Goal: Task Accomplishment & Management: Manage account settings

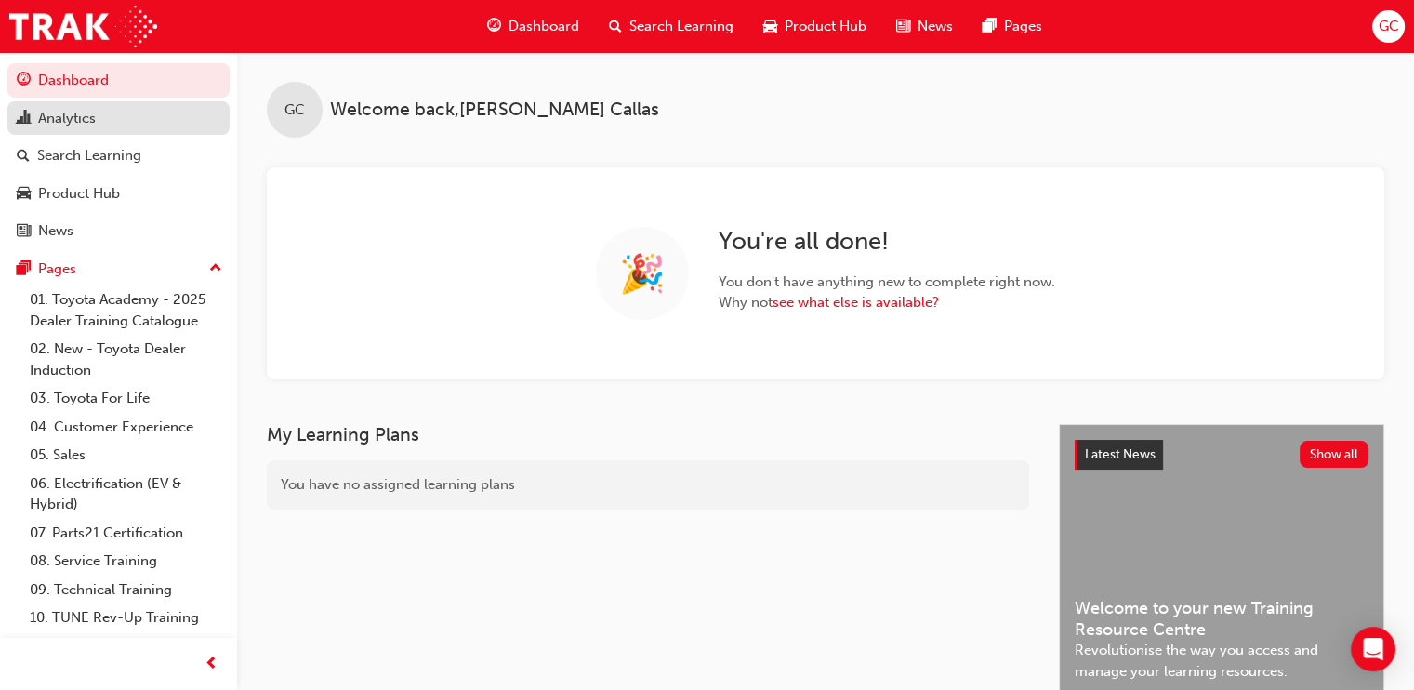
click at [84, 123] on div "Analytics" at bounding box center [67, 118] width 58 height 21
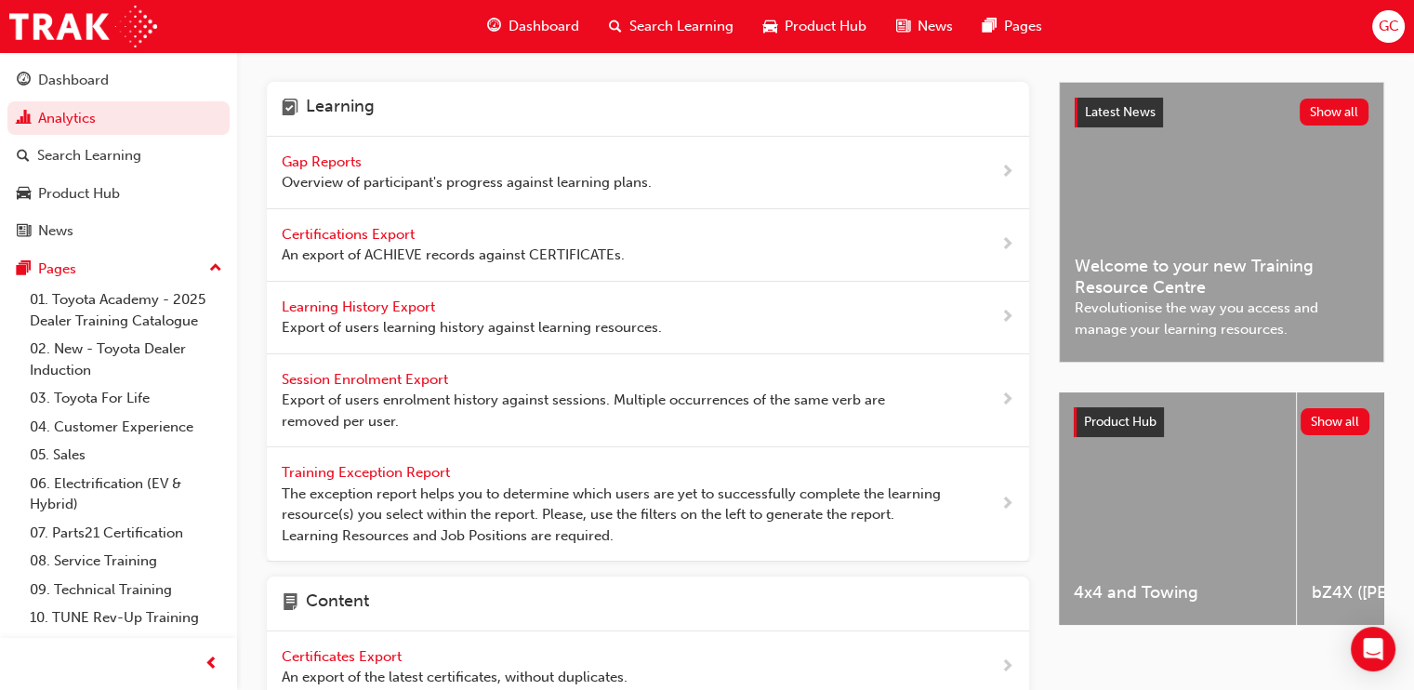
click at [343, 154] on span "Gap Reports" at bounding box center [324, 161] width 84 height 17
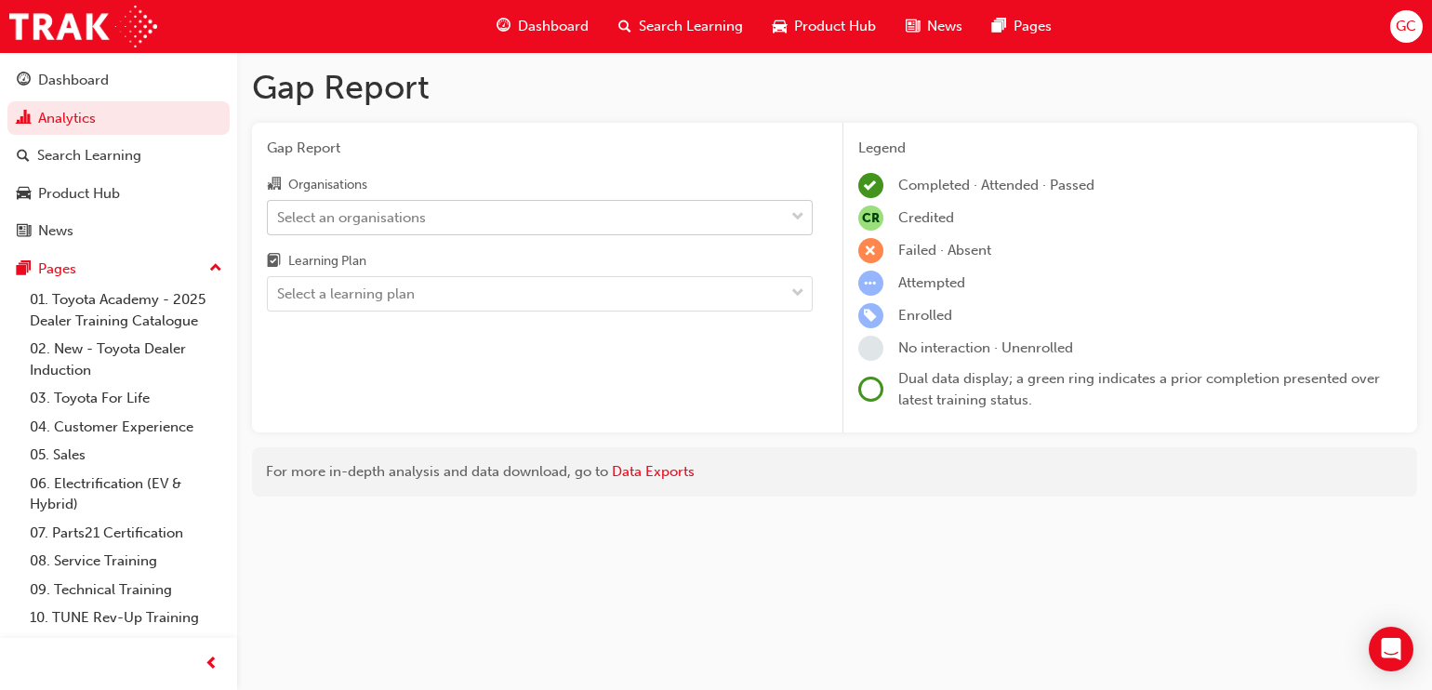
click at [400, 212] on div "Select an organisations" at bounding box center [351, 216] width 149 height 21
click at [279, 212] on input "Organisations Select an organisations" at bounding box center [278, 216] width 2 height 16
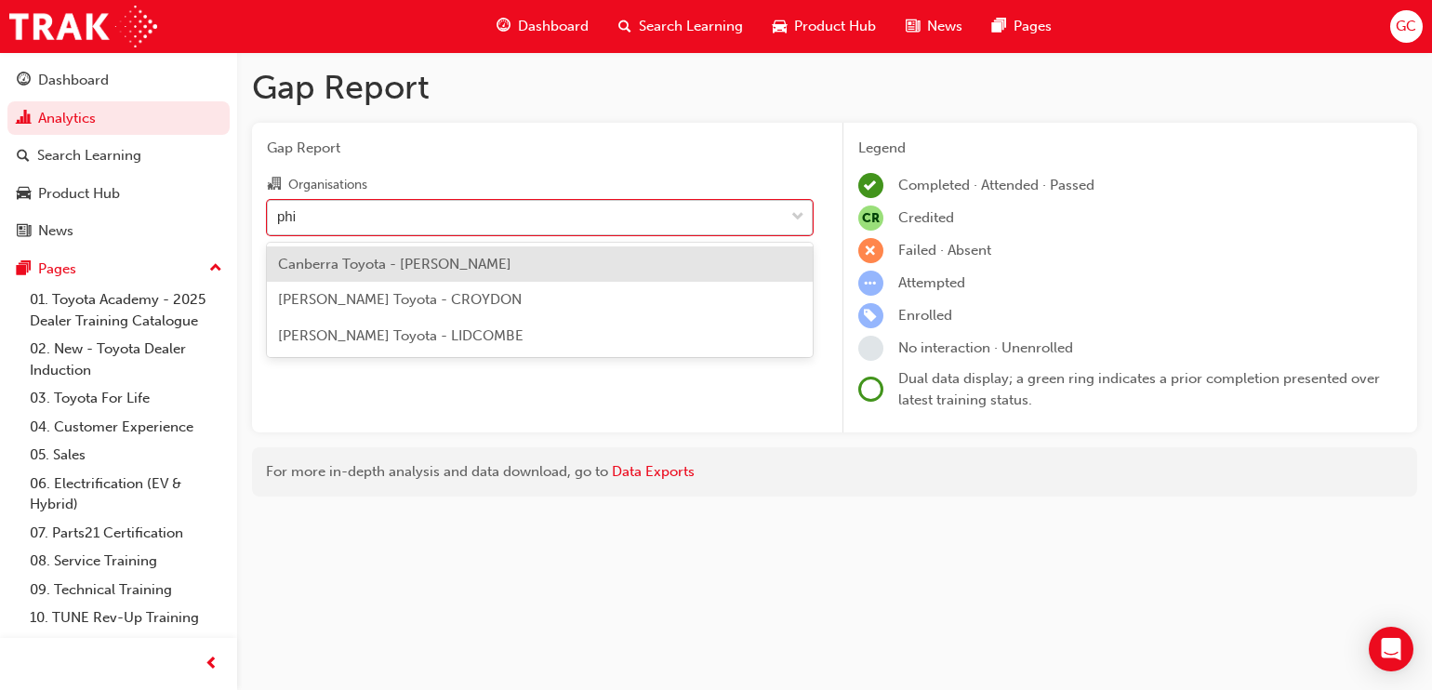
type input "phil"
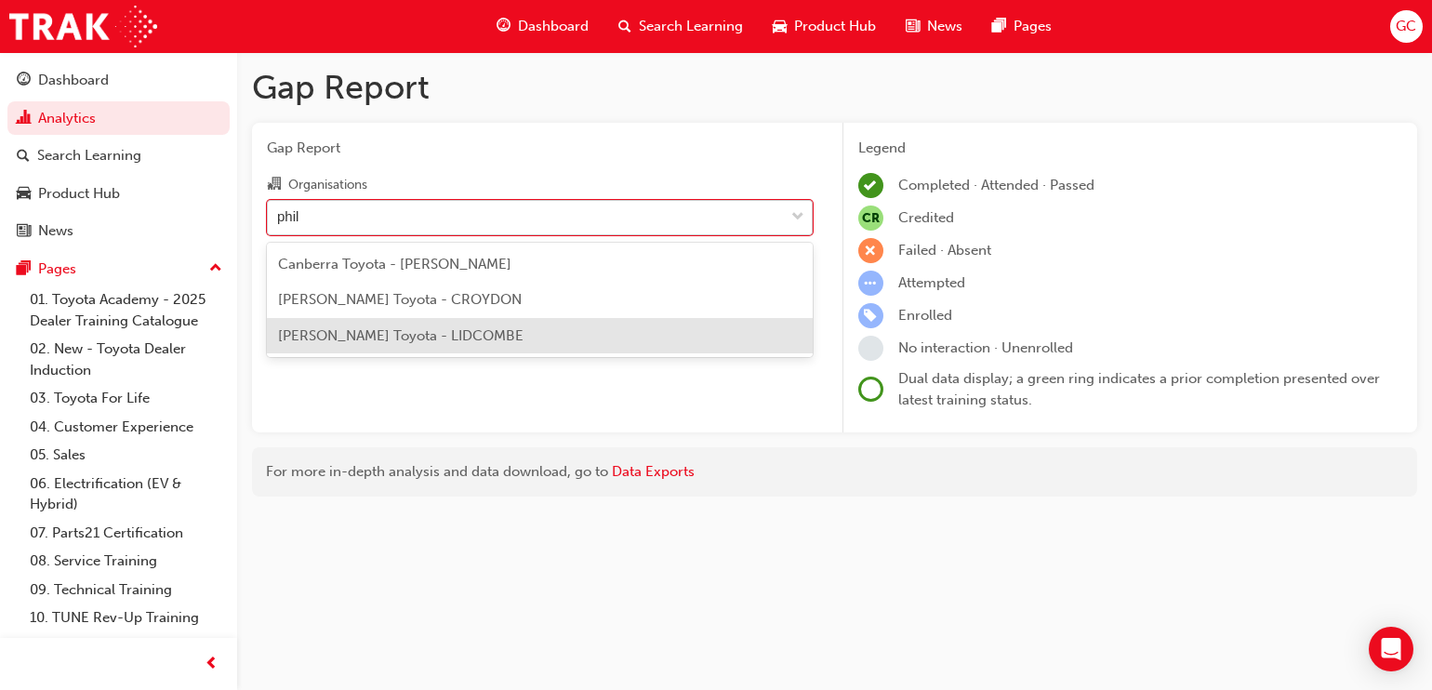
click at [390, 327] on span "Phil Gilbert Toyota - LIDCOMBE" at bounding box center [400, 335] width 245 height 17
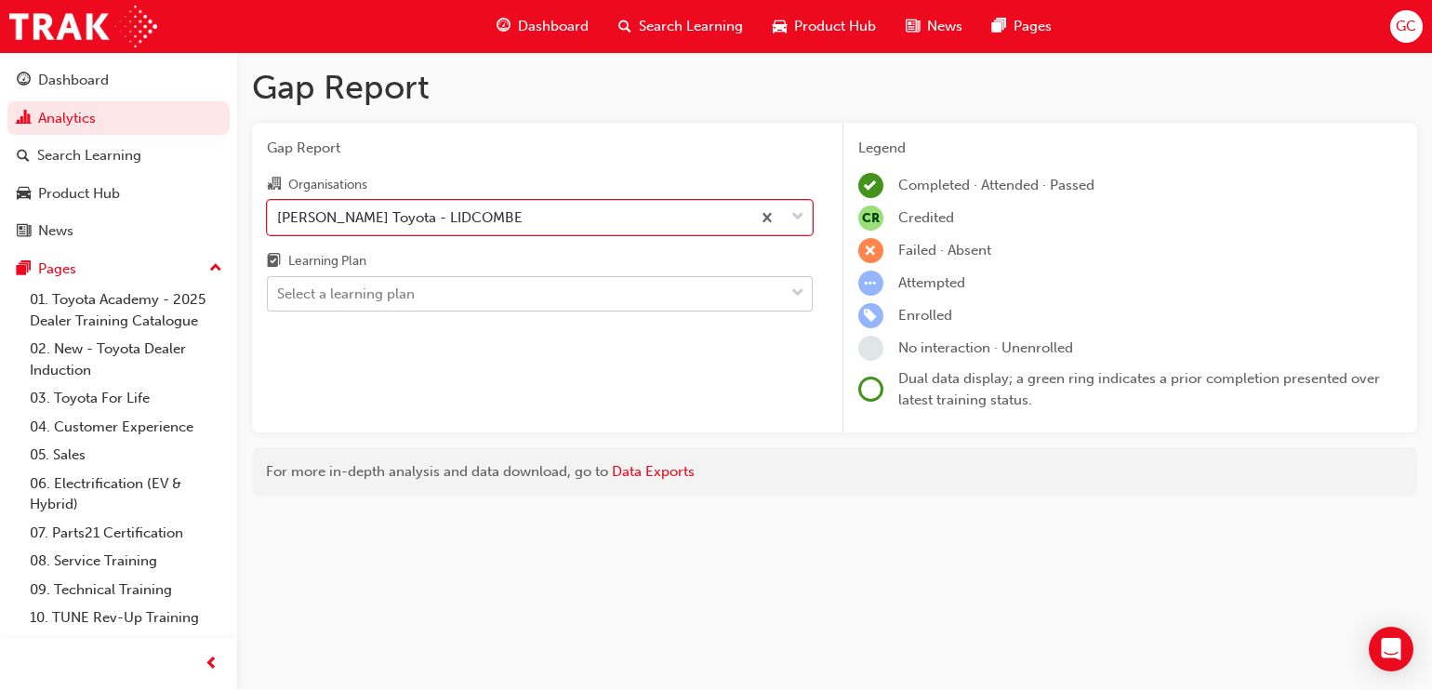
click at [408, 295] on div "Select a learning plan" at bounding box center [346, 294] width 138 height 21
click at [279, 295] on input "Learning Plan Select a learning plan" at bounding box center [278, 293] width 2 height 16
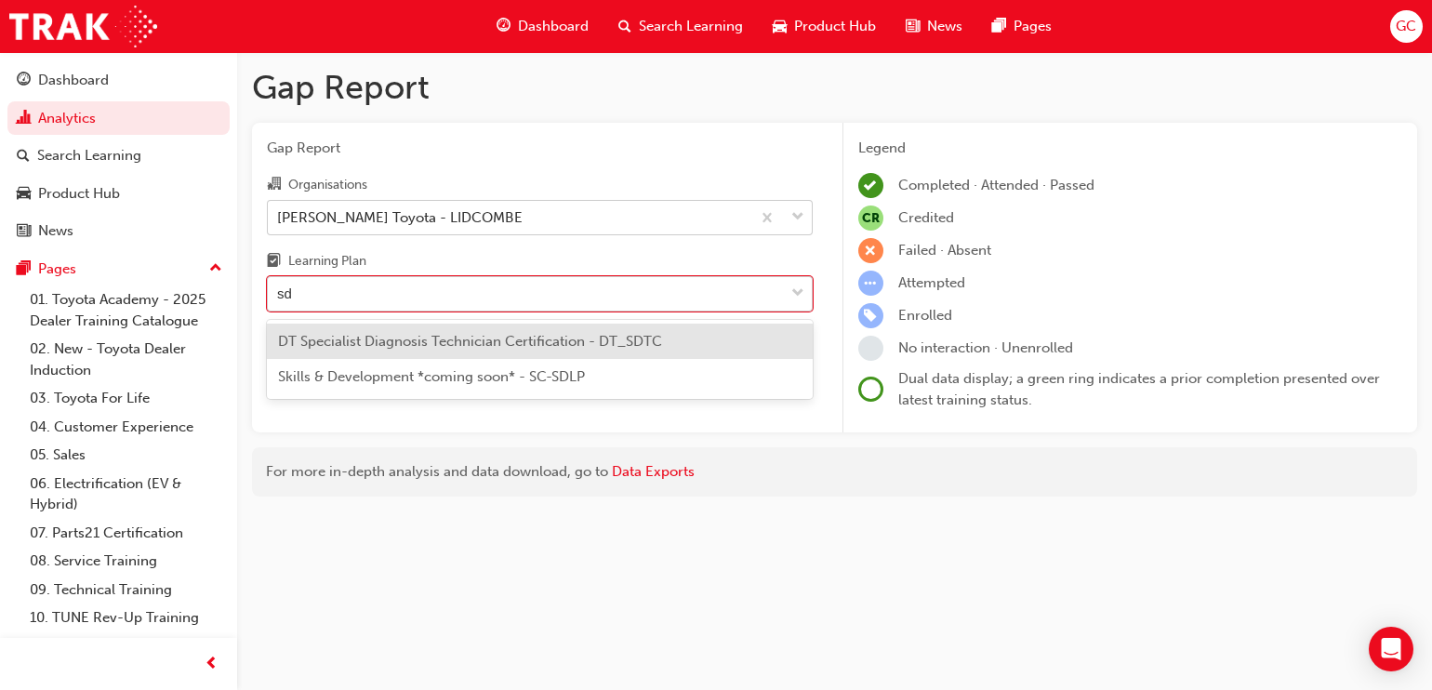
type input "sdt"
click at [404, 337] on span "DT Specialist Diagnosis Technician Certification - DT_SDTC" at bounding box center [470, 341] width 384 height 17
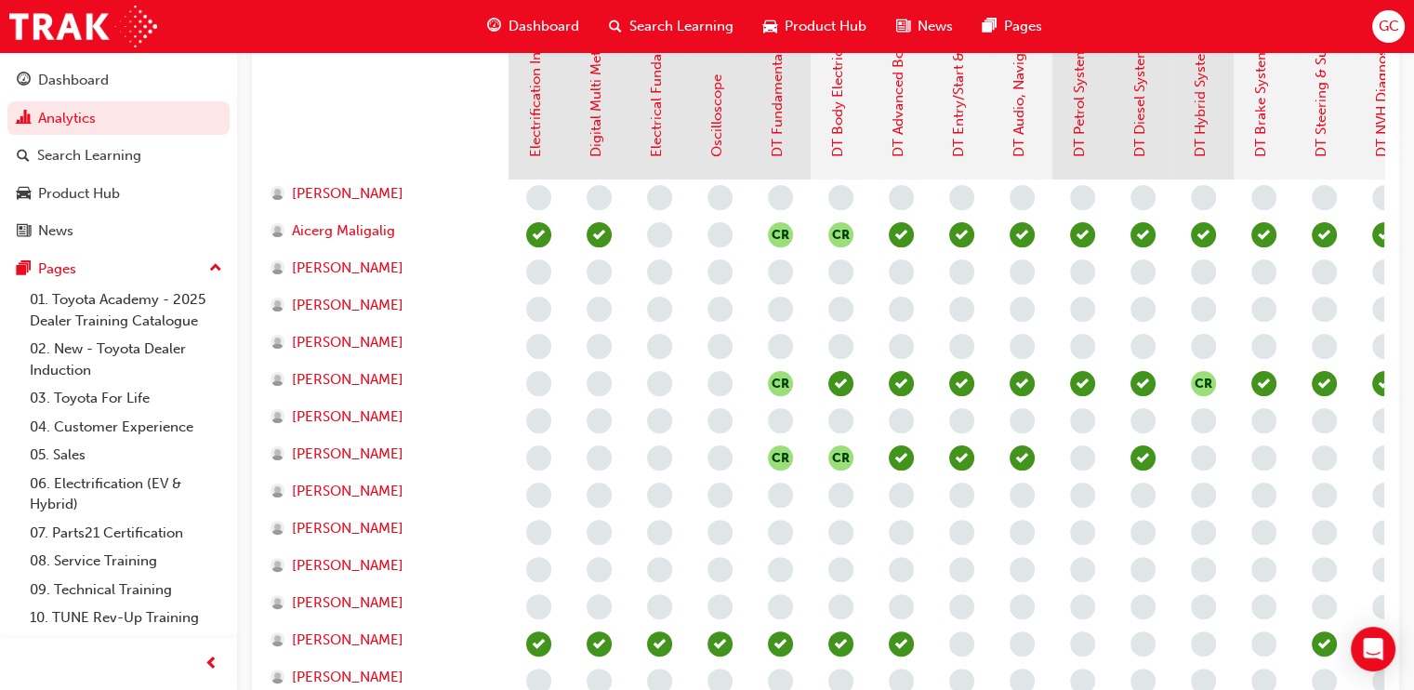
scroll to position [562, 0]
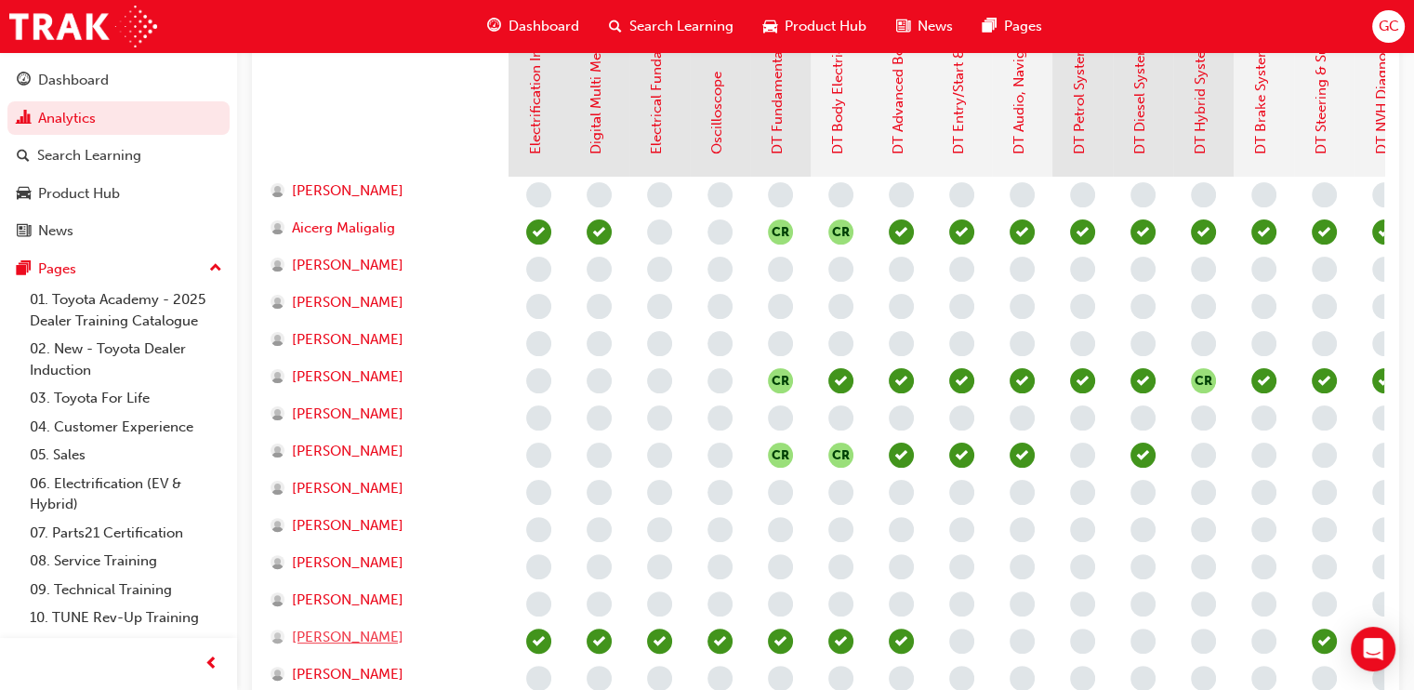
click at [349, 634] on span "James Stevis" at bounding box center [348, 637] width 112 height 21
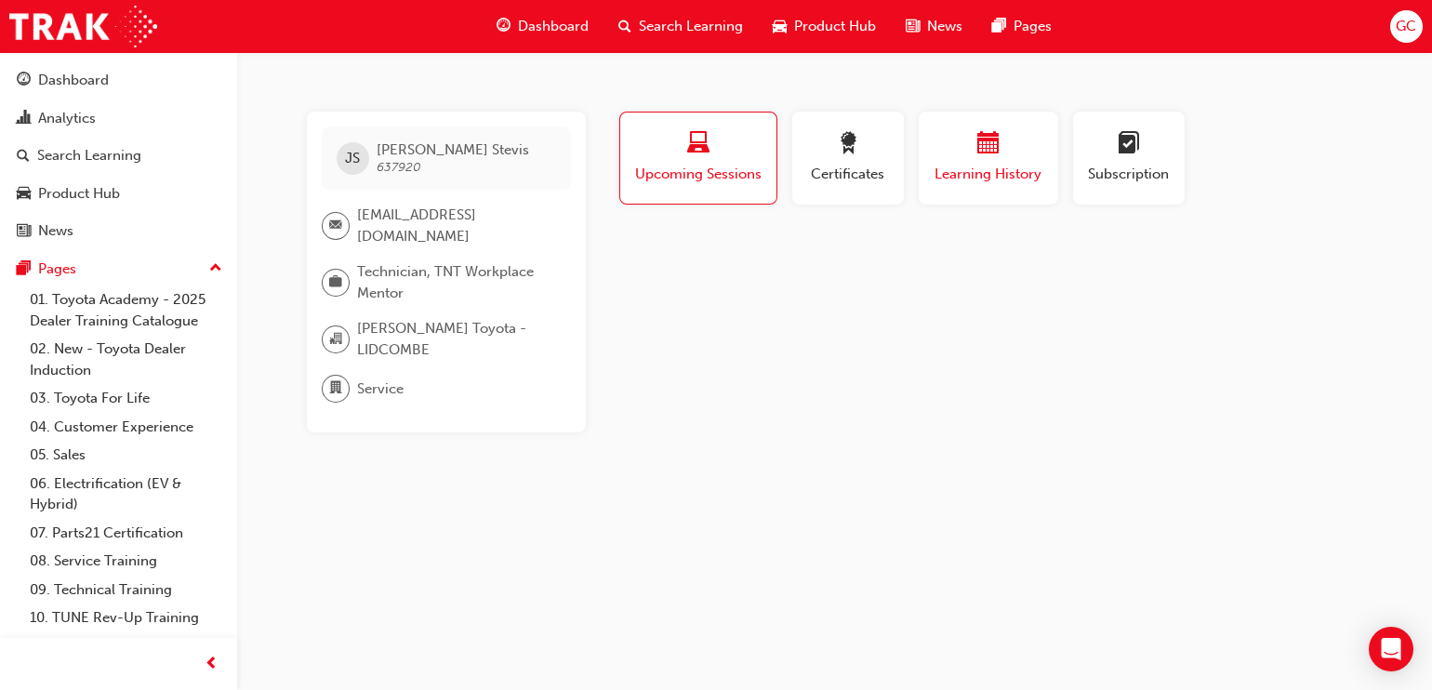
click at [966, 184] on span "Learning History" at bounding box center [989, 174] width 112 height 21
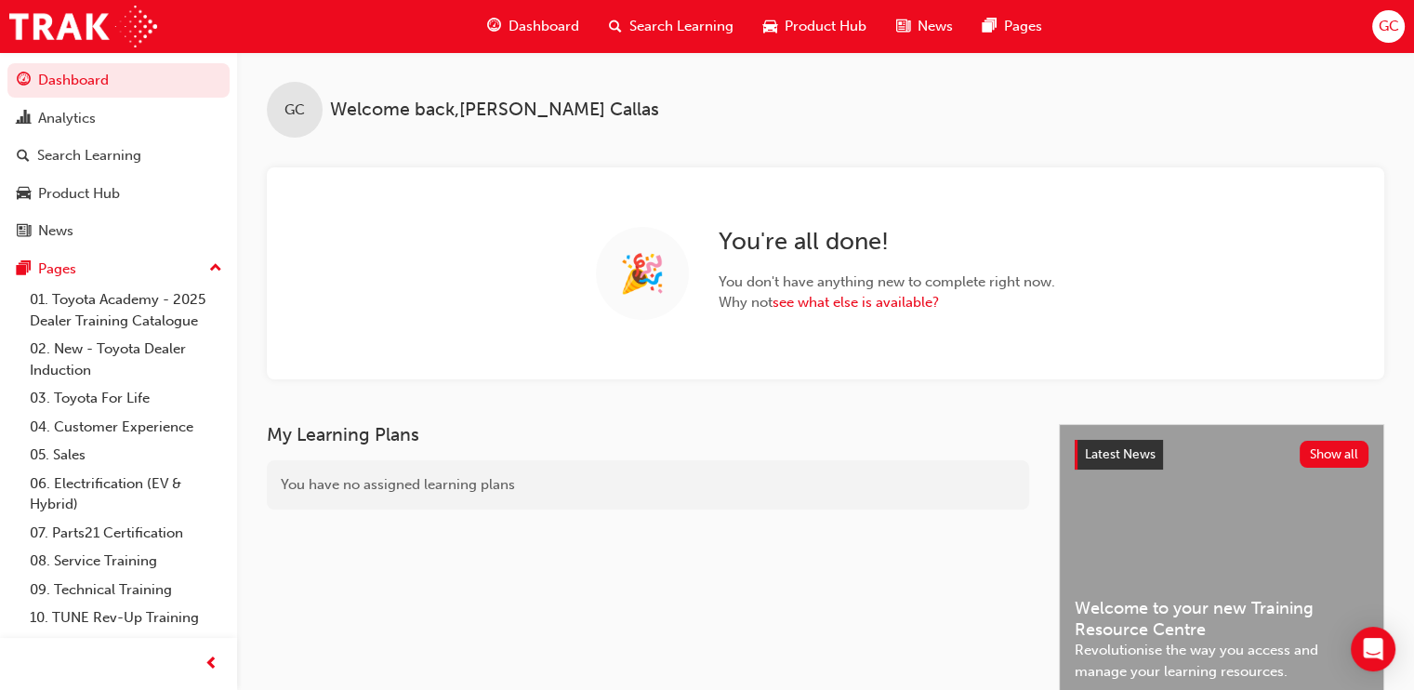
click at [697, 41] on div "Search Learning" at bounding box center [671, 26] width 154 height 38
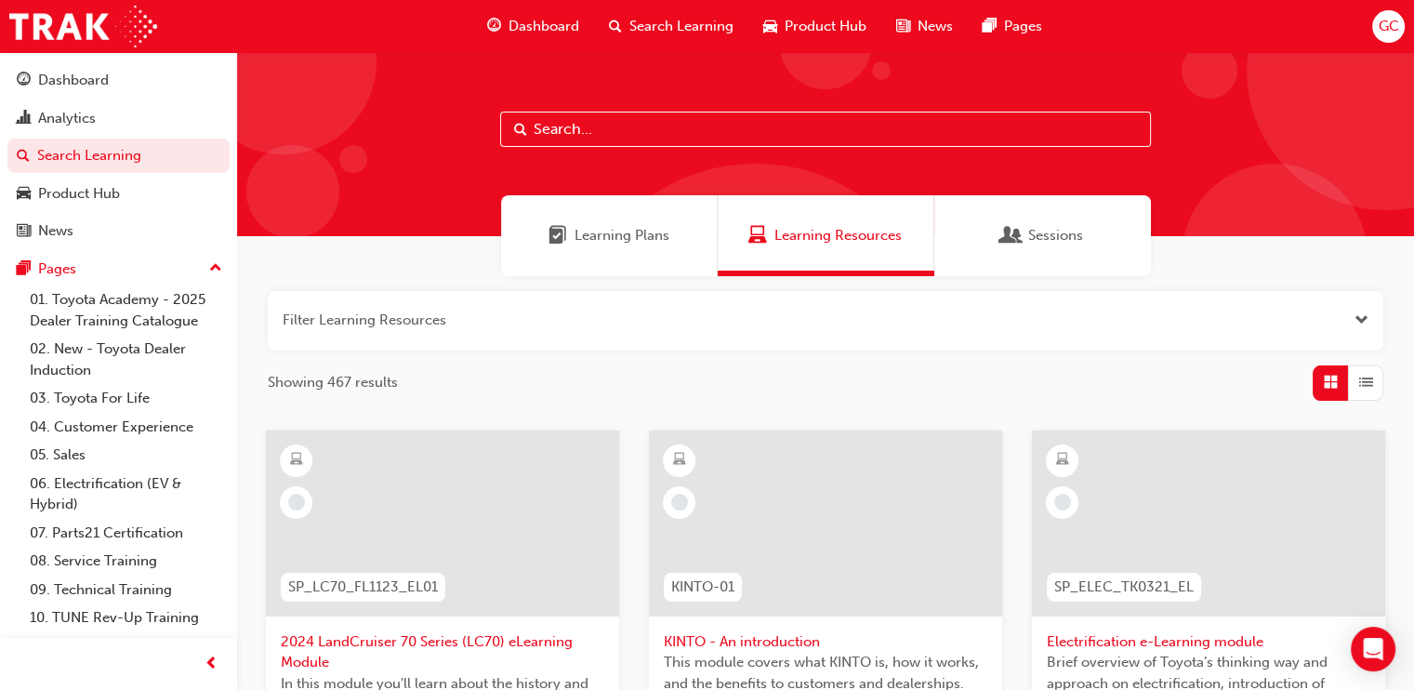
click at [601, 127] on input "text" at bounding box center [825, 129] width 651 height 35
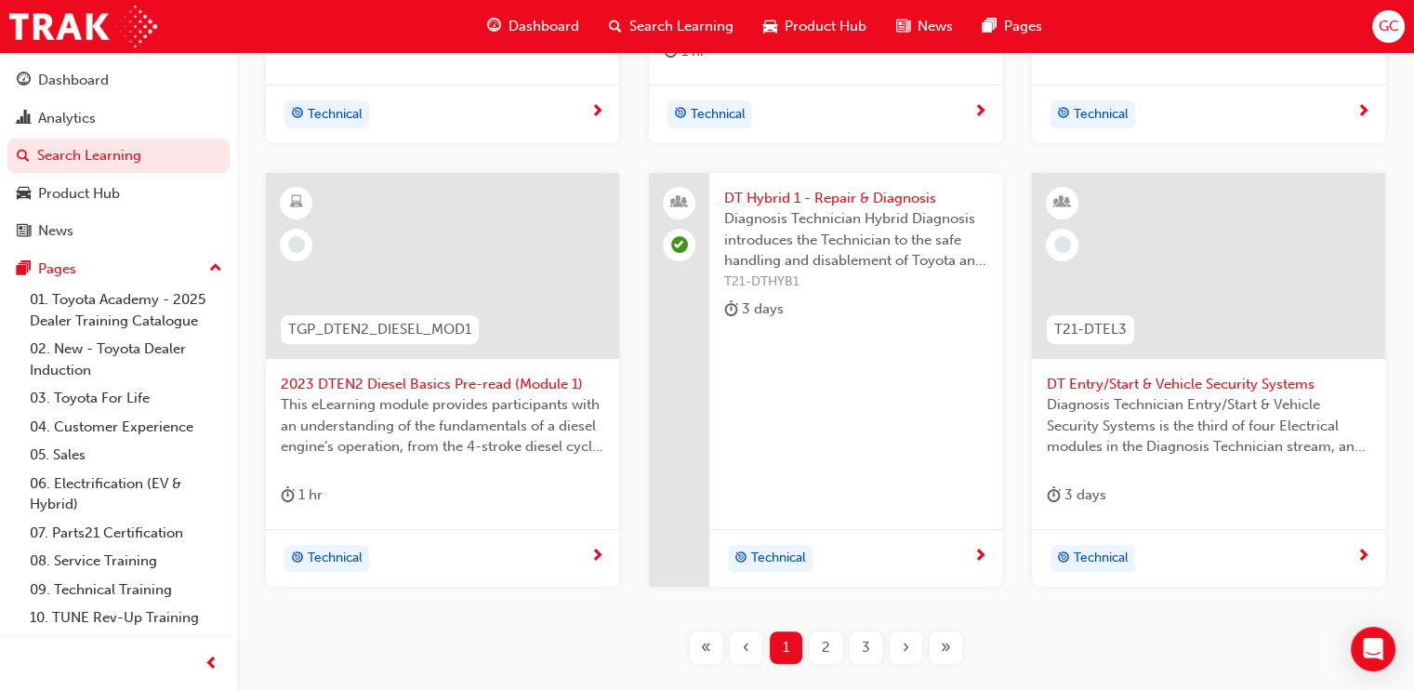
scroll to position [845, 0]
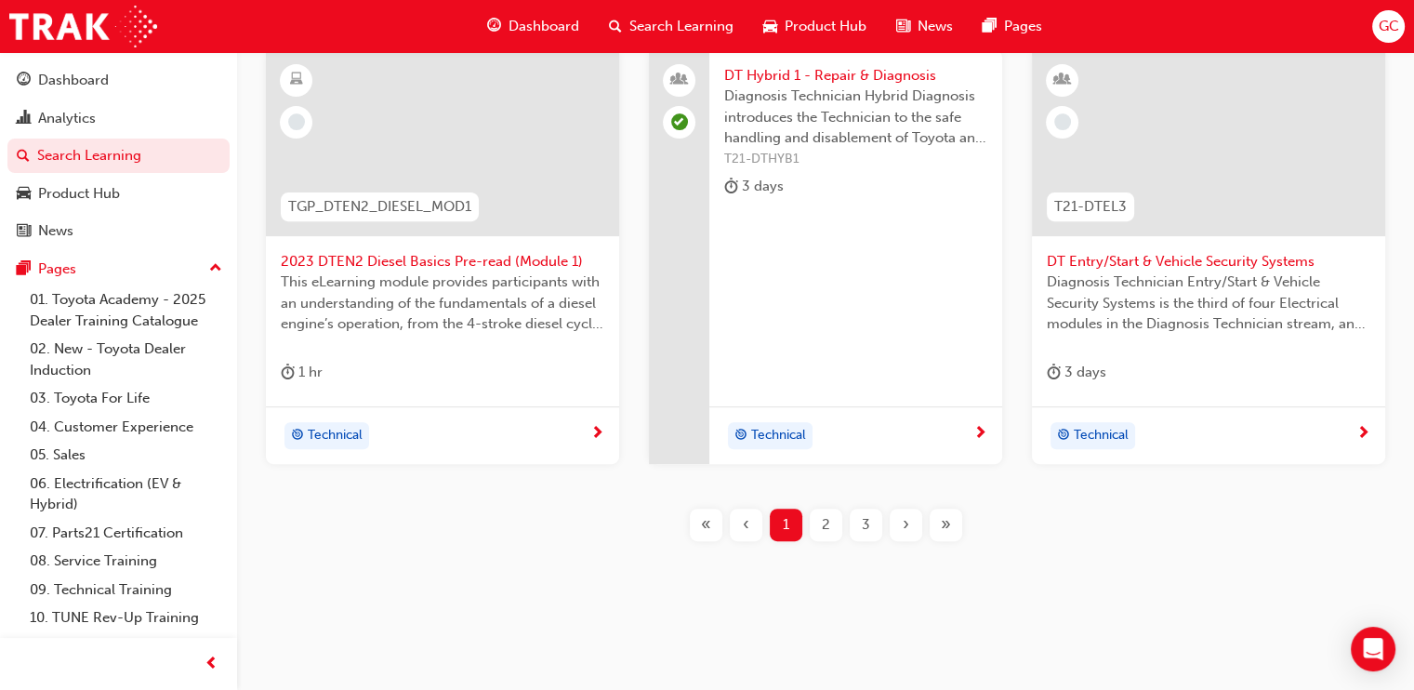
type input "dt"
click at [826, 522] on span "2" at bounding box center [826, 524] width 8 height 21
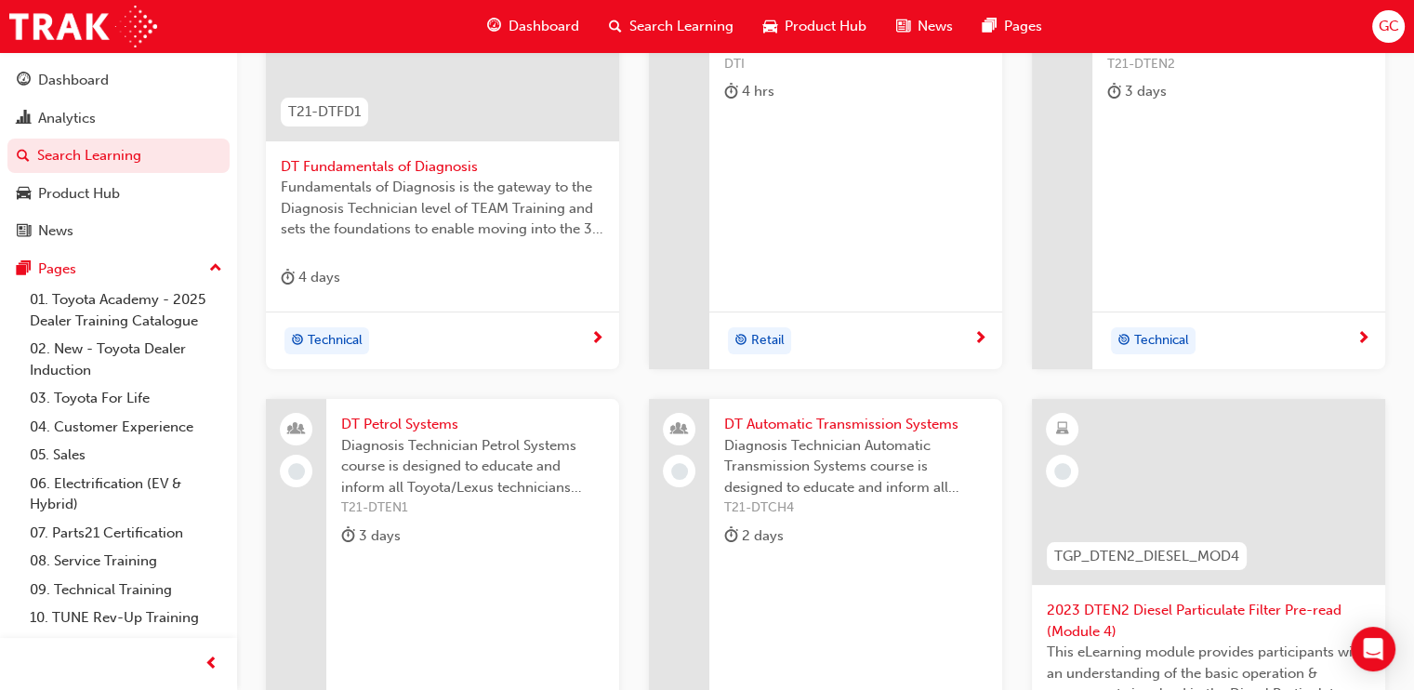
scroll to position [355, 0]
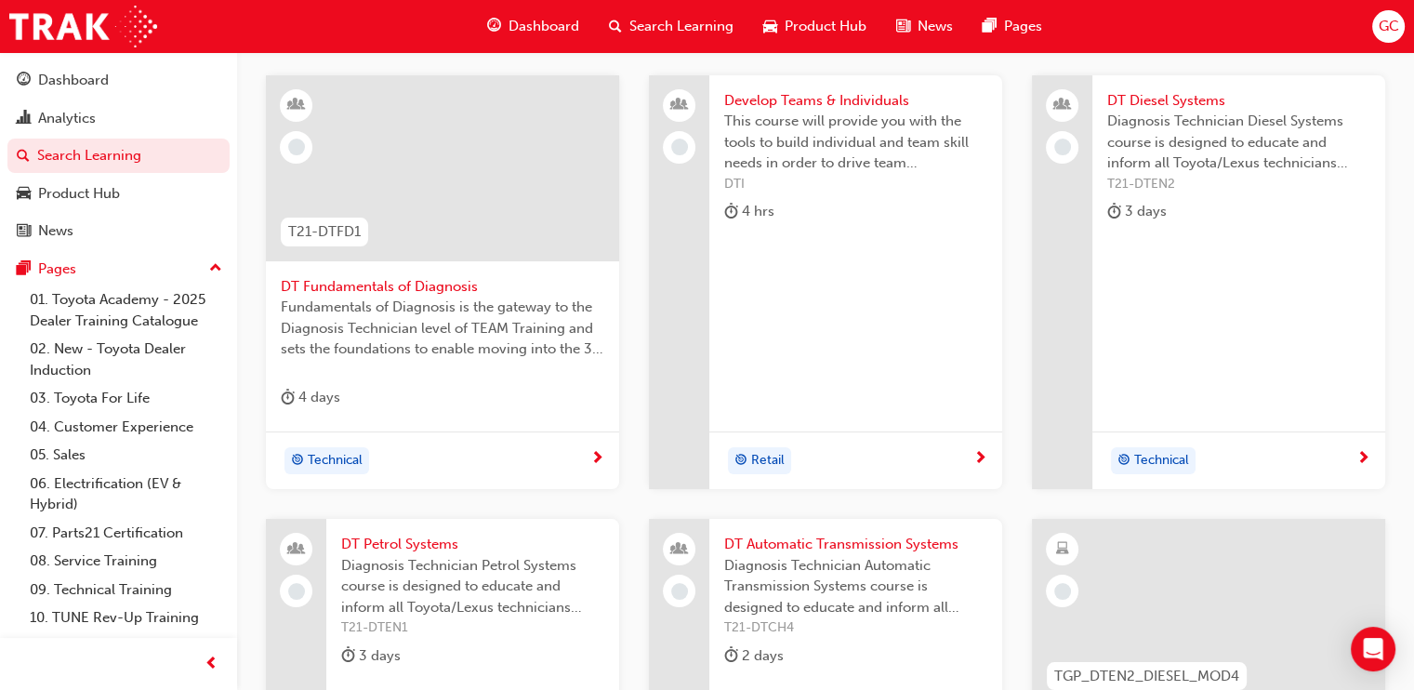
click at [468, 279] on span "DT Fundamentals of Diagnosis" at bounding box center [443, 286] width 324 height 21
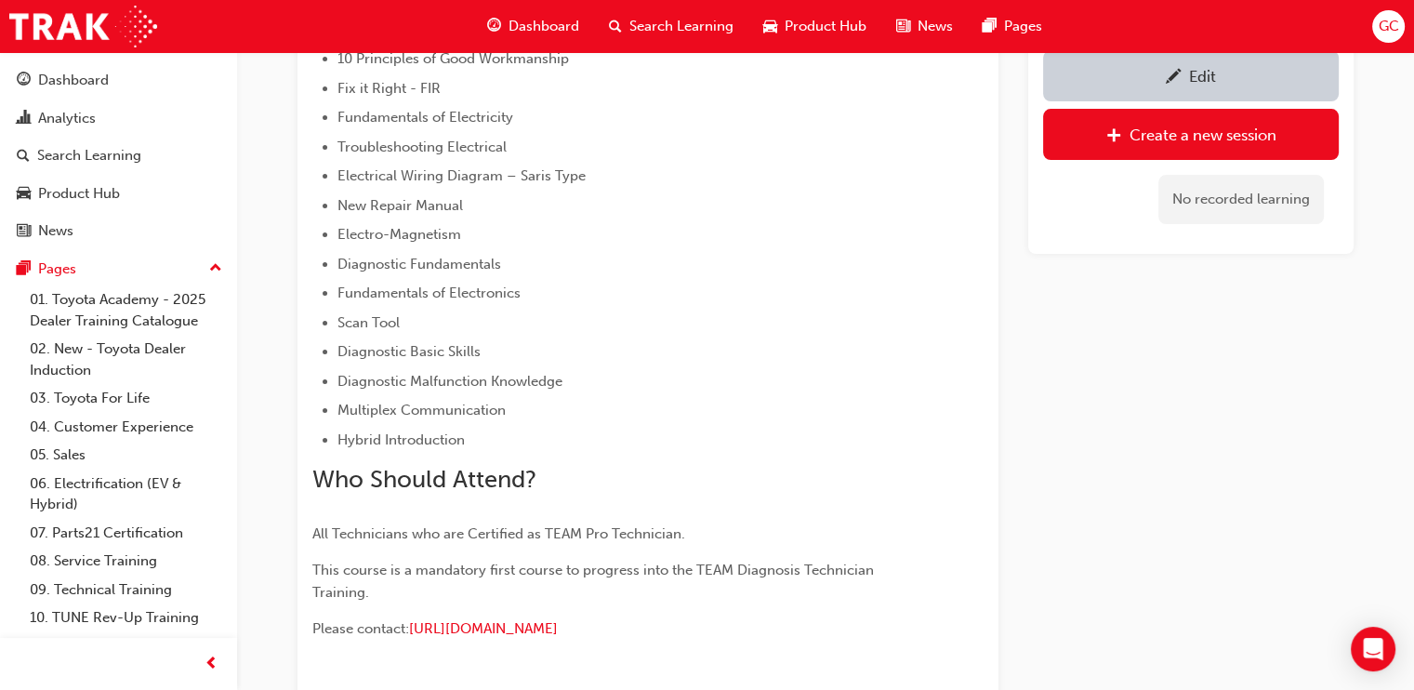
scroll to position [1207, 0]
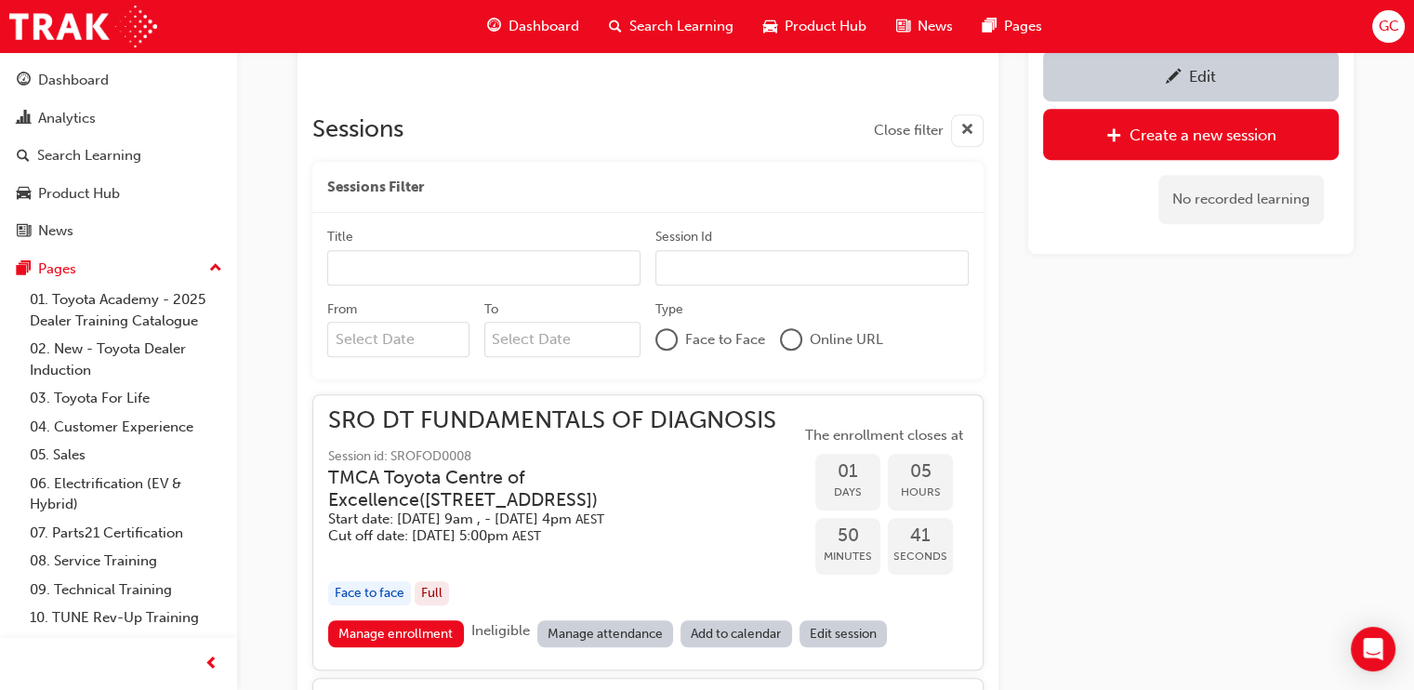
scroll to position [355, 0]
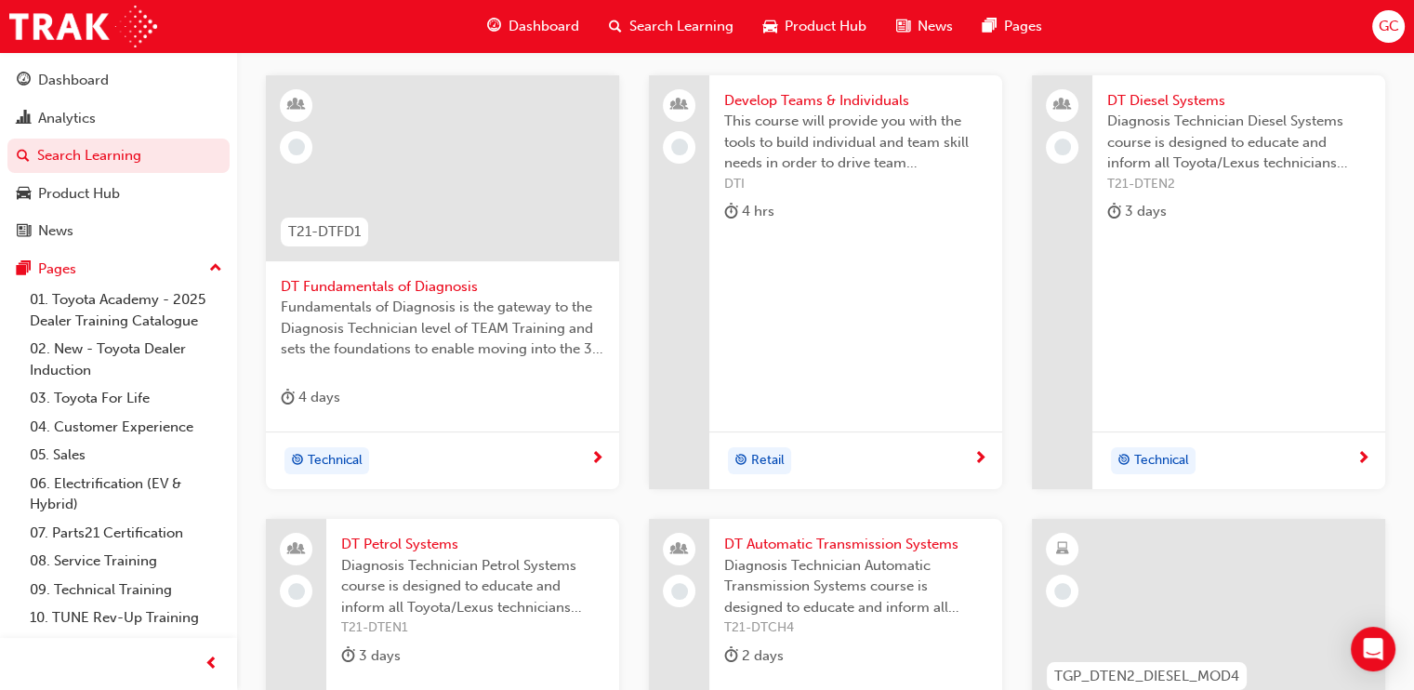
click at [427, 280] on span "DT Fundamentals of Diagnosis" at bounding box center [443, 286] width 324 height 21
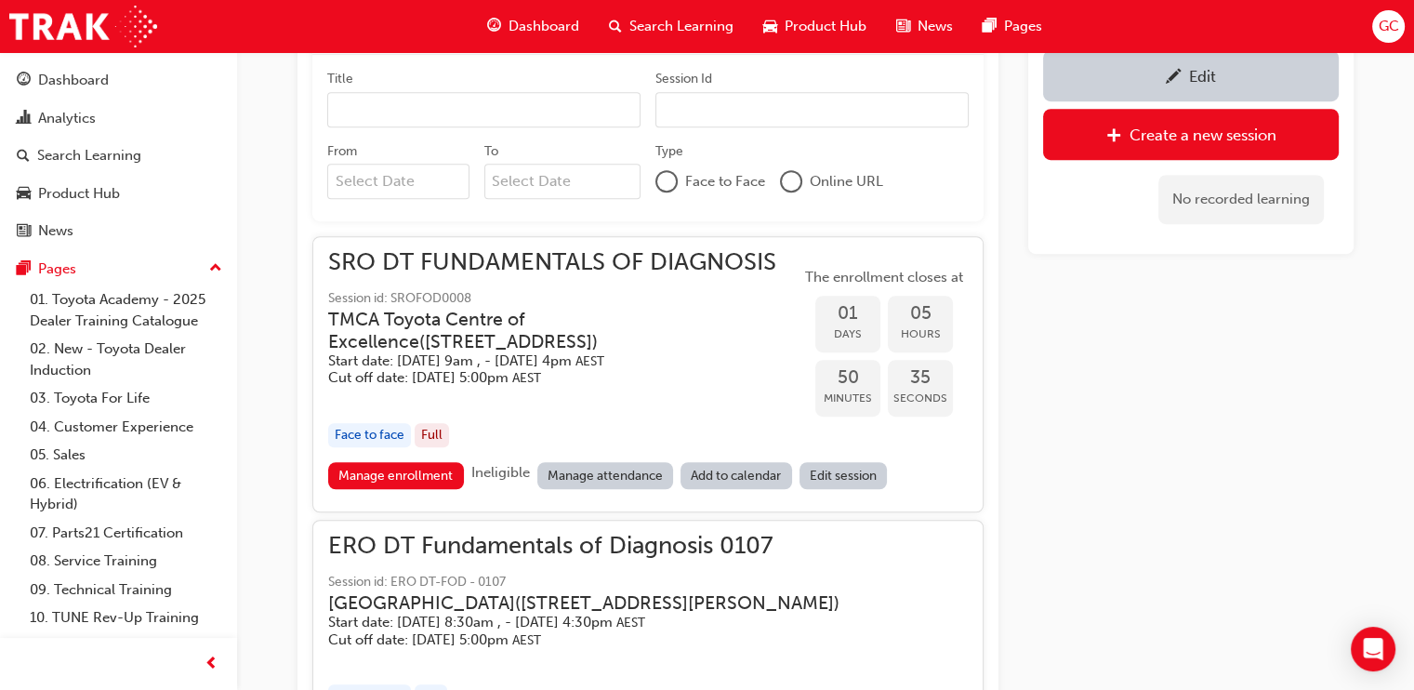
scroll to position [1601, 0]
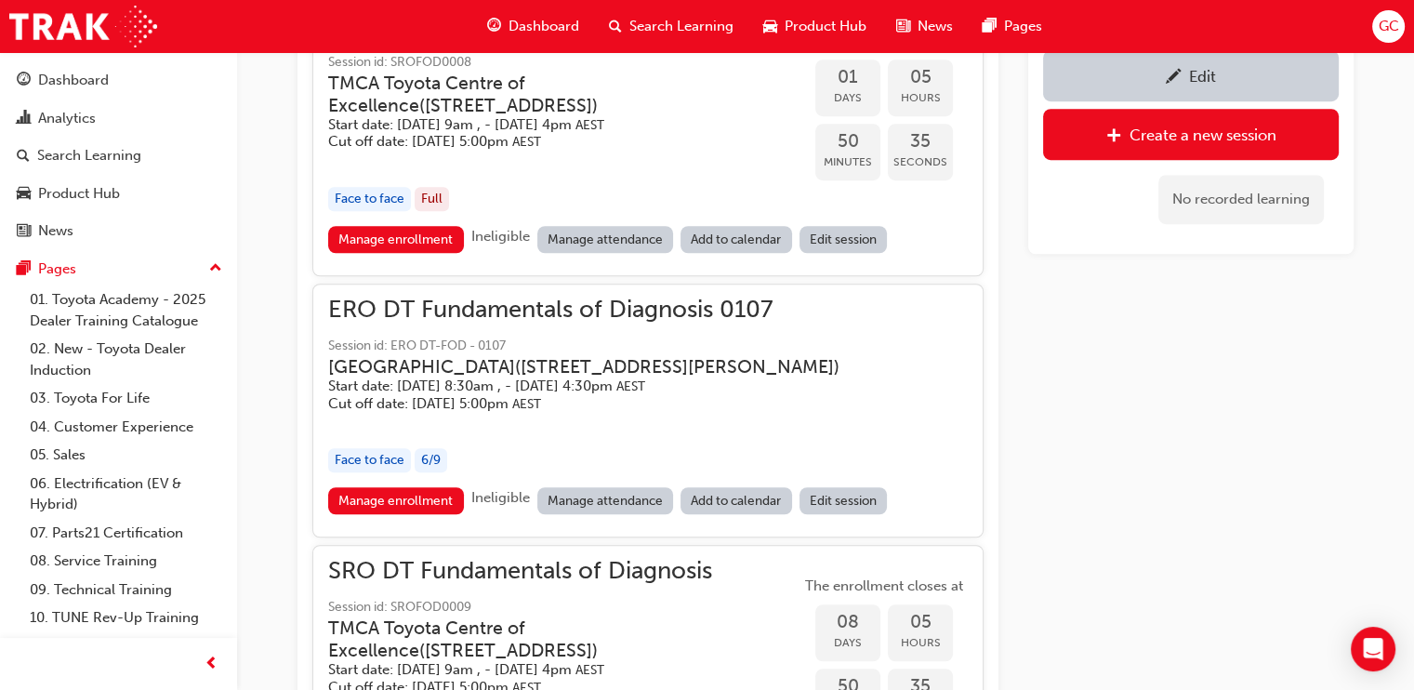
click at [1195, 57] on link "Edit" at bounding box center [1191, 75] width 296 height 51
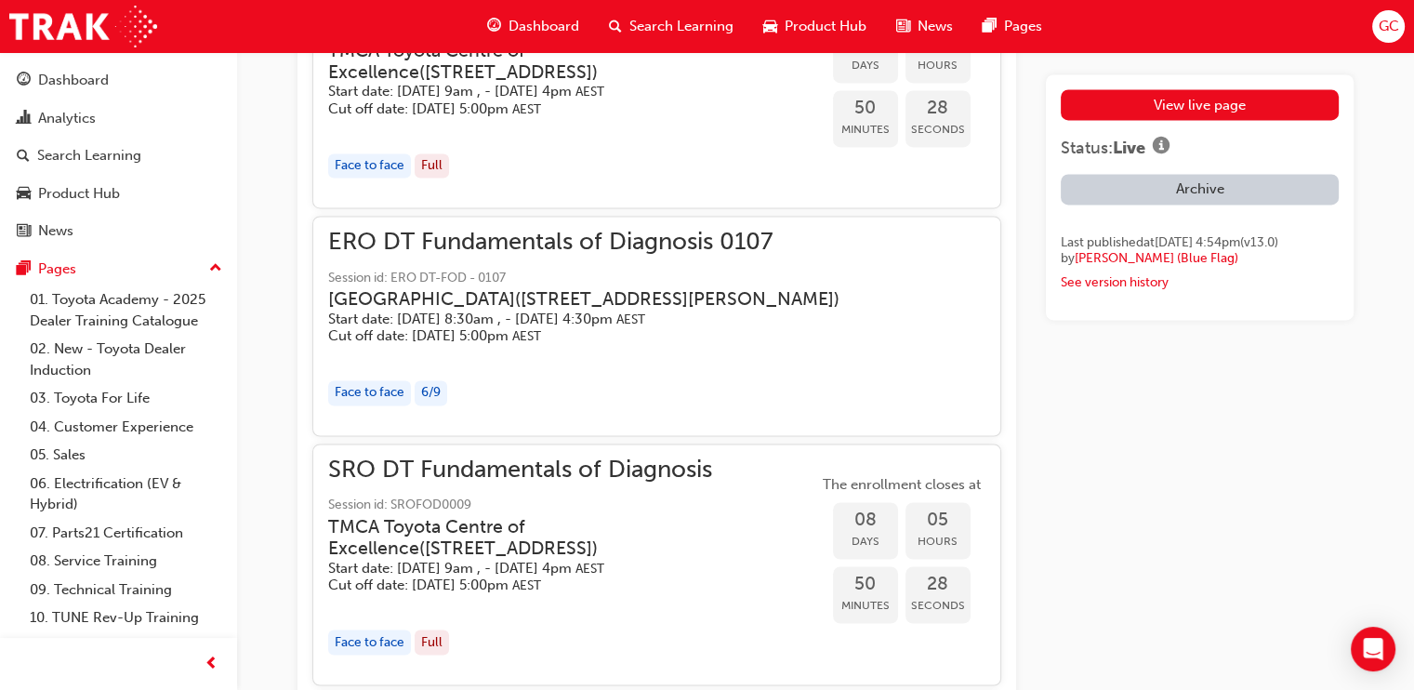
scroll to position [3598, 0]
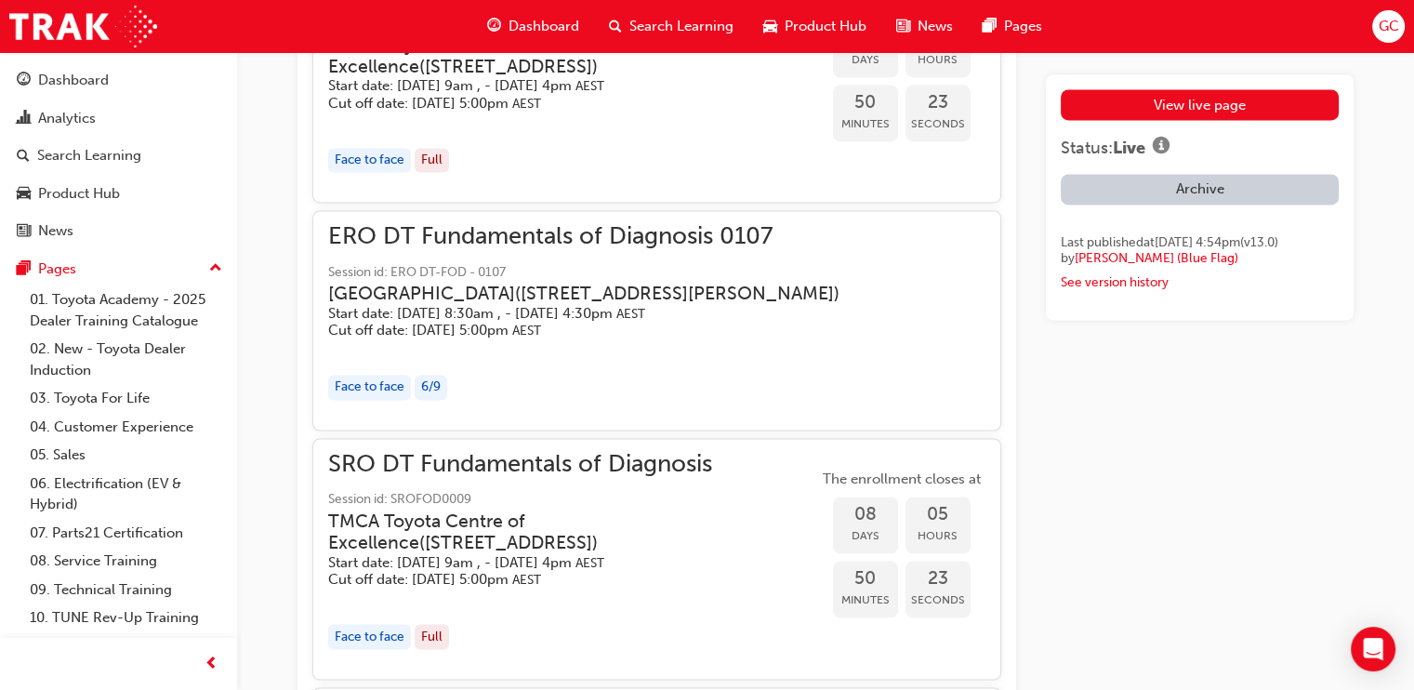
click at [543, 323] on h5 "Start date: [DATE] 8:30am , - [DATE] 4:30pm AEST" at bounding box center [583, 314] width 511 height 18
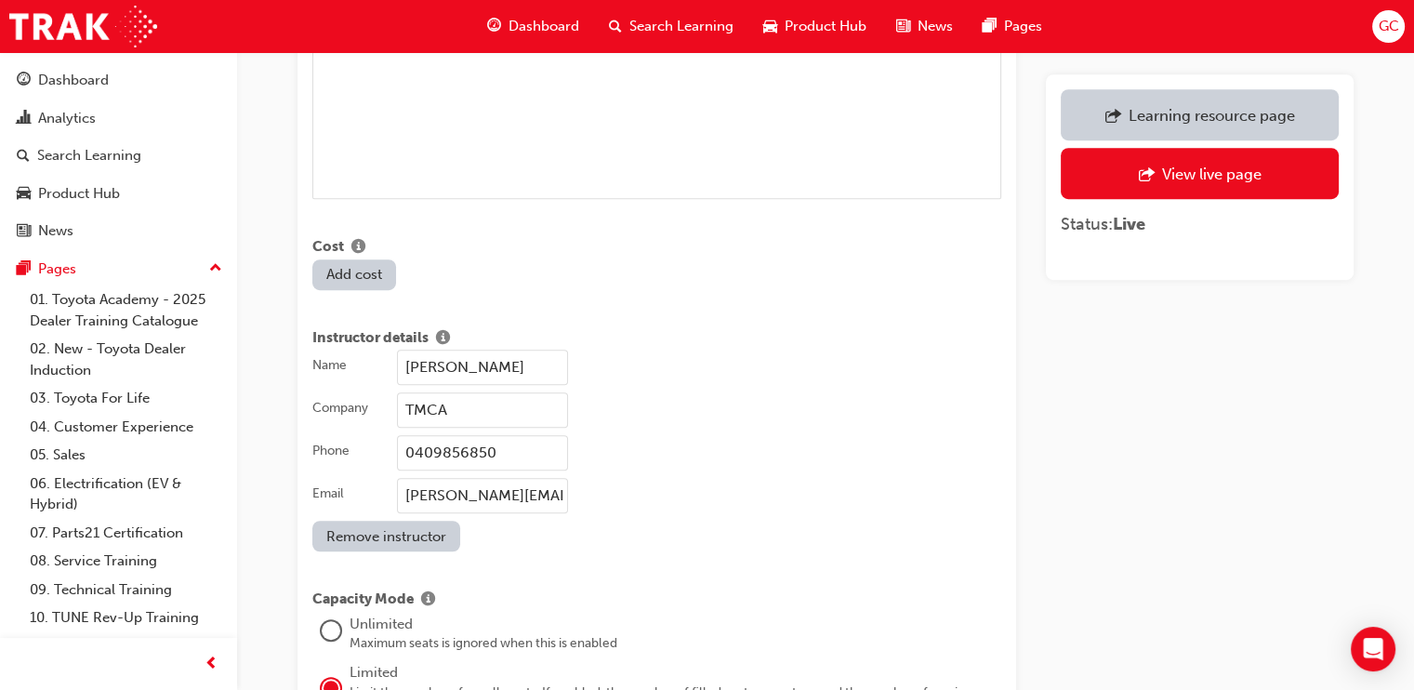
scroll to position [1455, 0]
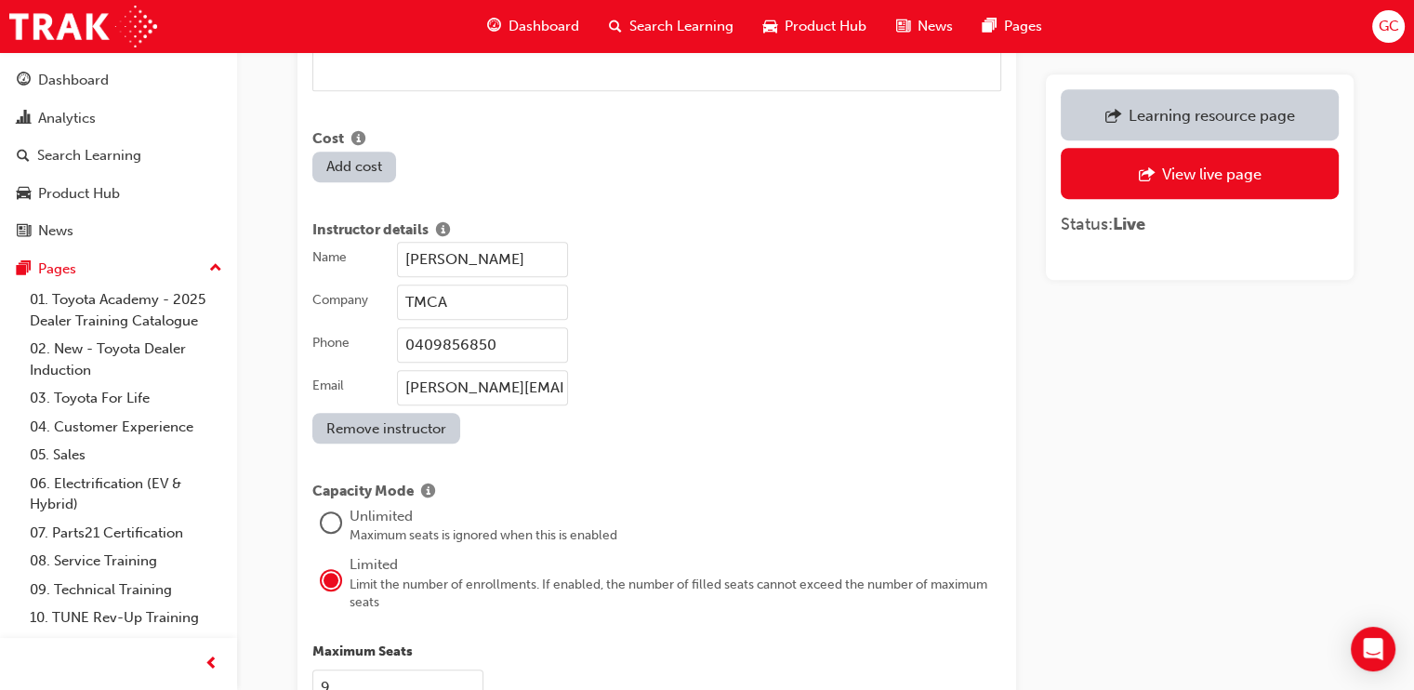
click at [513, 242] on input "[PERSON_NAME]" at bounding box center [482, 259] width 171 height 35
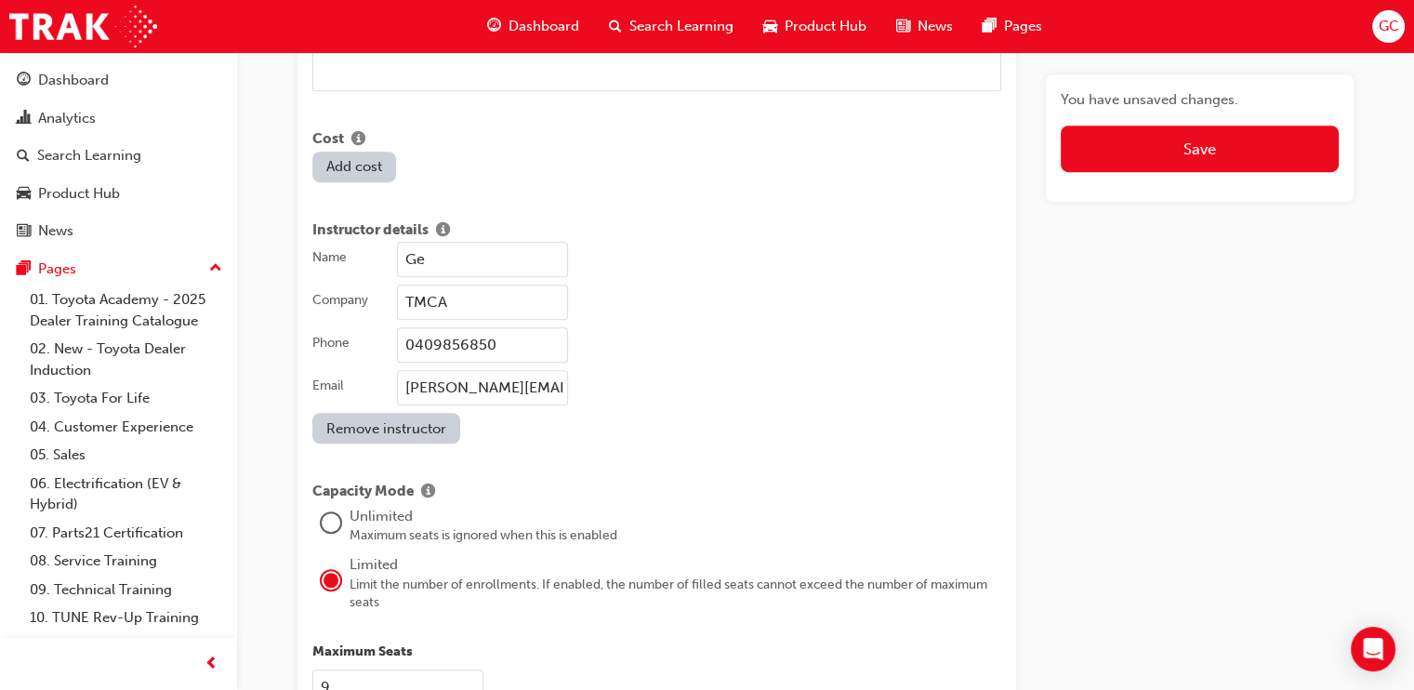
type input "G"
type input "[PERSON_NAME]"
click at [542, 327] on input "0409856850" at bounding box center [482, 344] width 171 height 35
type input "0"
type input "0475591040"
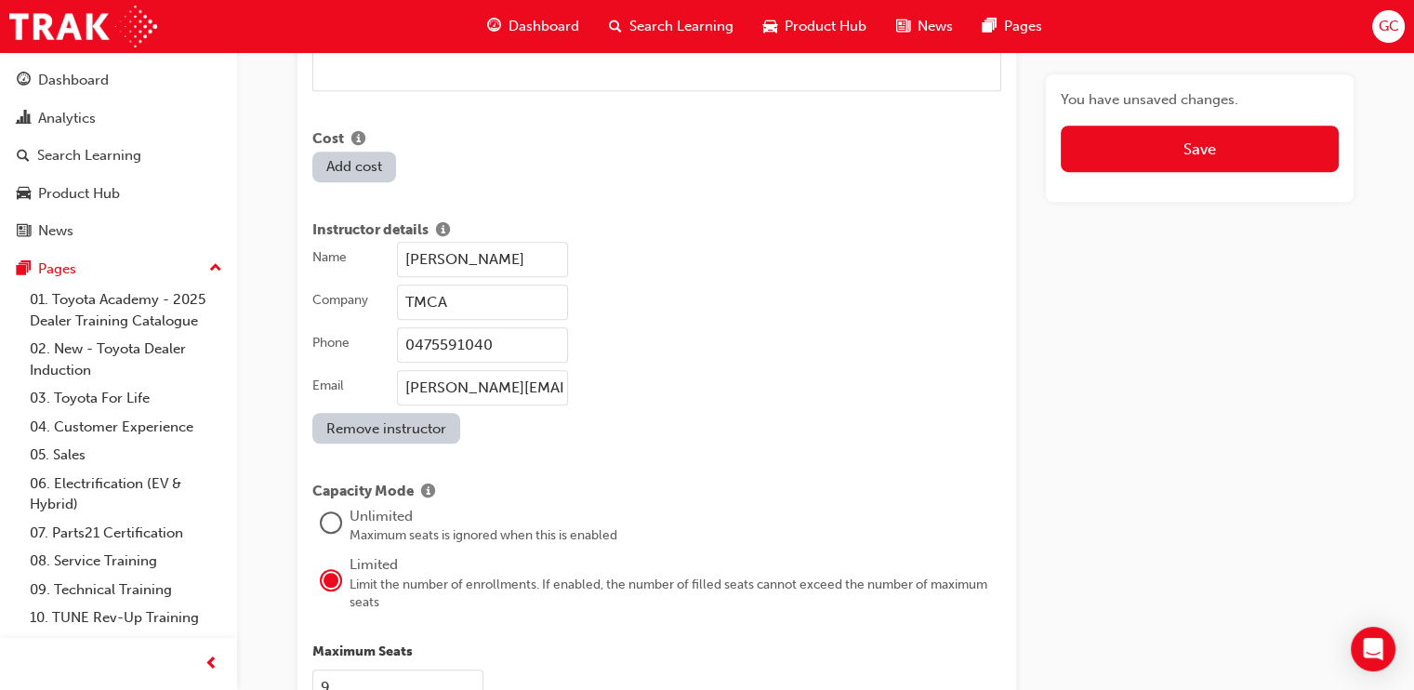
click at [495, 370] on input "[PERSON_NAME][EMAIL_ADDRESS][PERSON_NAME][DOMAIN_NAME]" at bounding box center [482, 387] width 171 height 35
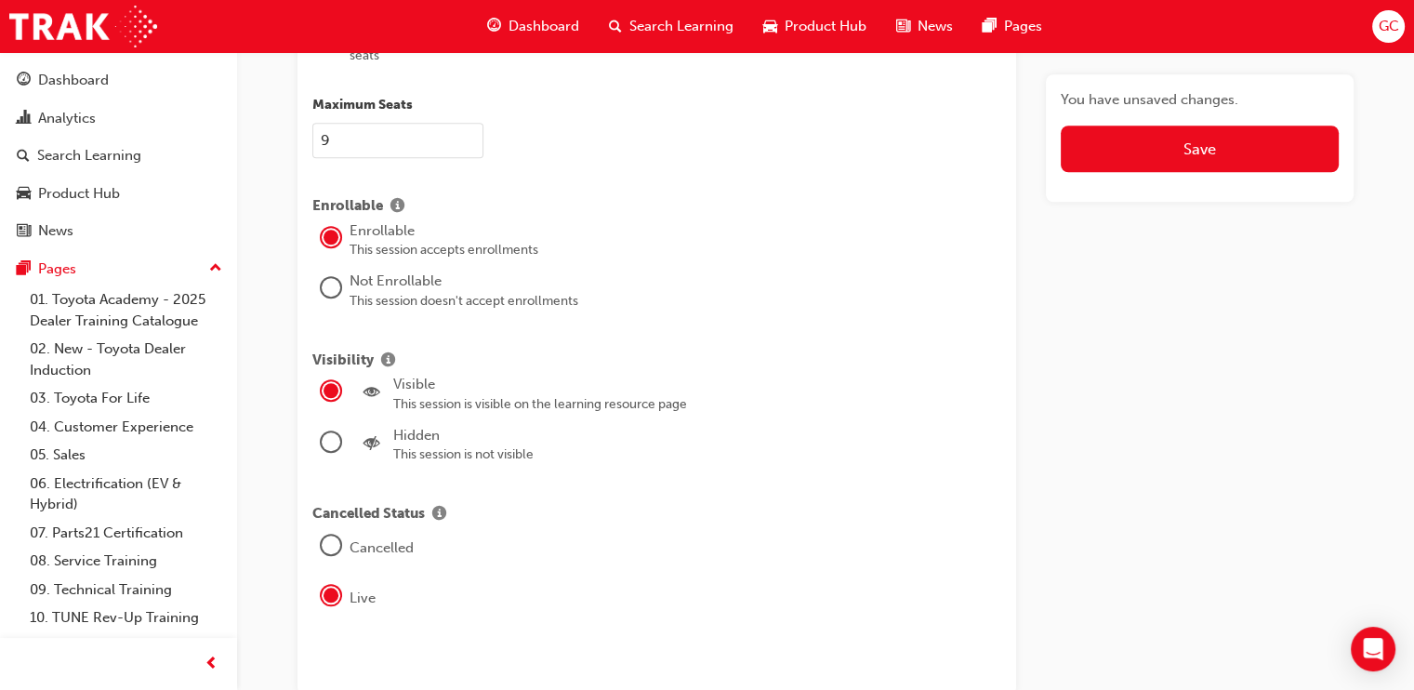
scroll to position [2096, 0]
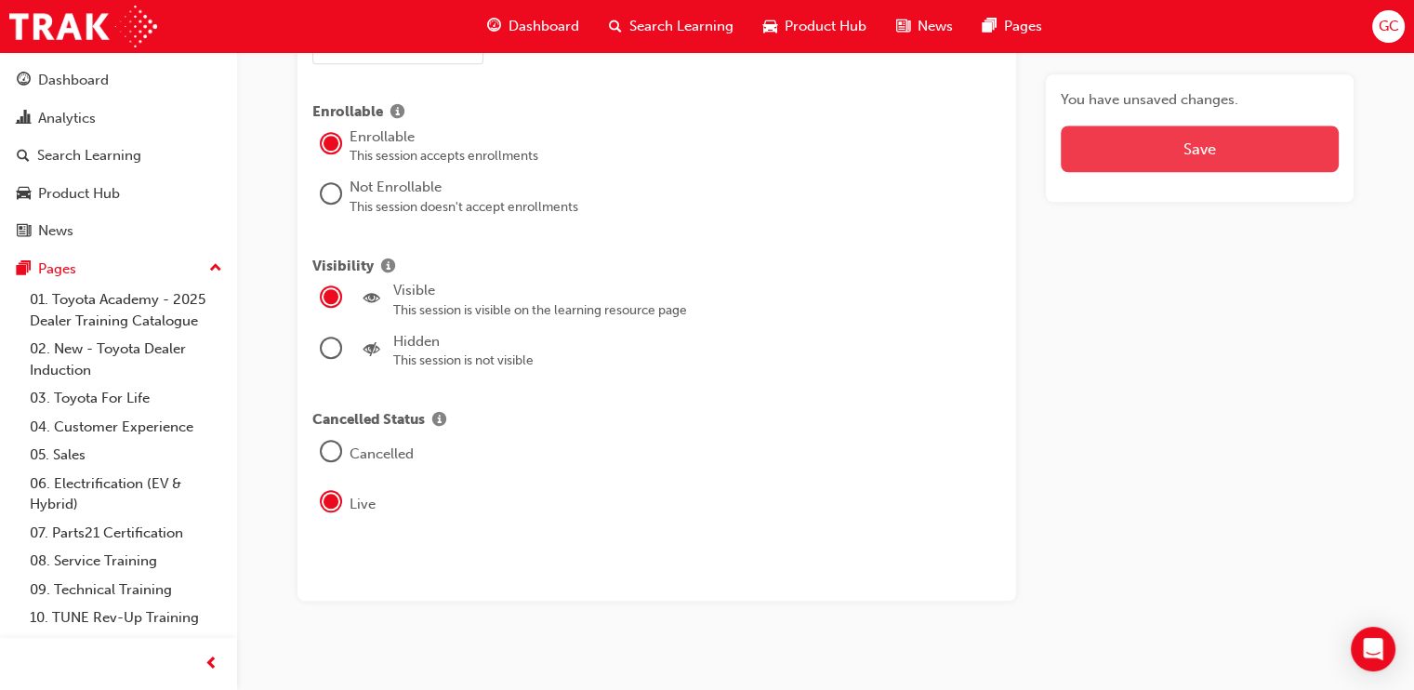
type input "[PERSON_NAME][EMAIL_ADDRESS][PERSON_NAME][DOMAIN_NAME]"
click at [1251, 145] on button "Save" at bounding box center [1200, 149] width 278 height 46
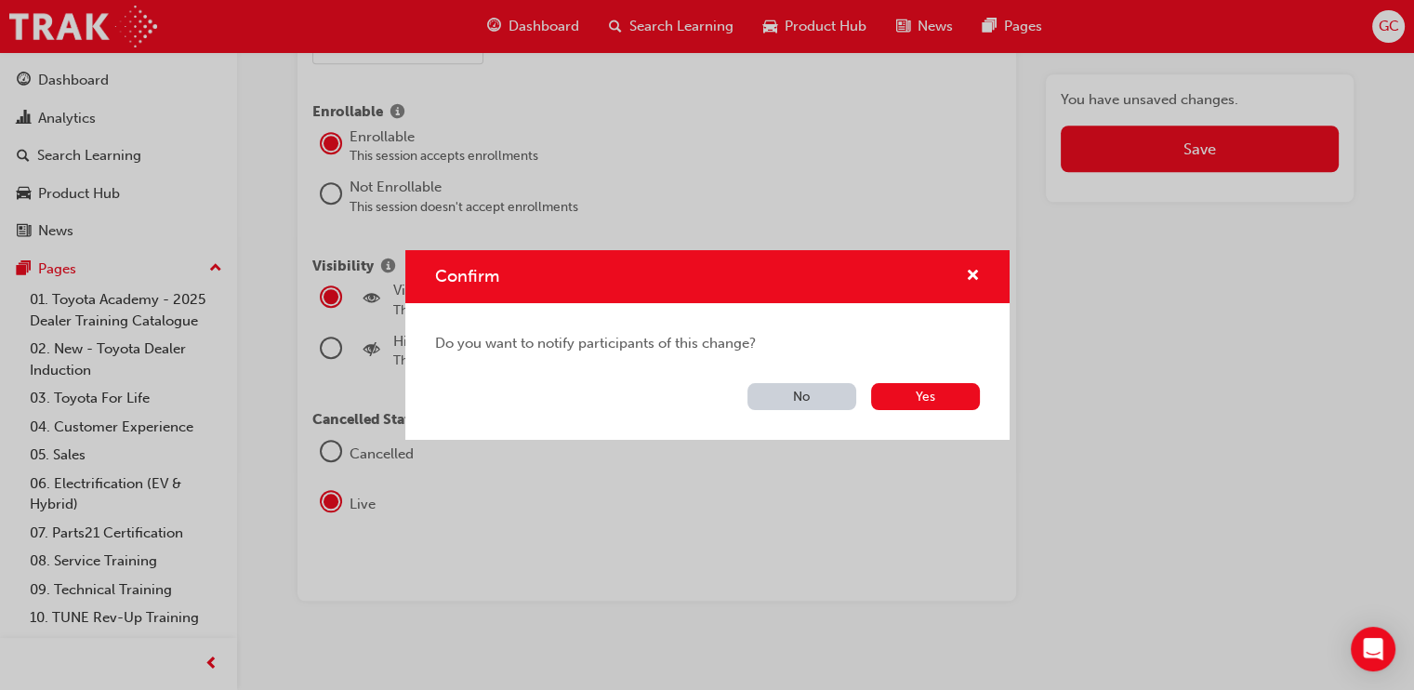
click at [776, 406] on button "No" at bounding box center [802, 396] width 109 height 27
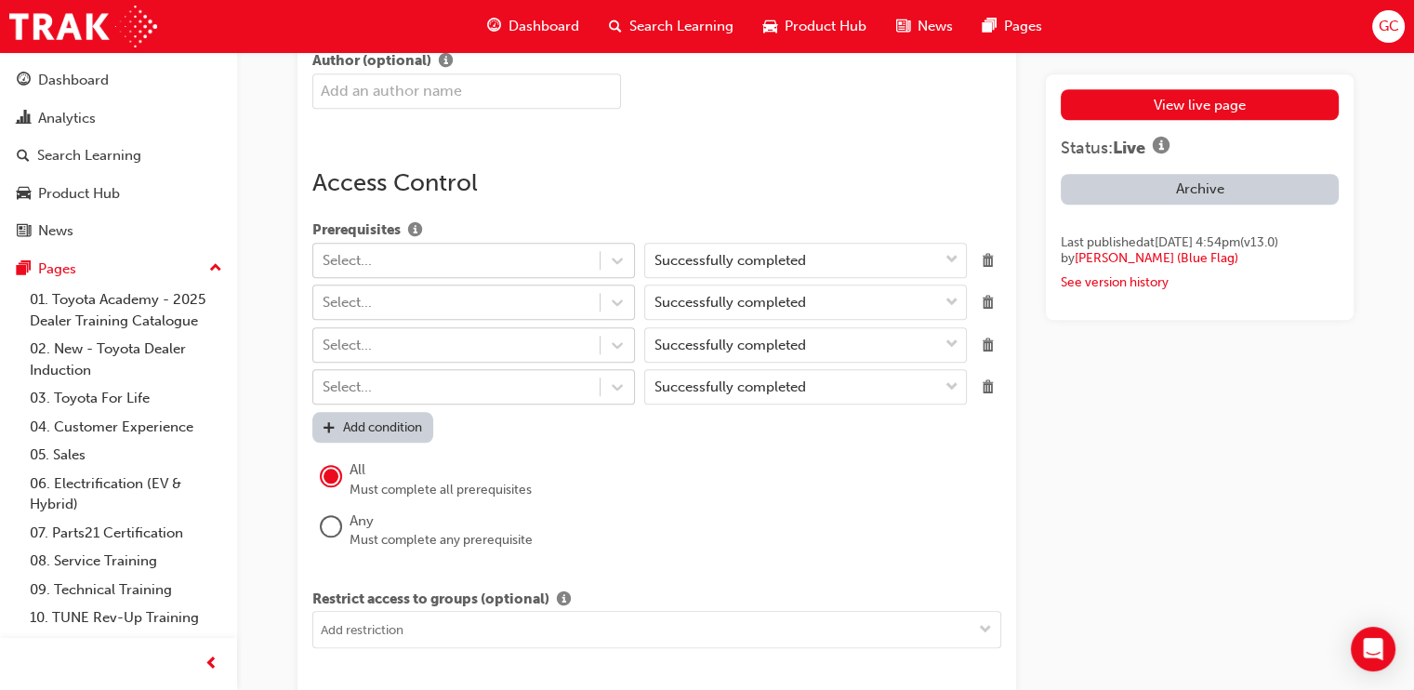
scroll to position [3130, 0]
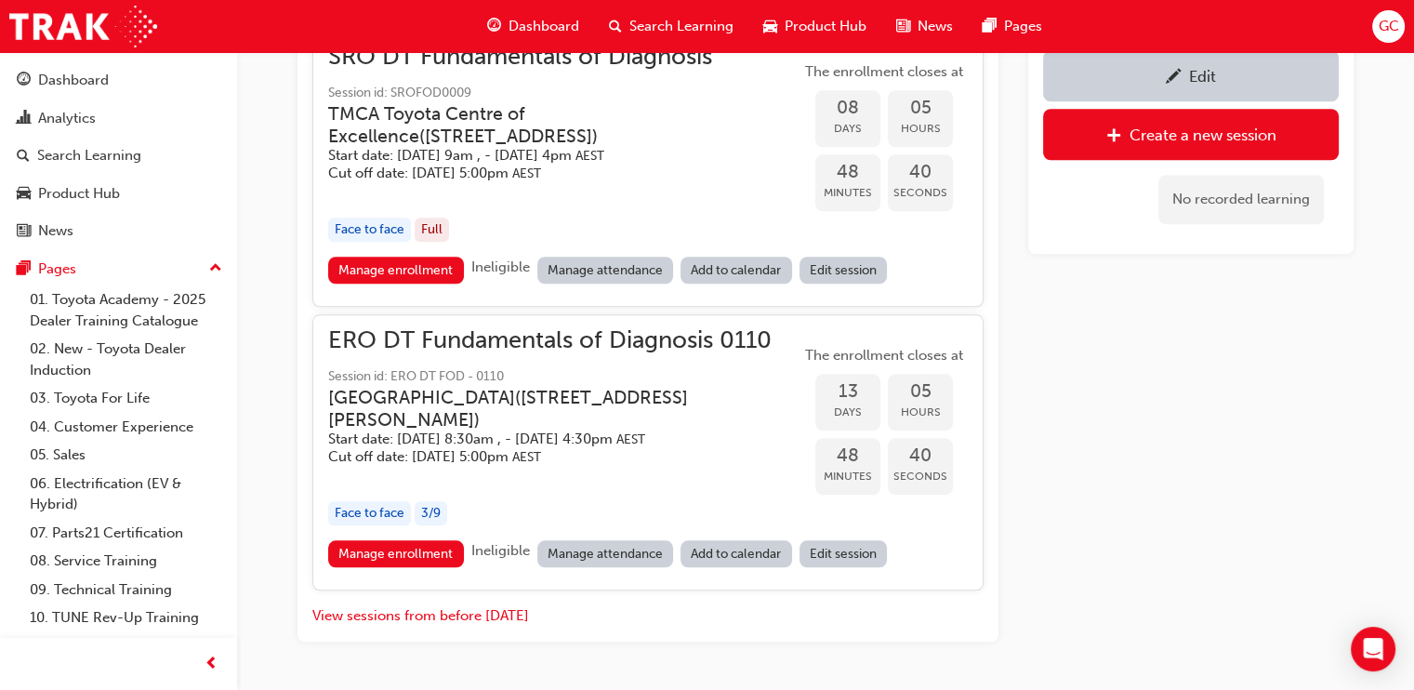
scroll to position [2129, 0]
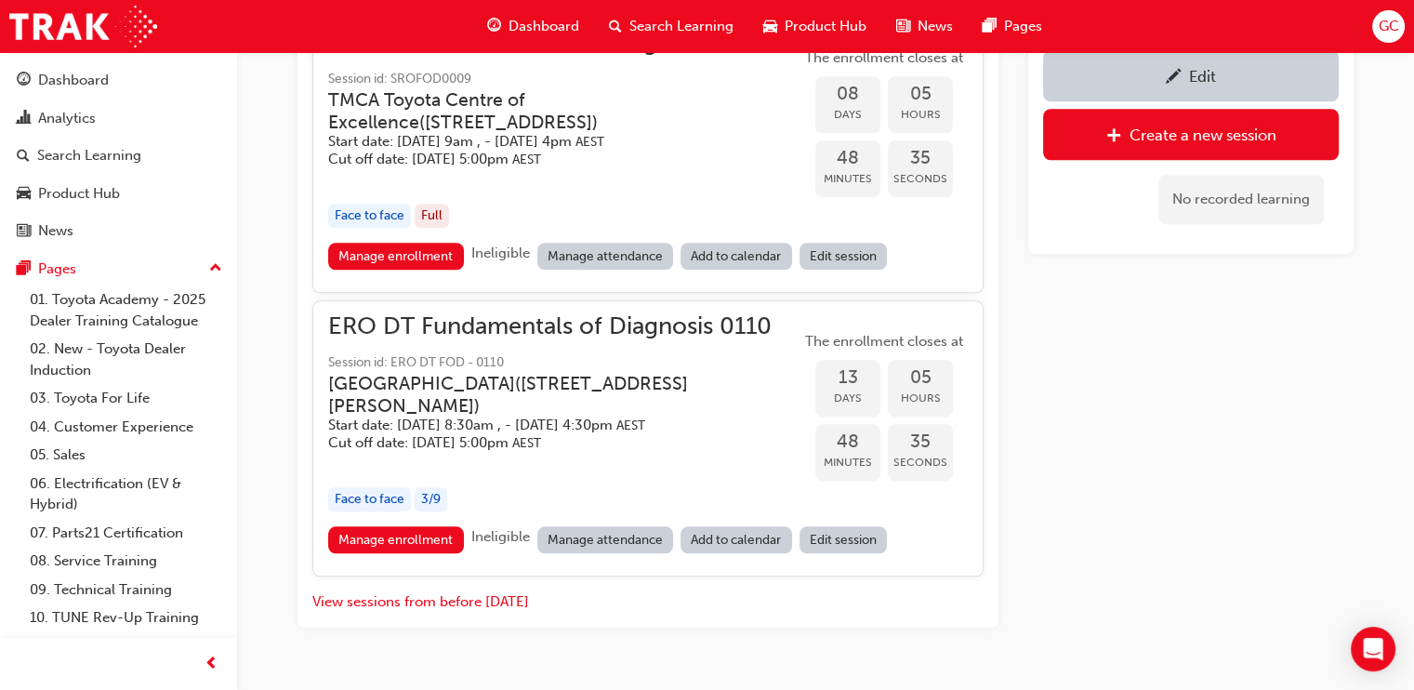
click at [1209, 70] on div "Edit" at bounding box center [1202, 76] width 27 height 19
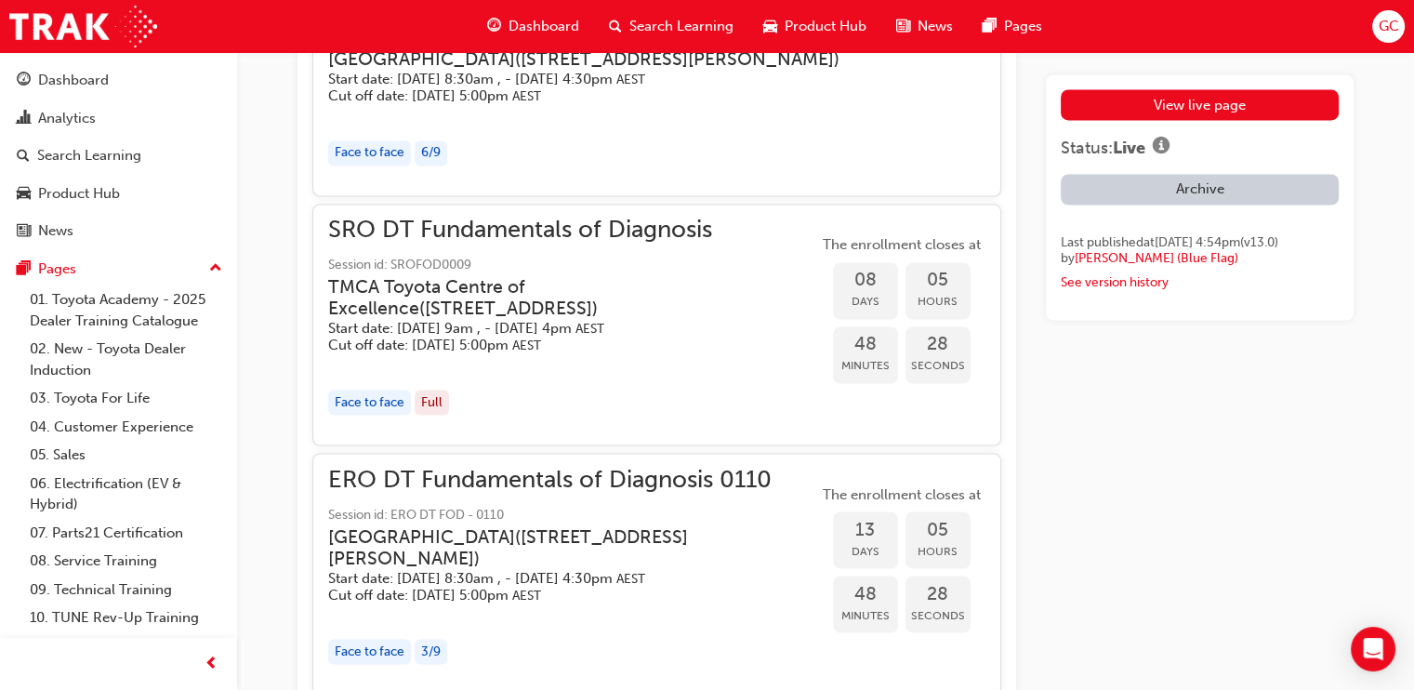
scroll to position [3849, 0]
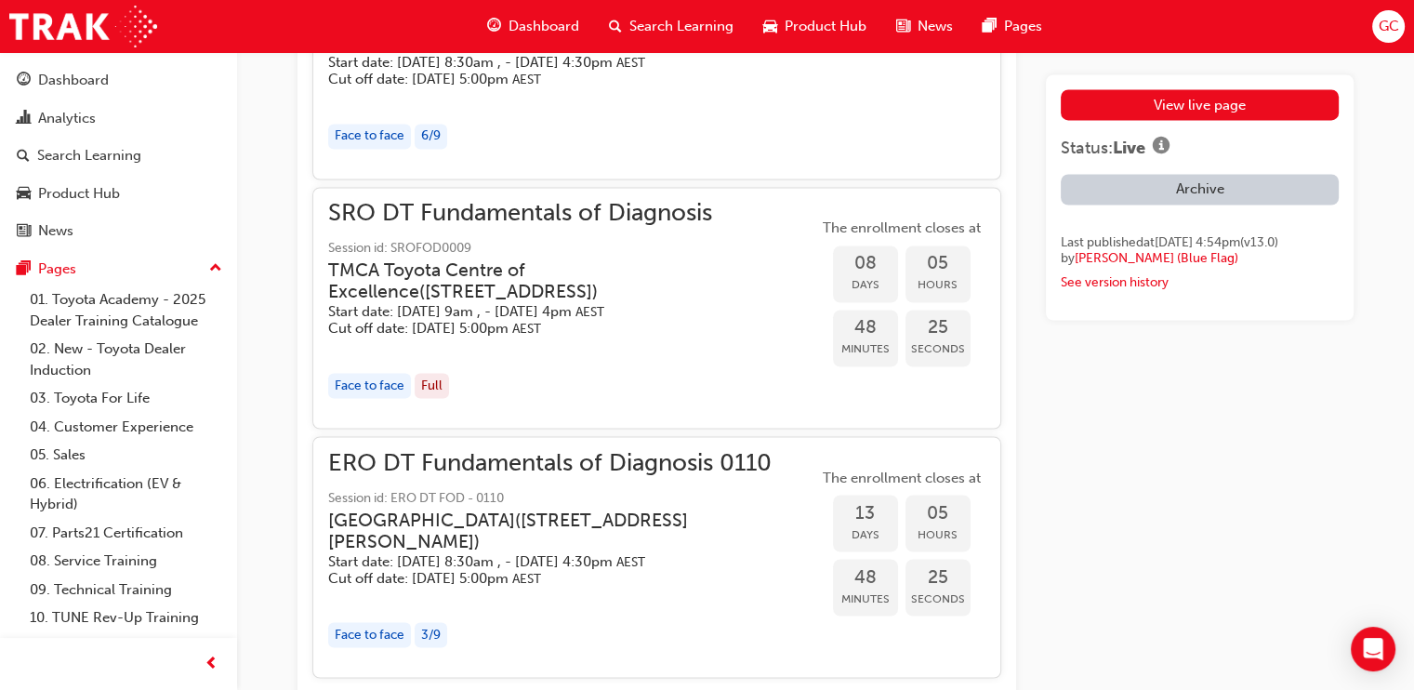
click at [525, 552] on h3 "[GEOGRAPHIC_DATA] ( [STREET_ADDRESS][PERSON_NAME] )" at bounding box center [558, 531] width 460 height 44
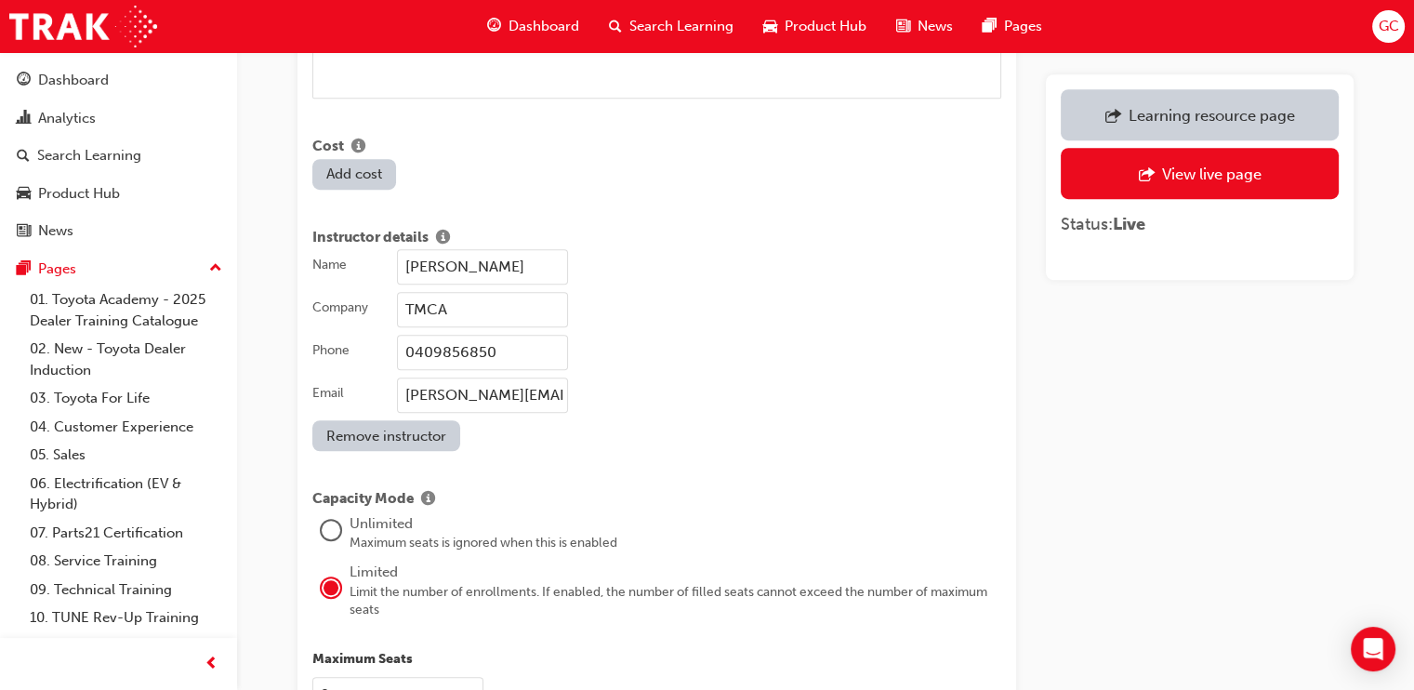
scroll to position [1440, 0]
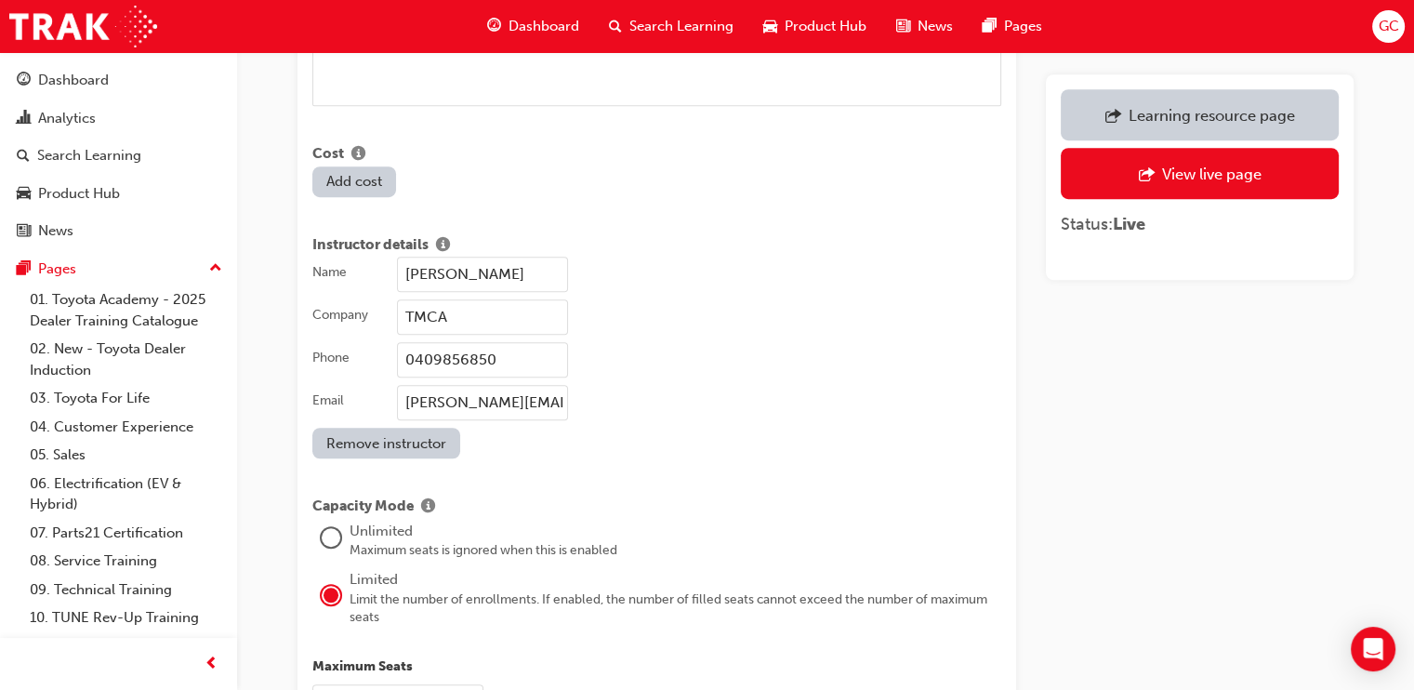
click at [538, 257] on input "[PERSON_NAME]" at bounding box center [482, 274] width 171 height 35
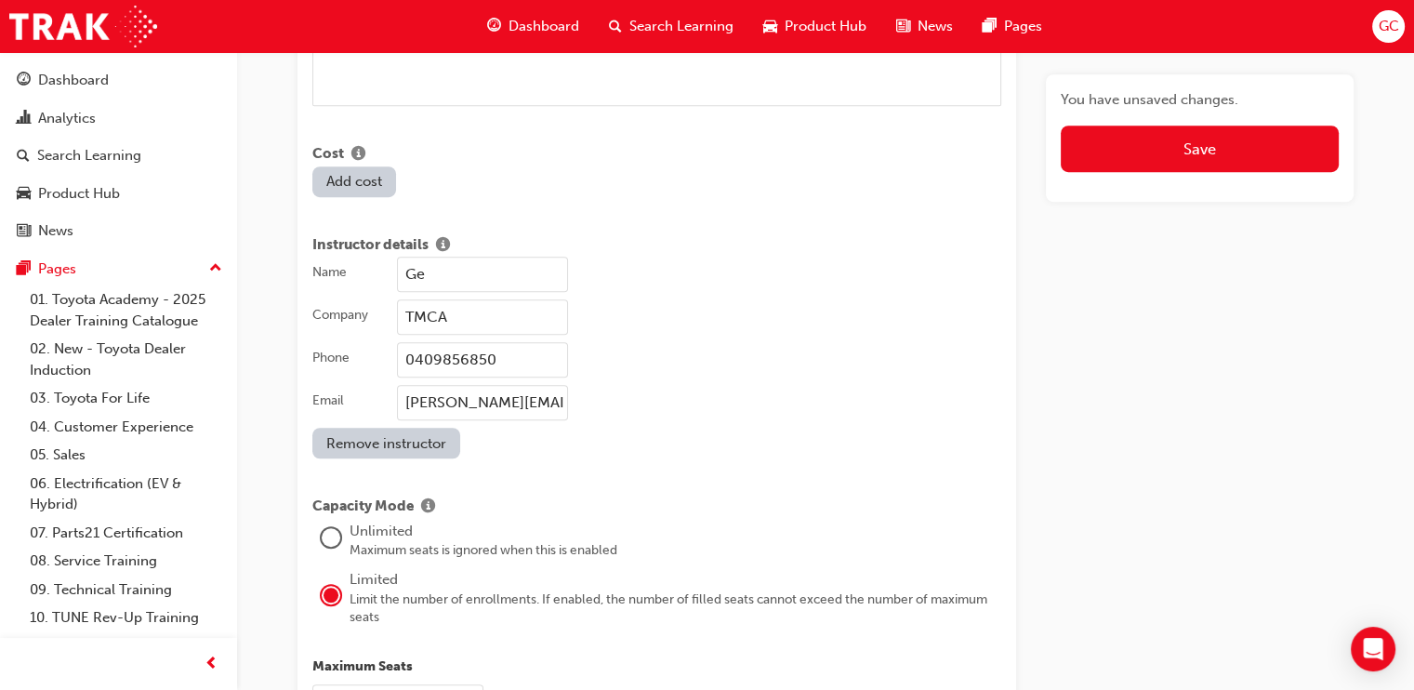
type input "G"
type input "[PERSON_NAME]"
click at [515, 342] on input "0409856850" at bounding box center [482, 359] width 171 height 35
type input "0475591040"
click at [493, 386] on input "[PERSON_NAME][EMAIL_ADDRESS][PERSON_NAME][DOMAIN_NAME]" at bounding box center [482, 402] width 171 height 35
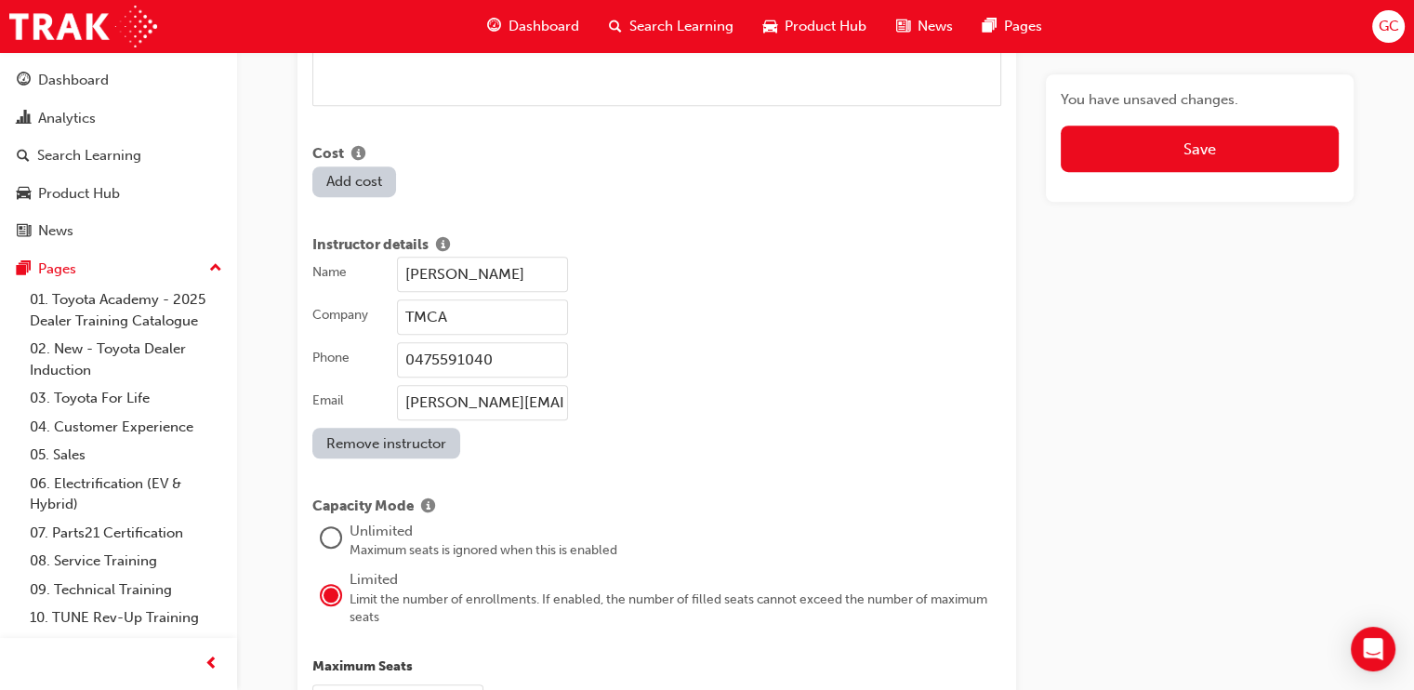
type input "[PERSON_NAME][EMAIL_ADDRESS][PERSON_NAME][DOMAIN_NAME]"
click at [807, 413] on div "Name [PERSON_NAME] Company TMCA Phone [PHONE_NUMBER] Email [PERSON_NAME][EMAIL_…" at bounding box center [656, 358] width 689 height 202
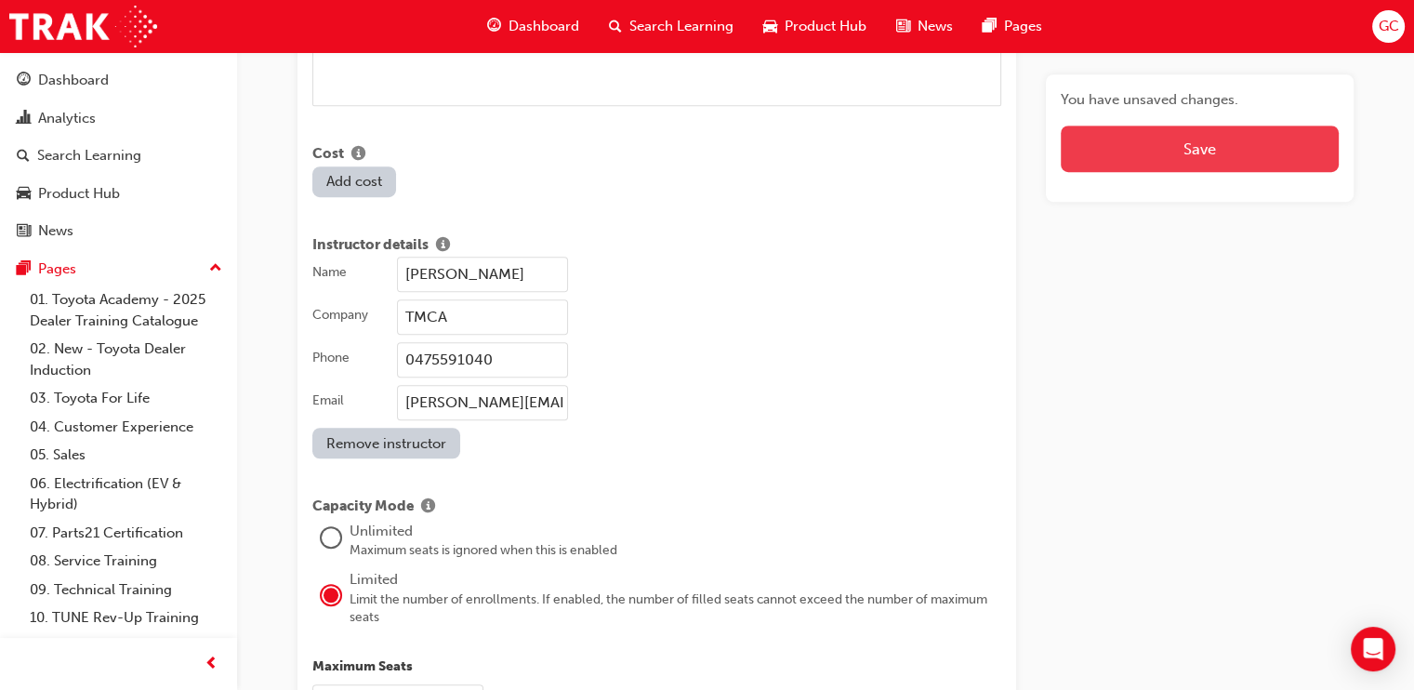
click at [1169, 149] on button "Save" at bounding box center [1200, 149] width 278 height 46
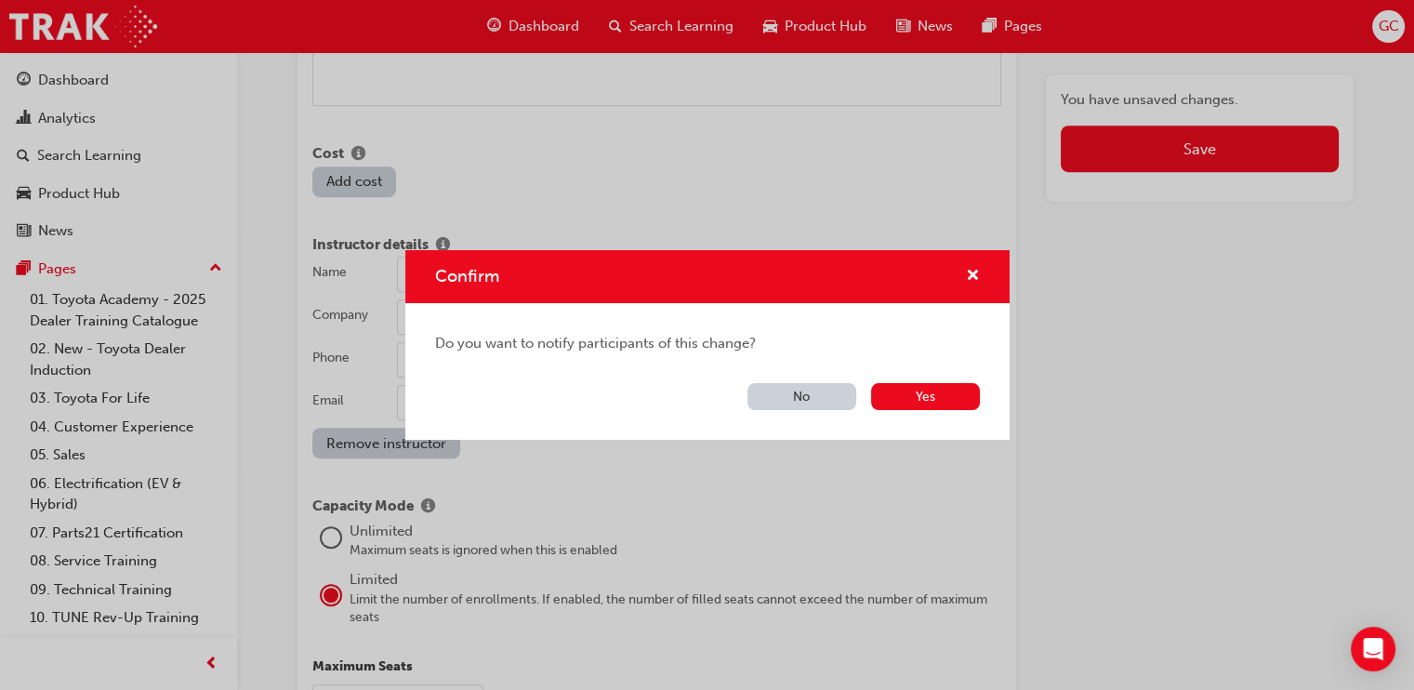
click at [786, 390] on button "No" at bounding box center [802, 396] width 109 height 27
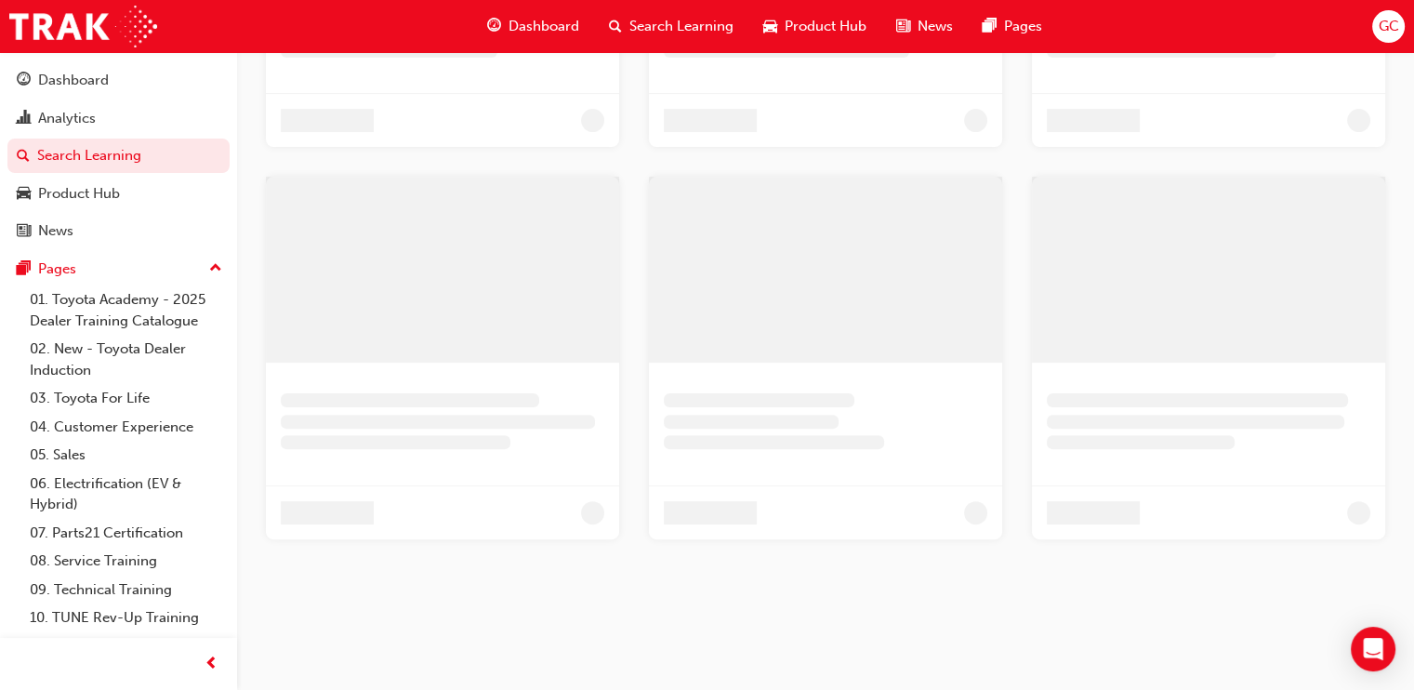
scroll to position [355, 0]
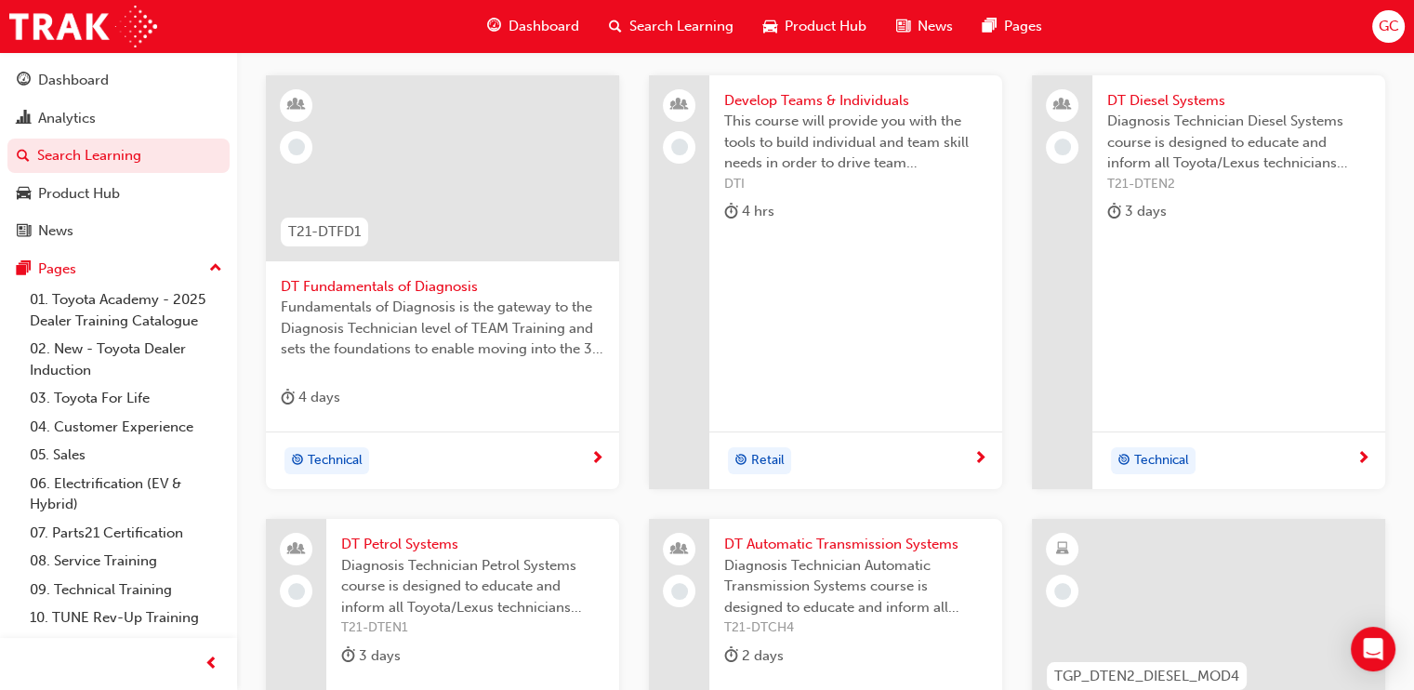
click at [1176, 93] on span "DT Diesel Systems" at bounding box center [1238, 100] width 263 height 21
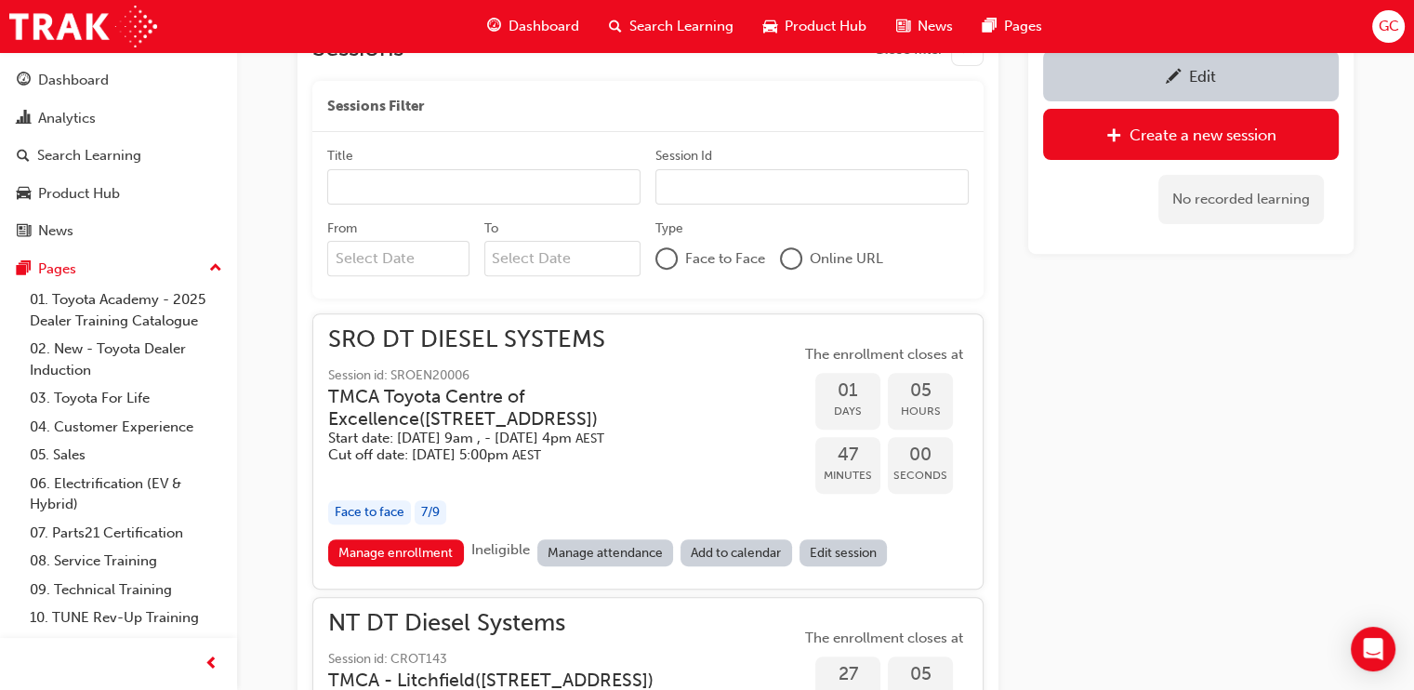
scroll to position [863, 0]
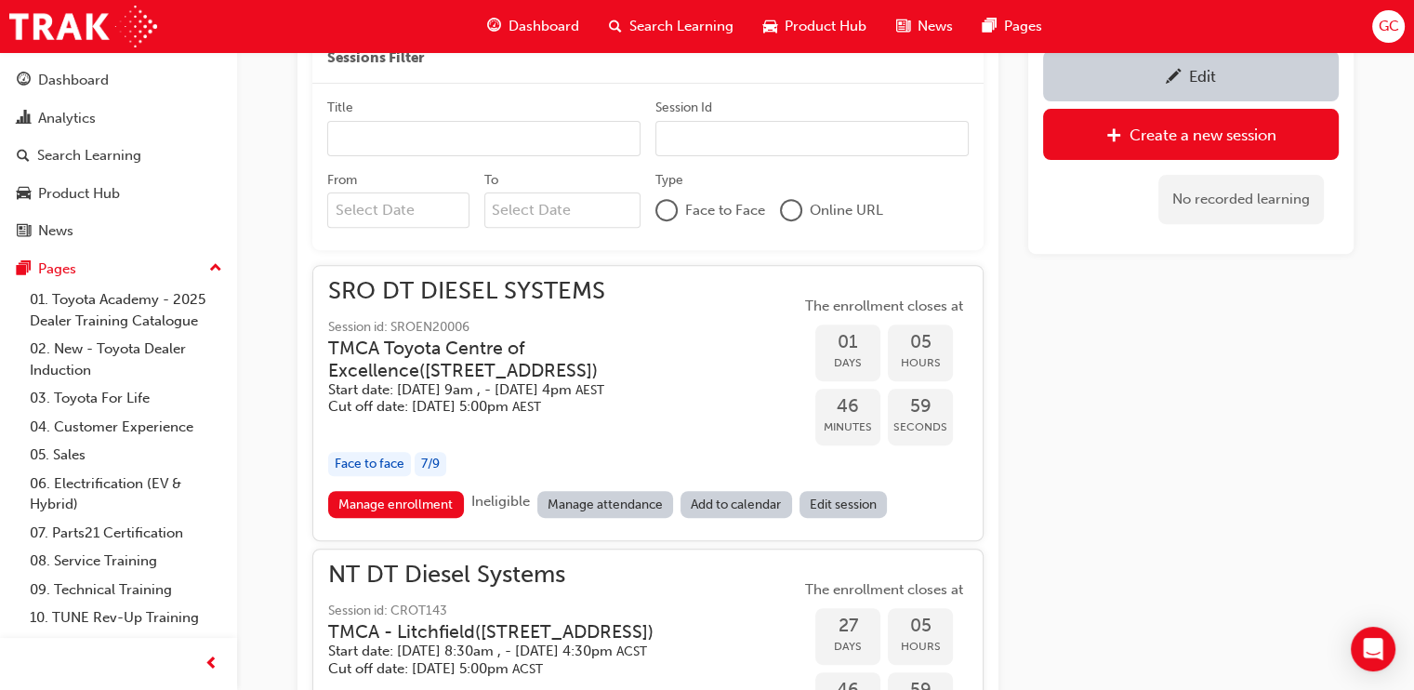
click at [1260, 72] on div "Edit" at bounding box center [1191, 75] width 268 height 23
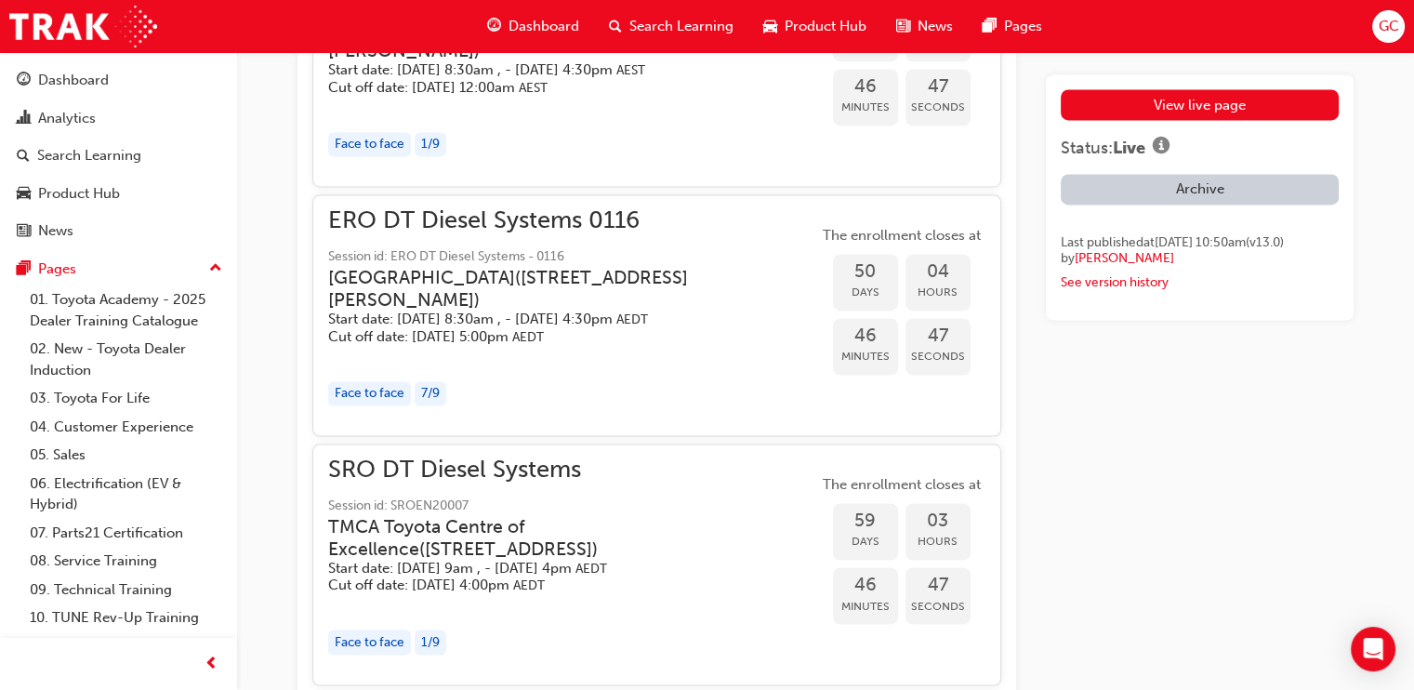
scroll to position [3651, 0]
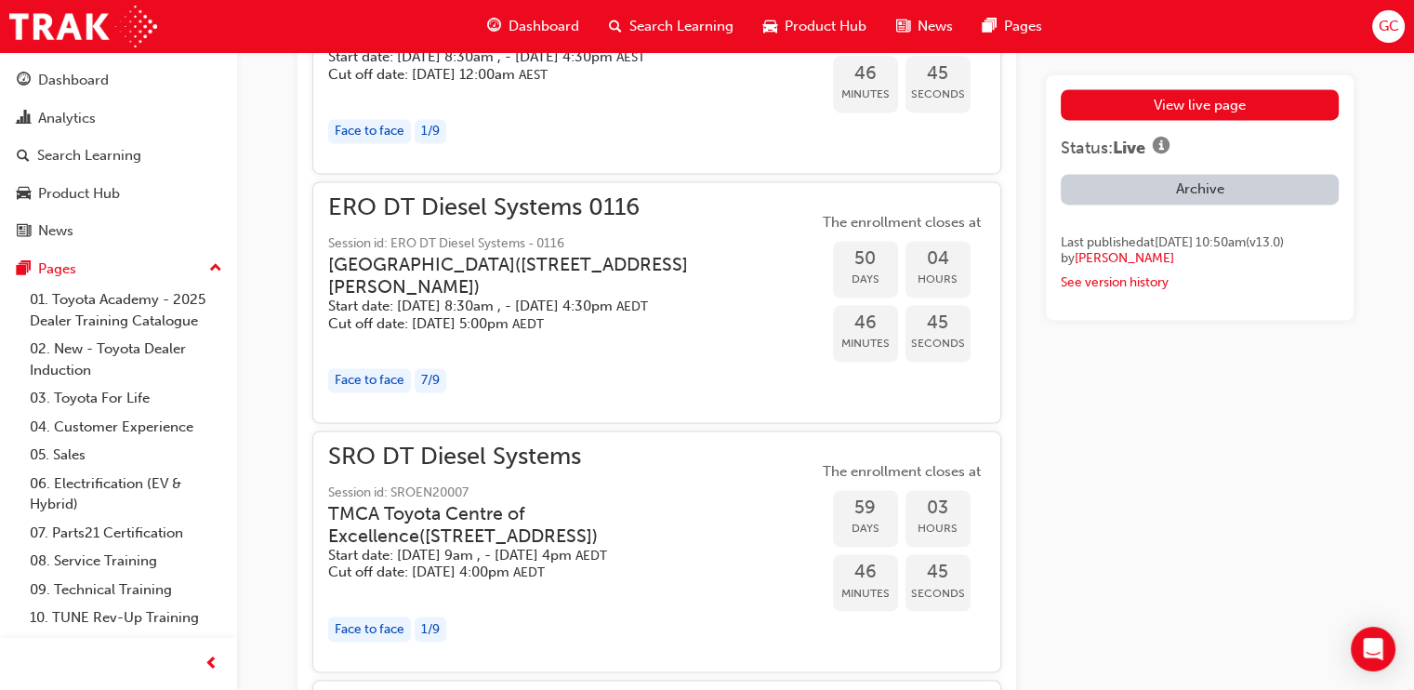
click at [613, 255] on h3 "[GEOGRAPHIC_DATA] ( [STREET_ADDRESS][PERSON_NAME] )" at bounding box center [558, 276] width 460 height 44
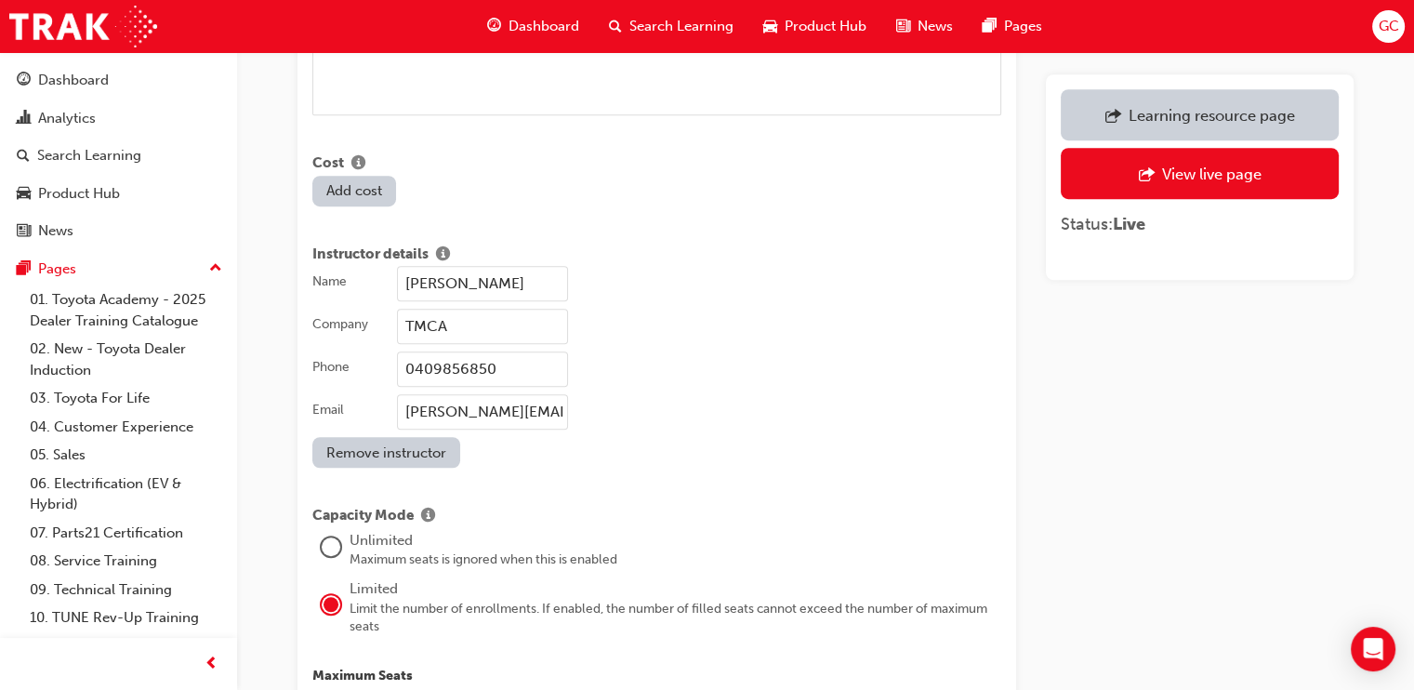
scroll to position [1509, 0]
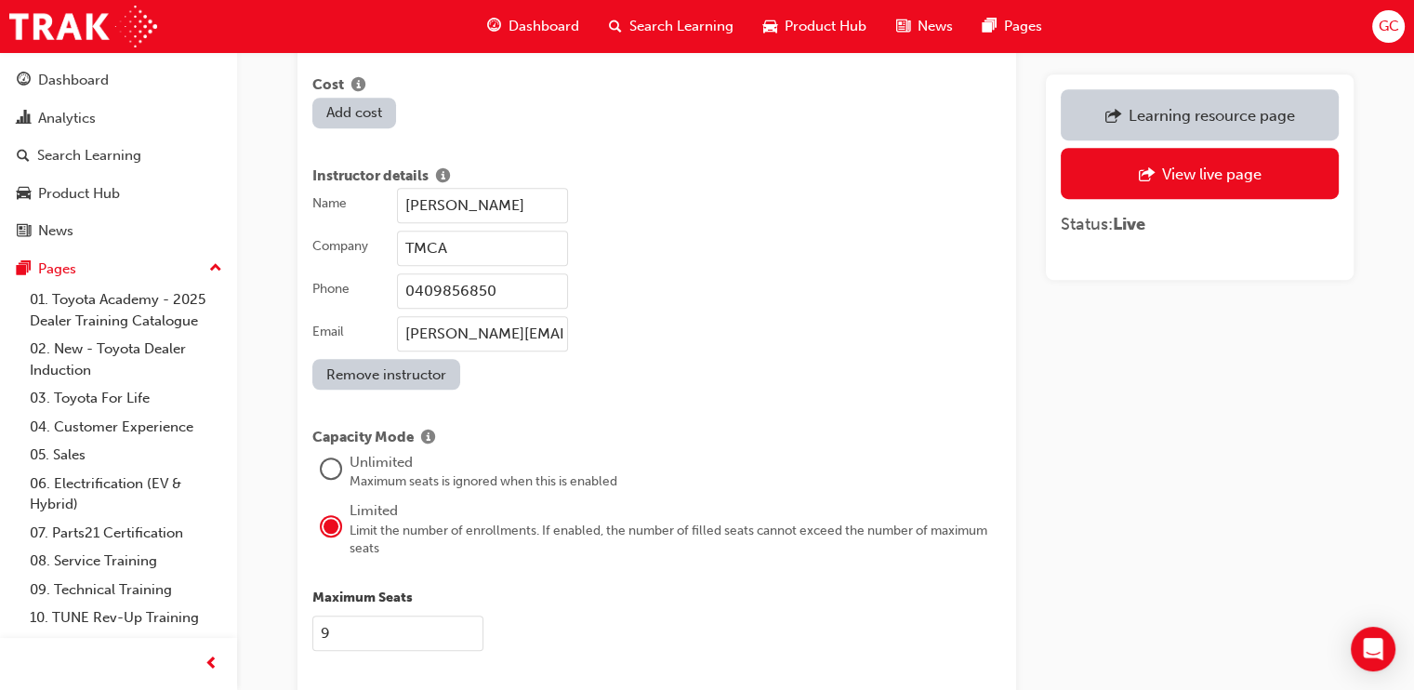
click at [511, 188] on input "[PERSON_NAME]" at bounding box center [482, 205] width 171 height 35
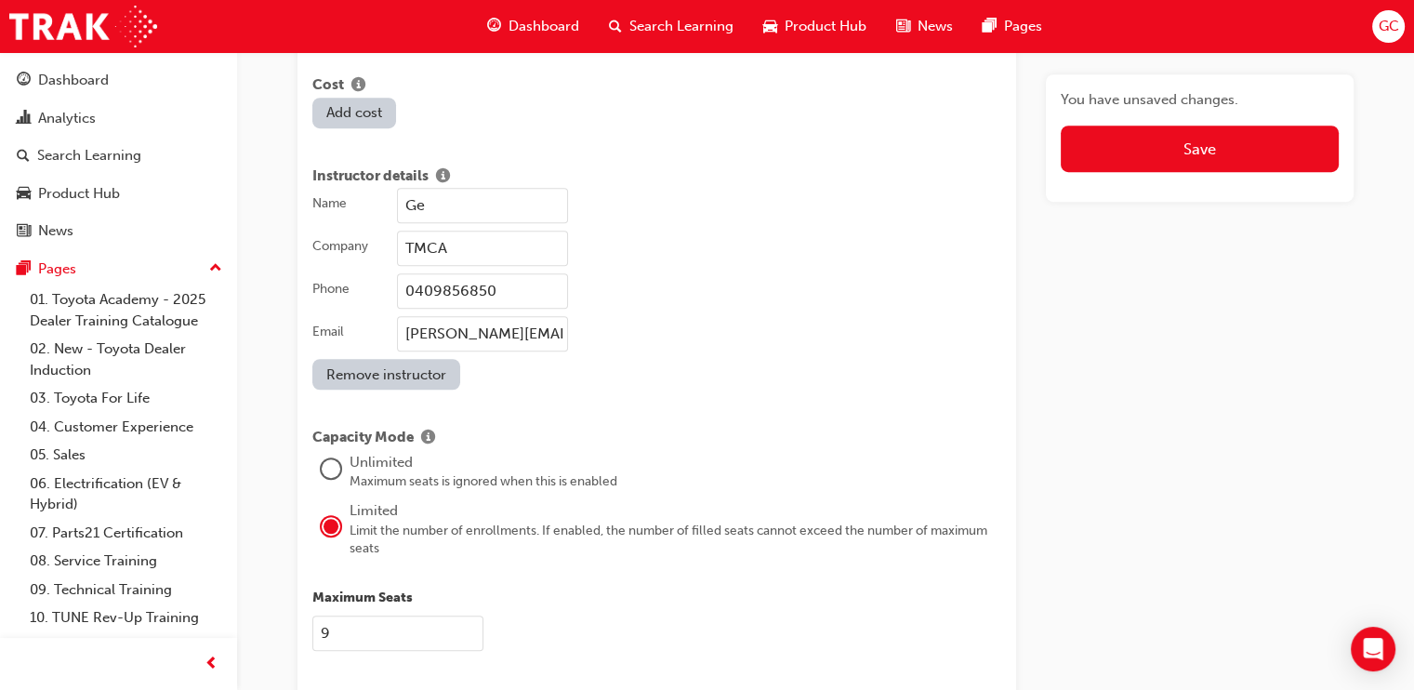
type input "G"
type input "[PERSON_NAME]"
click at [497, 274] on input "0409856850" at bounding box center [482, 290] width 171 height 35
type input "0475591040"
click at [494, 316] on input "[PERSON_NAME][EMAIL_ADDRESS][PERSON_NAME][DOMAIN_NAME]" at bounding box center [482, 333] width 171 height 35
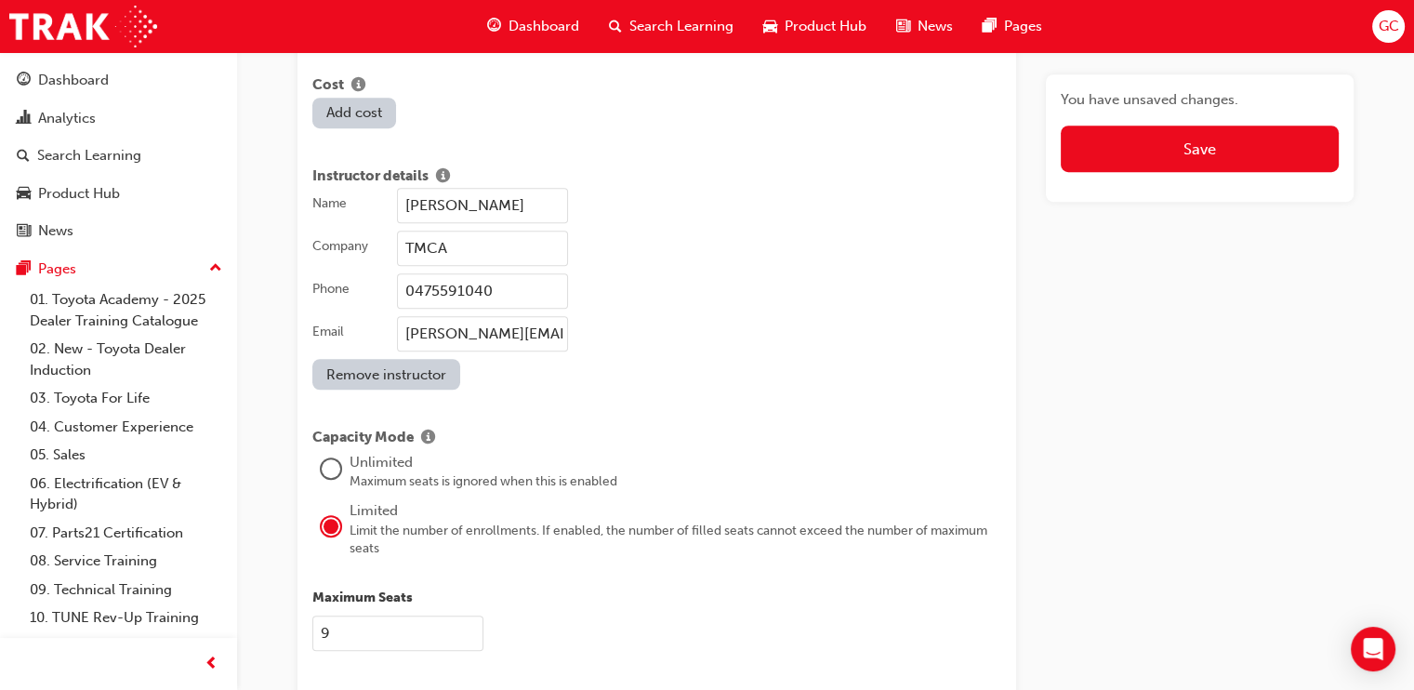
type input "[PERSON_NAME][EMAIL_ADDRESS][PERSON_NAME][DOMAIN_NAME]"
click at [702, 366] on div "Name [PERSON_NAME] Company TMCA Phone [PHONE_NUMBER] Email [PERSON_NAME][EMAIL_…" at bounding box center [656, 289] width 689 height 202
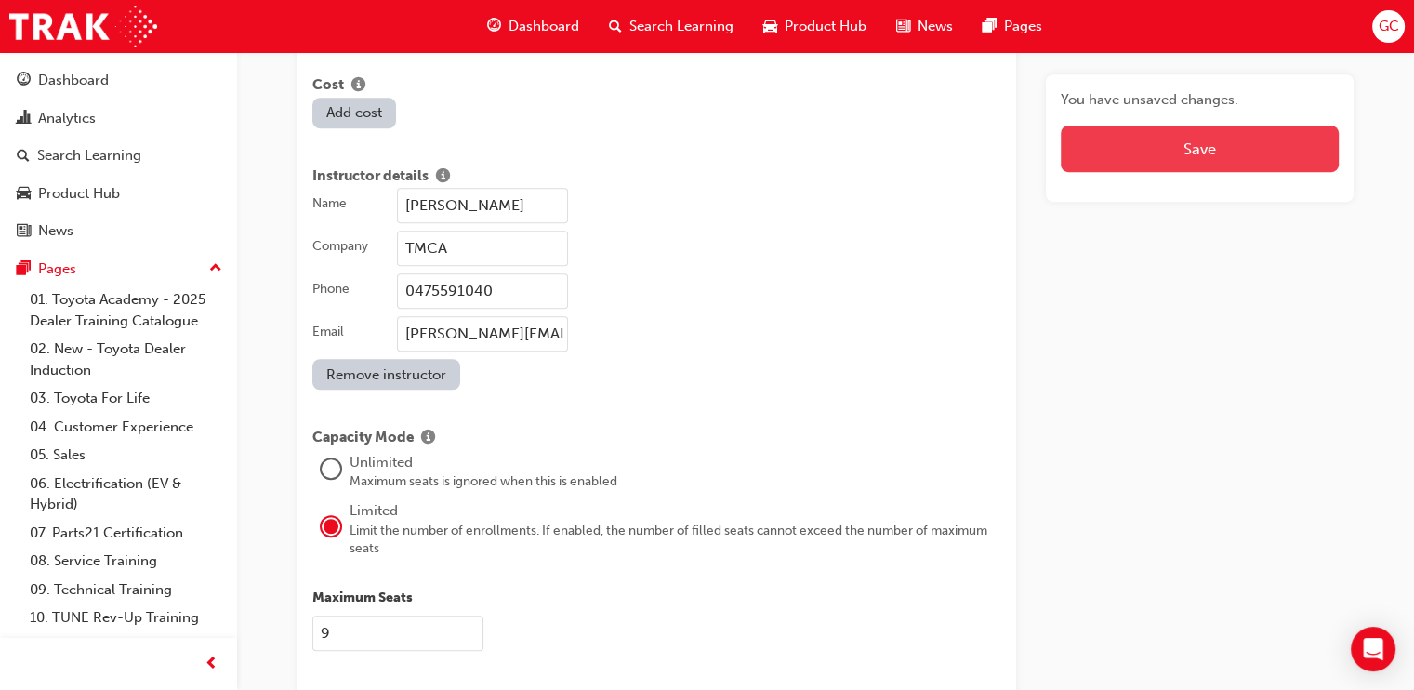
click at [1161, 146] on button "Save" at bounding box center [1200, 149] width 278 height 46
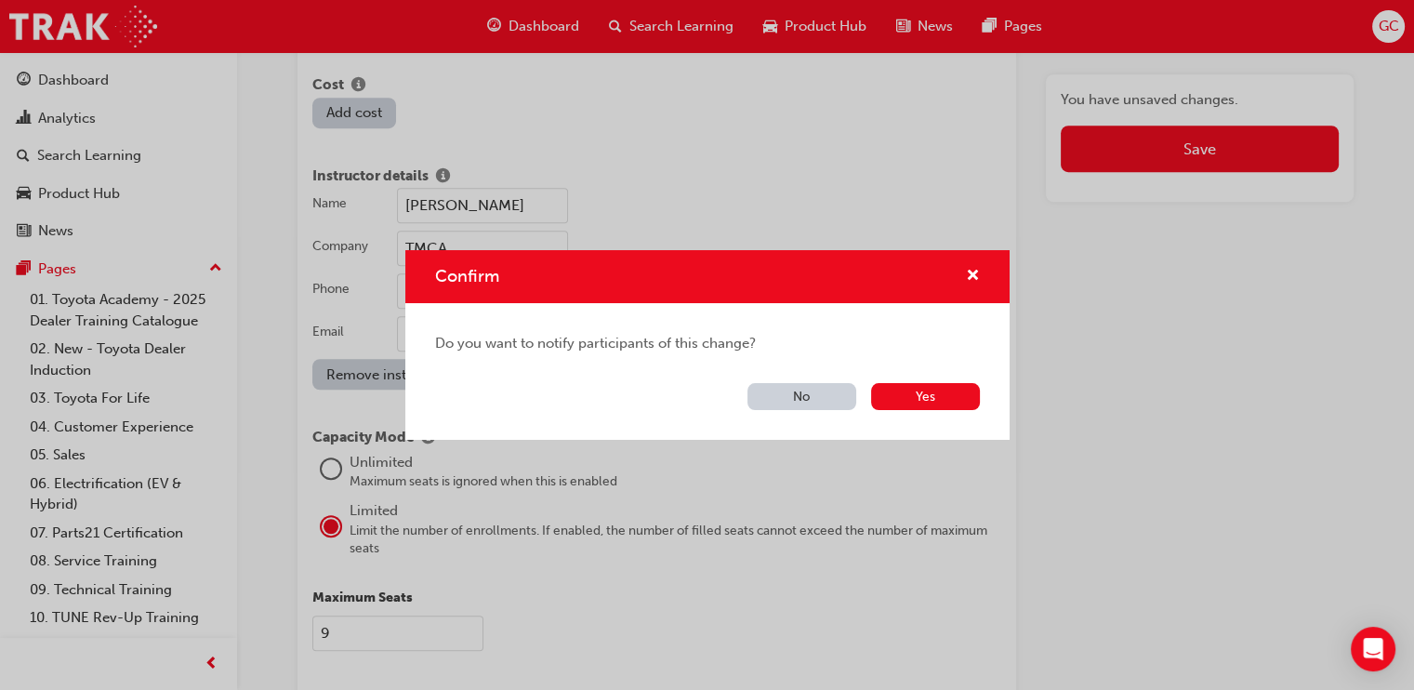
click at [795, 388] on button "No" at bounding box center [802, 396] width 109 height 27
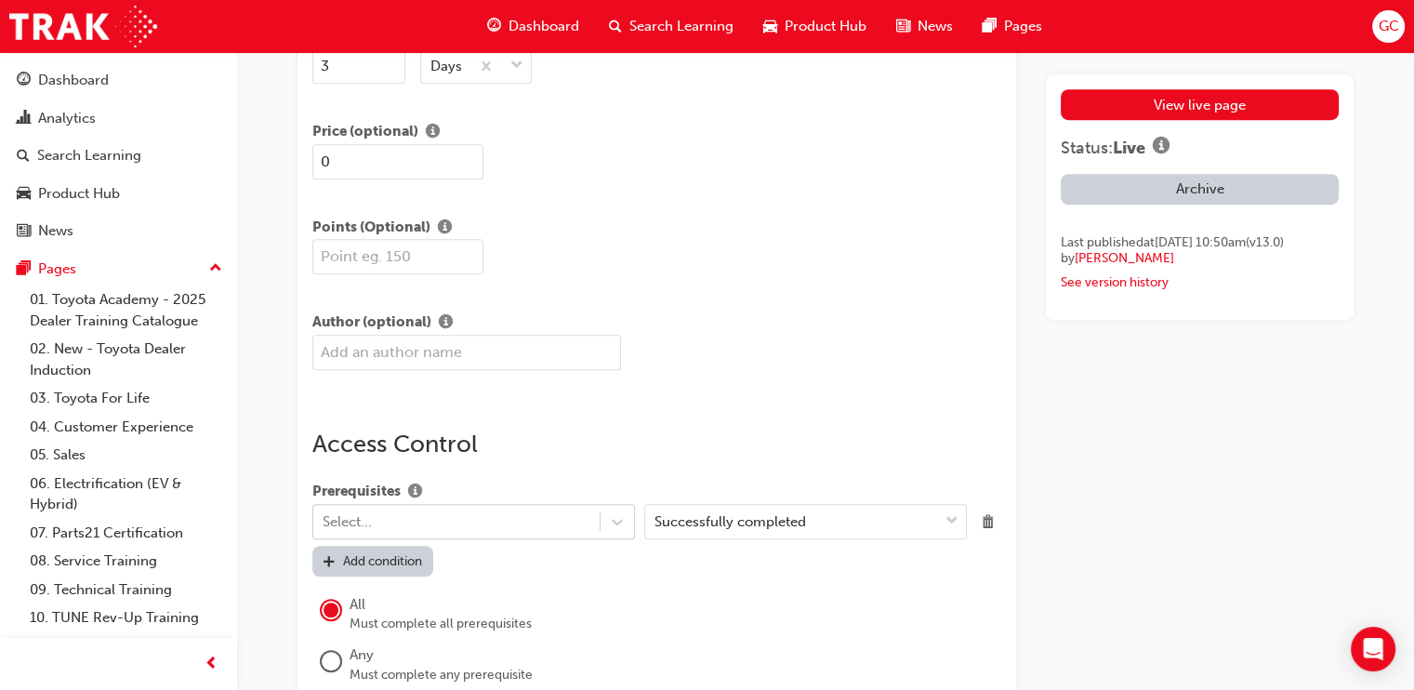
scroll to position [2678, 0]
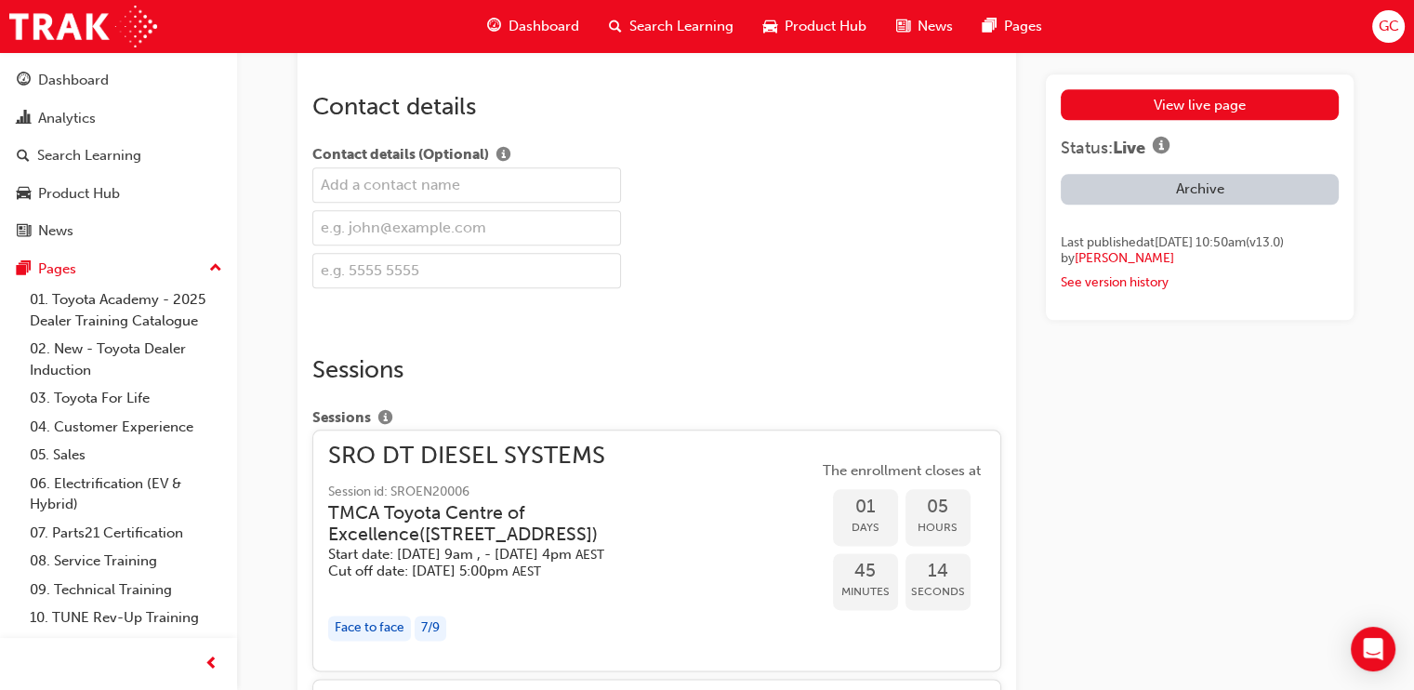
scroll to position [863, 0]
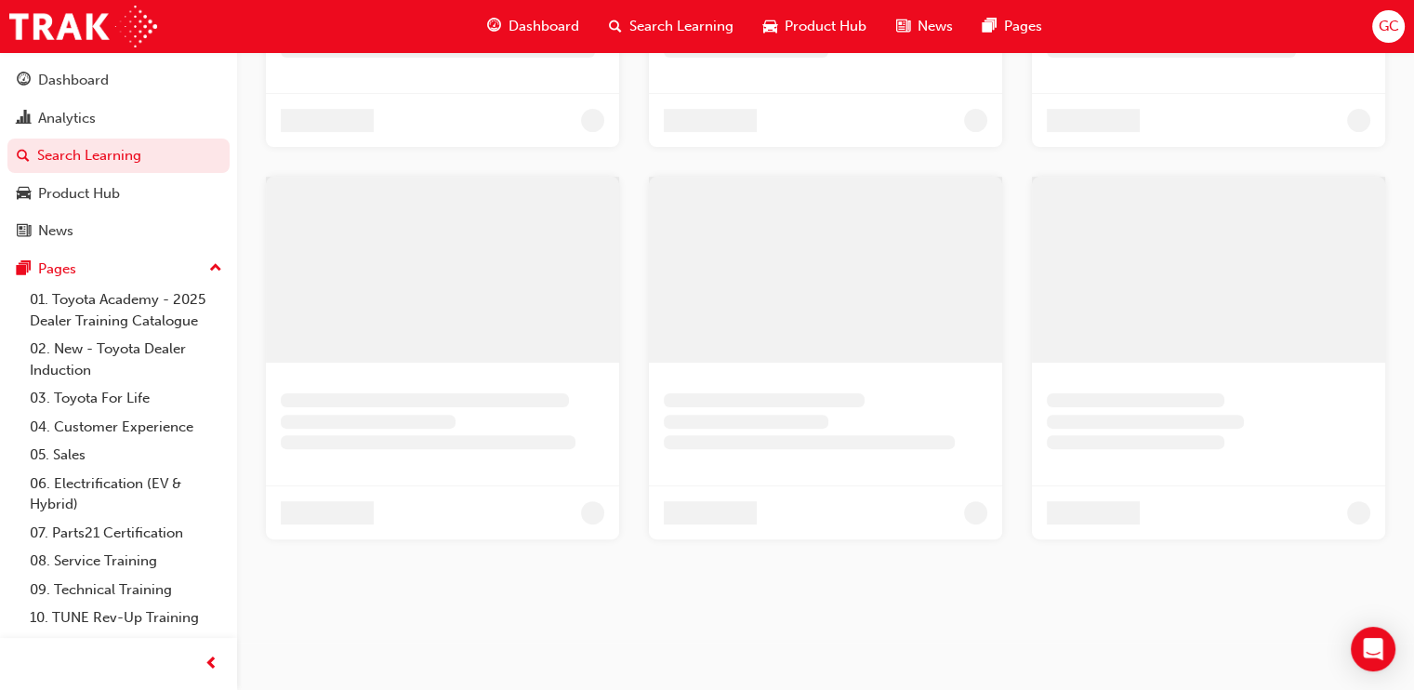
scroll to position [355, 0]
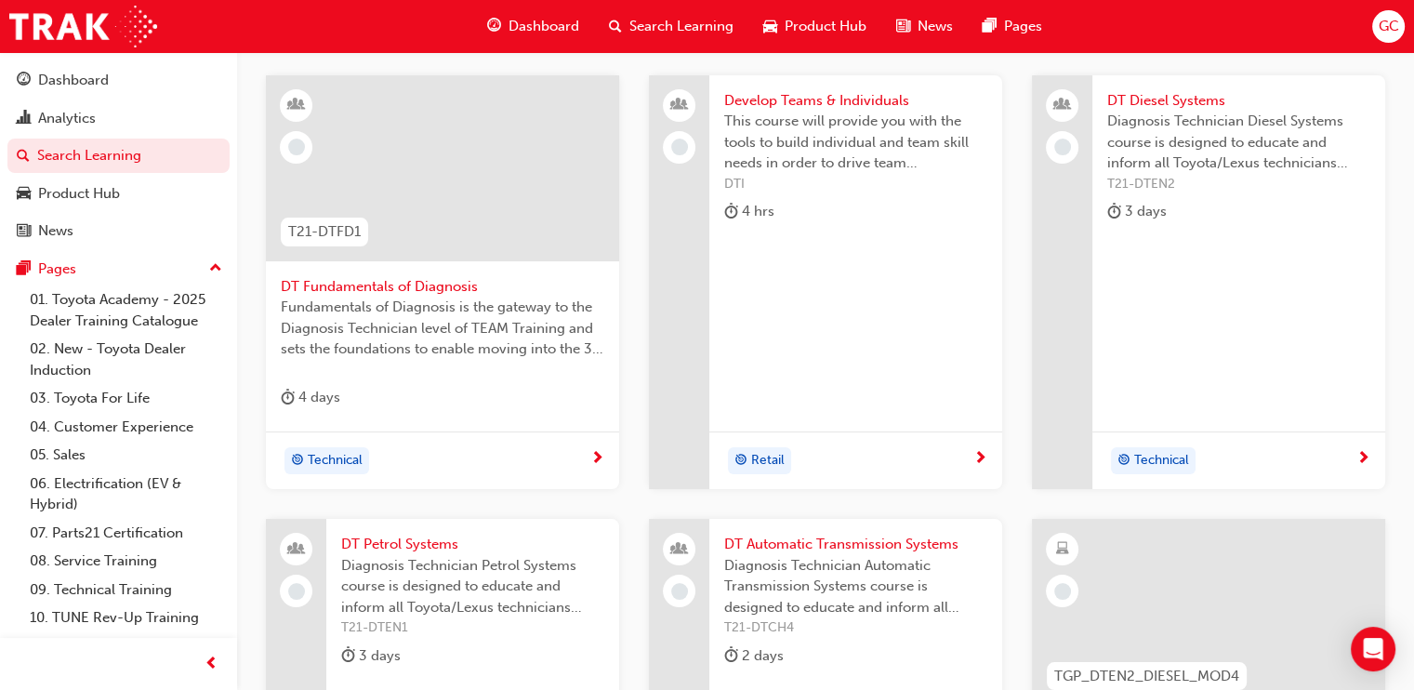
click at [394, 536] on span "DT Petrol Systems" at bounding box center [472, 544] width 263 height 21
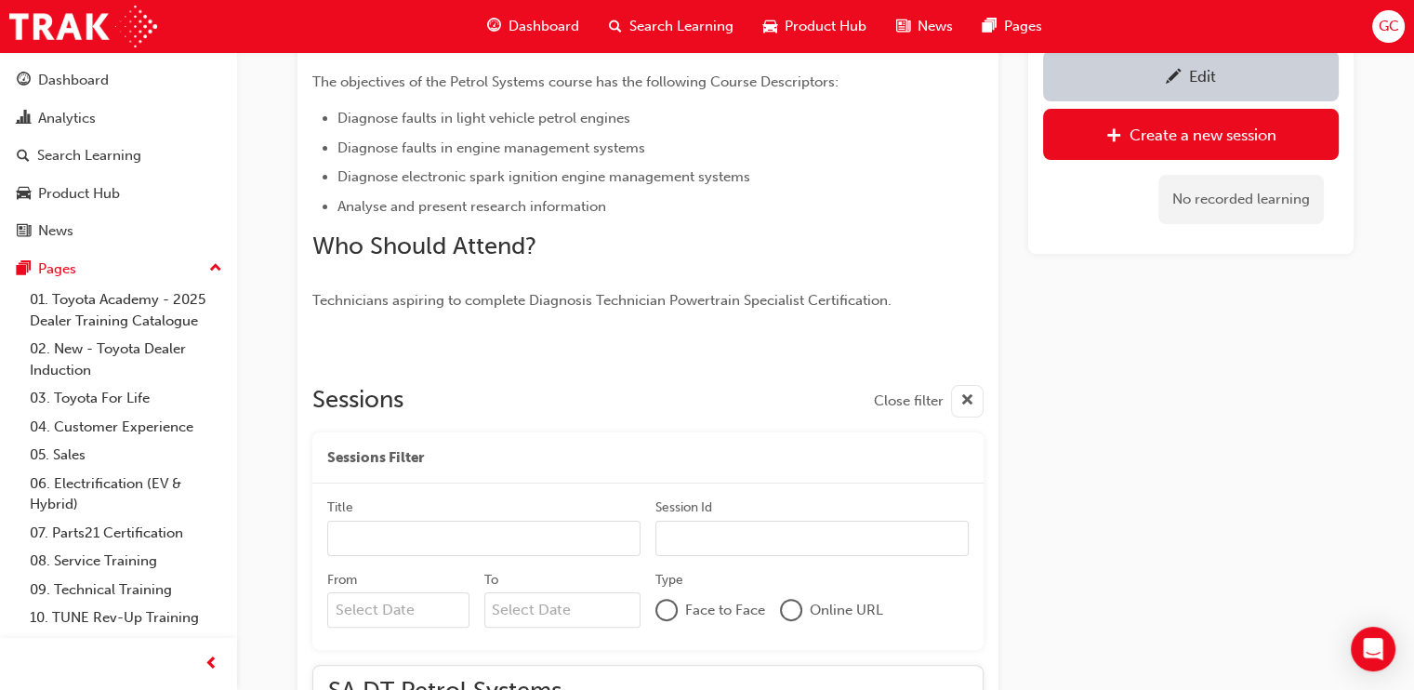
scroll to position [490, 0]
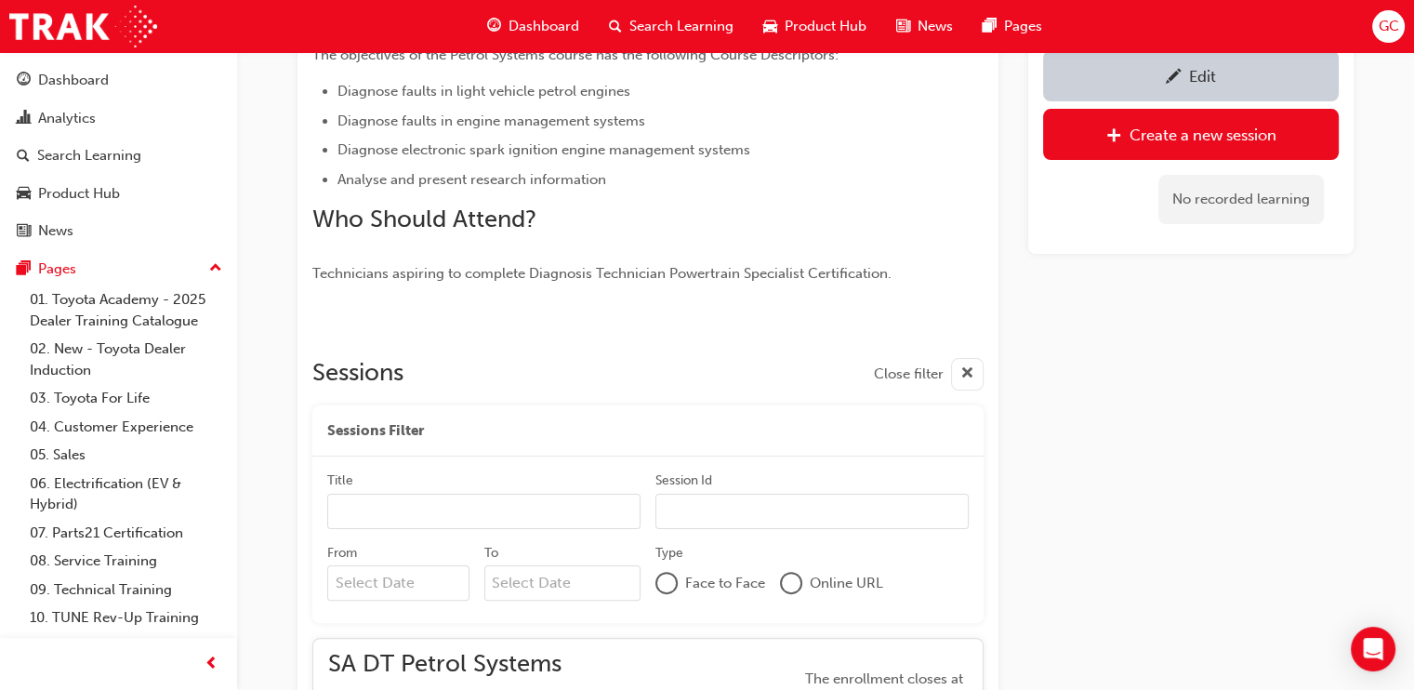
click at [1166, 72] on div at bounding box center [1174, 75] width 16 height 23
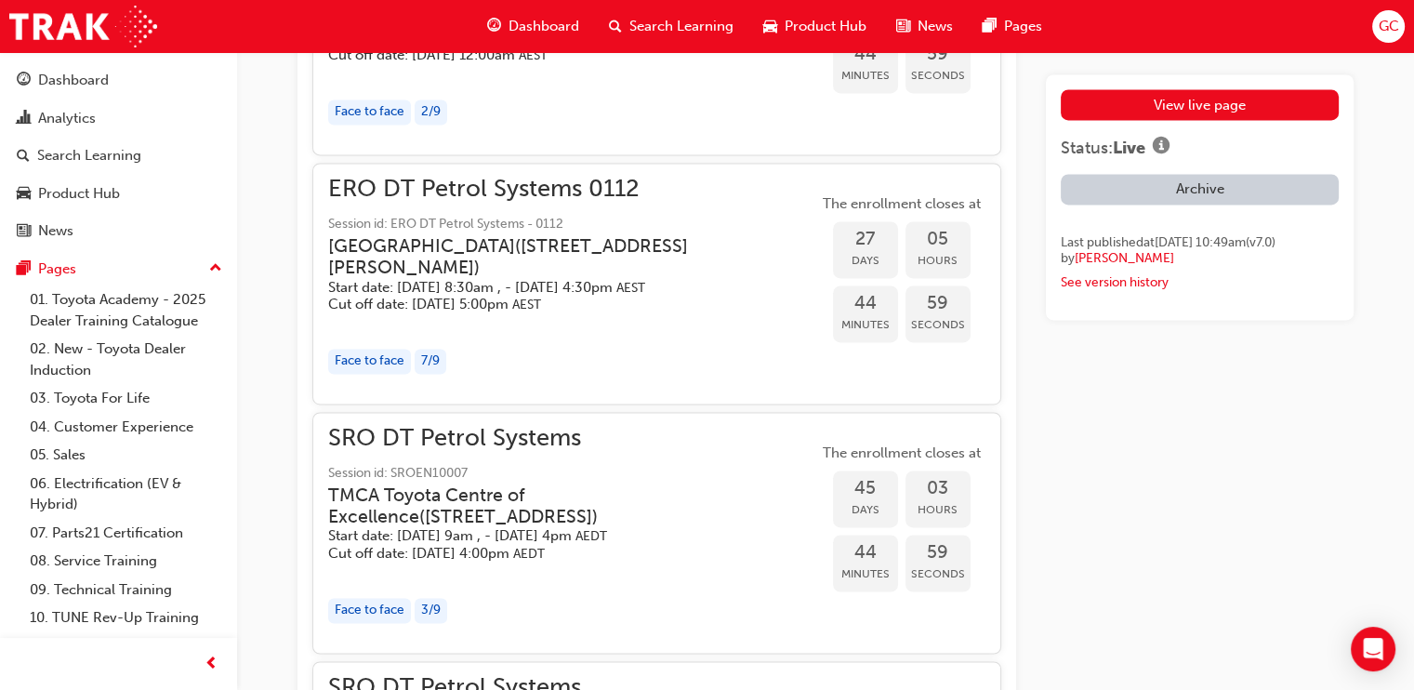
scroll to position [3448, 0]
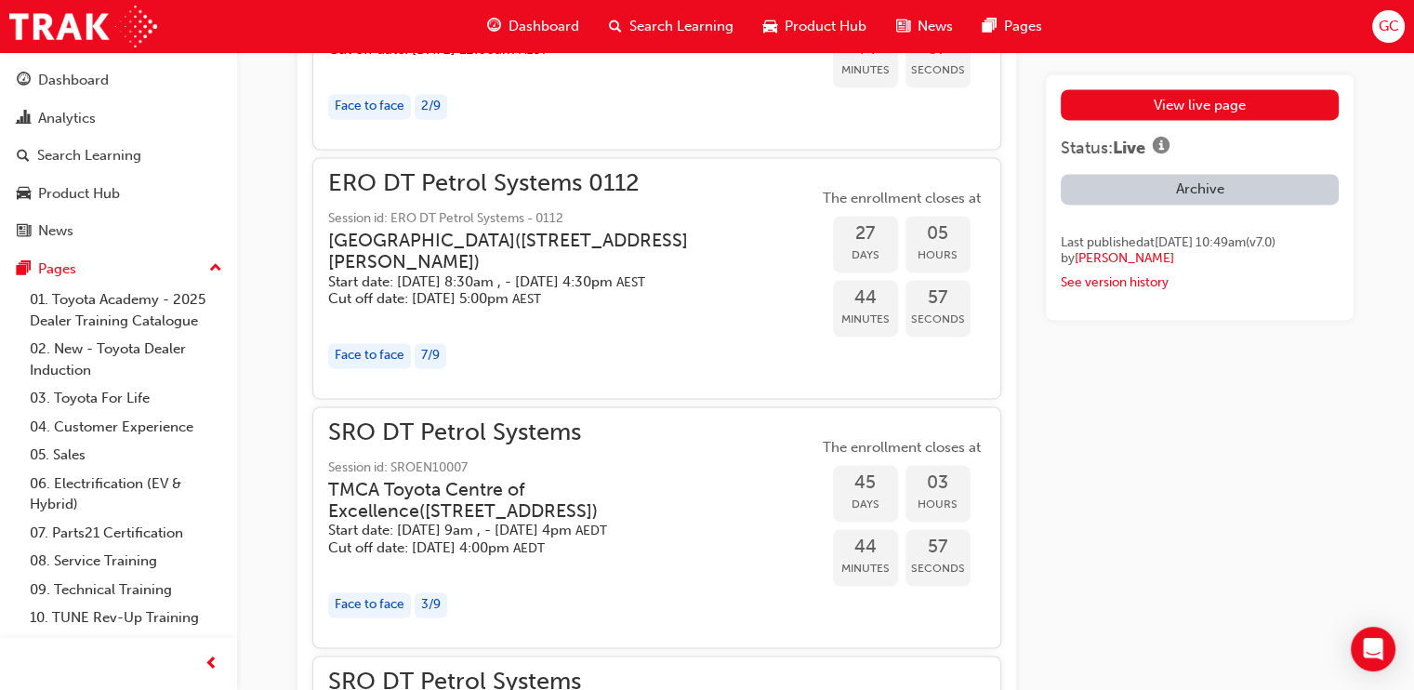
click at [495, 279] on h5 "Start date: [DATE] 8:30am , - [DATE] 4:30pm AEST" at bounding box center [558, 282] width 460 height 18
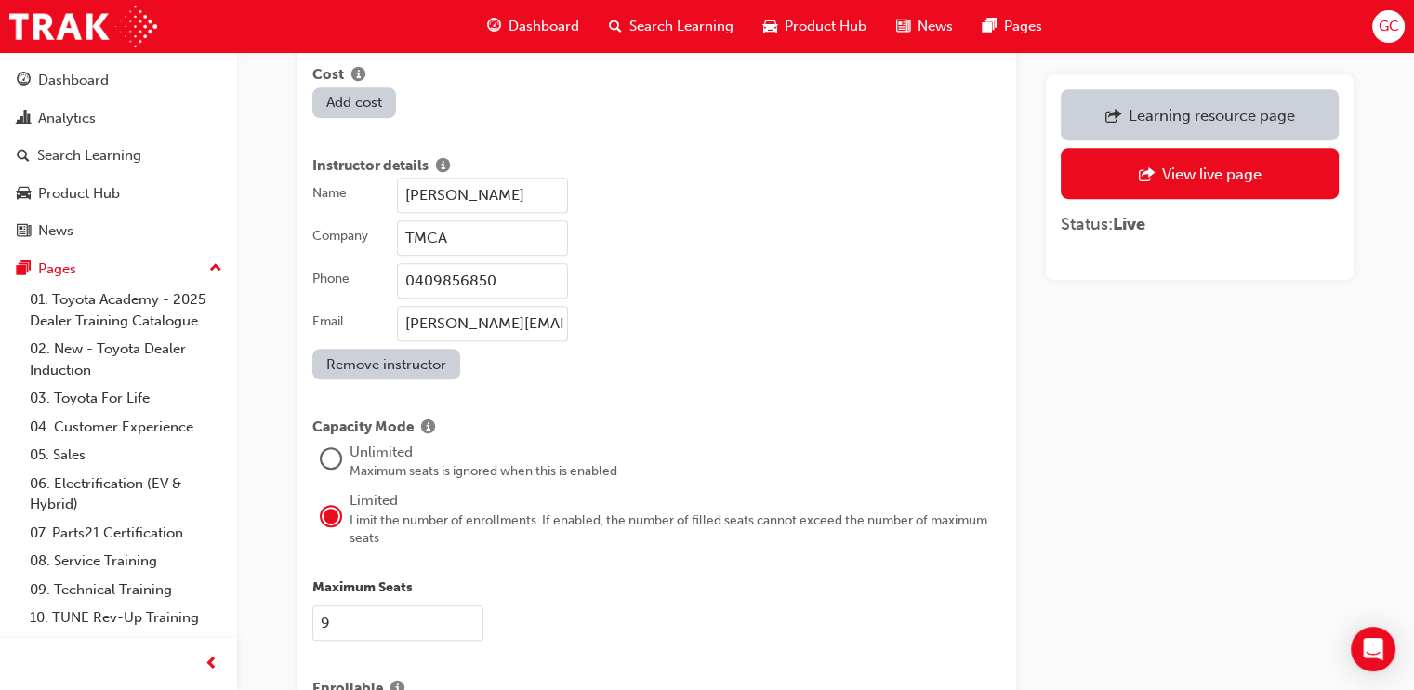
scroll to position [1528, 0]
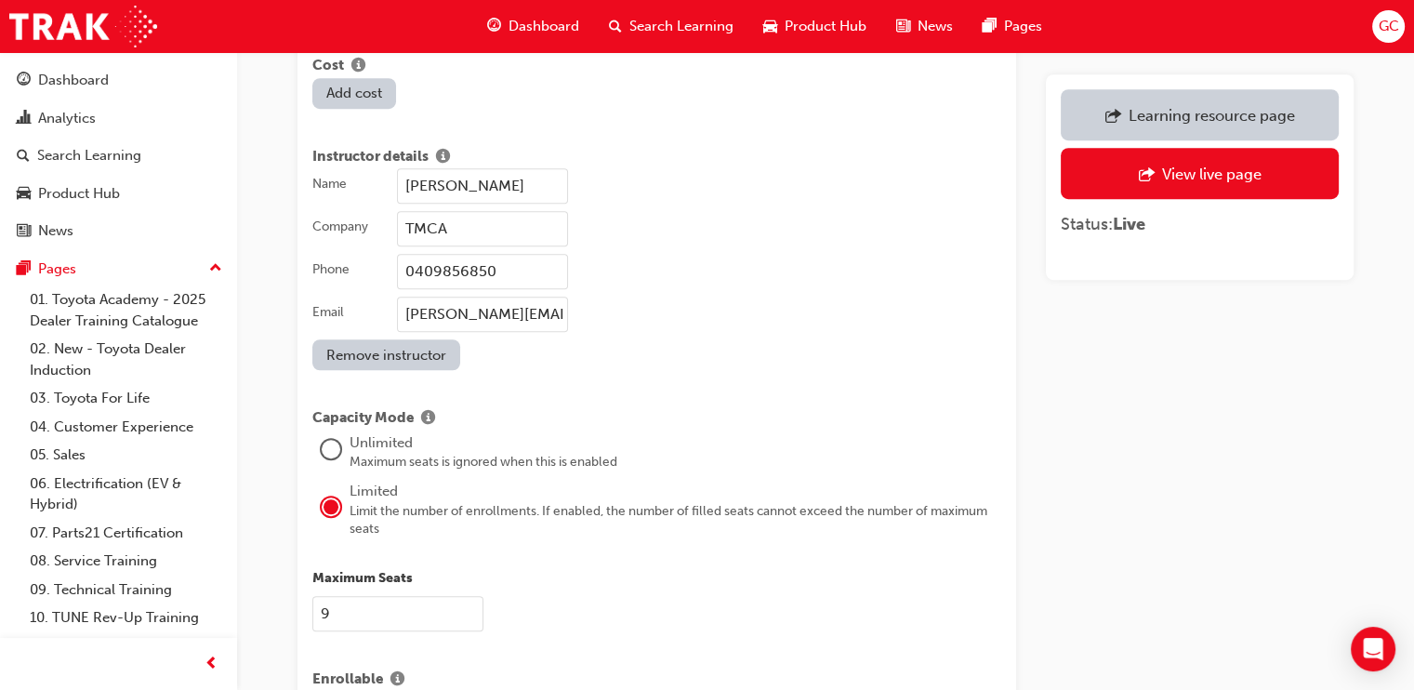
click at [526, 168] on input "[PERSON_NAME]" at bounding box center [482, 185] width 171 height 35
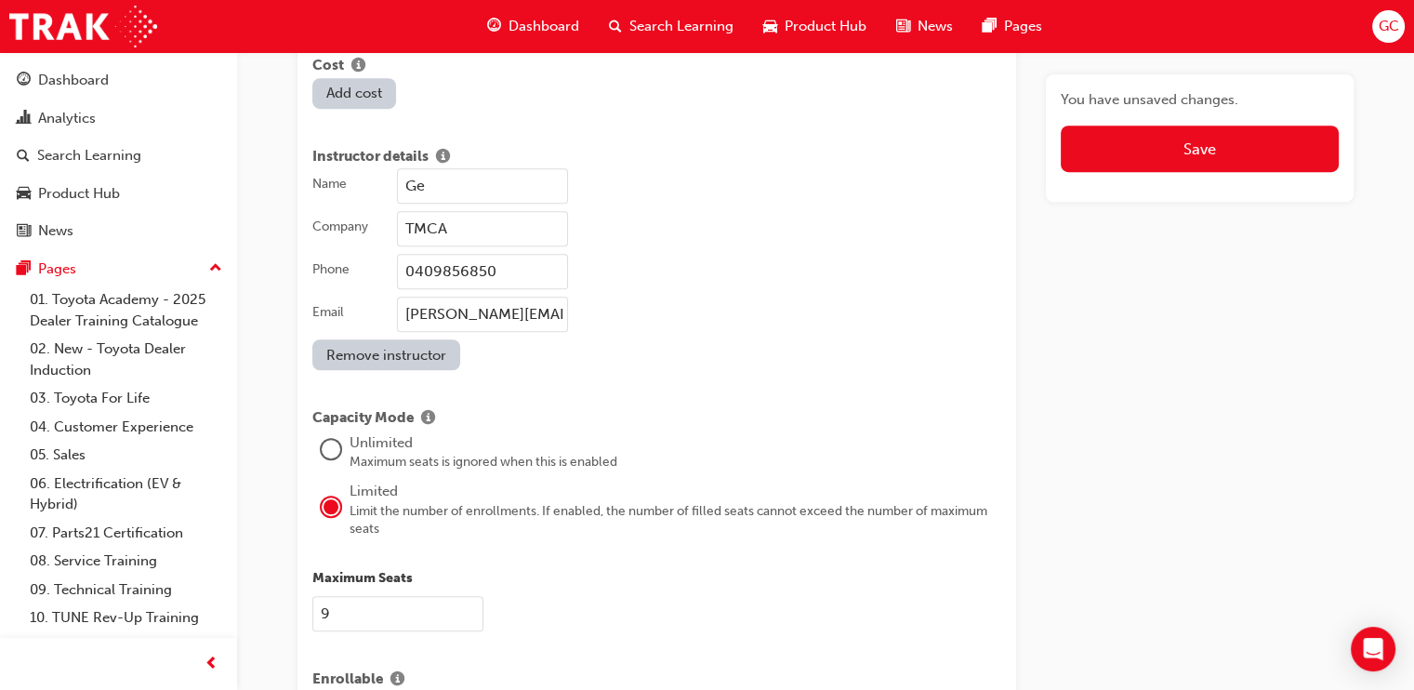
type input "G"
type input "[PERSON_NAME]"
click at [499, 257] on input "0409856850" at bounding box center [482, 271] width 171 height 35
type input "0475591040"
click at [493, 297] on input "[PERSON_NAME][EMAIL_ADDRESS][PERSON_NAME][DOMAIN_NAME]" at bounding box center [482, 314] width 171 height 35
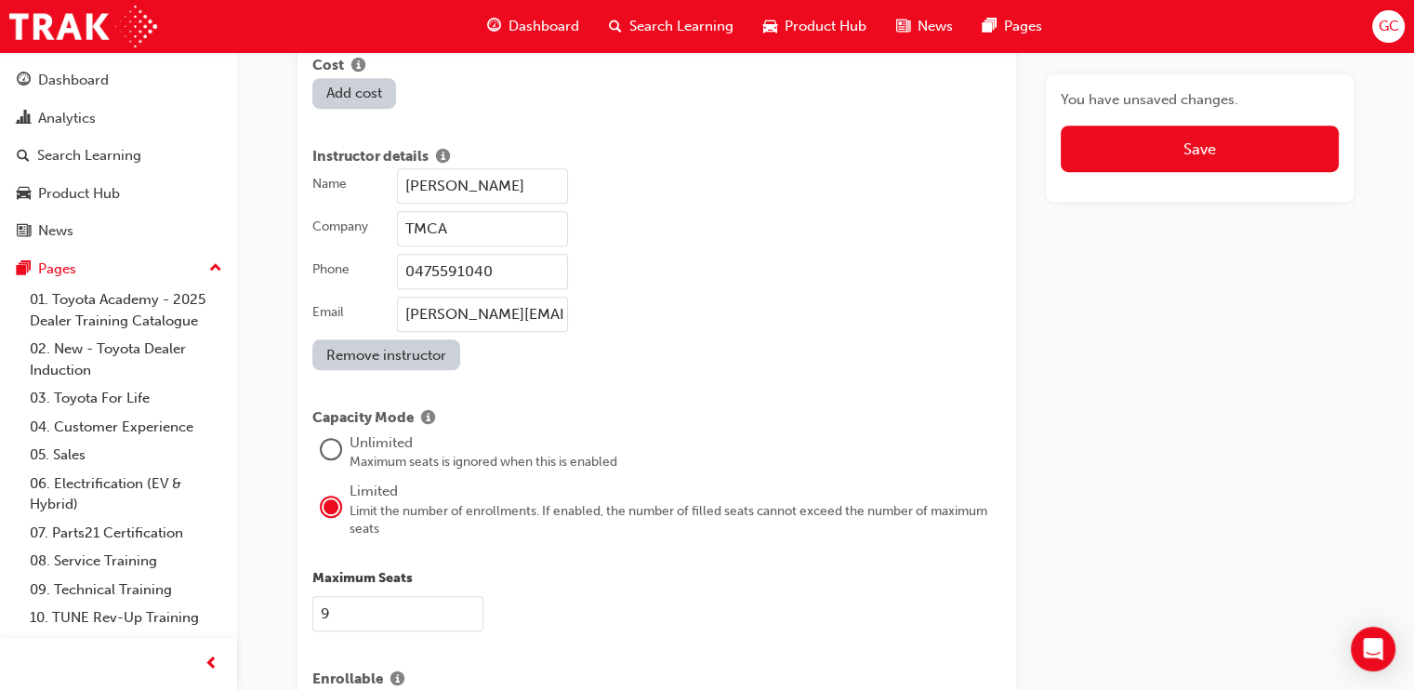
type input "[PERSON_NAME][EMAIL_ADDRESS][PERSON_NAME][DOMAIN_NAME]"
click at [703, 327] on div "Name [PERSON_NAME] Company TMCA Phone [PHONE_NUMBER] Email [PERSON_NAME][EMAIL_…" at bounding box center [656, 269] width 689 height 202
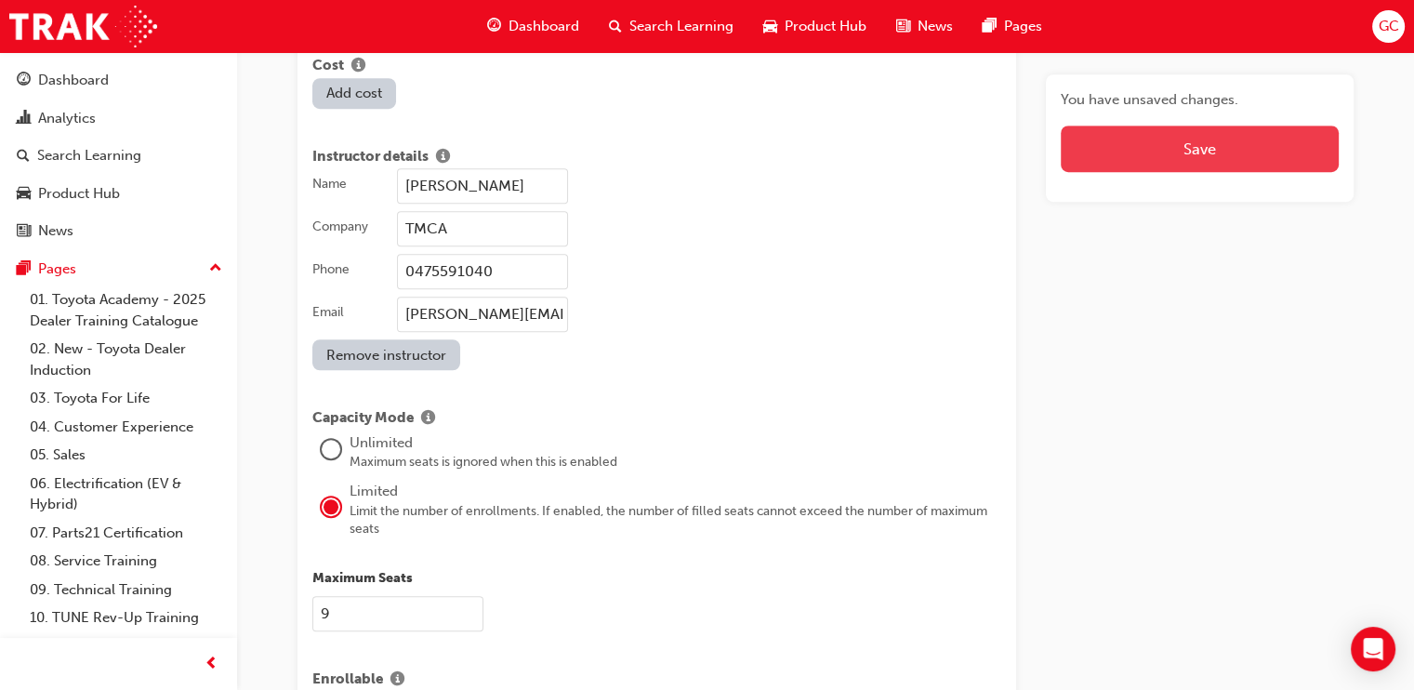
click at [1124, 163] on button "Save" at bounding box center [1200, 149] width 278 height 46
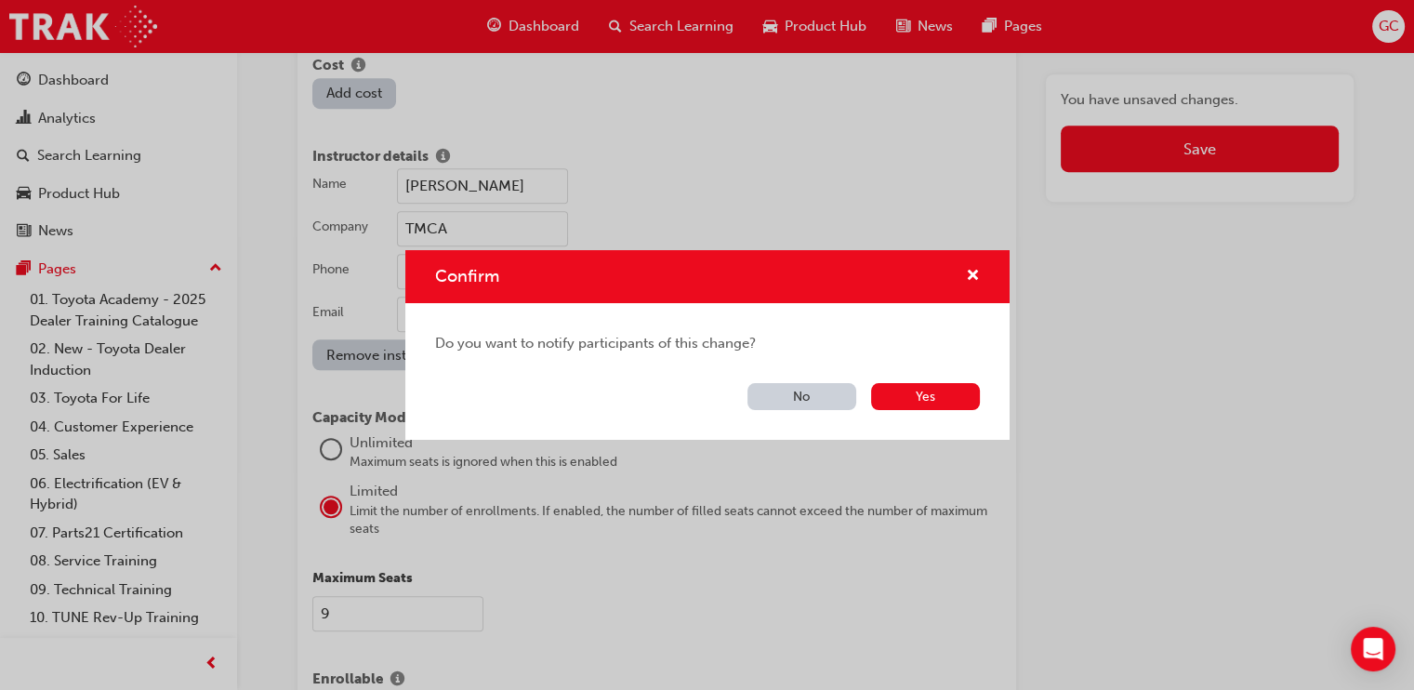
click at [809, 392] on button "No" at bounding box center [802, 396] width 109 height 27
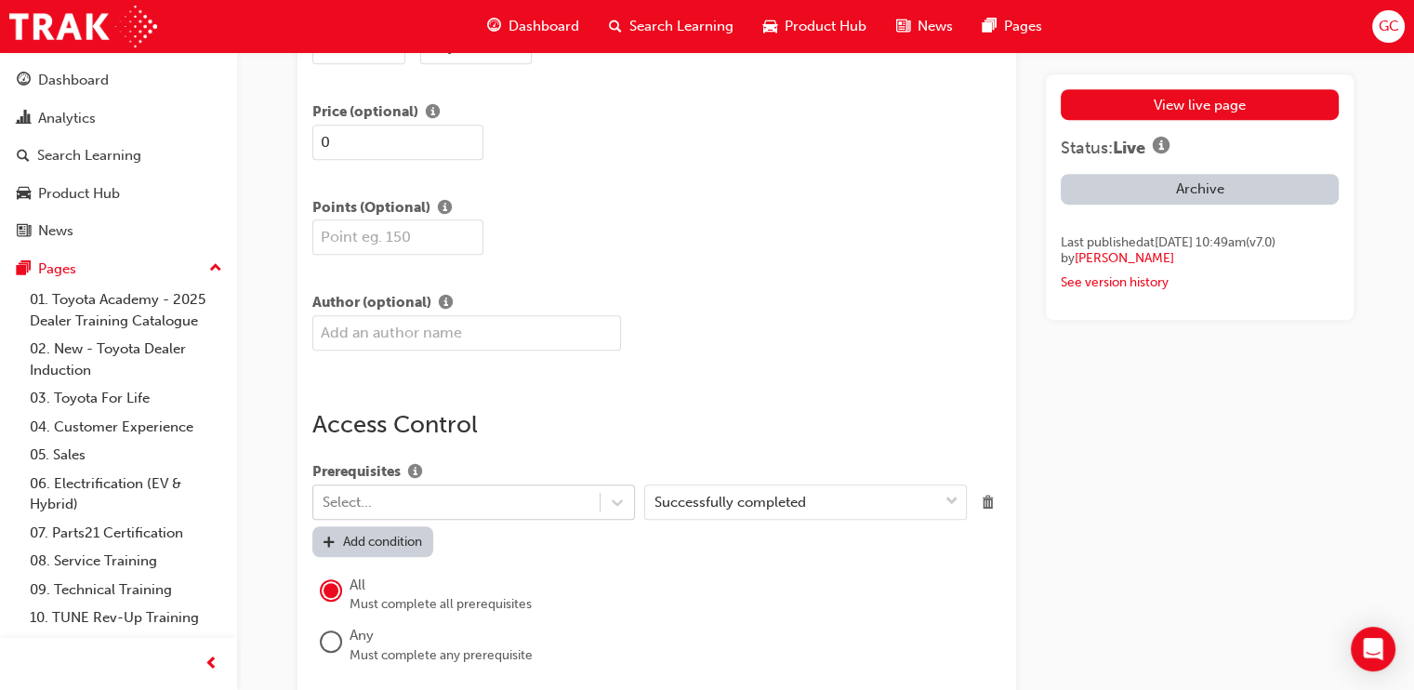
scroll to position [2678, 0]
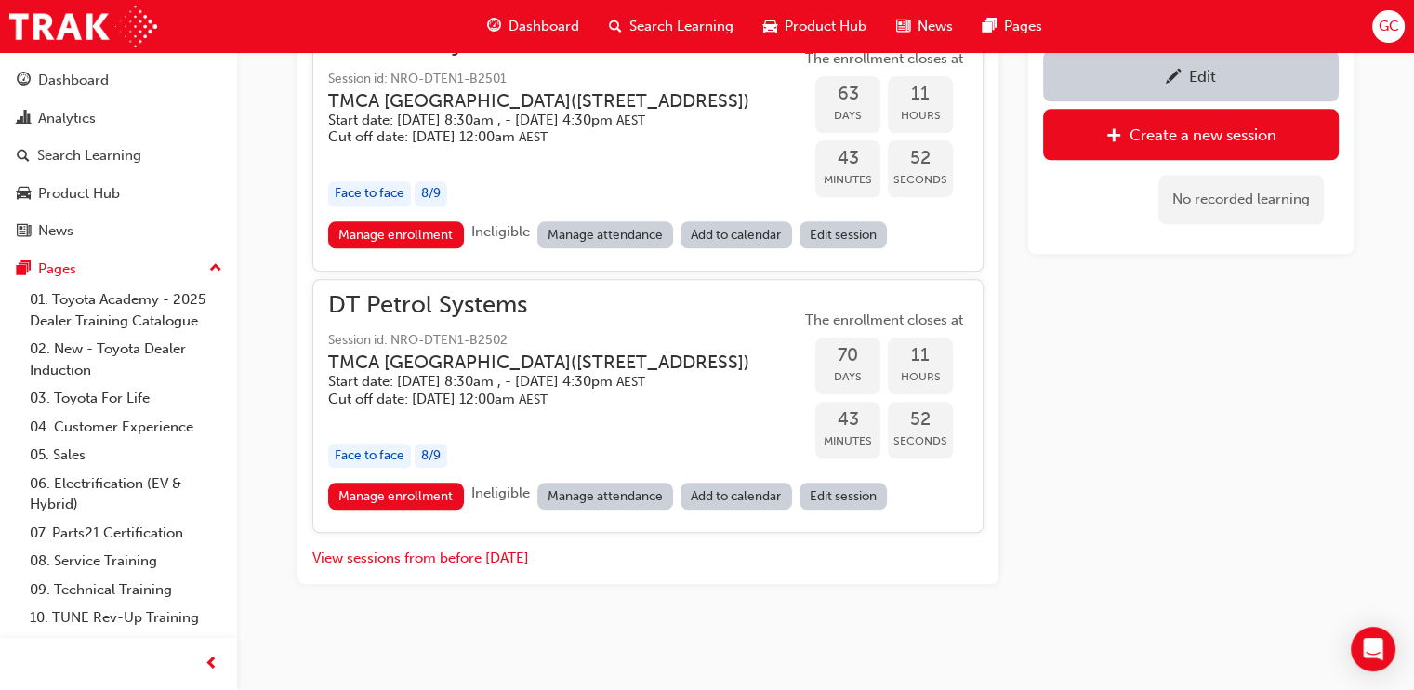
scroll to position [490, 0]
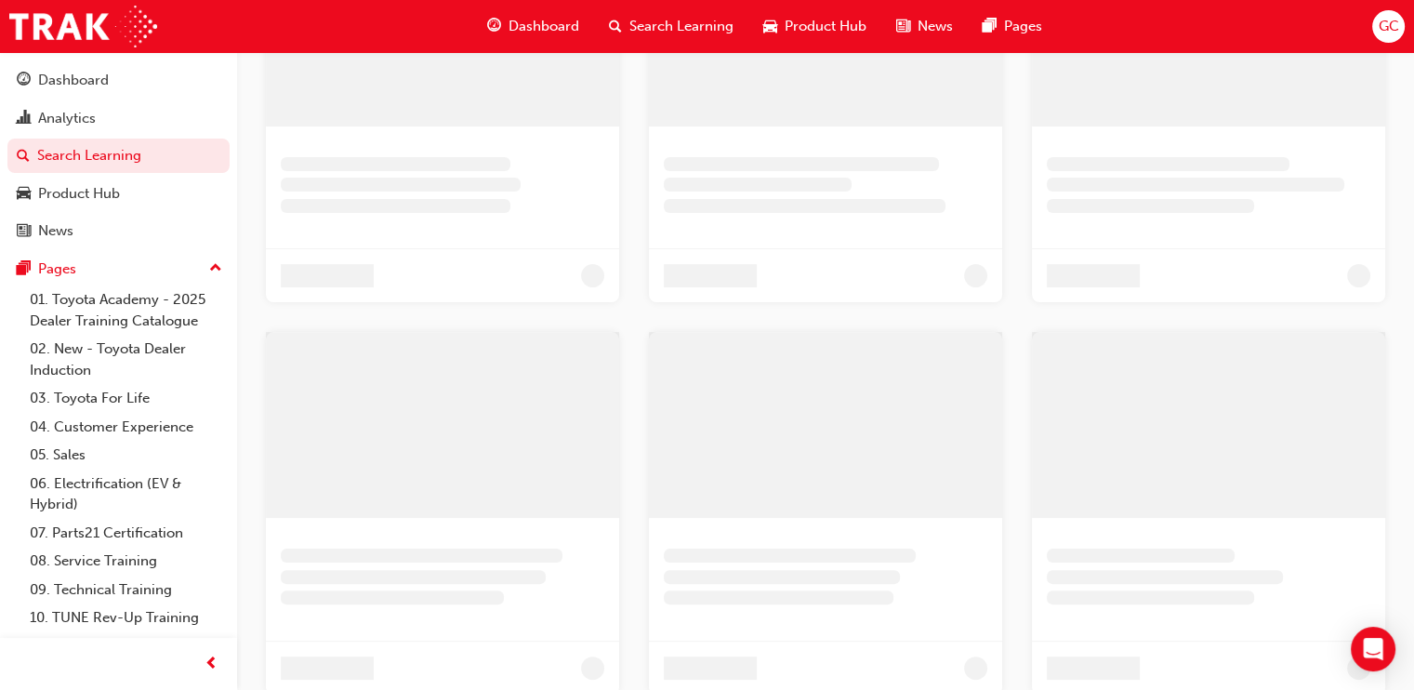
scroll to position [355, 0]
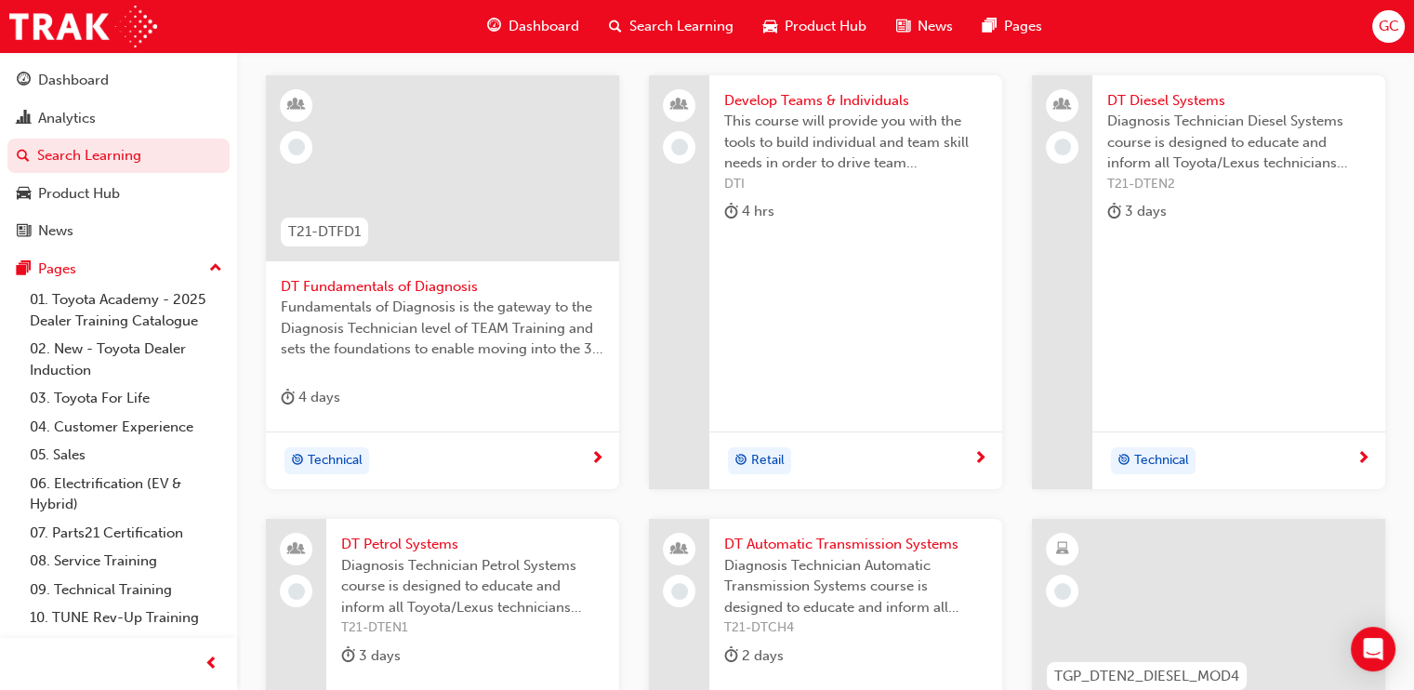
click at [851, 542] on span "DT Automatic Transmission Systems" at bounding box center [855, 544] width 263 height 21
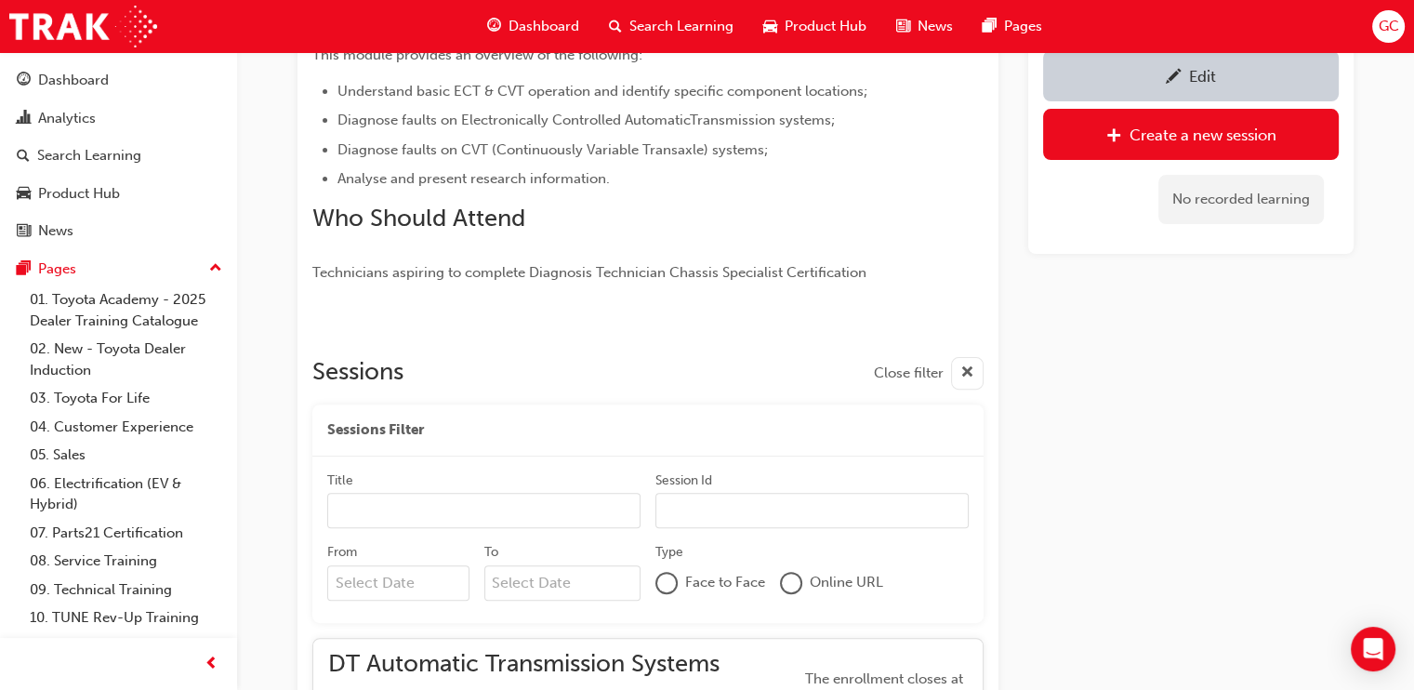
scroll to position [727, 0]
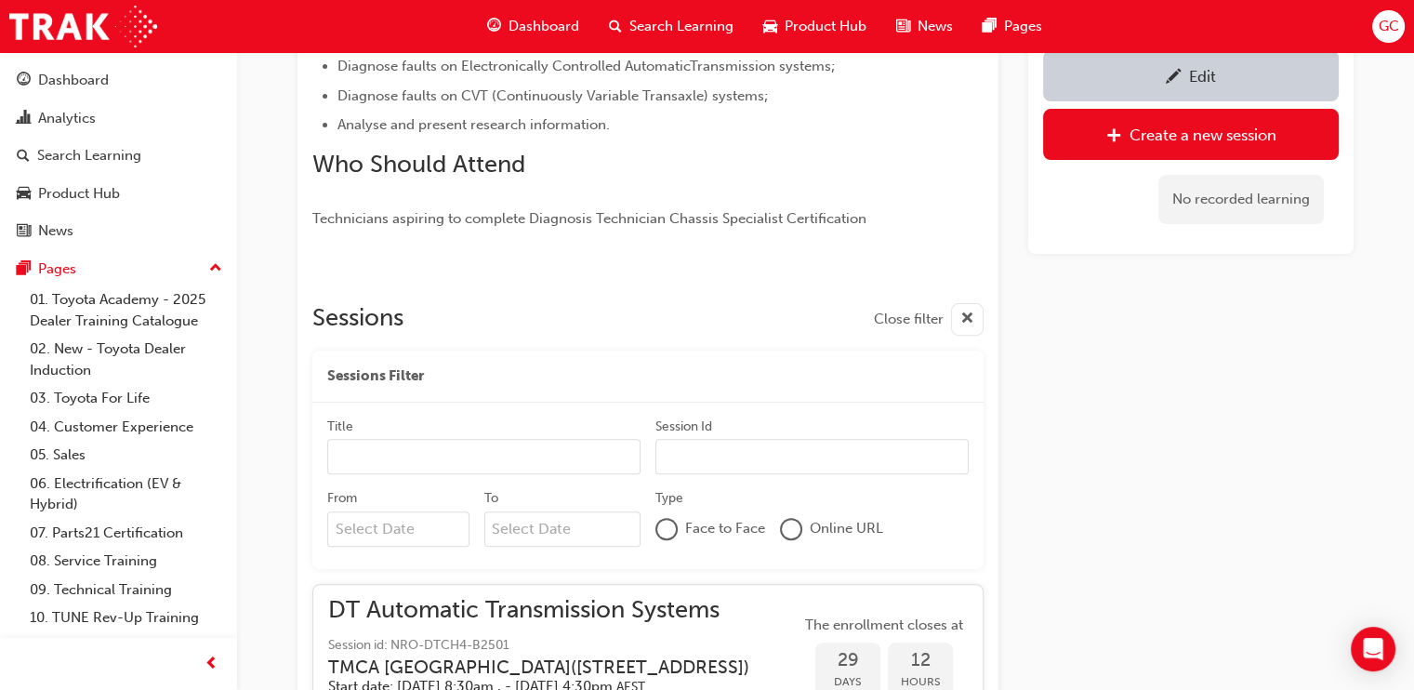
click at [1159, 73] on div "Edit" at bounding box center [1191, 75] width 268 height 23
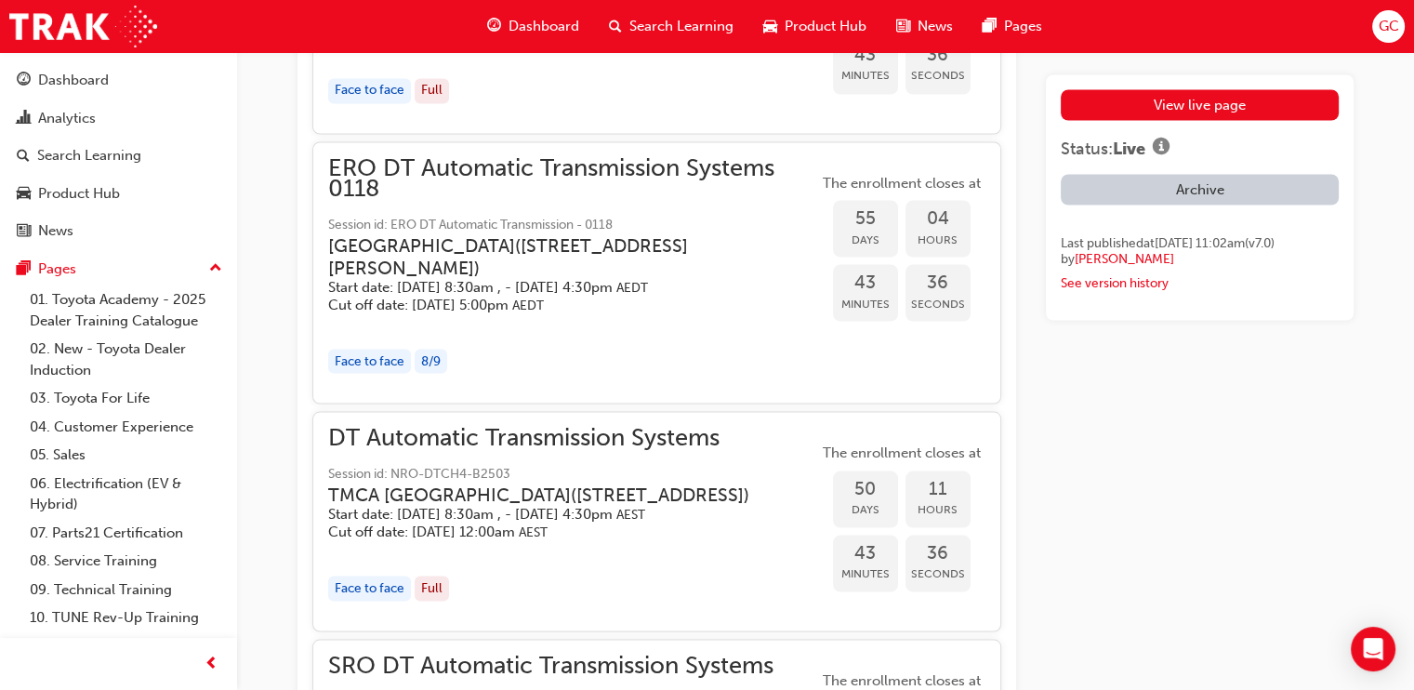
scroll to position [4129, 0]
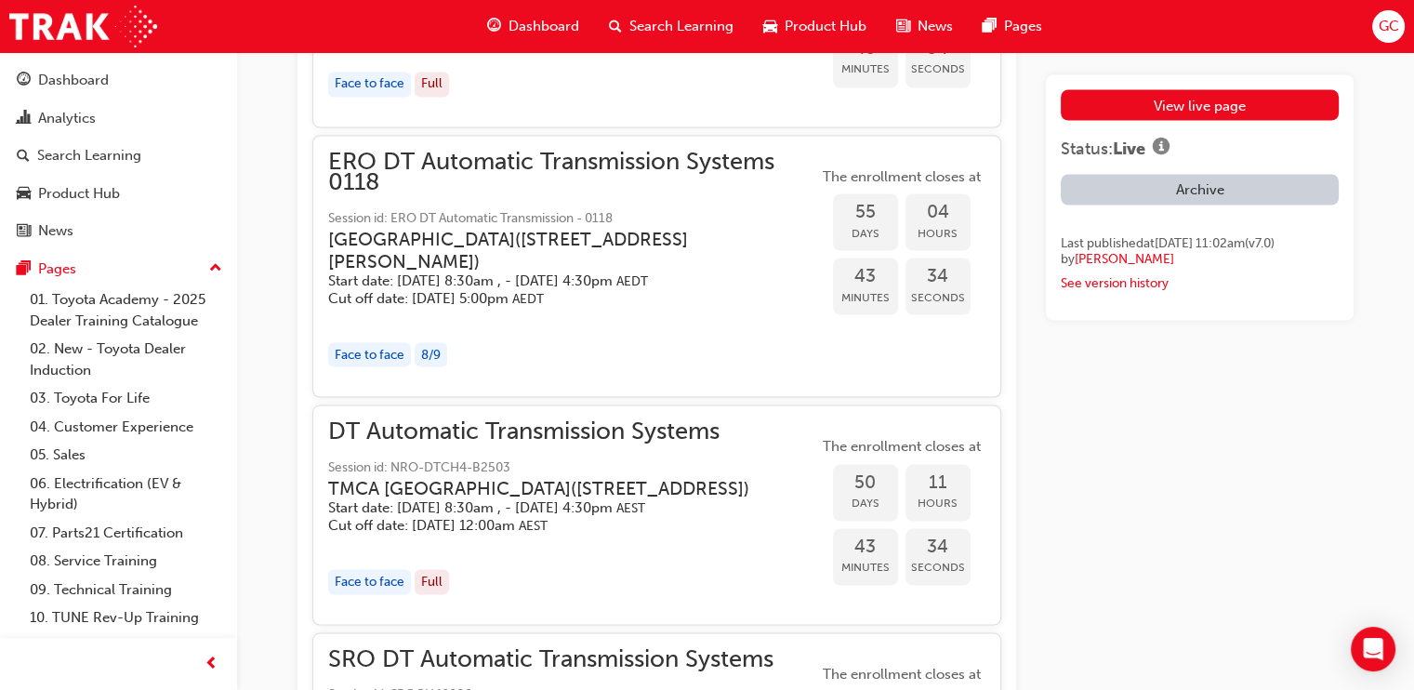
click at [529, 271] on h3 "[GEOGRAPHIC_DATA] ( [STREET_ADDRESS][PERSON_NAME] )" at bounding box center [558, 250] width 460 height 44
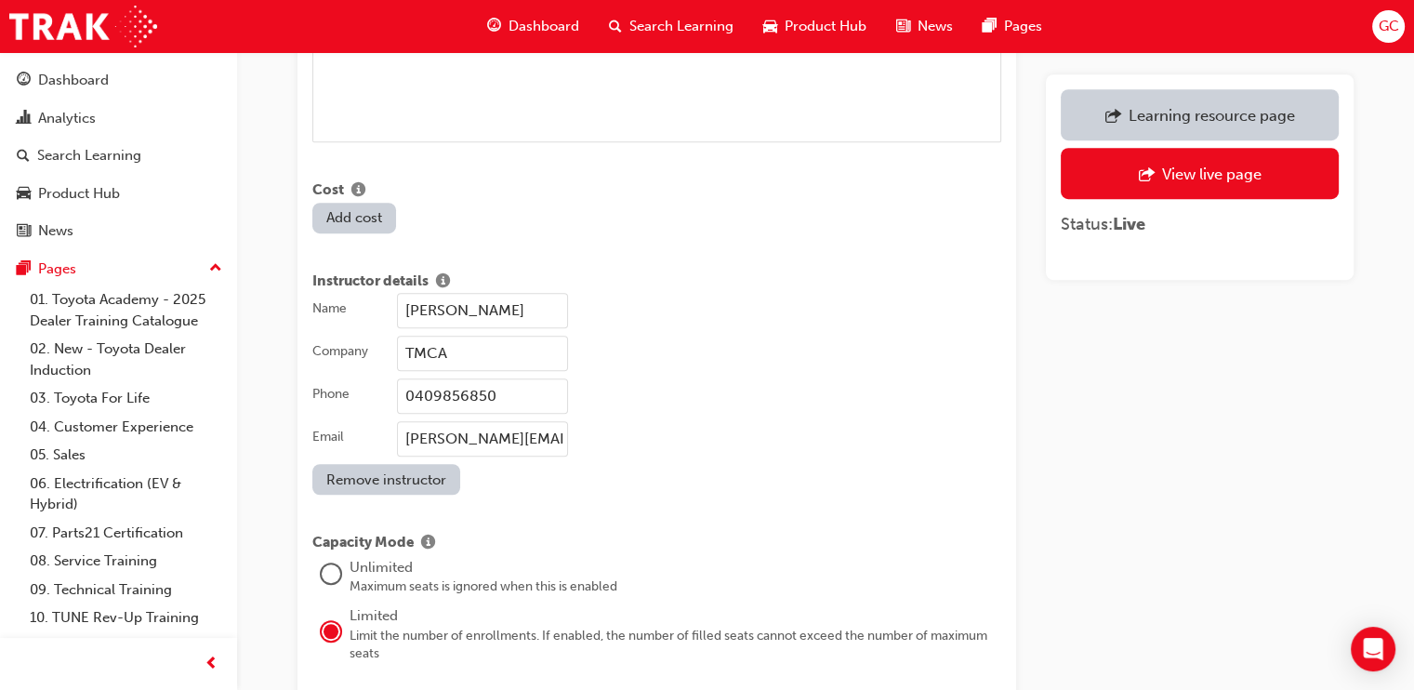
scroll to position [1421, 0]
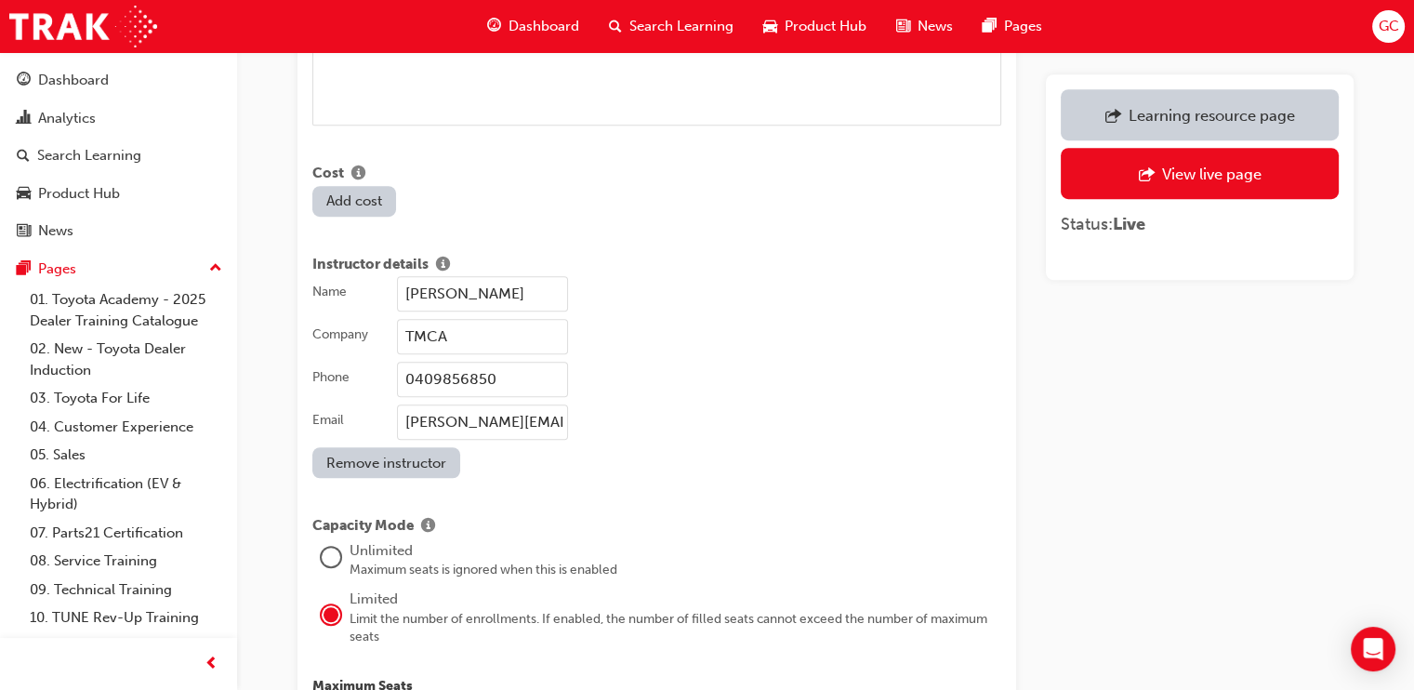
click at [530, 276] on input "[PERSON_NAME]" at bounding box center [482, 293] width 171 height 35
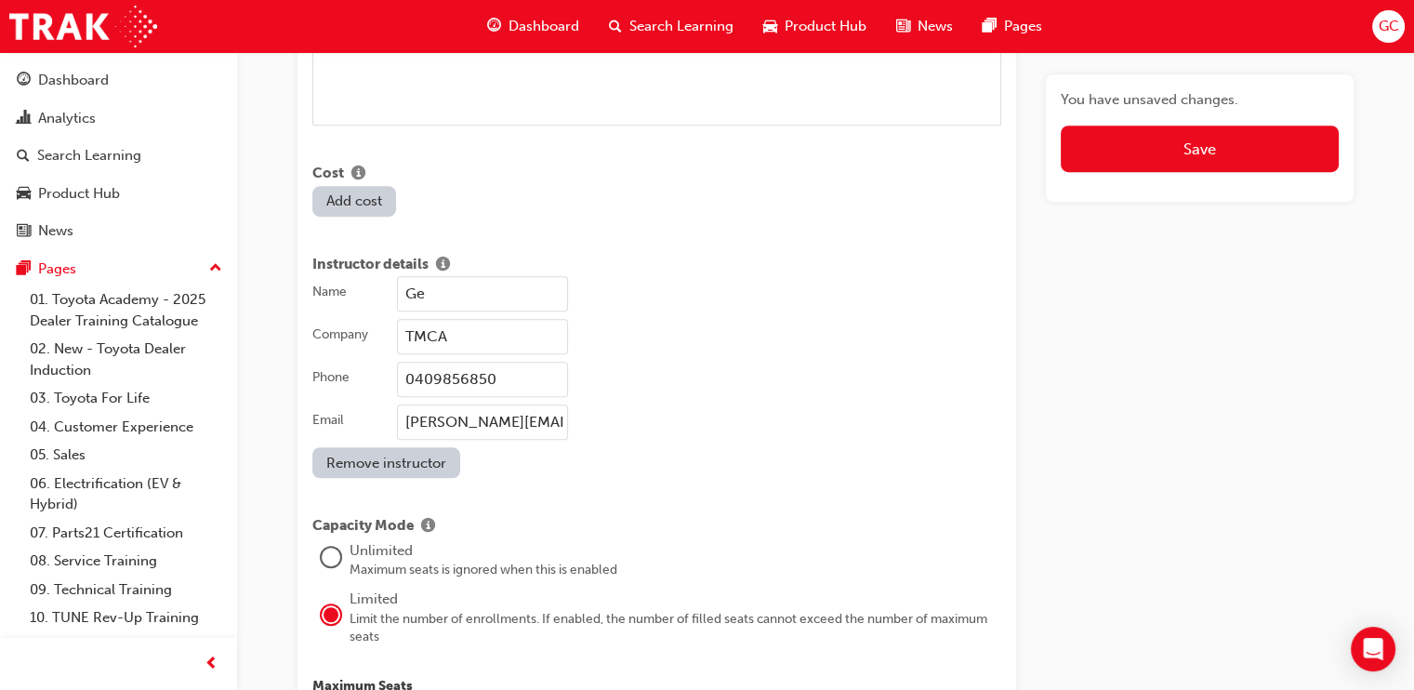
type input "G"
type input "[PERSON_NAME]"
click at [507, 362] on input "0409856850" at bounding box center [482, 379] width 171 height 35
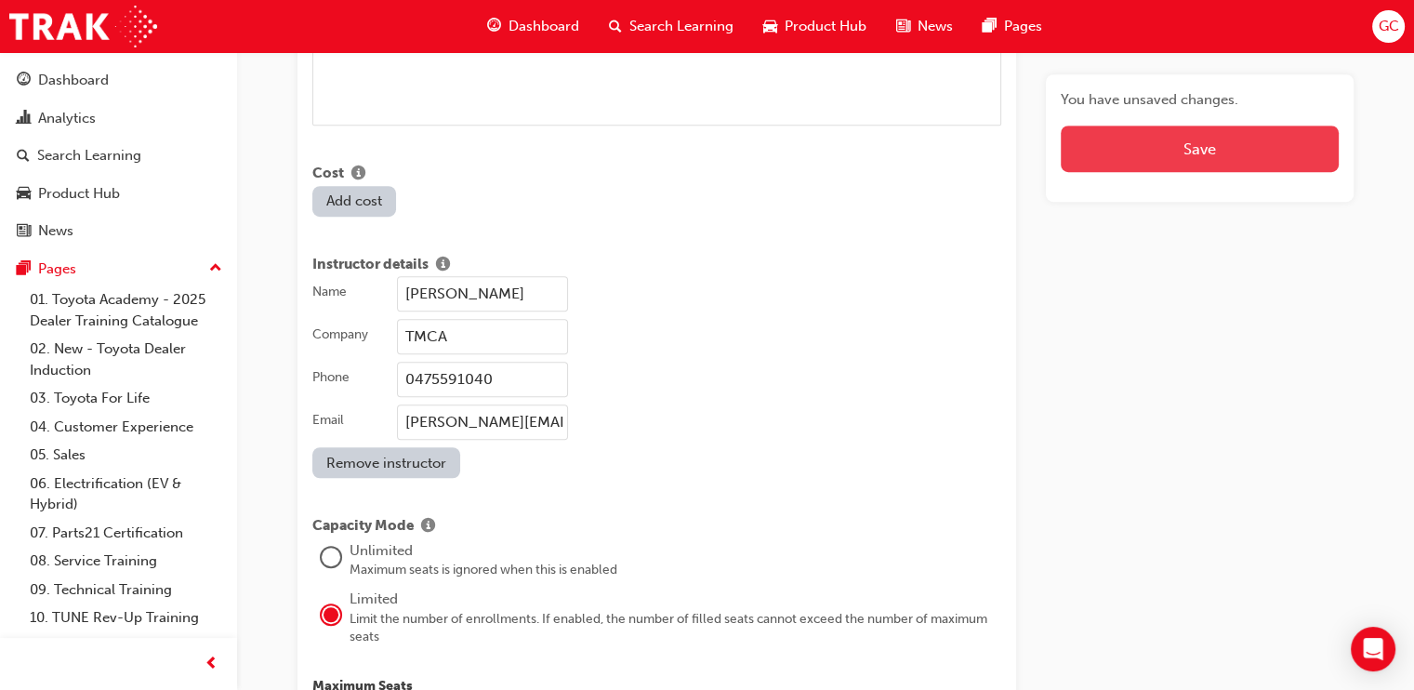
type input "0475591040"
click at [1195, 160] on button "Save" at bounding box center [1200, 149] width 278 height 46
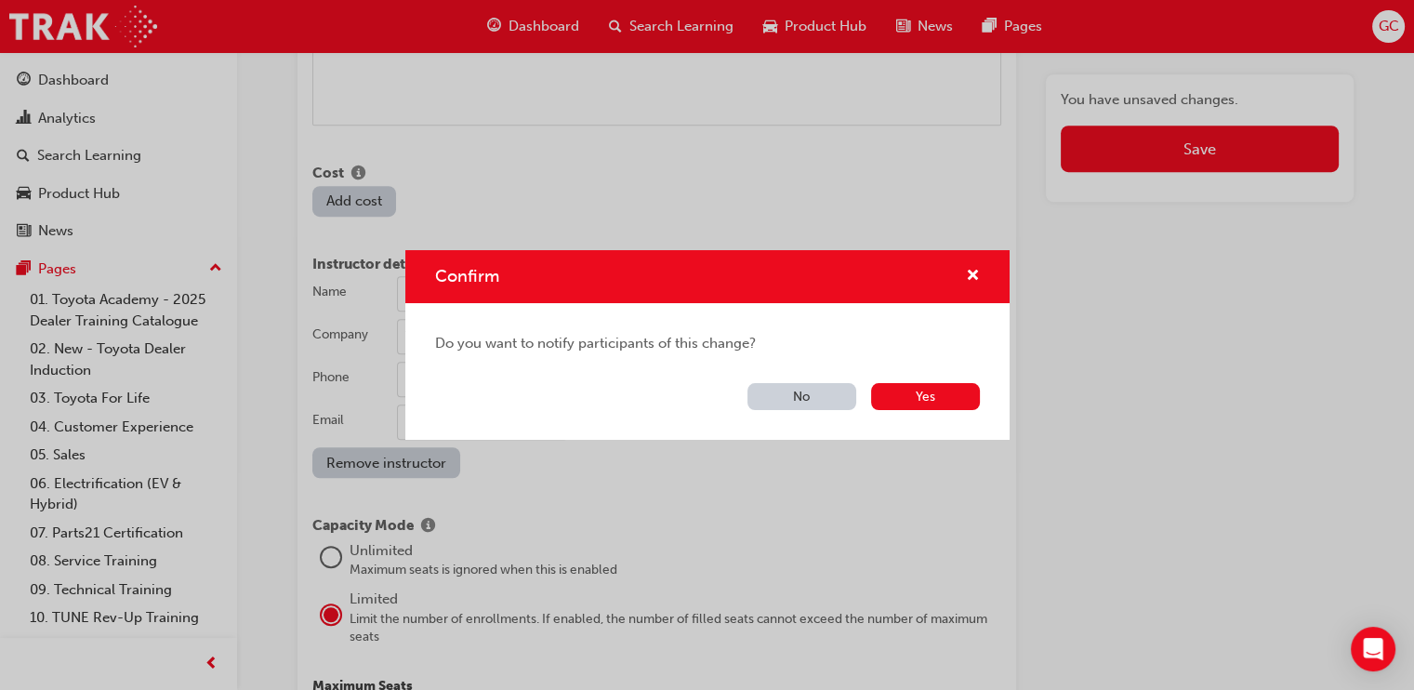
click at [820, 395] on button "No" at bounding box center [802, 396] width 109 height 27
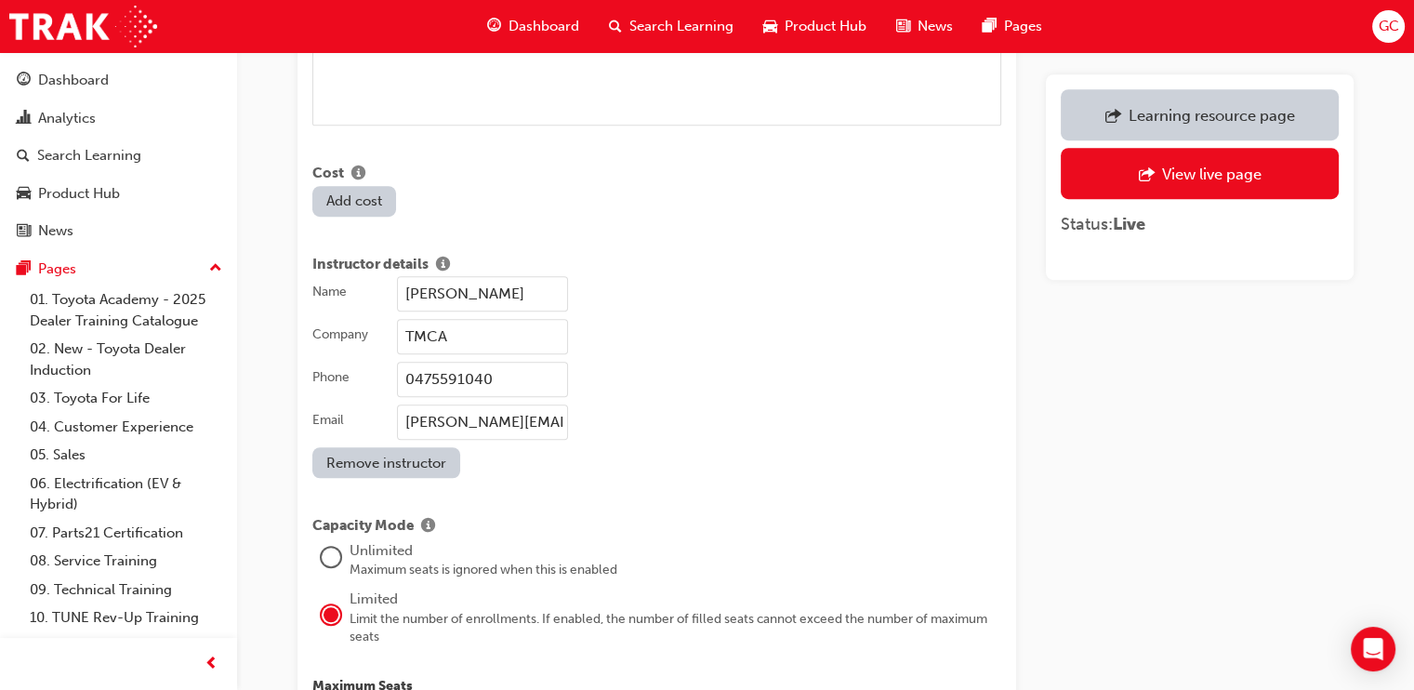
click at [502, 411] on input "[PERSON_NAME][EMAIL_ADDRESS][PERSON_NAME][DOMAIN_NAME]" at bounding box center [482, 421] width 171 height 35
click at [496, 404] on input "[PERSON_NAME][EMAIL_ADDRESS][PERSON_NAME][DOMAIN_NAME]" at bounding box center [482, 421] width 171 height 35
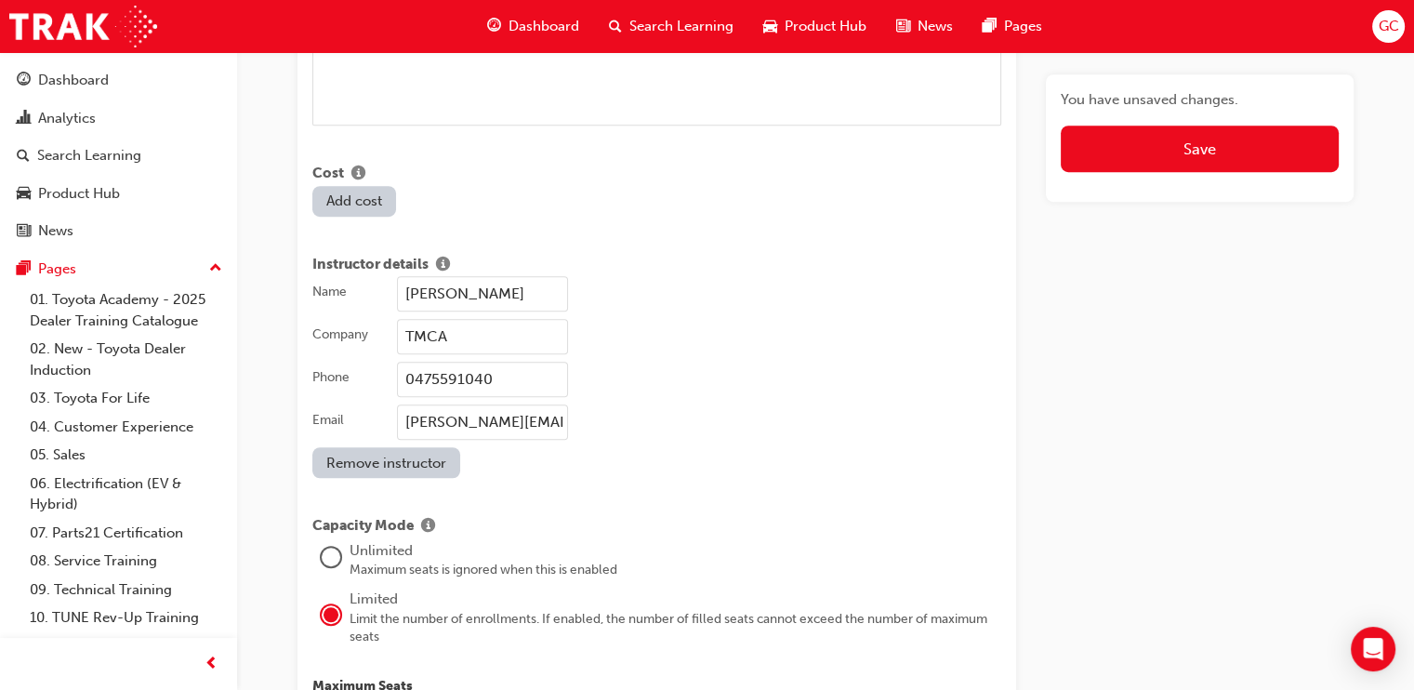
type input "[PERSON_NAME][EMAIL_ADDRESS][PERSON_NAME][DOMAIN_NAME]"
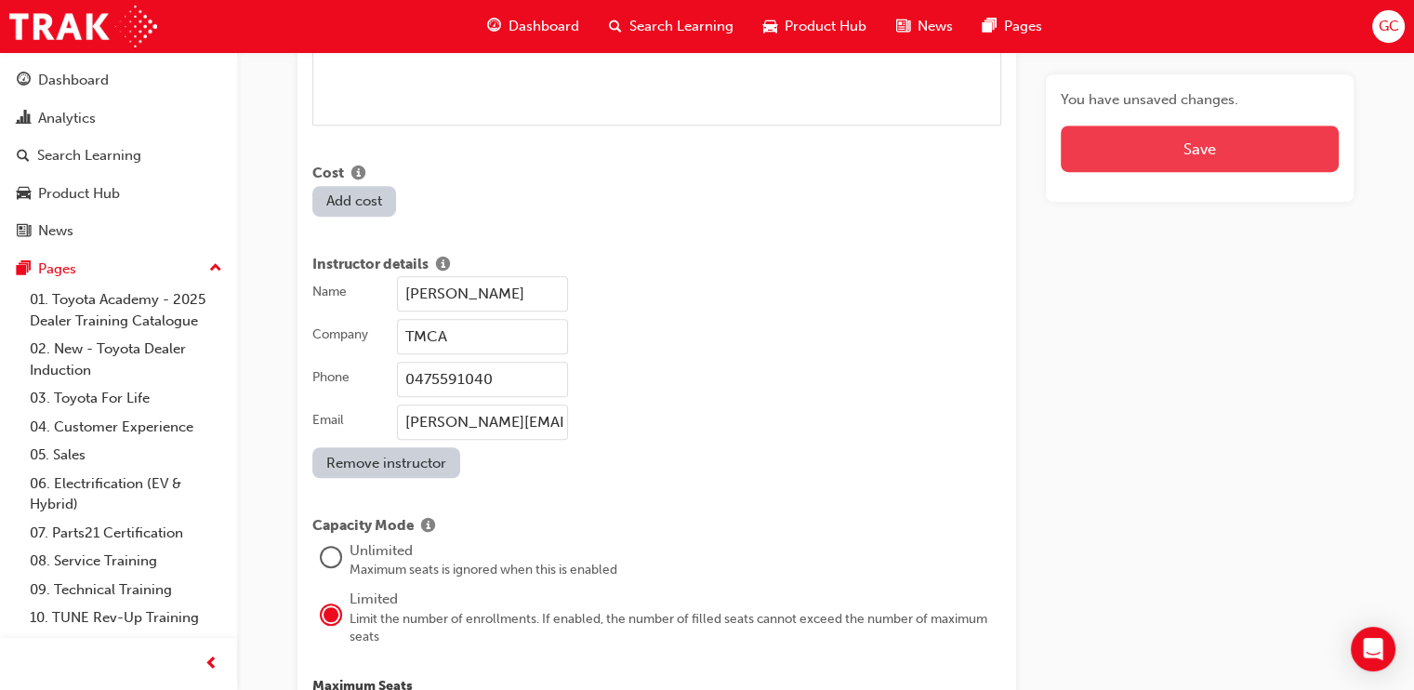
click at [1181, 152] on button "Save" at bounding box center [1200, 149] width 278 height 46
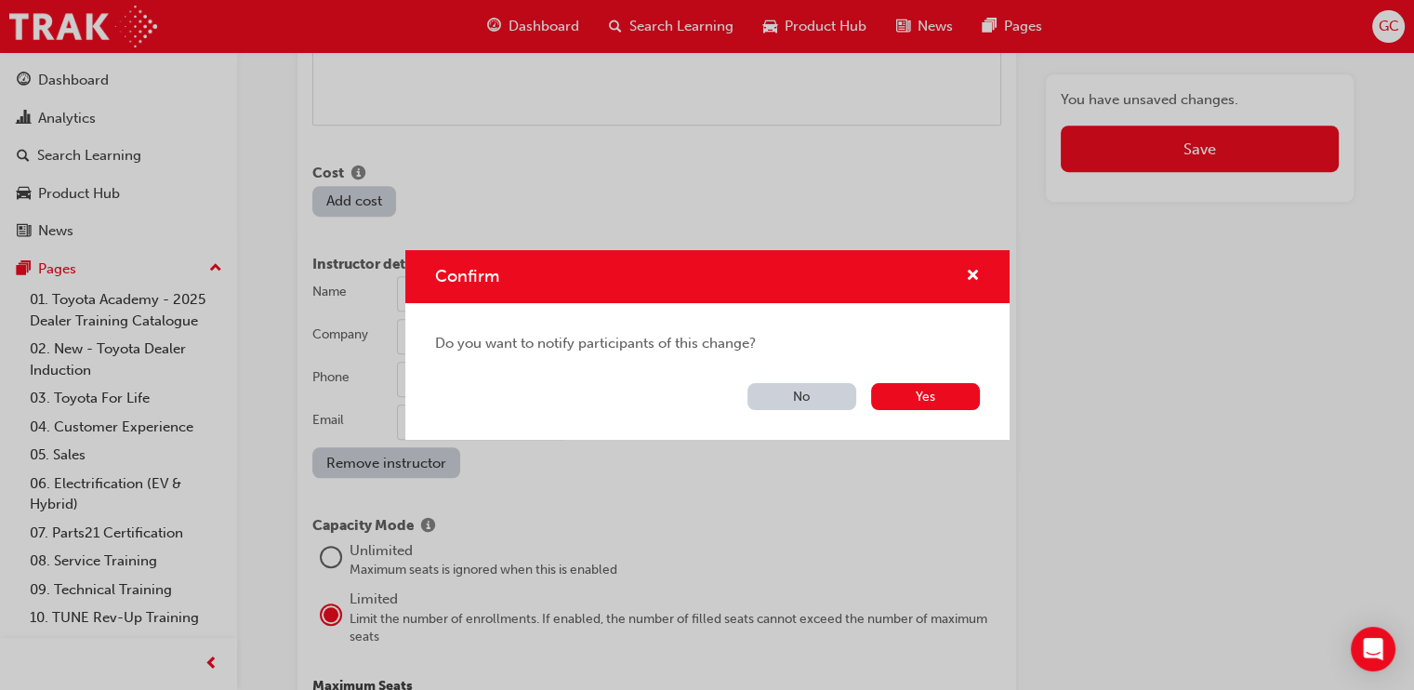
click at [816, 396] on button "No" at bounding box center [802, 396] width 109 height 27
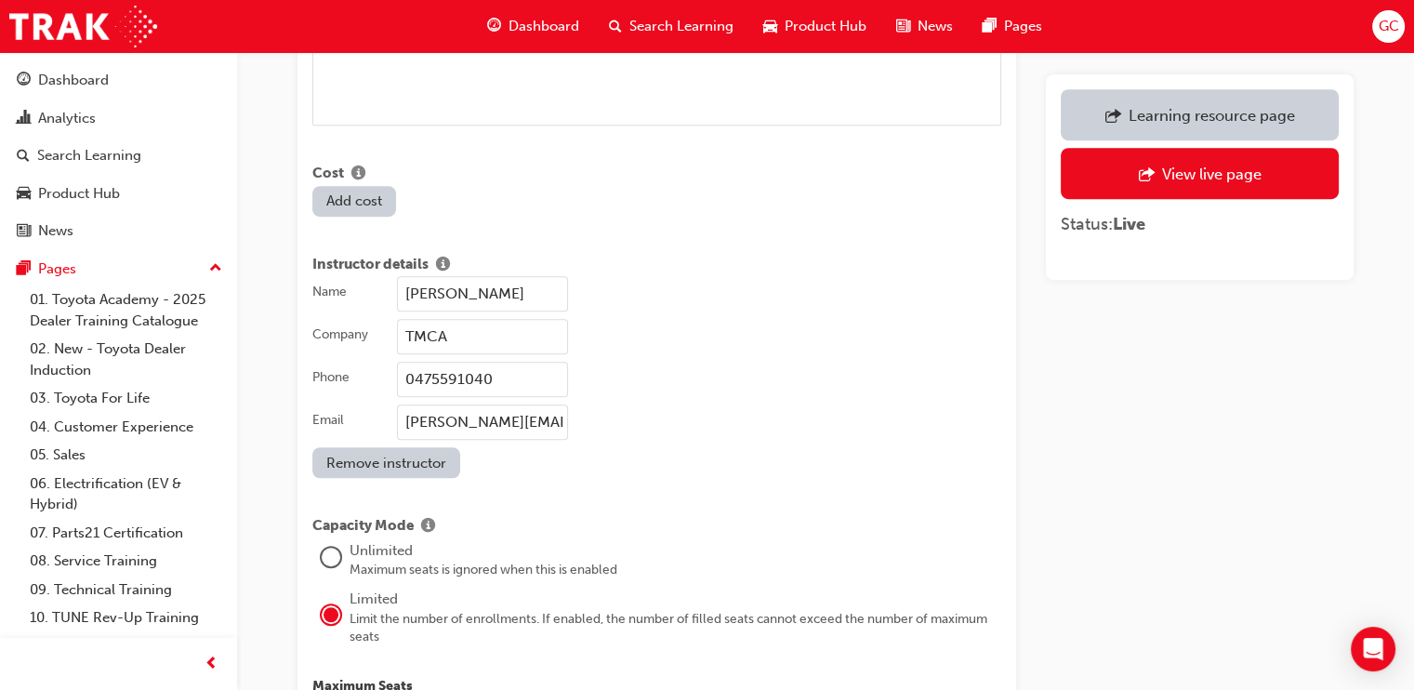
scroll to position [2861, 0]
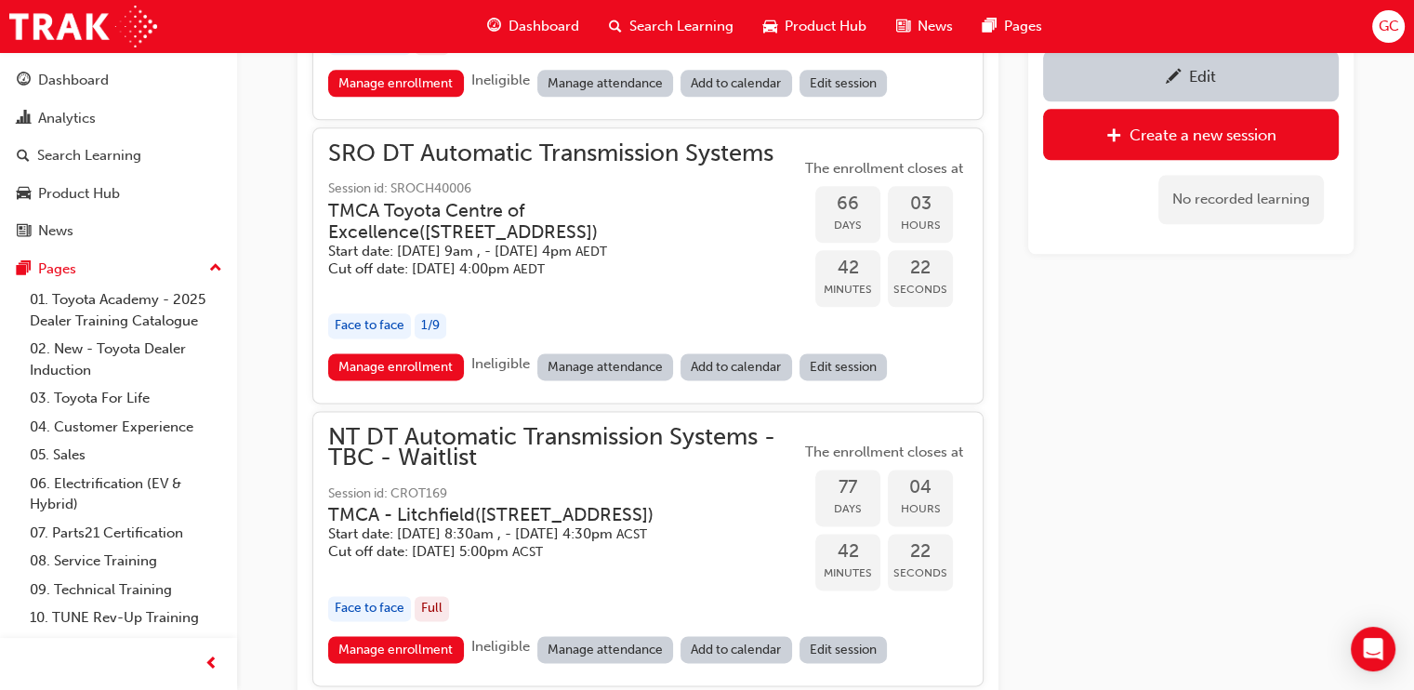
scroll to position [727, 0]
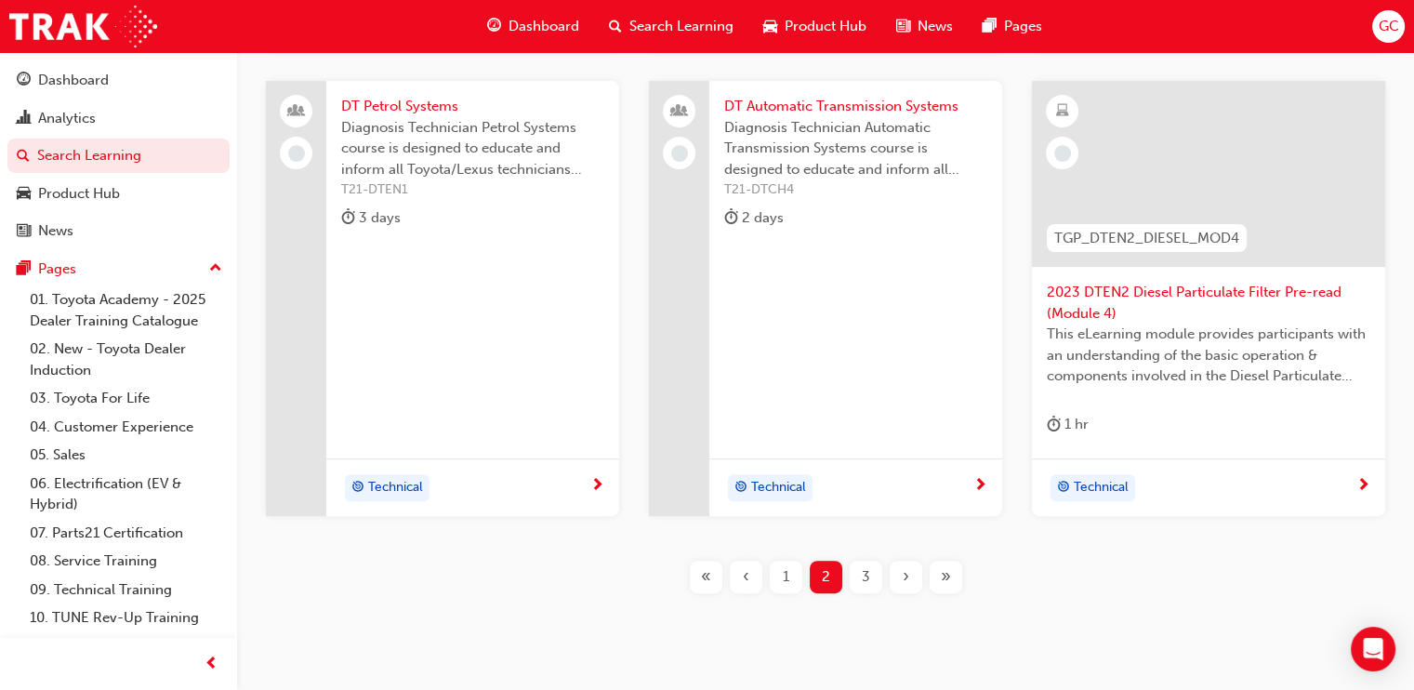
scroll to position [799, 0]
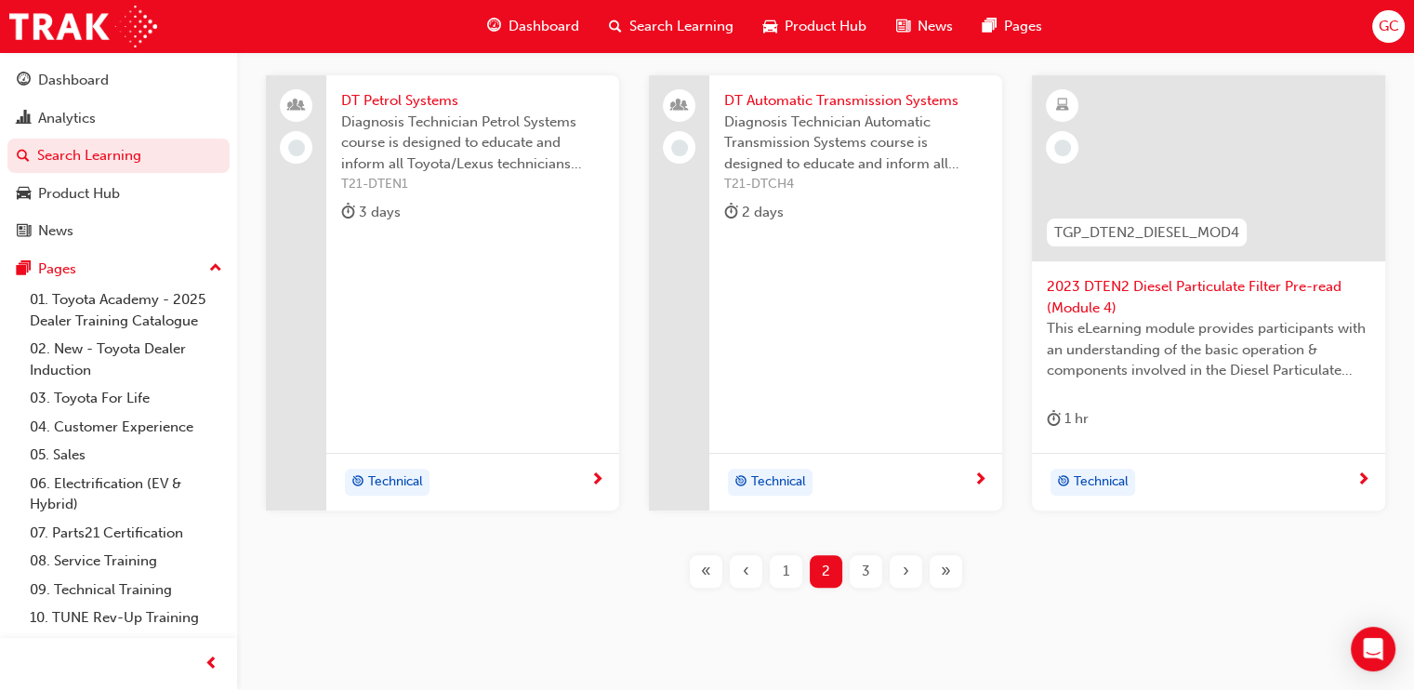
click at [785, 567] on span "1" at bounding box center [786, 571] width 7 height 21
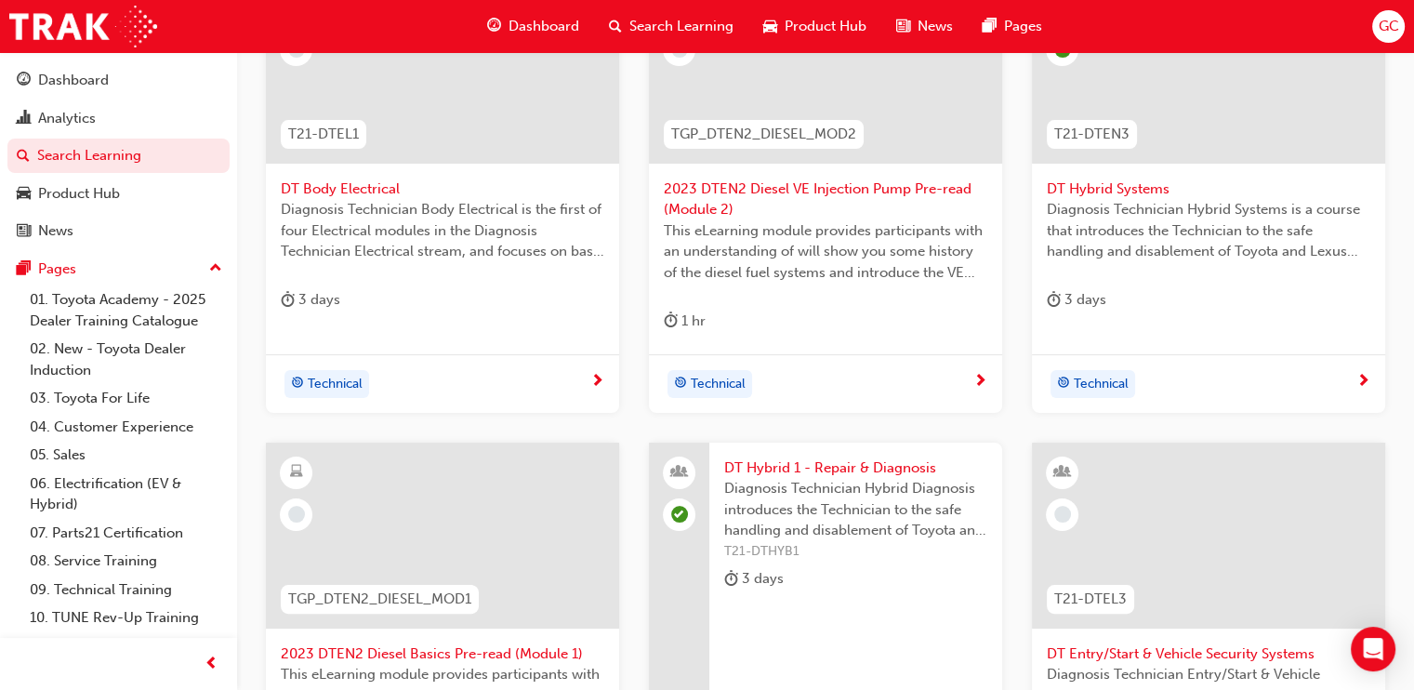
scroll to position [428, 0]
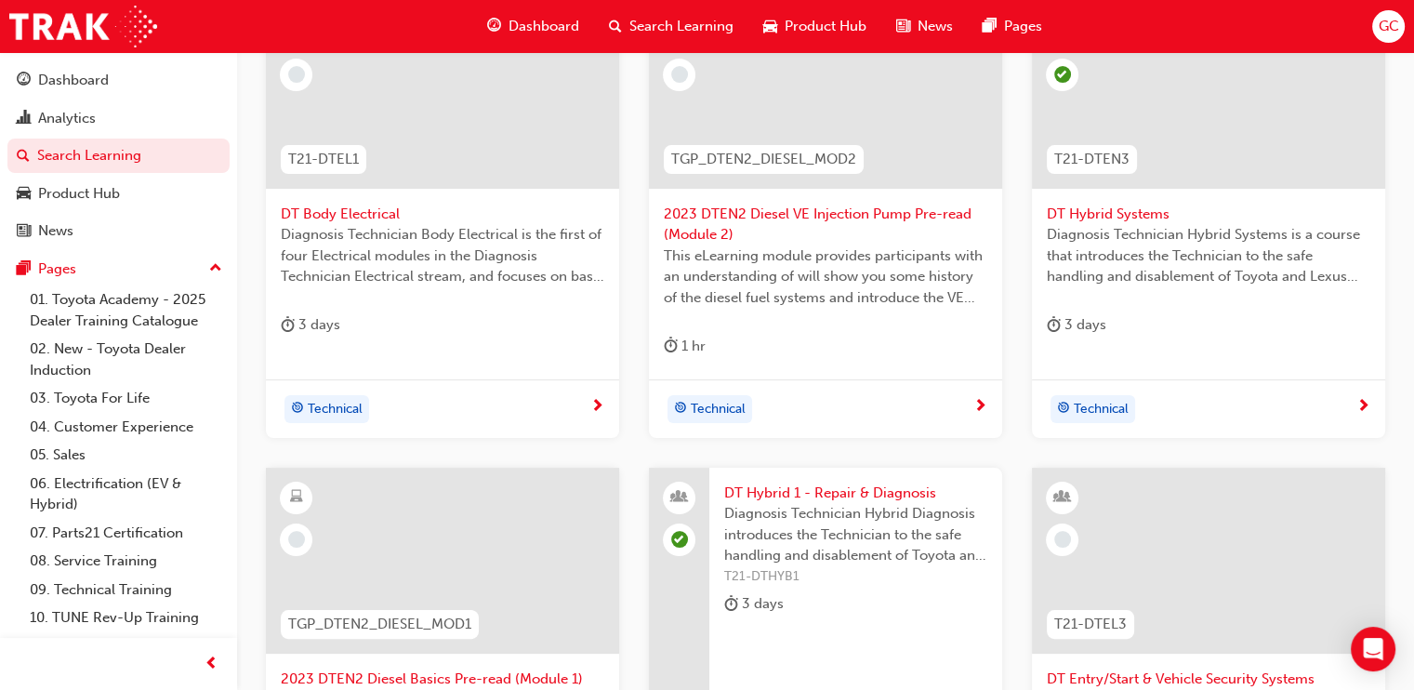
click at [1113, 209] on span "DT Hybrid Systems" at bounding box center [1209, 214] width 324 height 21
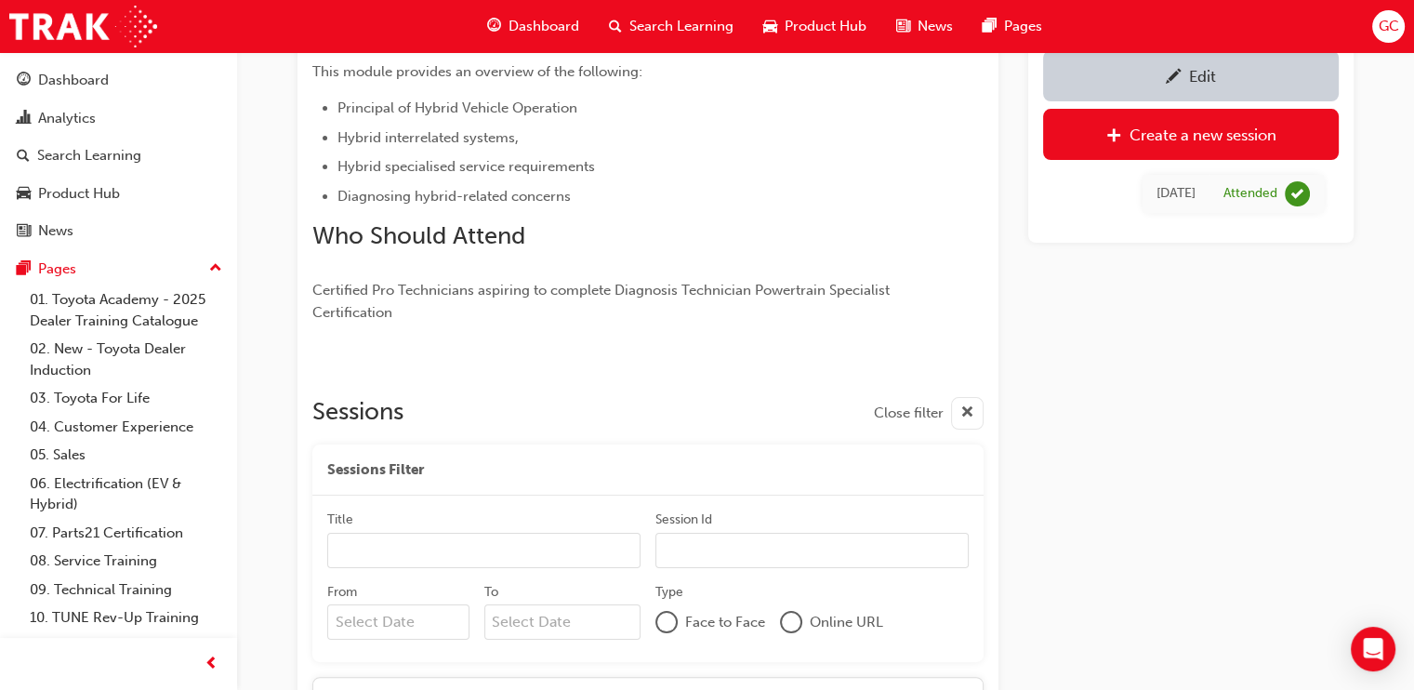
scroll to position [445, 0]
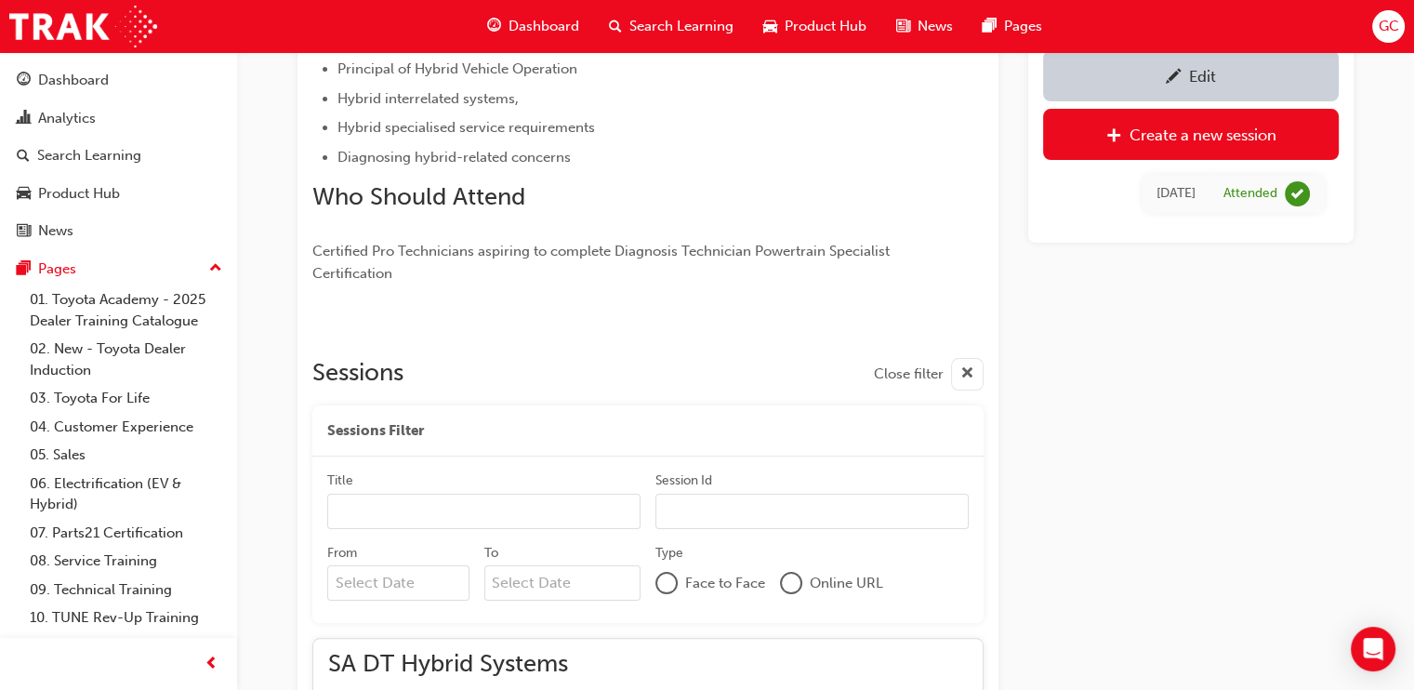
click at [1148, 81] on div "Edit" at bounding box center [1191, 75] width 268 height 23
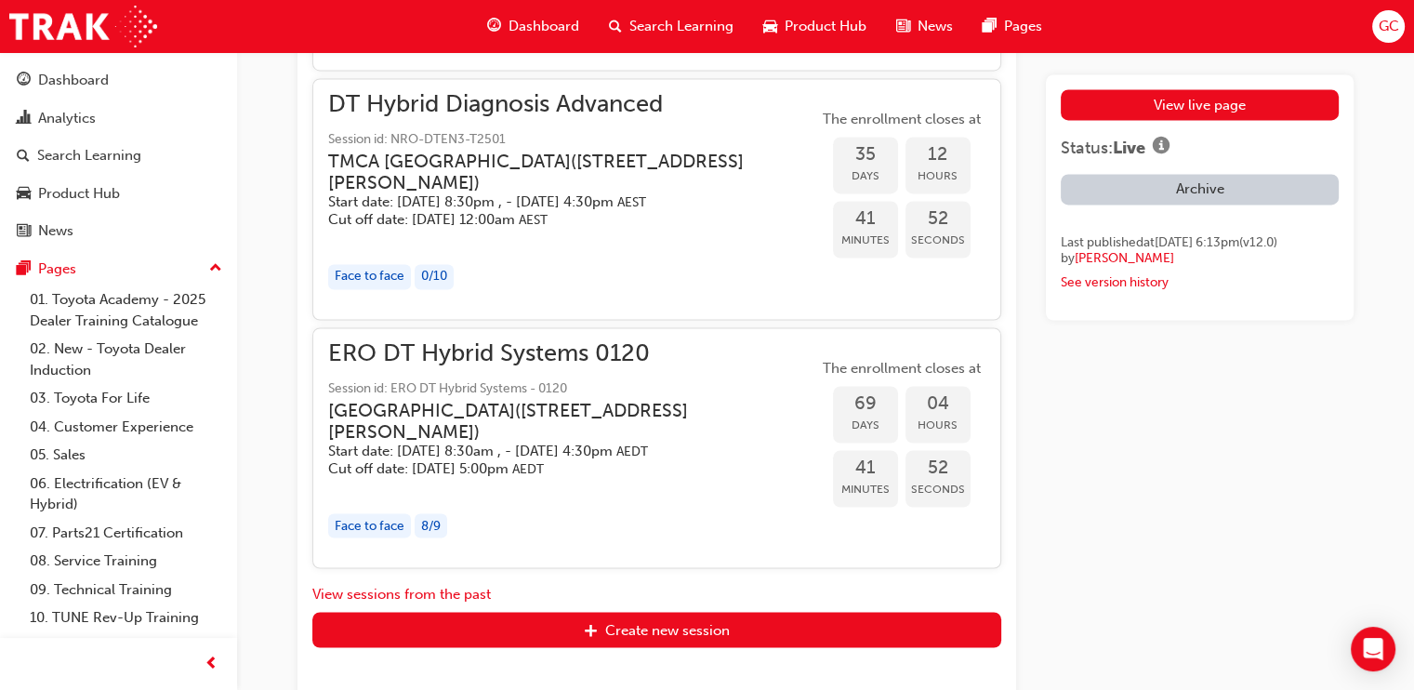
scroll to position [3843, 0]
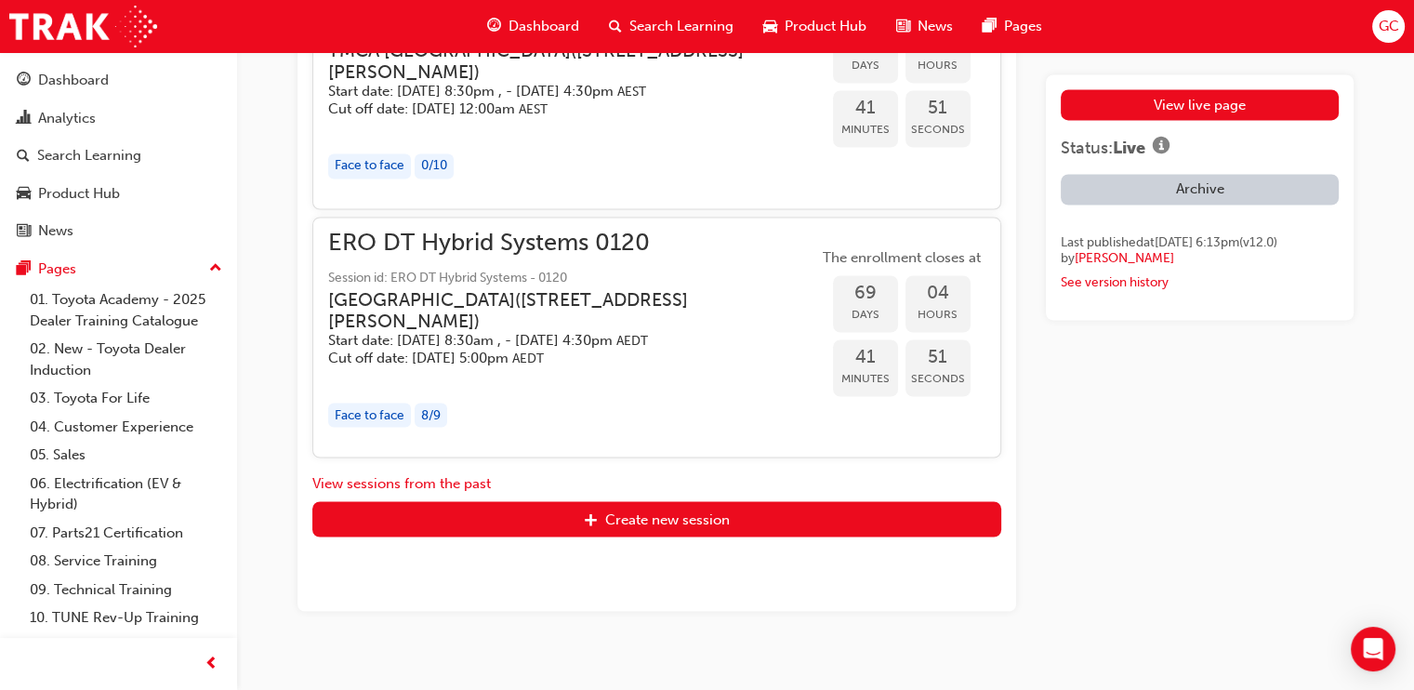
click at [541, 332] on h5 "Start date: [DATE] 8:30am , - [DATE] 4:30pm AEDT" at bounding box center [558, 341] width 460 height 18
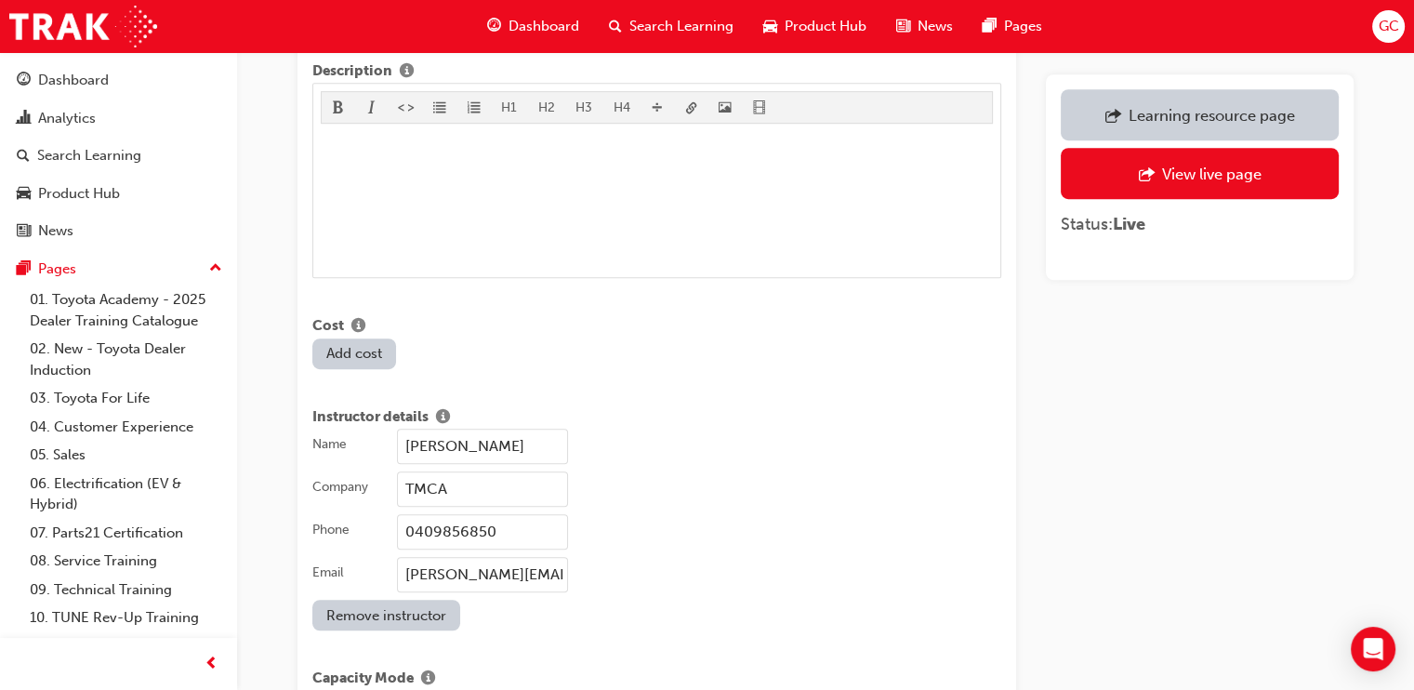
scroll to position [1556, 0]
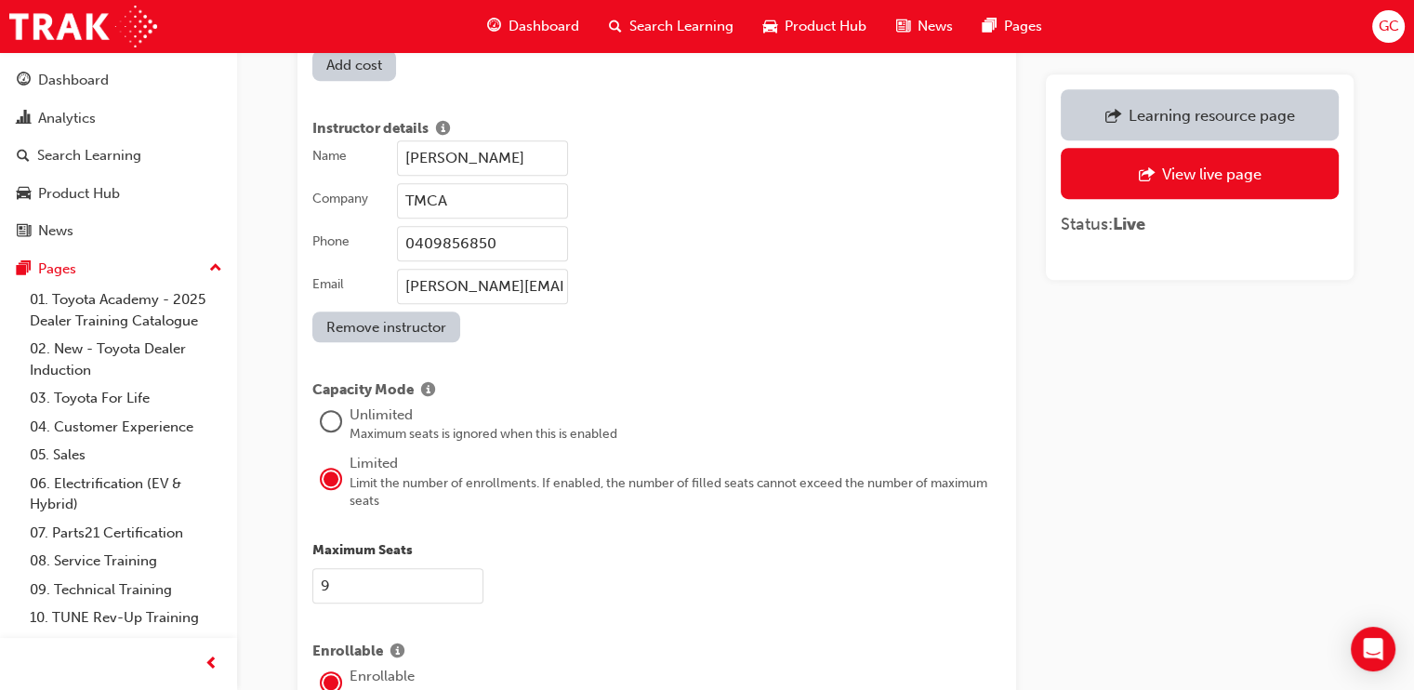
click at [536, 145] on input "[PERSON_NAME]" at bounding box center [482, 157] width 171 height 35
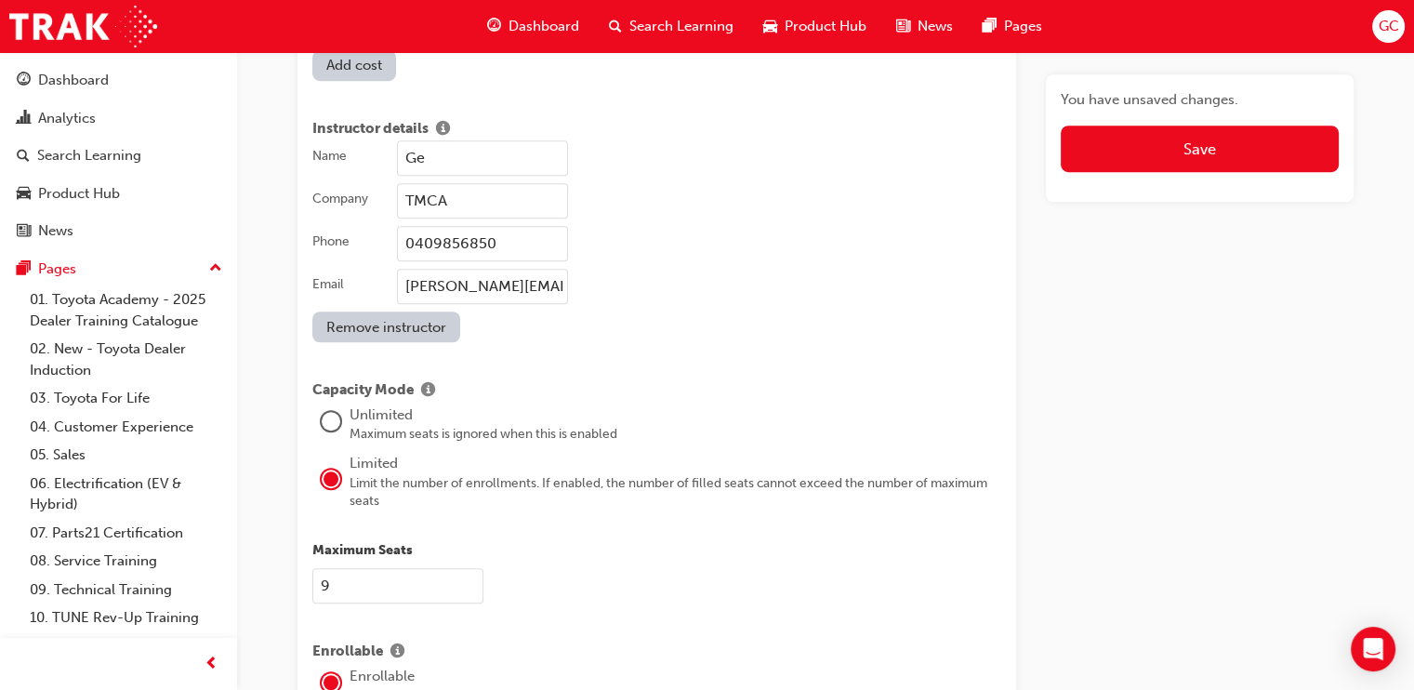
type input "G"
type input "[PERSON_NAME]"
click at [504, 226] on input "0409856850" at bounding box center [482, 243] width 171 height 35
type input "0475591040"
click at [496, 269] on input "[PERSON_NAME][EMAIL_ADDRESS][PERSON_NAME][DOMAIN_NAME]" at bounding box center [482, 286] width 171 height 35
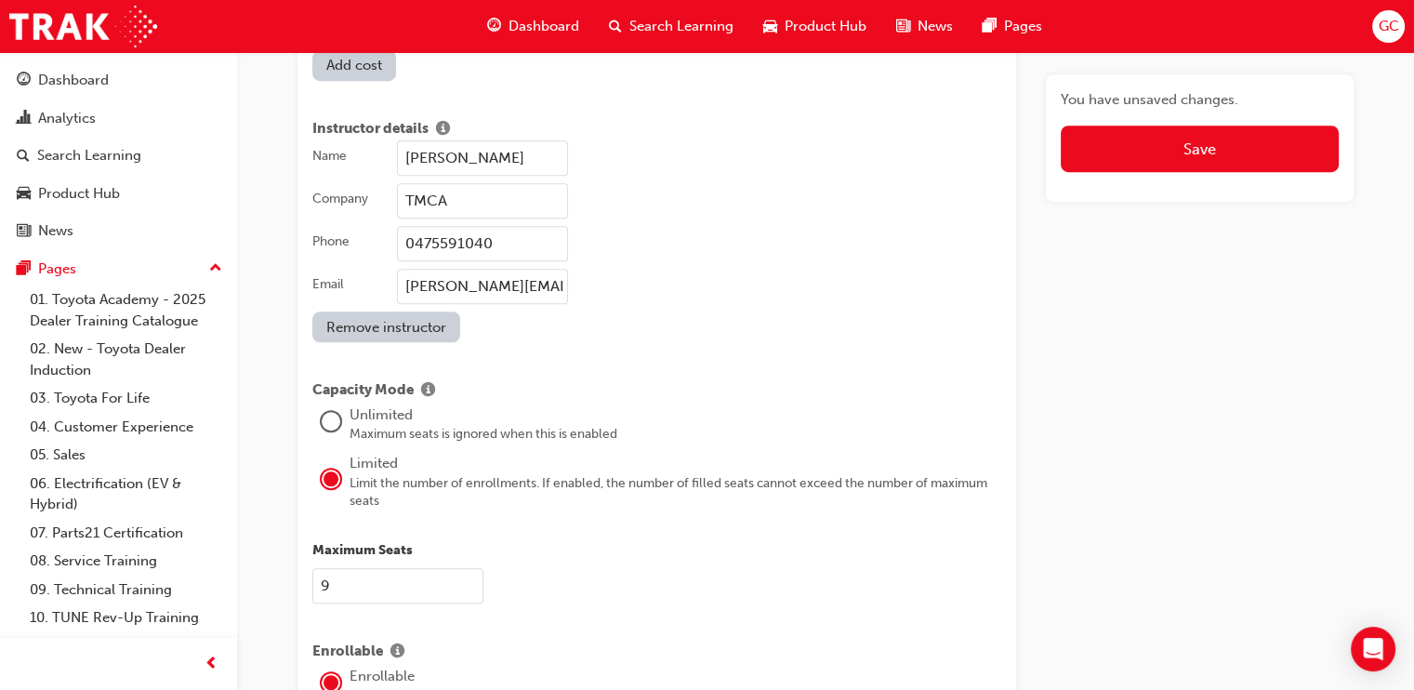
type input "[PERSON_NAME][EMAIL_ADDRESS][PERSON_NAME][DOMAIN_NAME]"
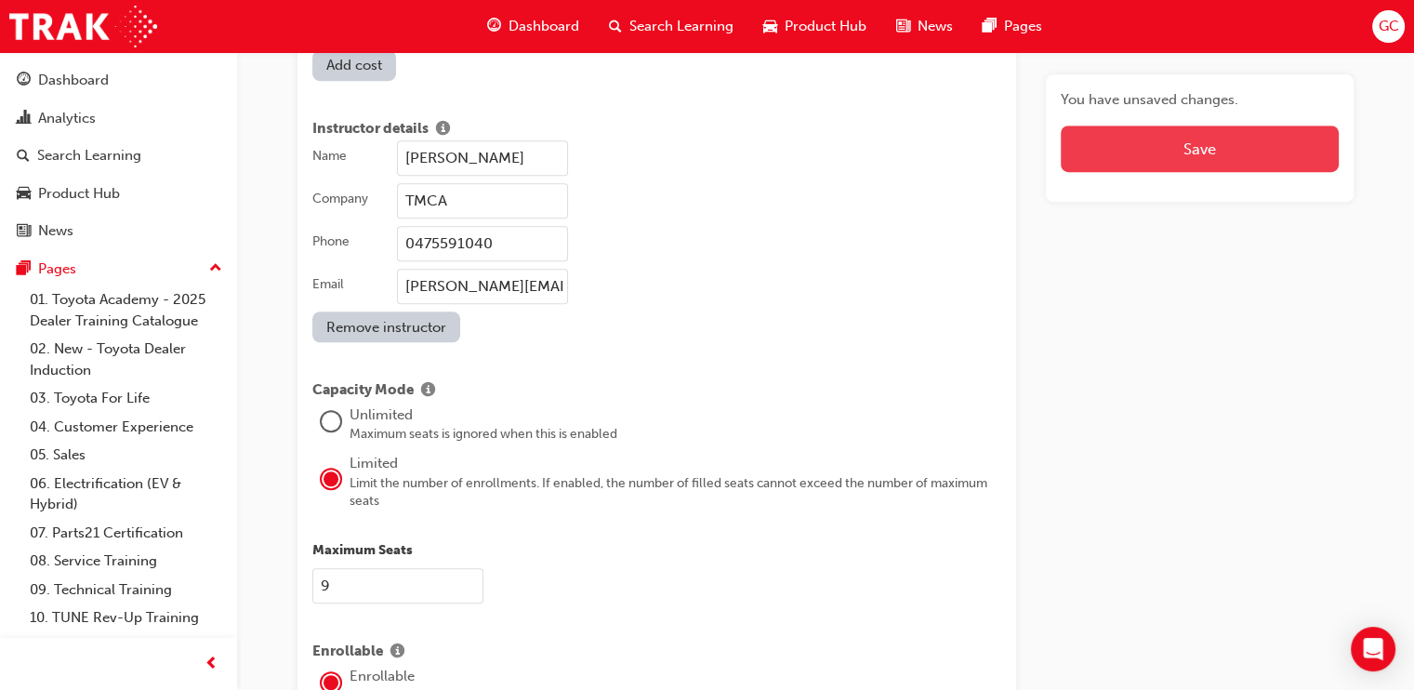
click at [1172, 155] on button "Save" at bounding box center [1200, 149] width 278 height 46
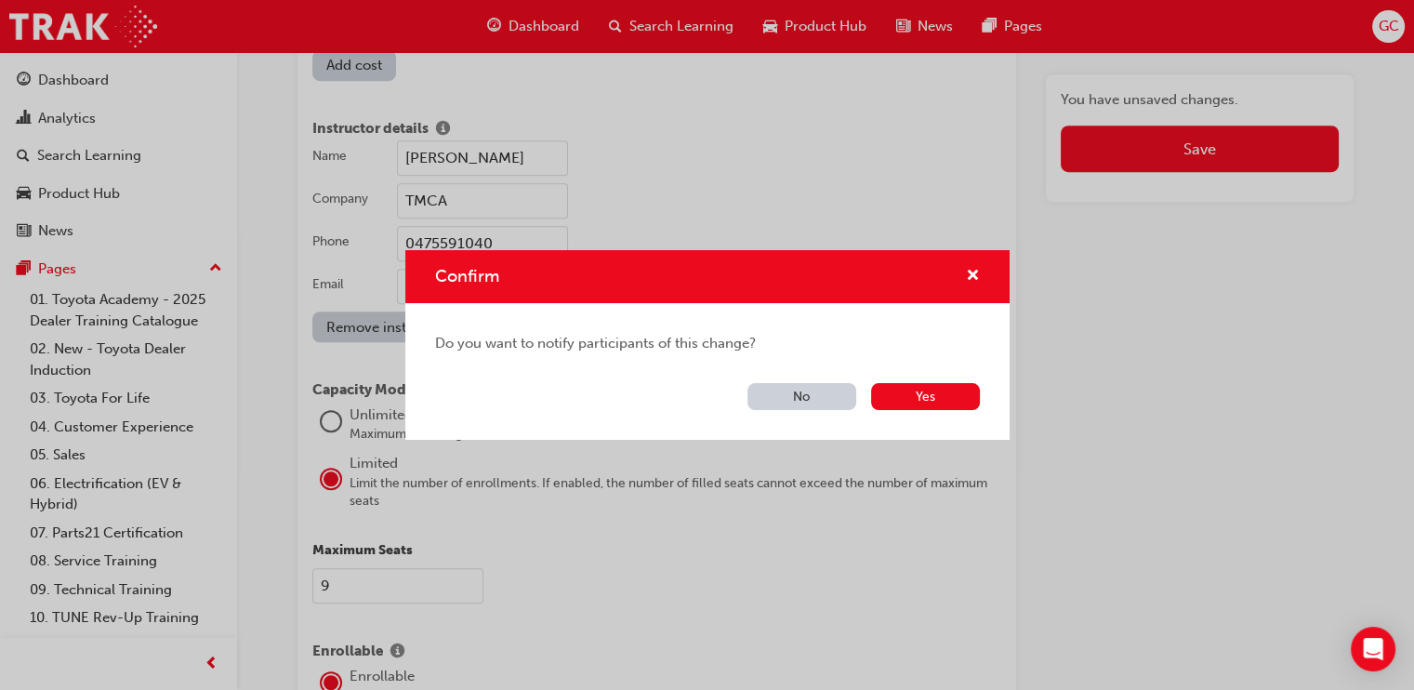
click at [823, 395] on button "No" at bounding box center [802, 396] width 109 height 27
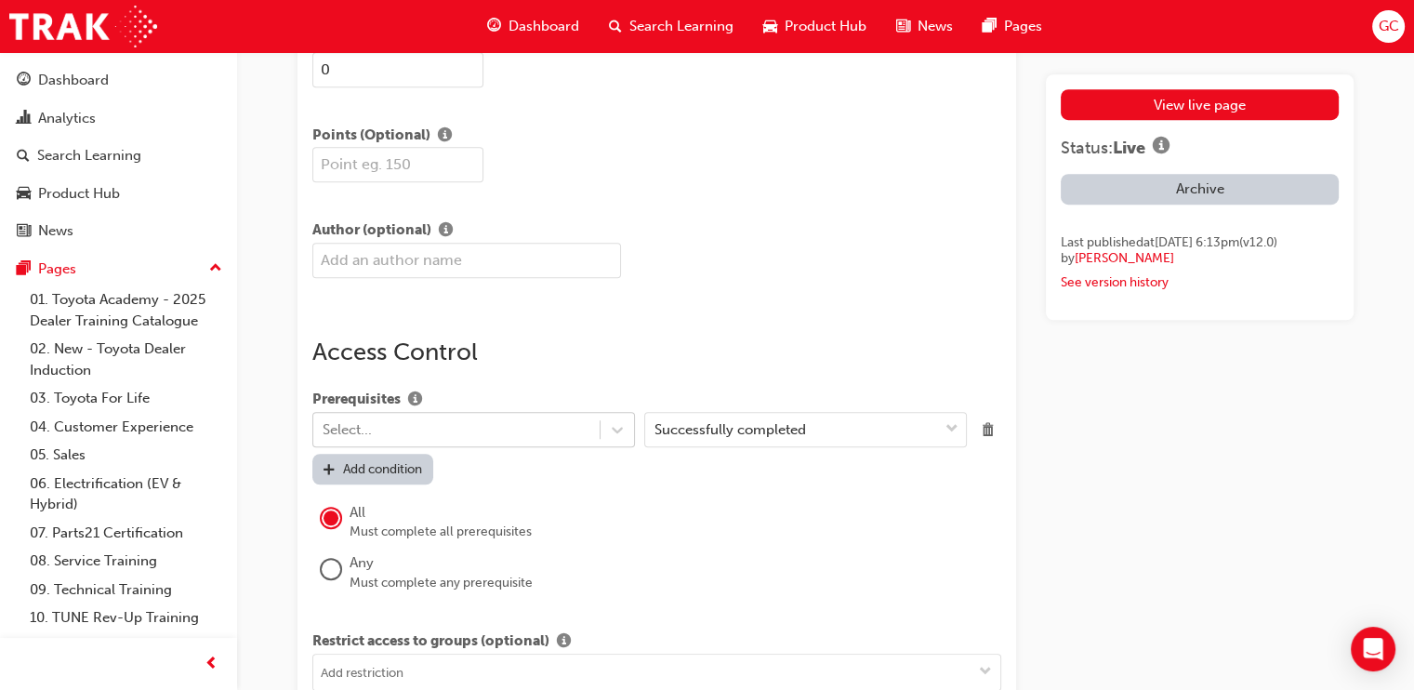
scroll to position [2634, 0]
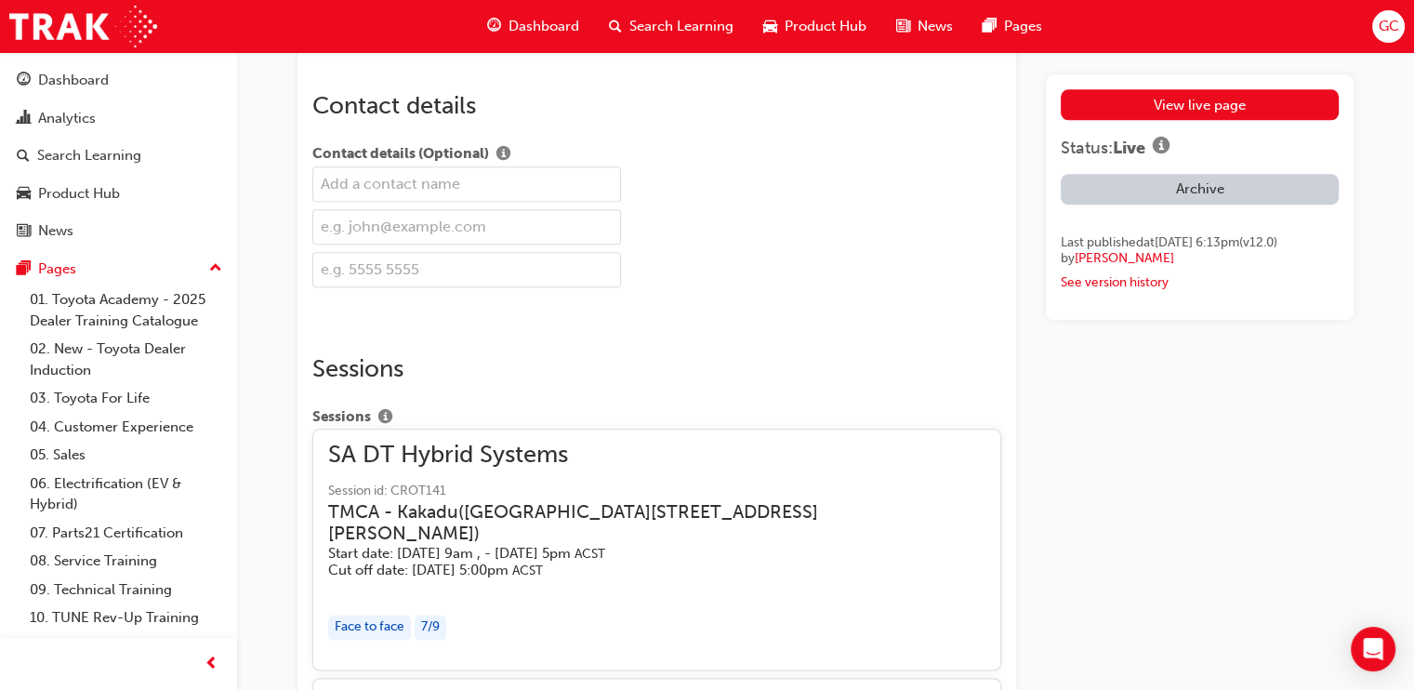
scroll to position [445, 0]
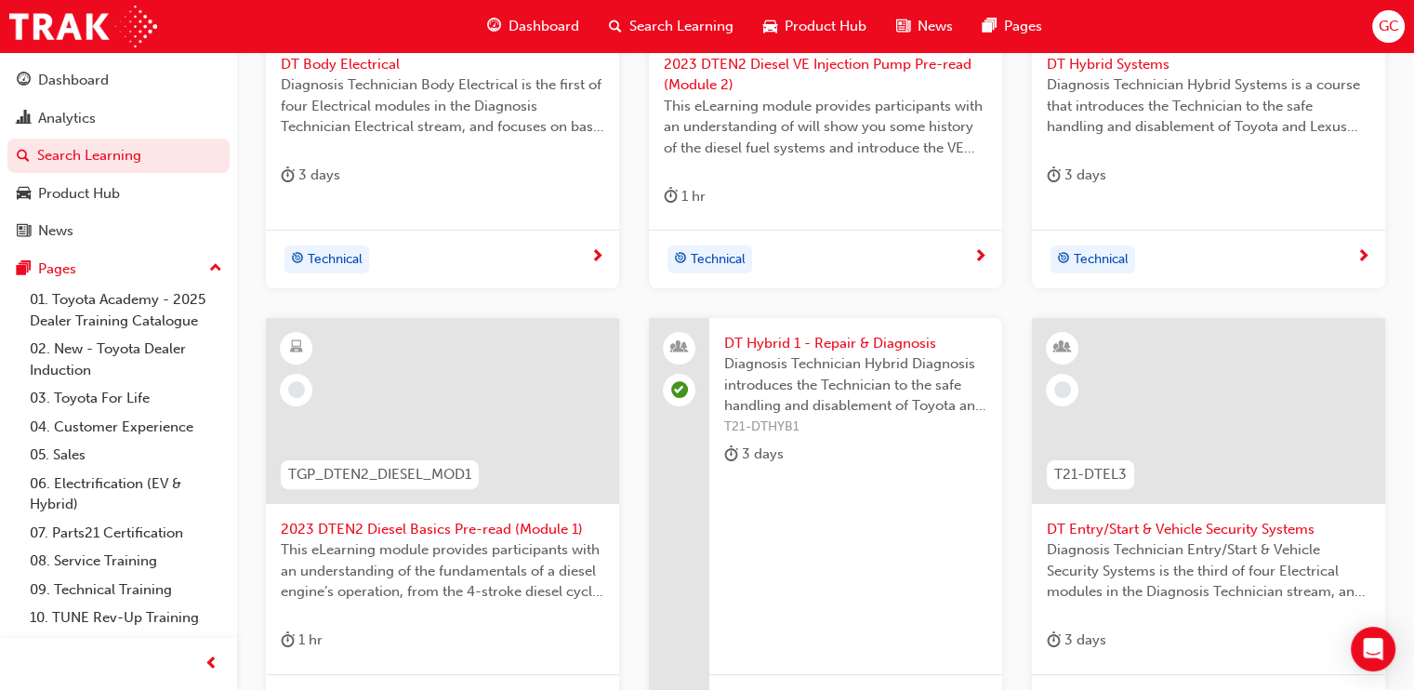
scroll to position [580, 0]
click at [1174, 524] on span "DT Entry/Start & Vehicle Security Systems" at bounding box center [1209, 526] width 324 height 21
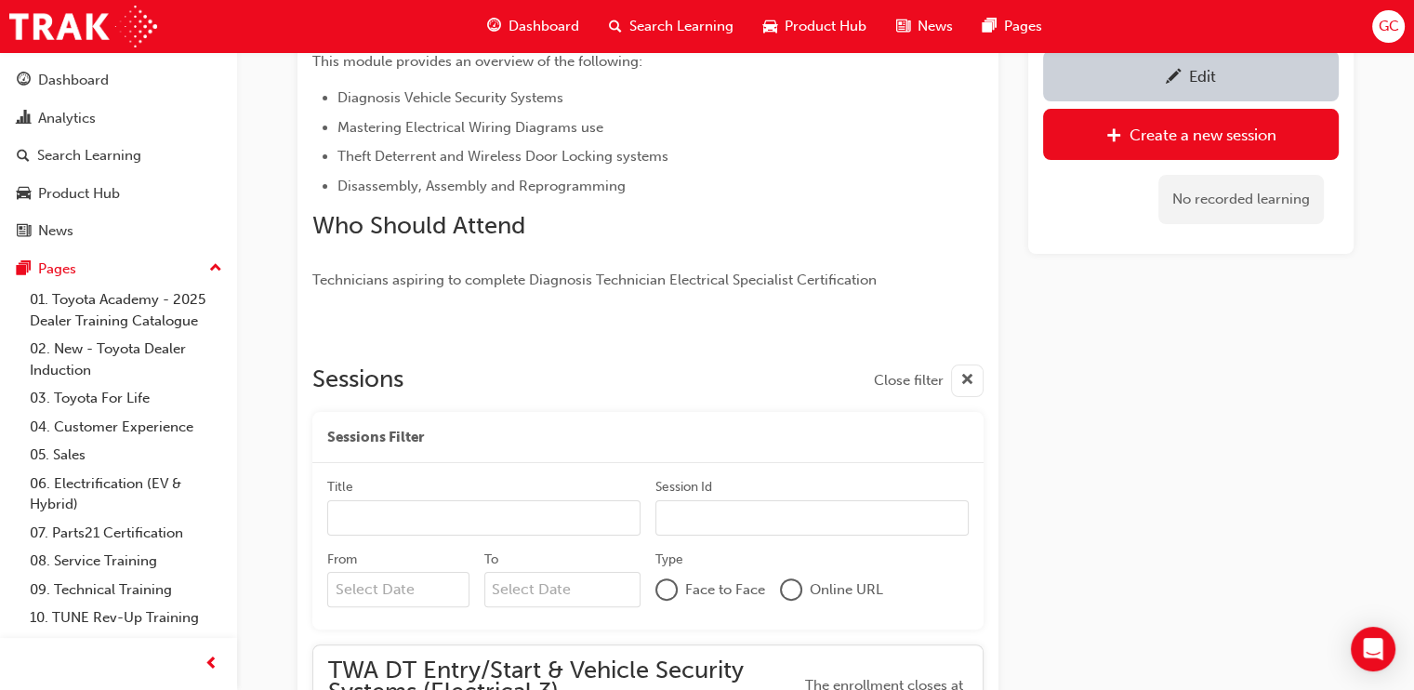
scroll to position [490, 0]
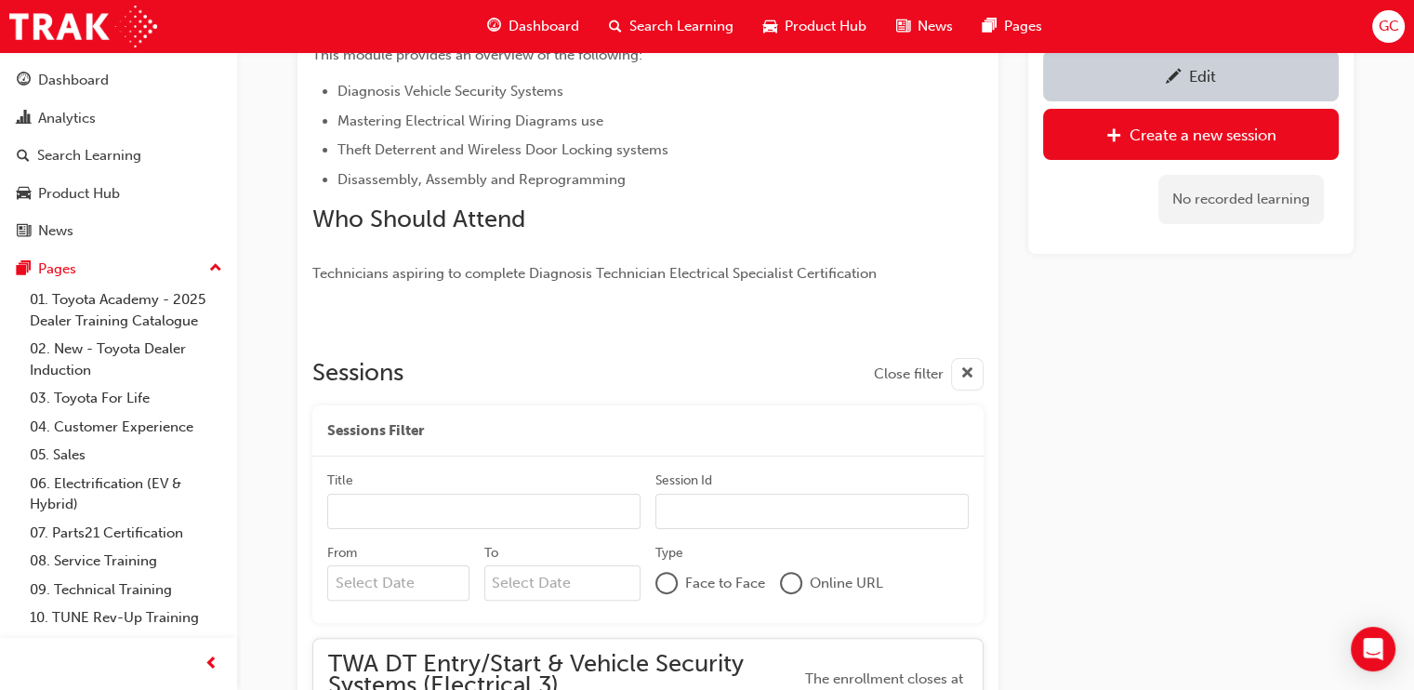
click at [1269, 75] on div "Edit" at bounding box center [1191, 75] width 268 height 23
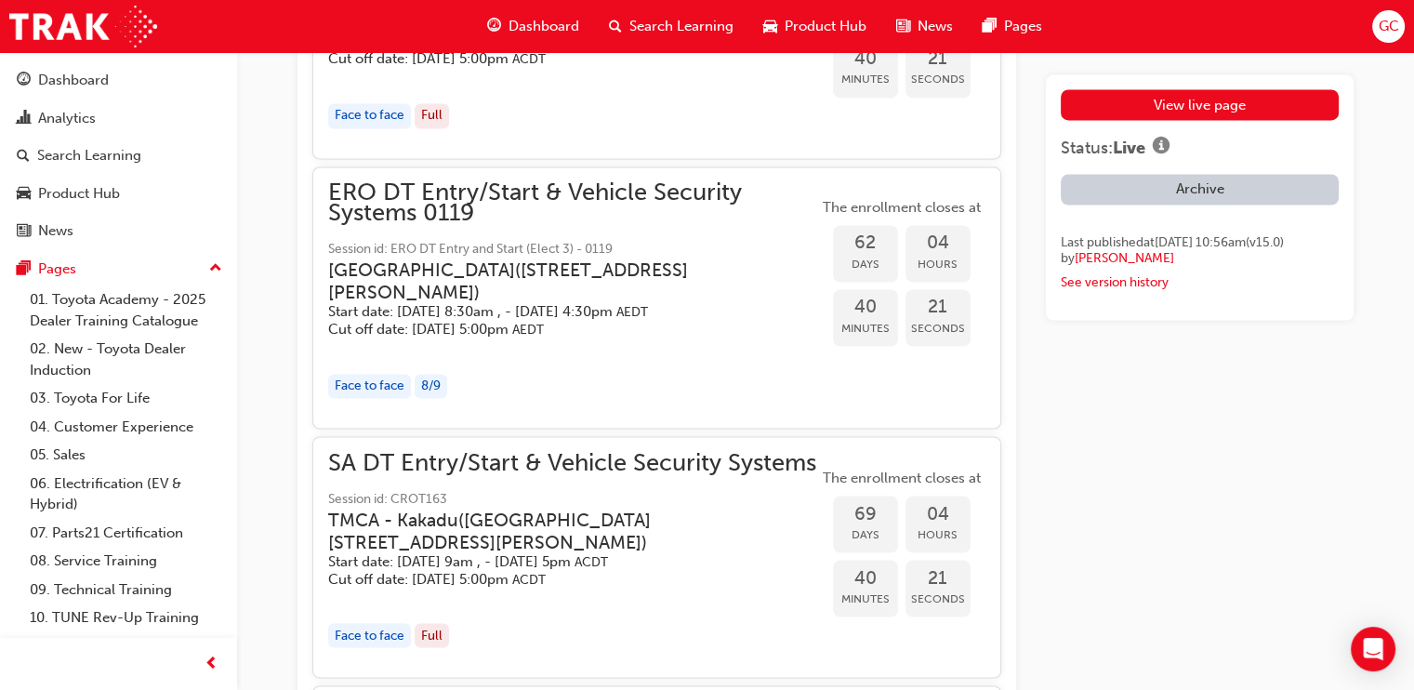
scroll to position [3832, 0]
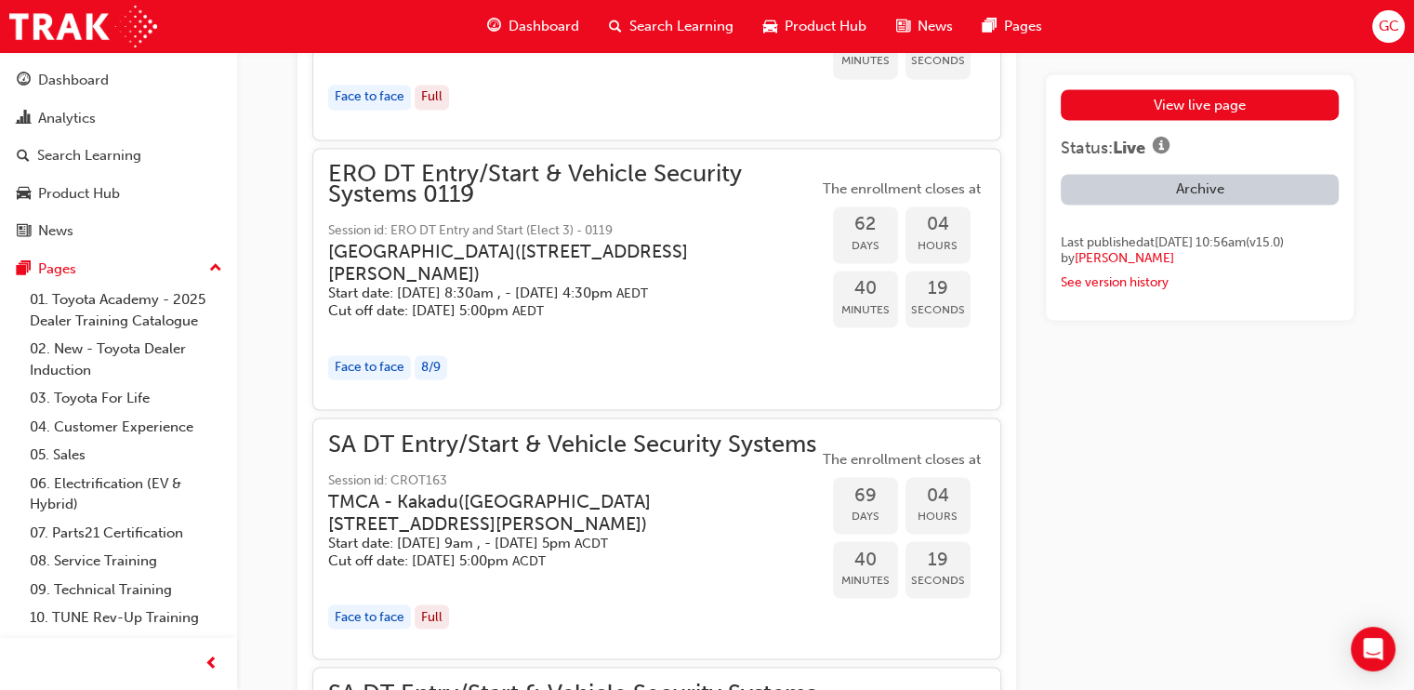
click at [576, 220] on span "Session id: ERO DT Entry and Start (Elect 3) - 0119" at bounding box center [573, 230] width 490 height 21
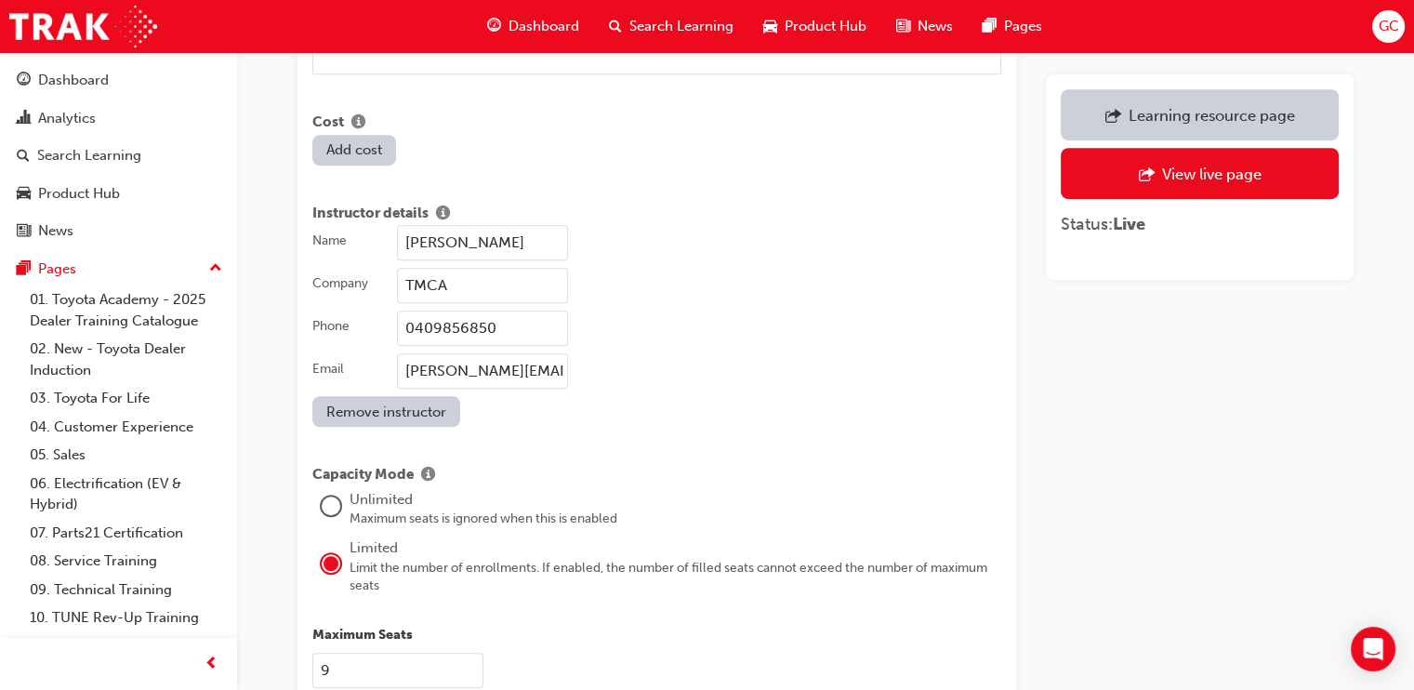
scroll to position [1440, 0]
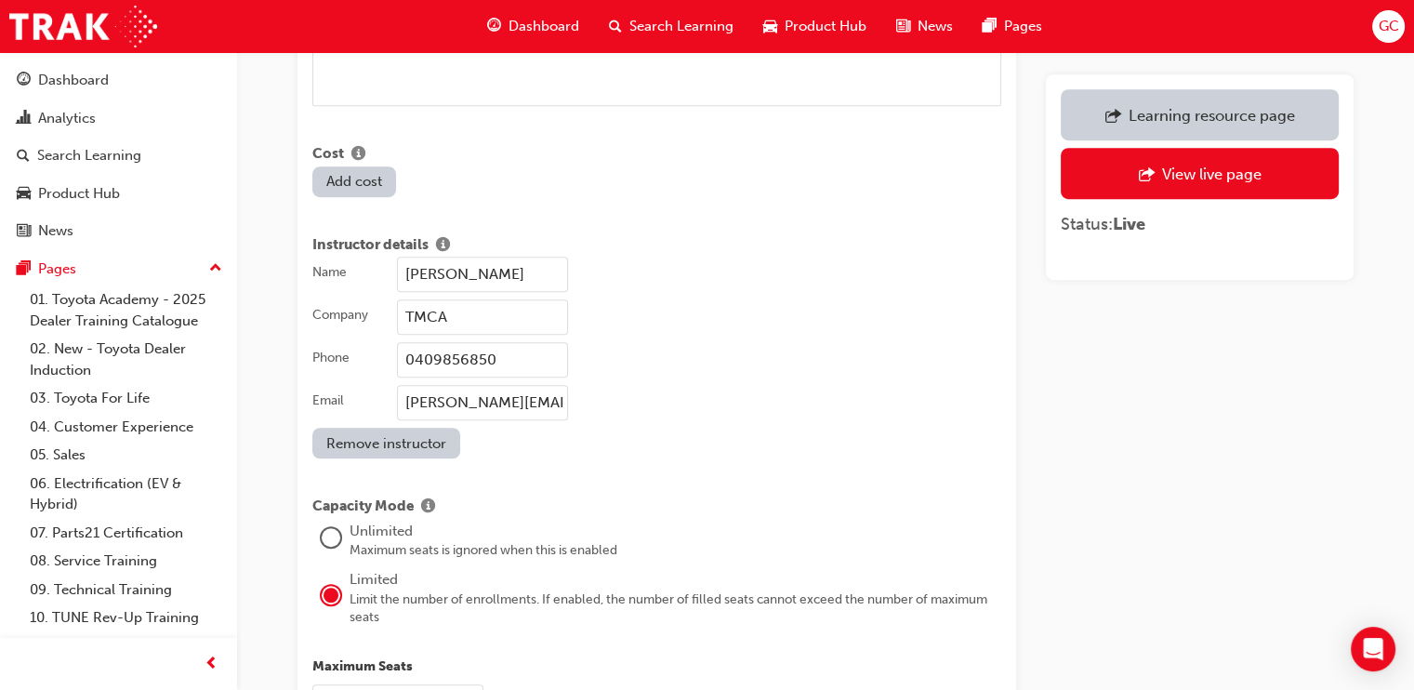
click at [549, 257] on input "[PERSON_NAME]" at bounding box center [482, 274] width 171 height 35
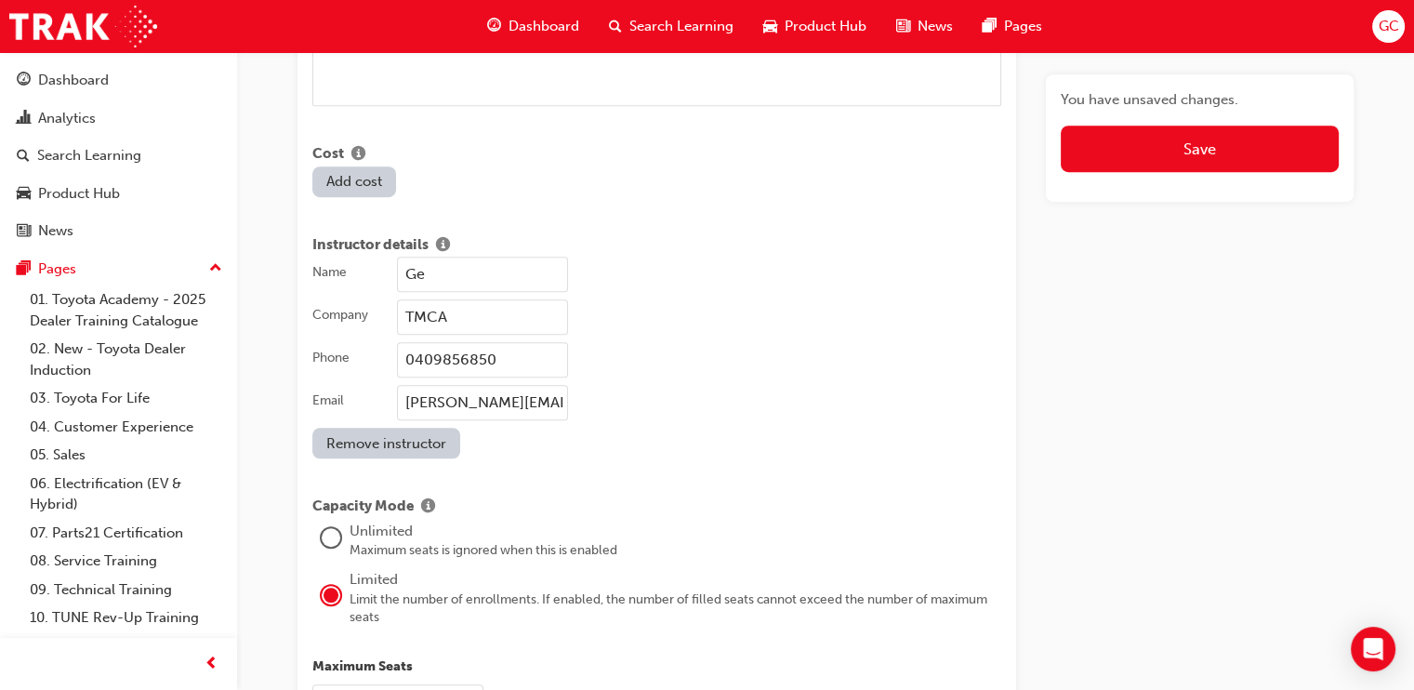
type input "G"
type input "[PERSON_NAME]"
click at [512, 342] on input "0409856850" at bounding box center [482, 359] width 171 height 35
type input "0475591040"
click at [493, 385] on input "[PERSON_NAME][EMAIL_ADDRESS][PERSON_NAME][DOMAIN_NAME]" at bounding box center [482, 402] width 171 height 35
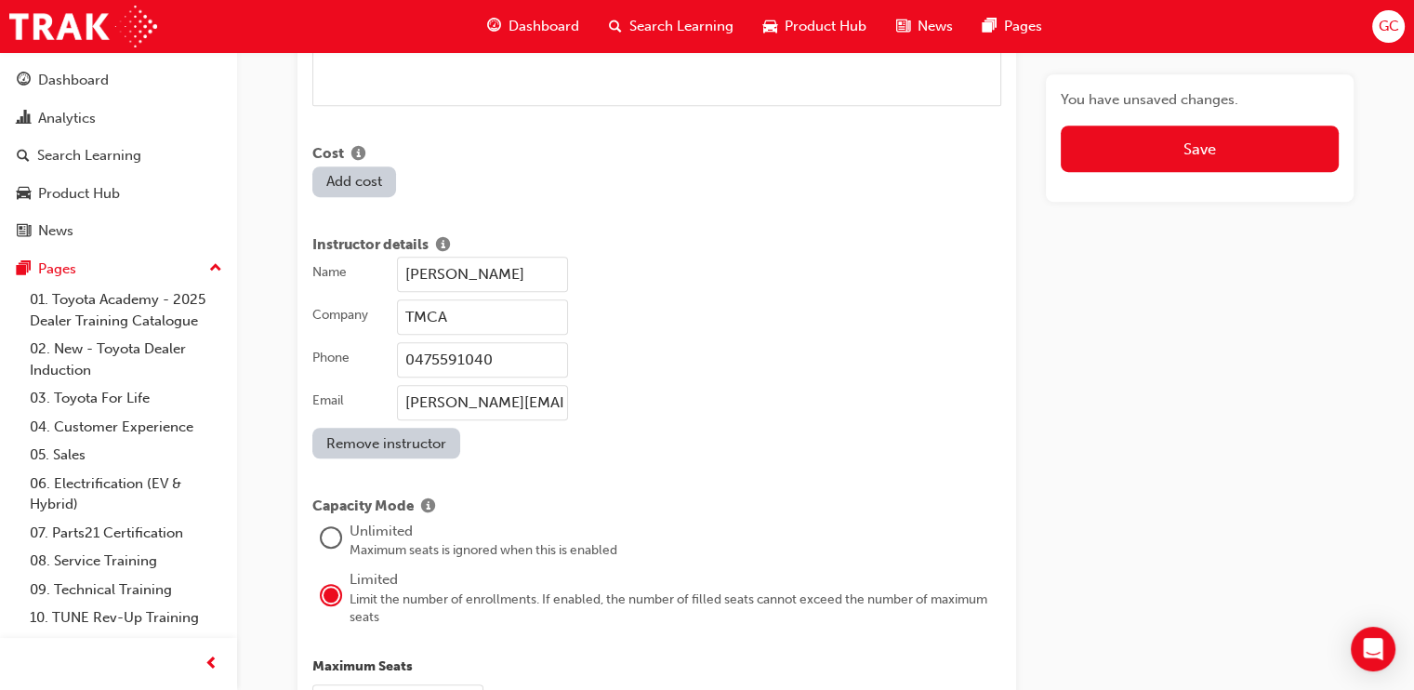
type input "[PERSON_NAME][EMAIL_ADDRESS][PERSON_NAME][DOMAIN_NAME]"
click at [693, 423] on div "Name [PERSON_NAME] Company TMCA Phone [PHONE_NUMBER] Email [PERSON_NAME][EMAIL_…" at bounding box center [656, 358] width 689 height 202
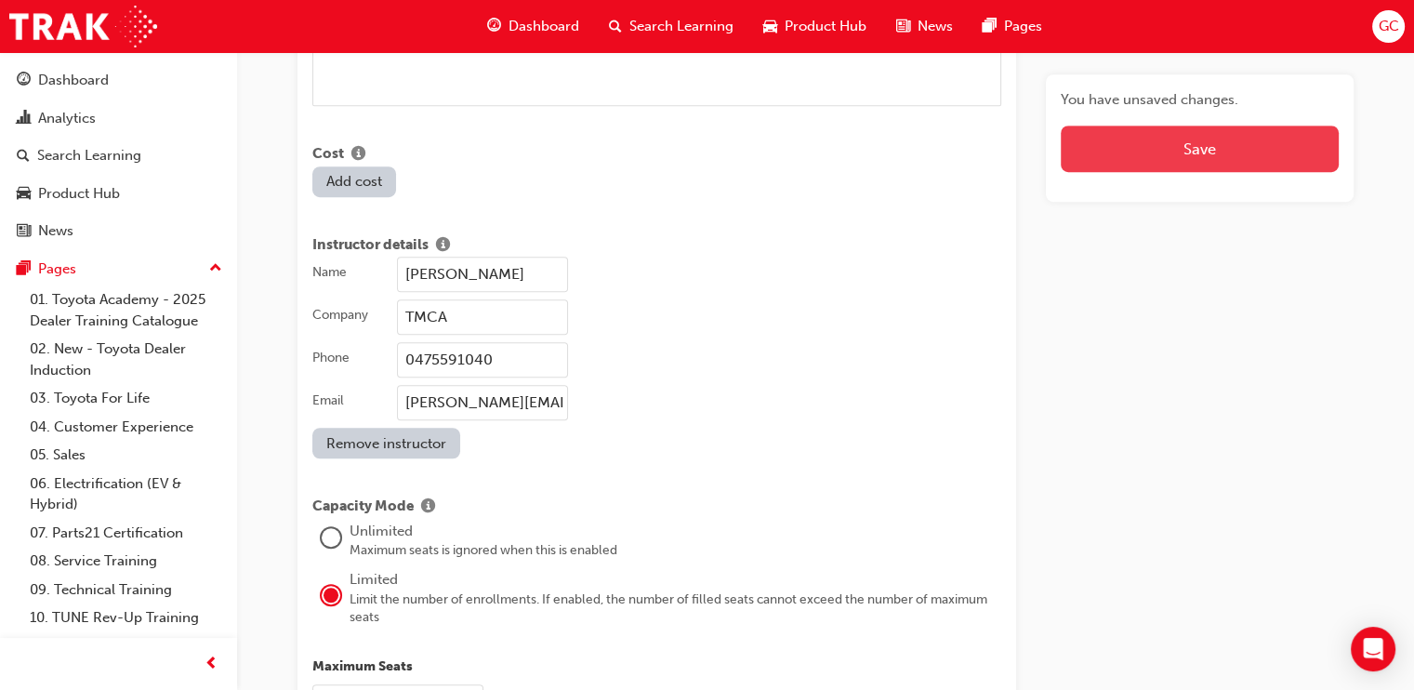
click at [1175, 159] on button "Save" at bounding box center [1200, 149] width 278 height 46
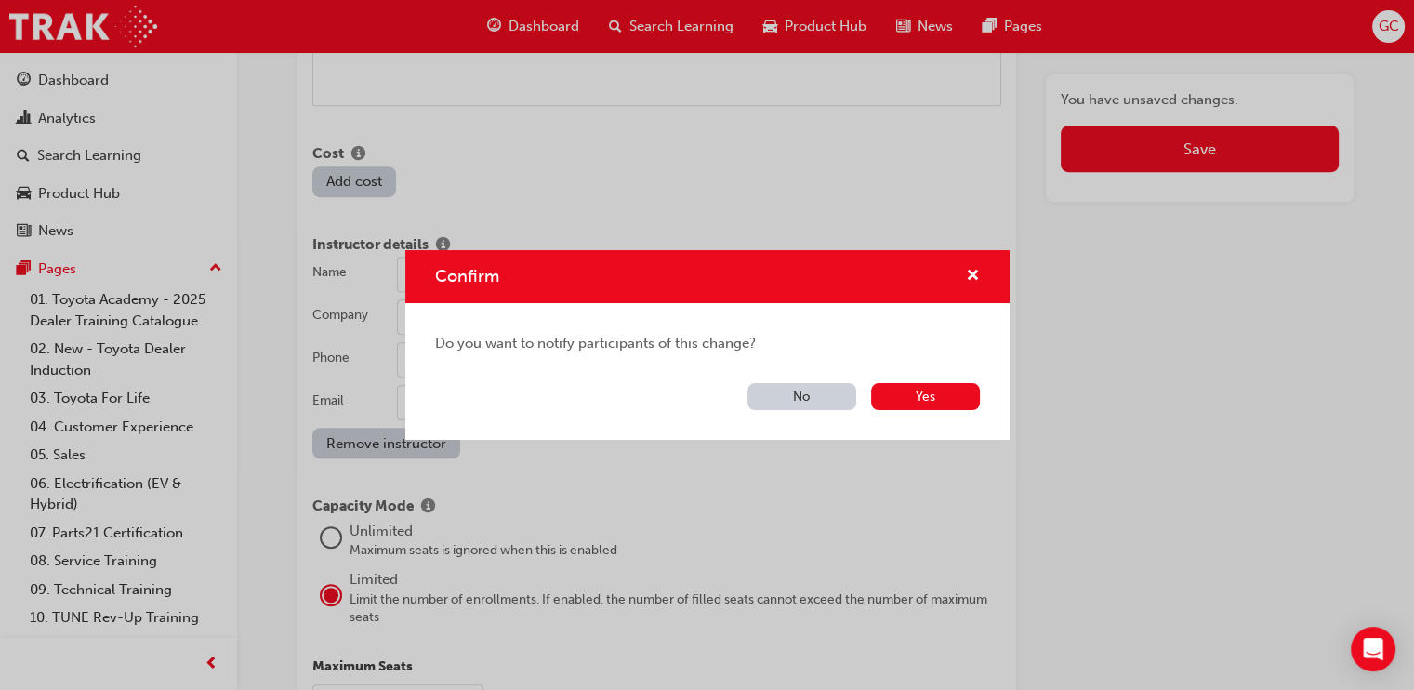
click at [794, 394] on button "No" at bounding box center [802, 396] width 109 height 27
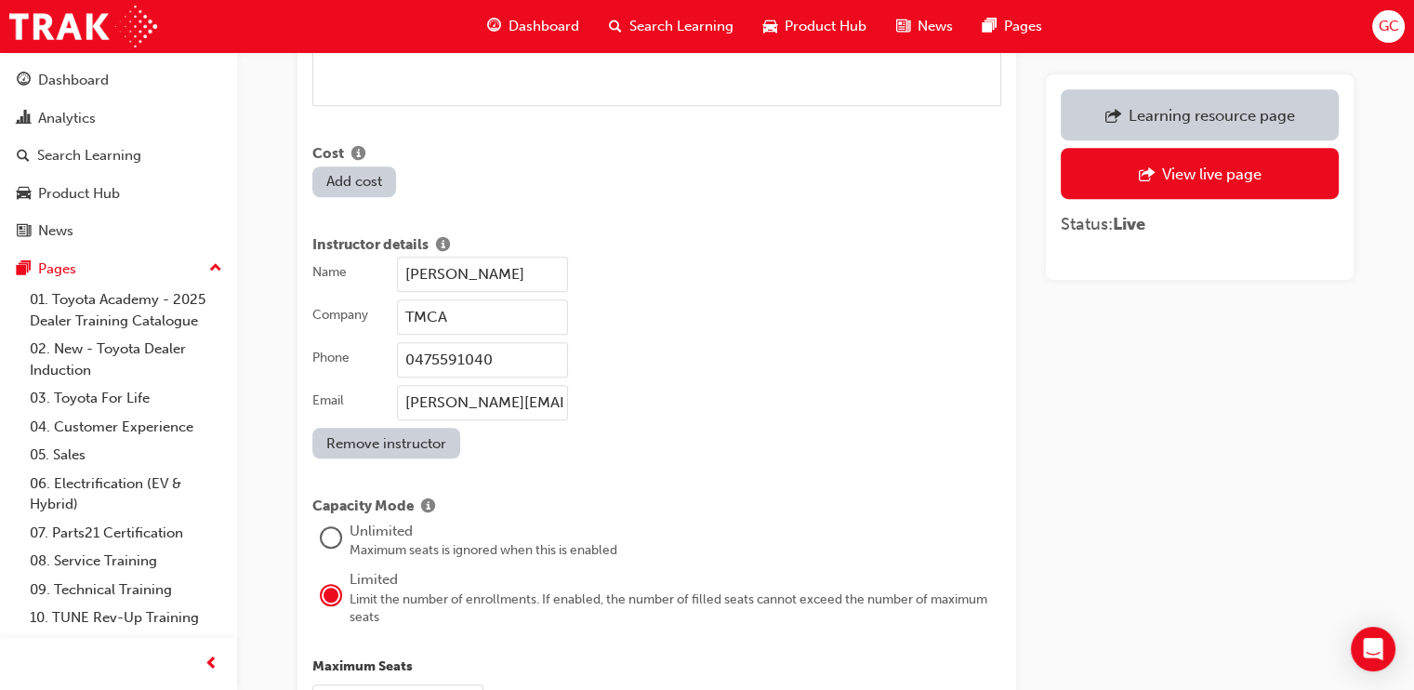
scroll to position [2719, 0]
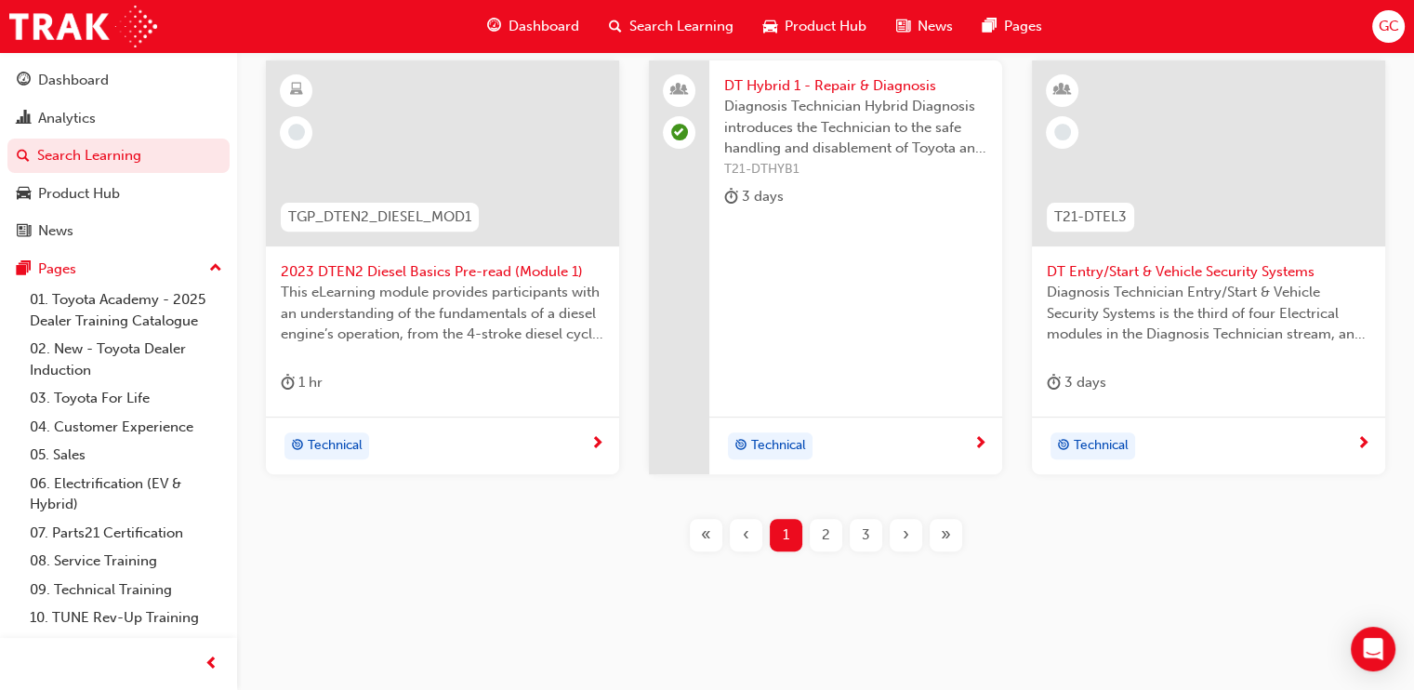
scroll to position [845, 0]
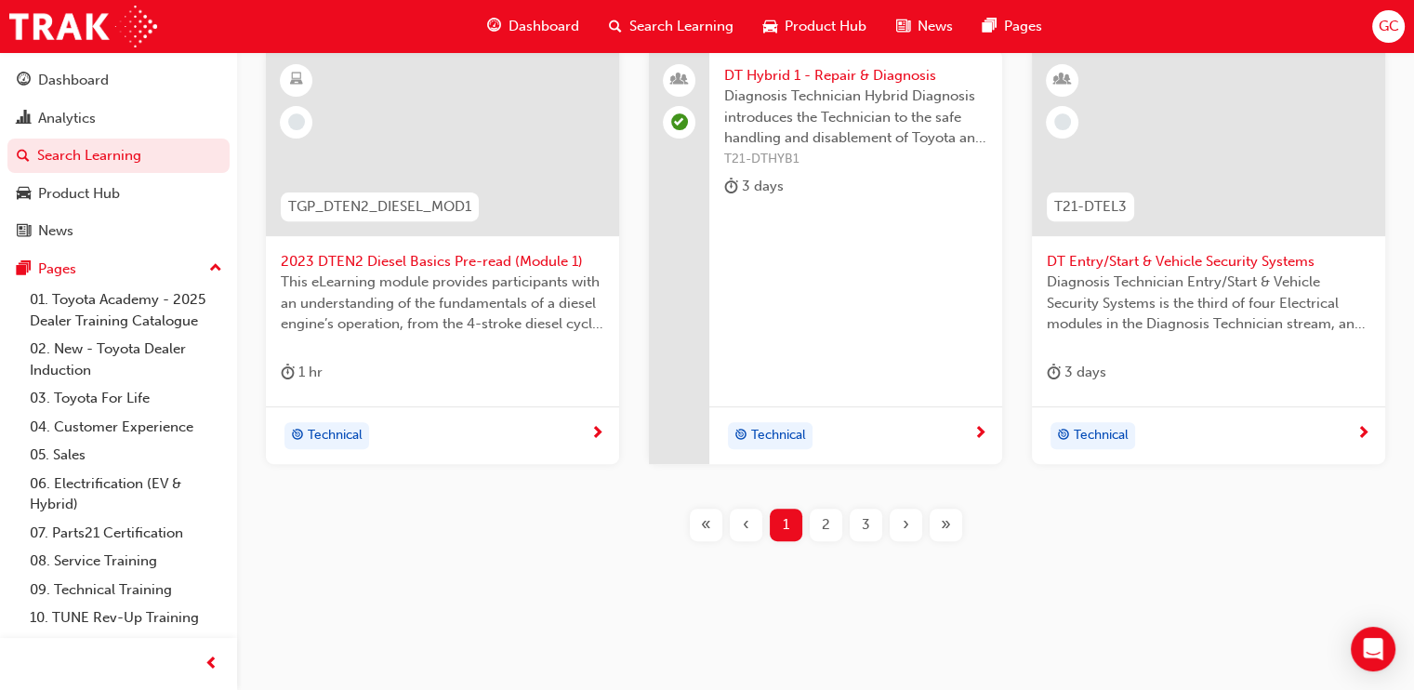
click at [818, 523] on div "2" at bounding box center [826, 525] width 33 height 33
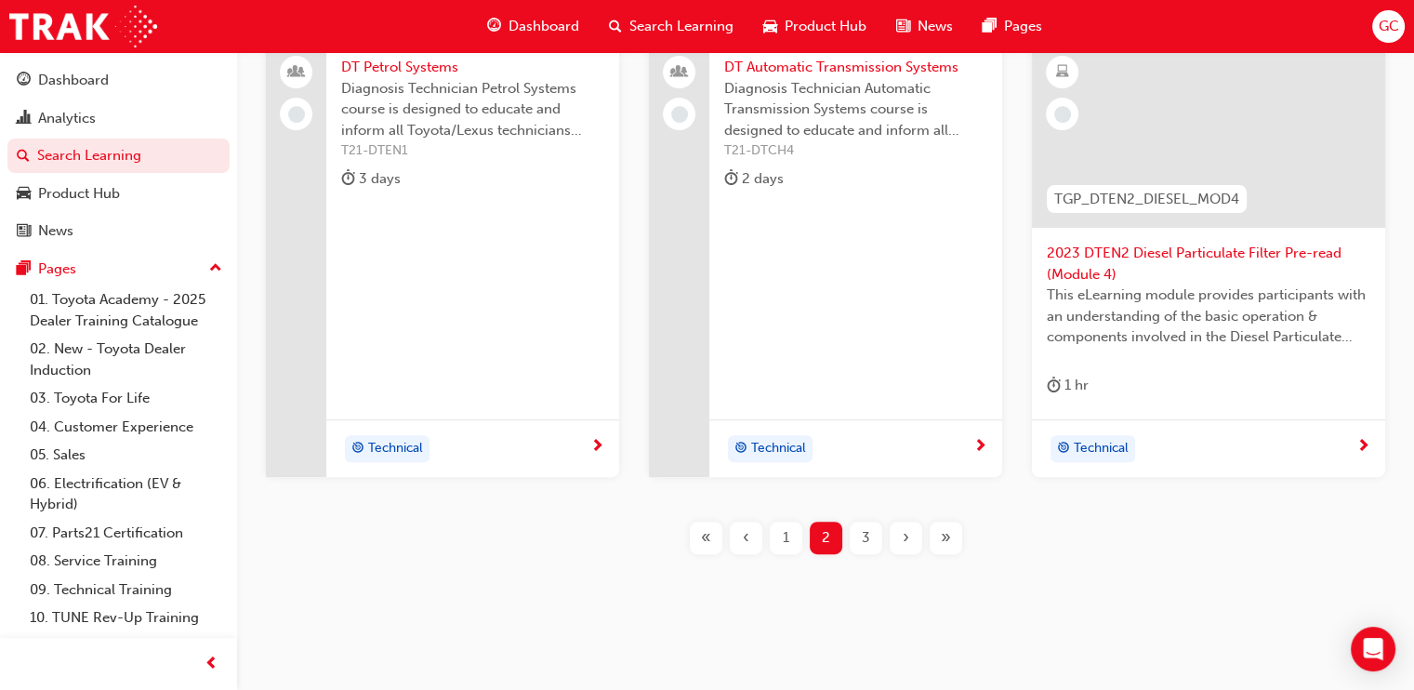
scroll to position [845, 0]
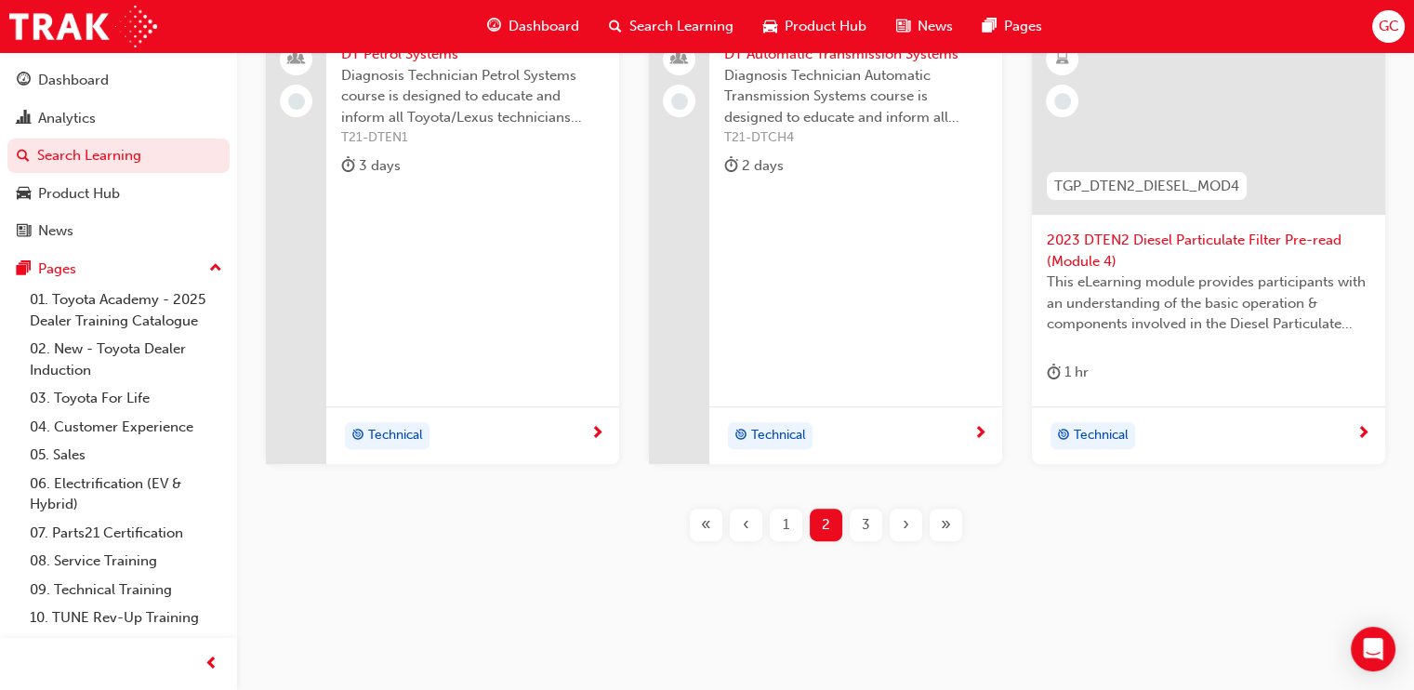
click at [855, 517] on div "3" at bounding box center [866, 525] width 33 height 33
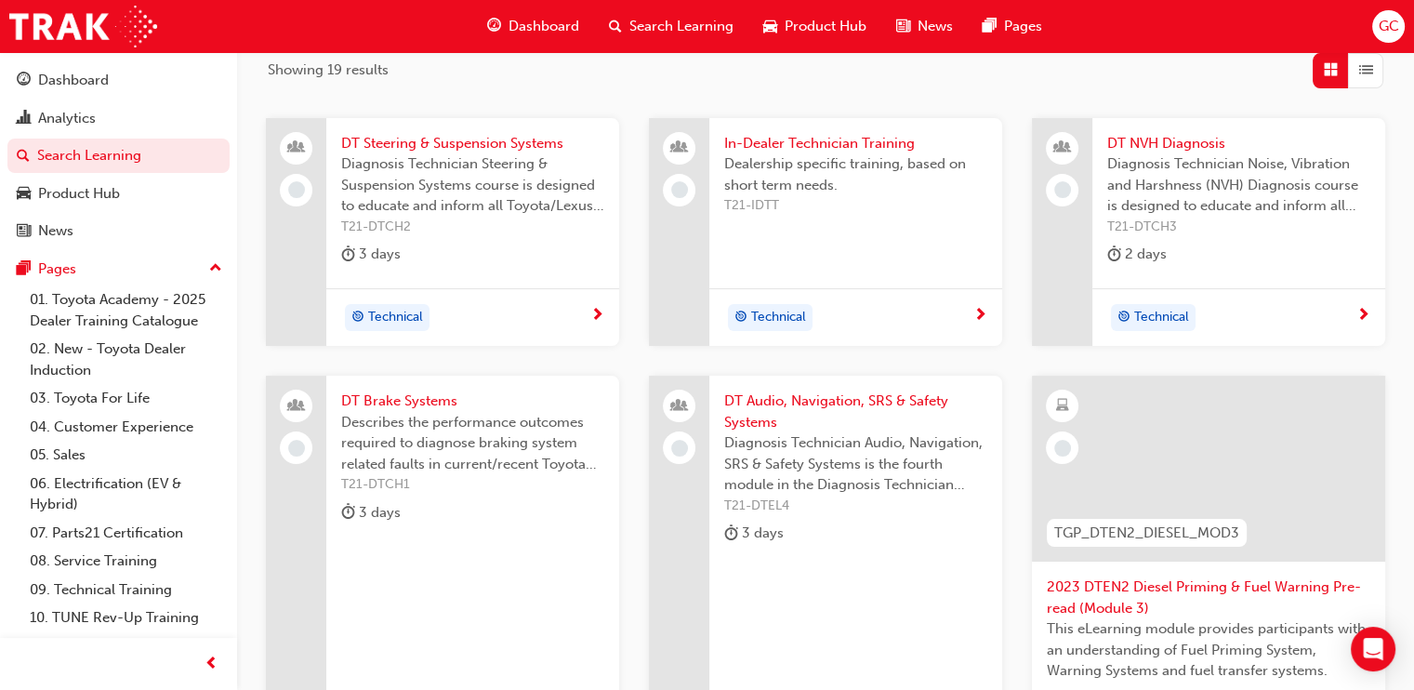
scroll to position [340, 0]
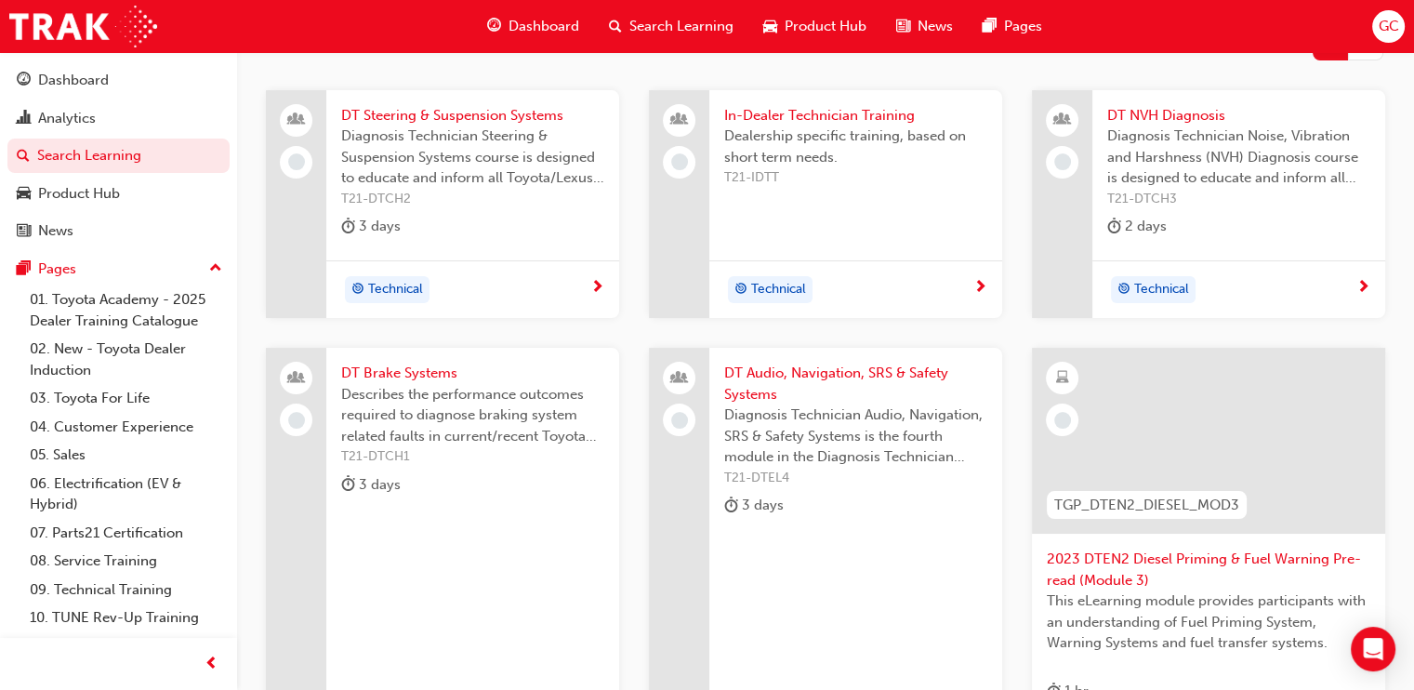
click at [507, 107] on span "DT Steering & Suspension Systems" at bounding box center [472, 115] width 263 height 21
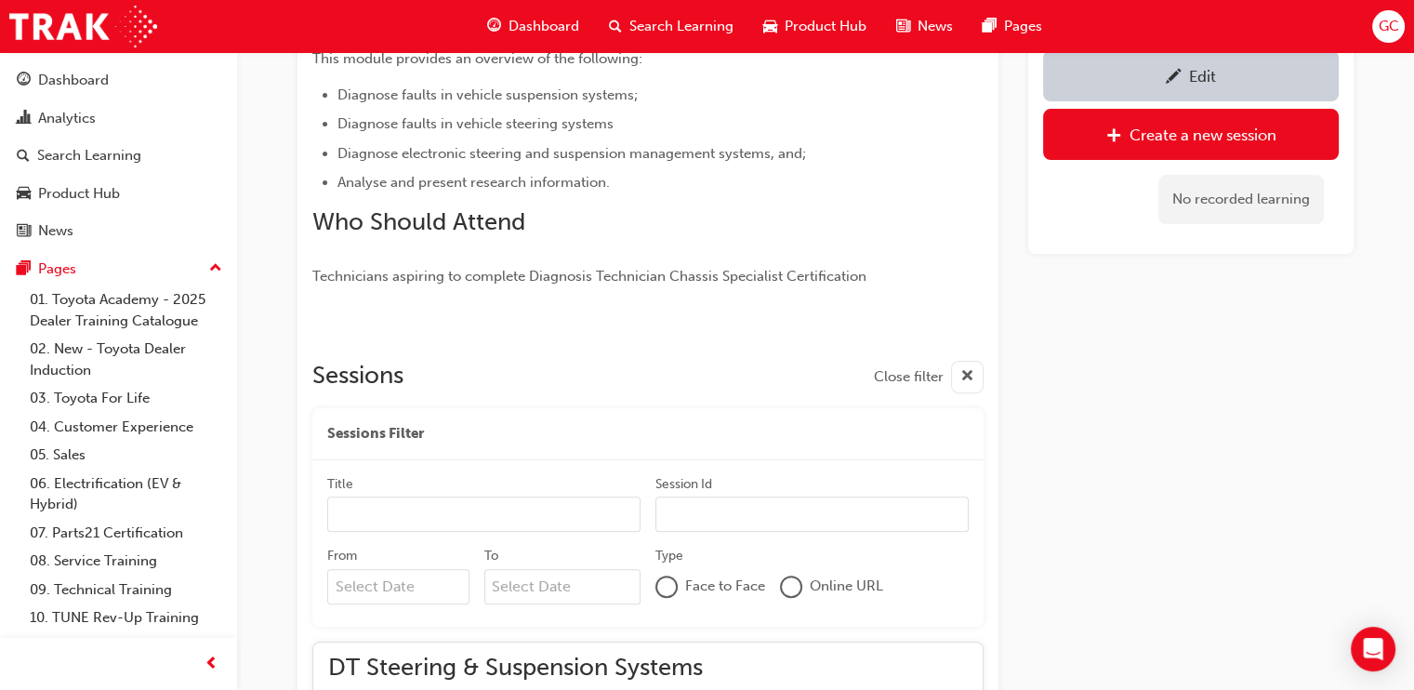
scroll to position [673, 0]
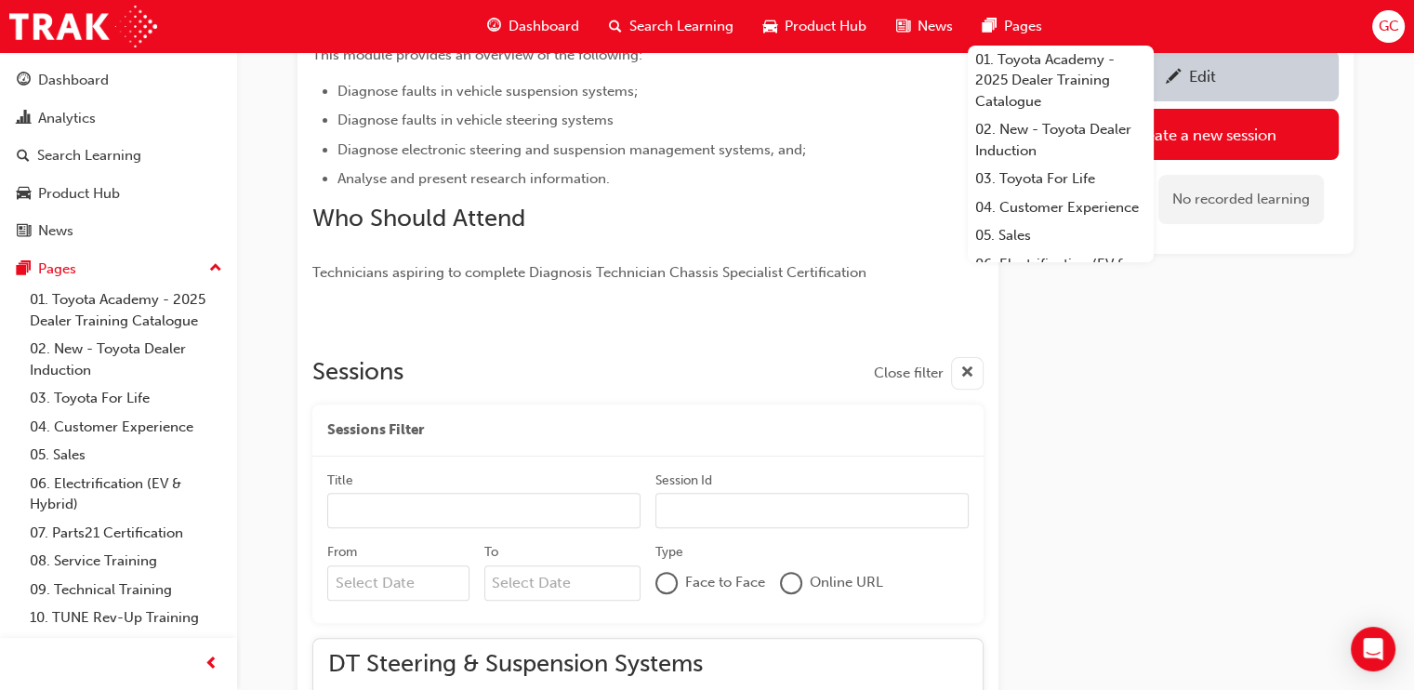
click at [1198, 73] on div "Edit" at bounding box center [1202, 76] width 27 height 19
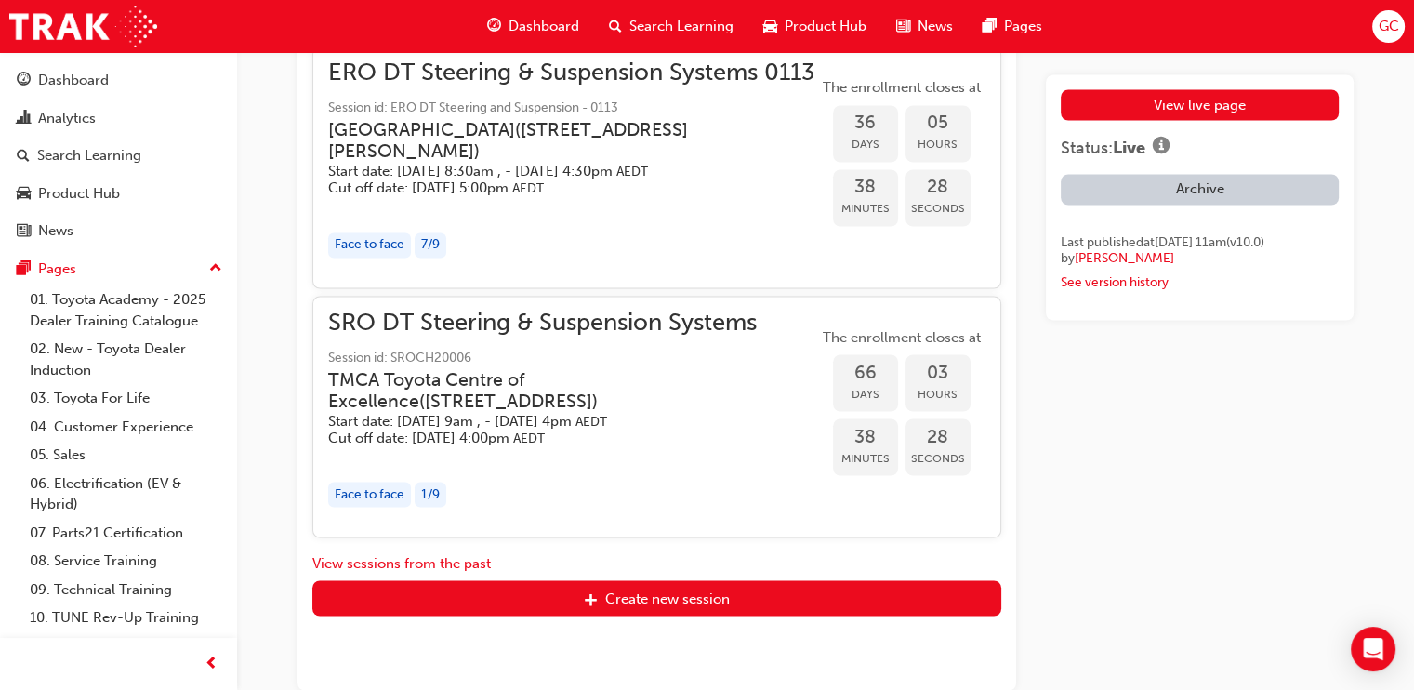
scroll to position [3931, 0]
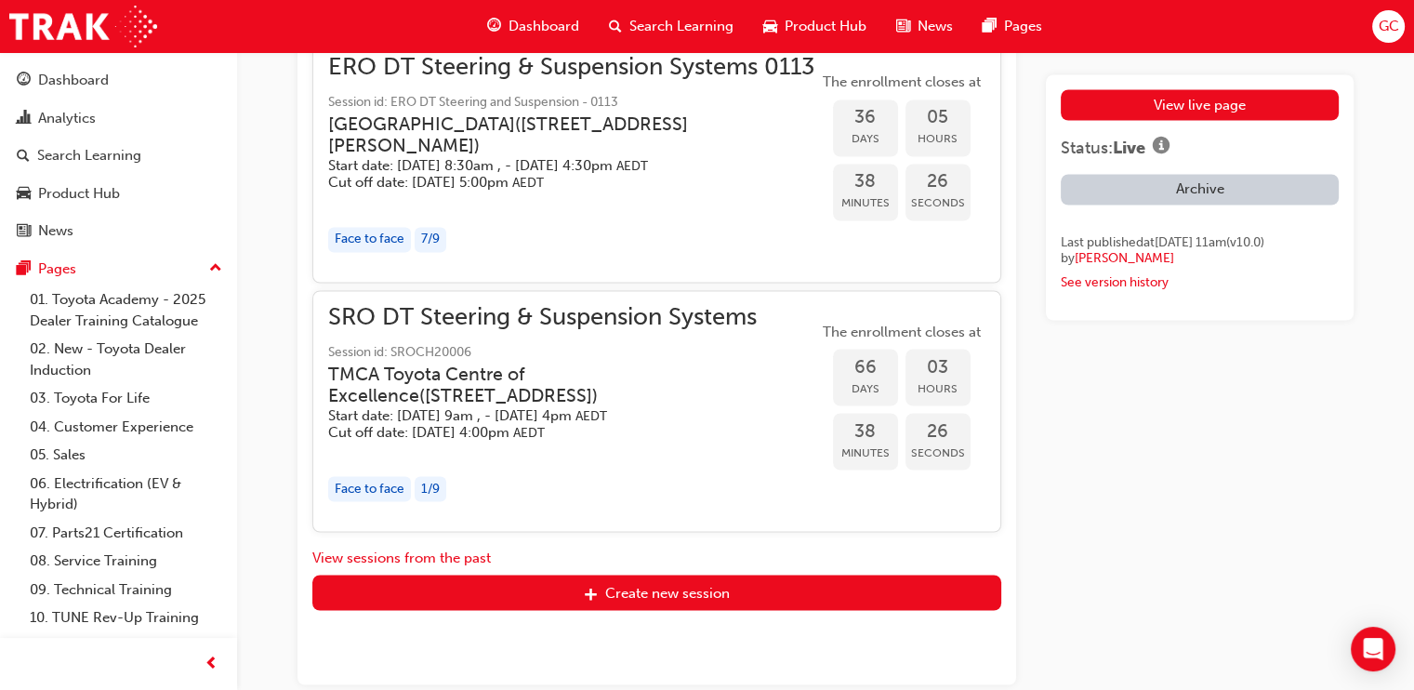
click at [558, 157] on h3 "[GEOGRAPHIC_DATA] ( [STREET_ADDRESS][PERSON_NAME] )" at bounding box center [558, 135] width 460 height 44
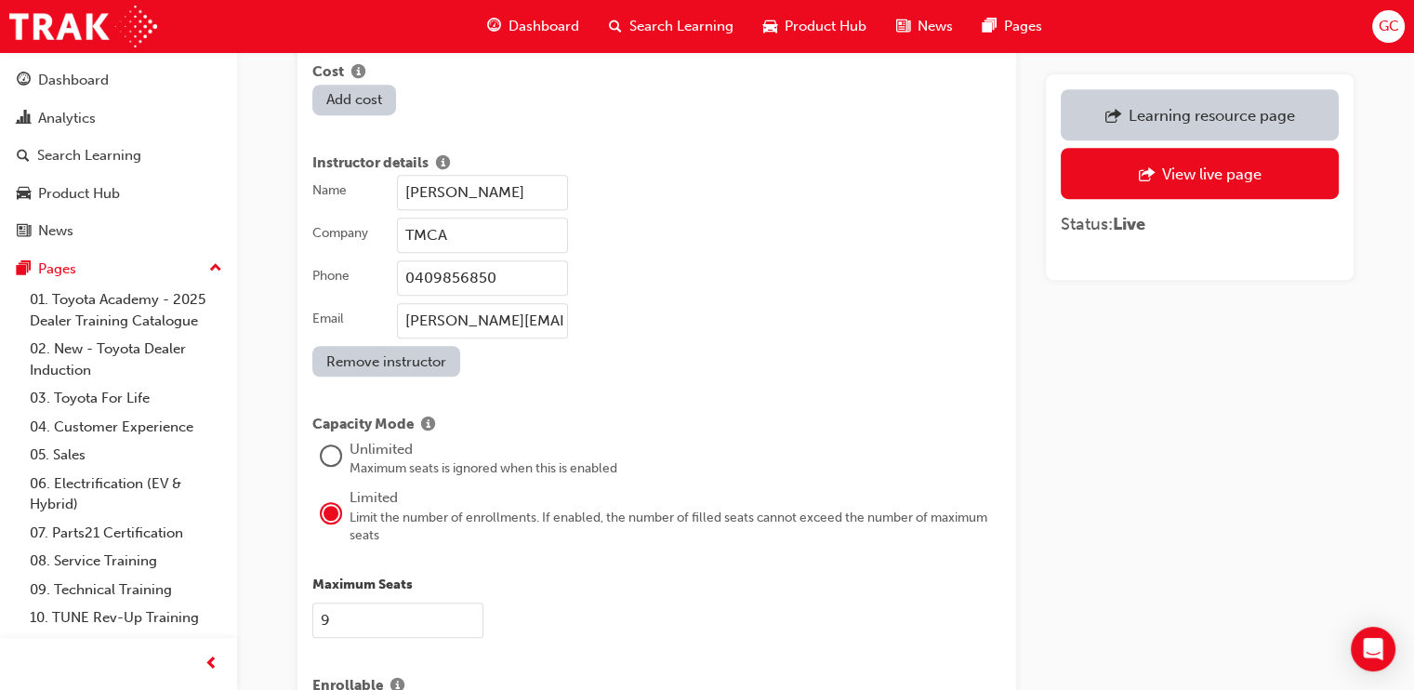
scroll to position [1536, 0]
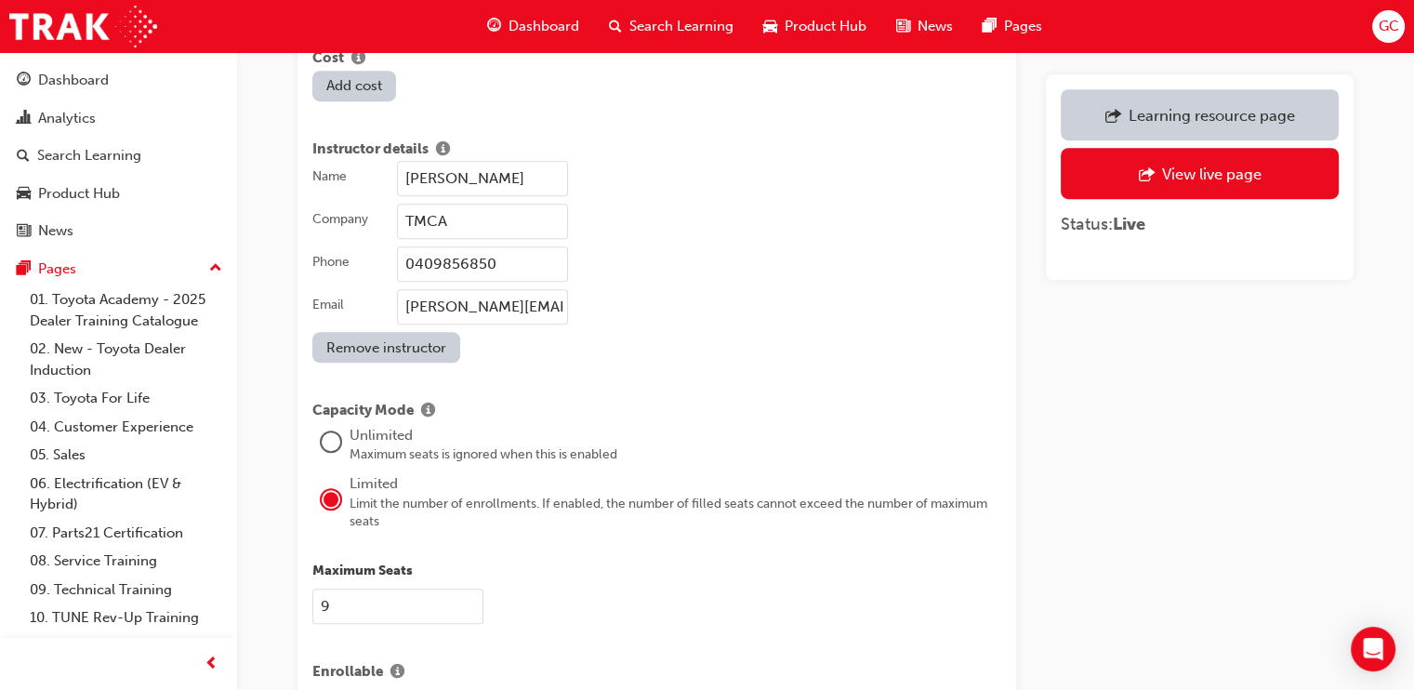
click at [520, 161] on input "[PERSON_NAME]" at bounding box center [482, 178] width 171 height 35
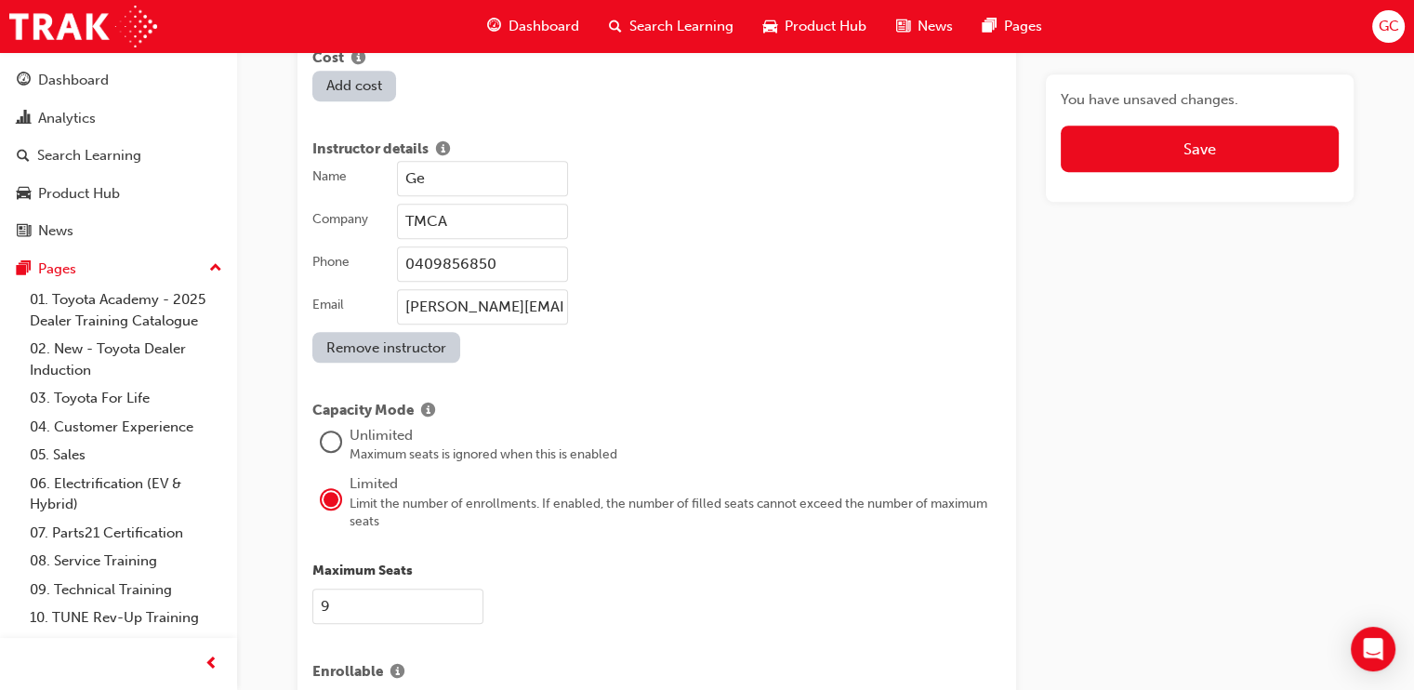
type input "G"
type input "[PERSON_NAME]"
click at [506, 246] on input "0409856850" at bounding box center [482, 263] width 171 height 35
type input "0475591040"
click at [493, 289] on input "[PERSON_NAME][EMAIL_ADDRESS][PERSON_NAME][DOMAIN_NAME]" at bounding box center [482, 306] width 171 height 35
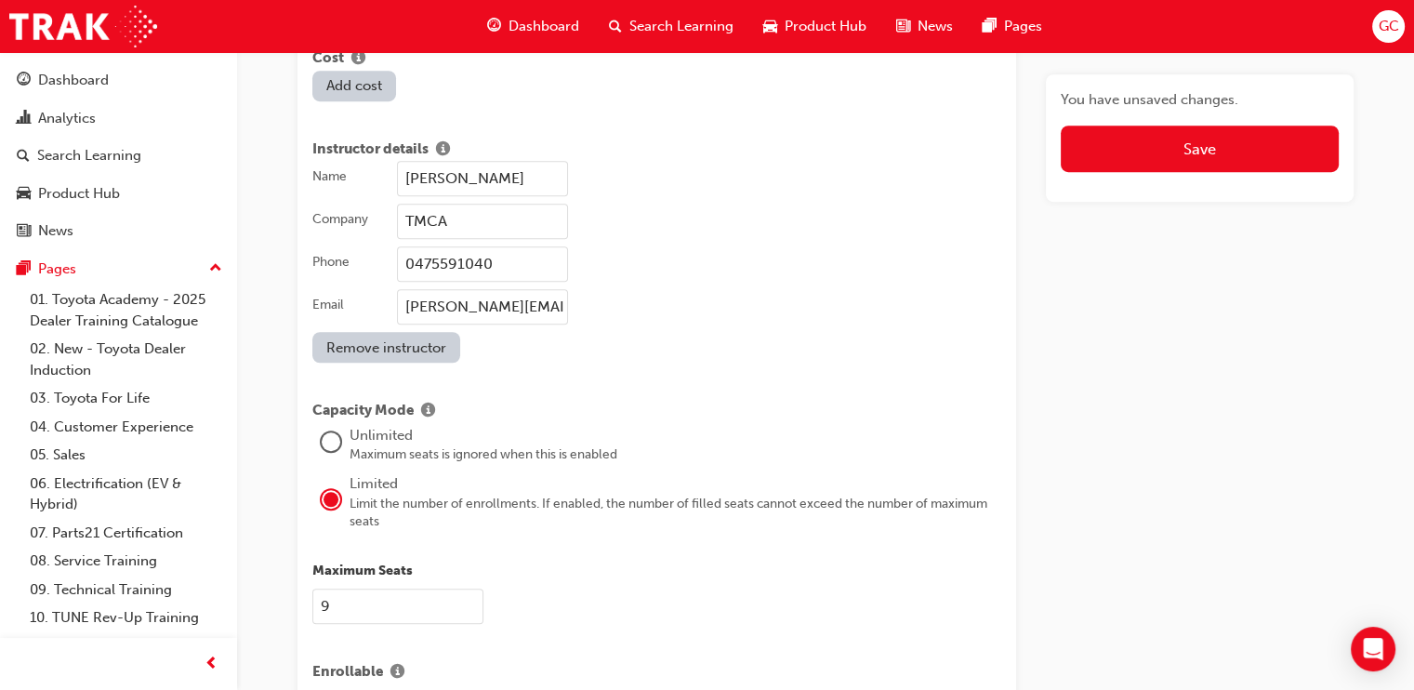
type input "[PERSON_NAME][EMAIL_ADDRESS][PERSON_NAME][DOMAIN_NAME]"
click at [561, 335] on div "Name [PERSON_NAME] Company TMCA Phone [PHONE_NUMBER] Email [PERSON_NAME][EMAIL_…" at bounding box center [656, 262] width 689 height 202
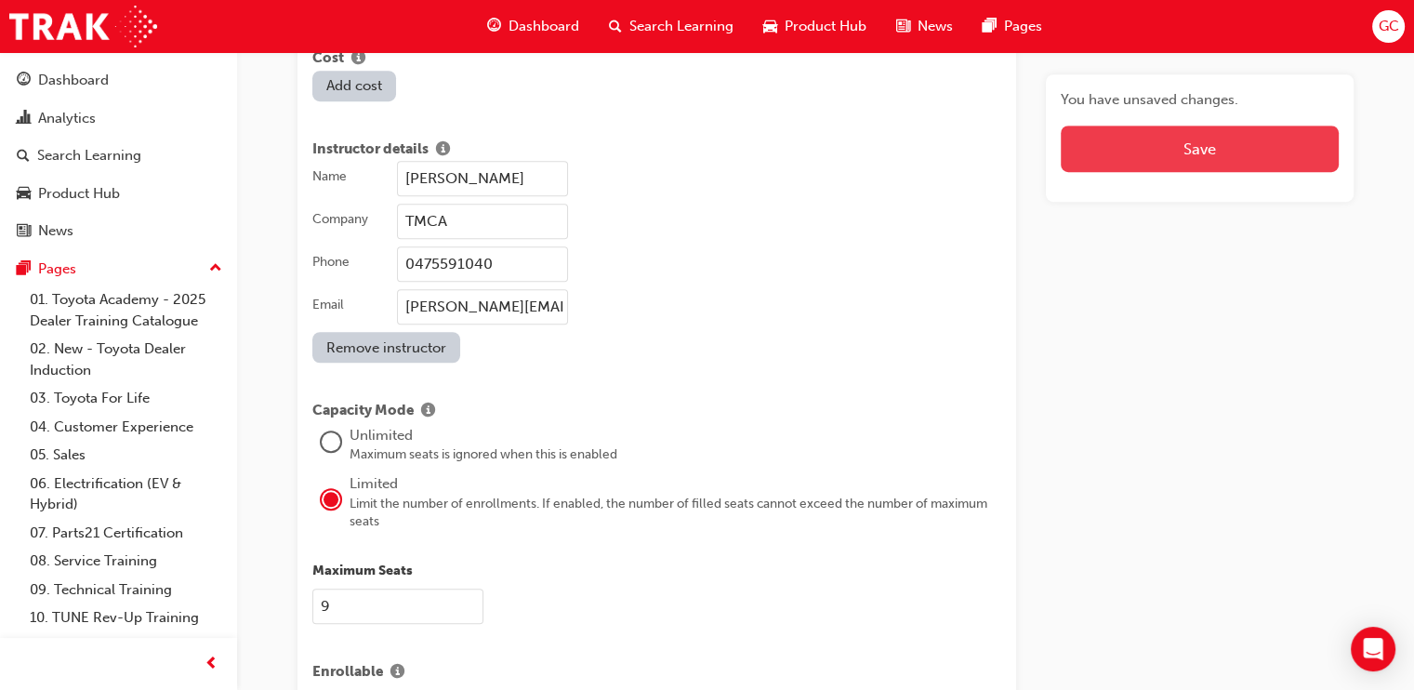
click at [1198, 140] on button "Save" at bounding box center [1200, 149] width 278 height 46
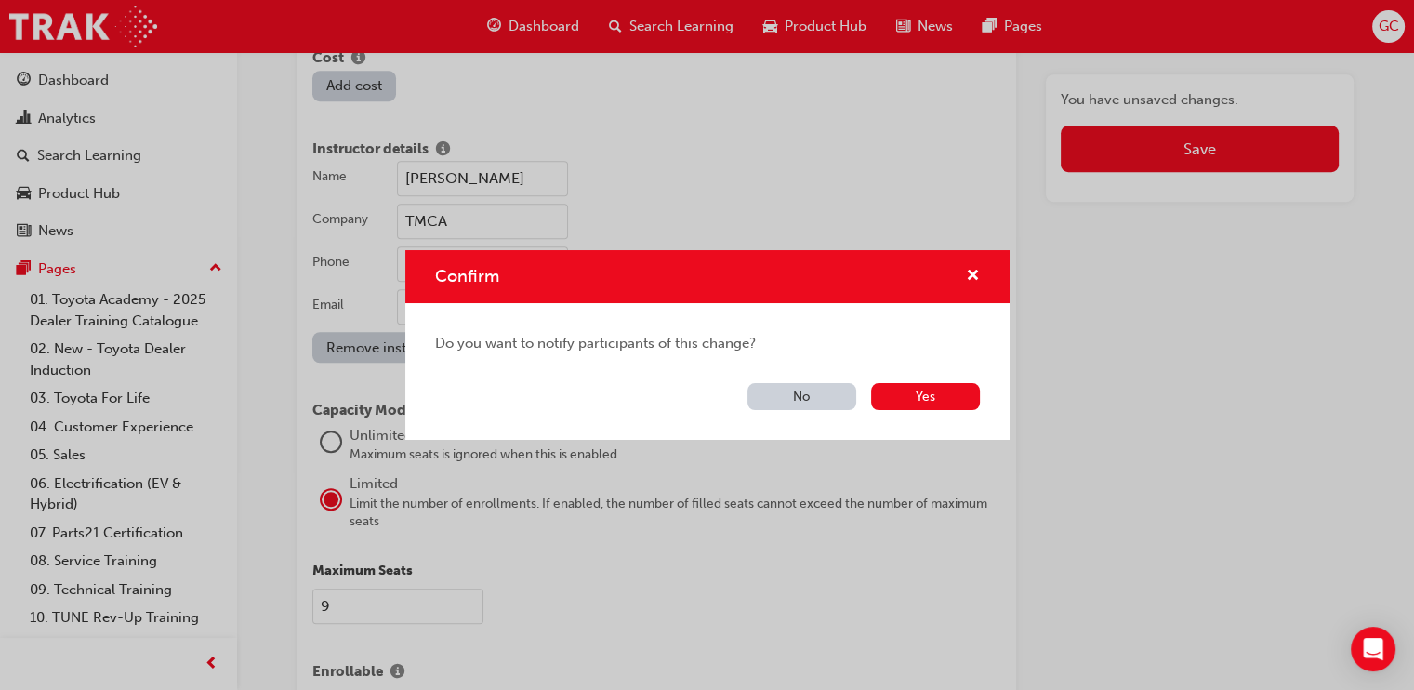
click at [790, 401] on button "No" at bounding box center [802, 396] width 109 height 27
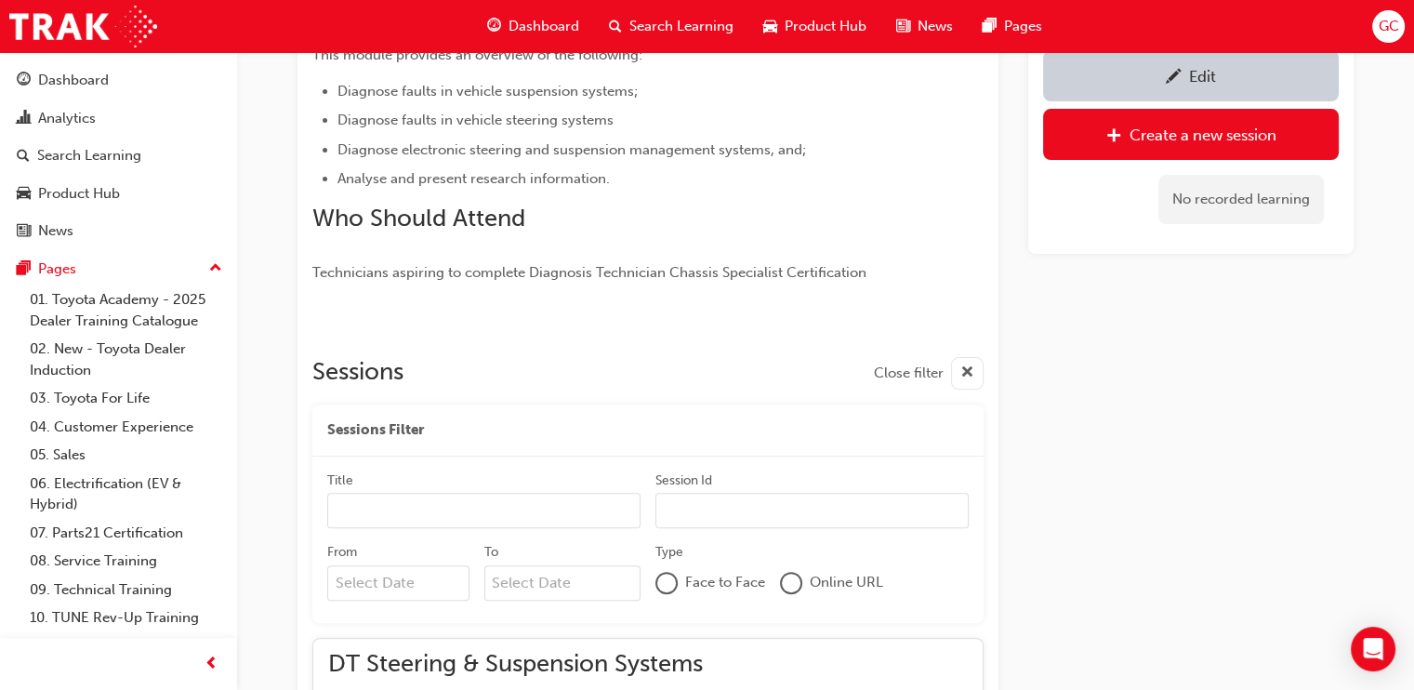
scroll to position [340, 0]
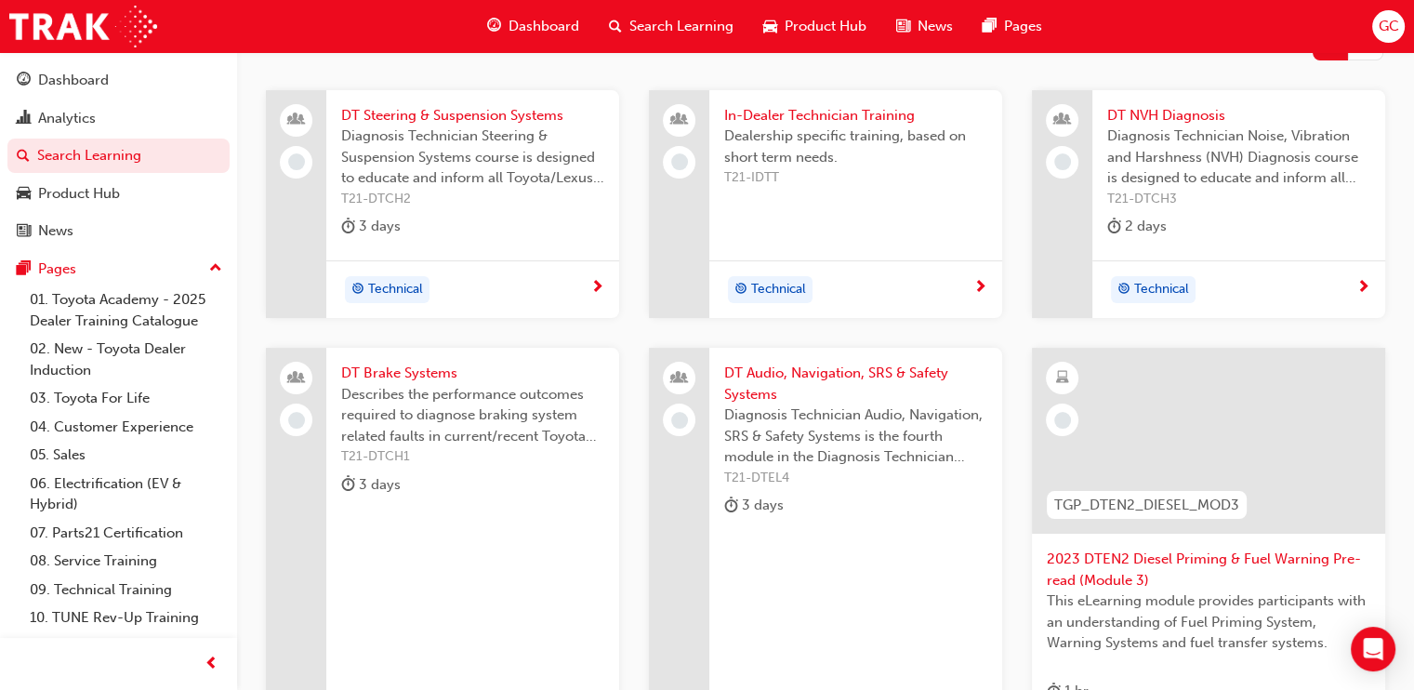
click at [1176, 98] on div "DT NVH Diagnosis Diagnosis Technician Noise, Vibration and Harshness (NVH) Diag…" at bounding box center [1238, 175] width 293 height 170
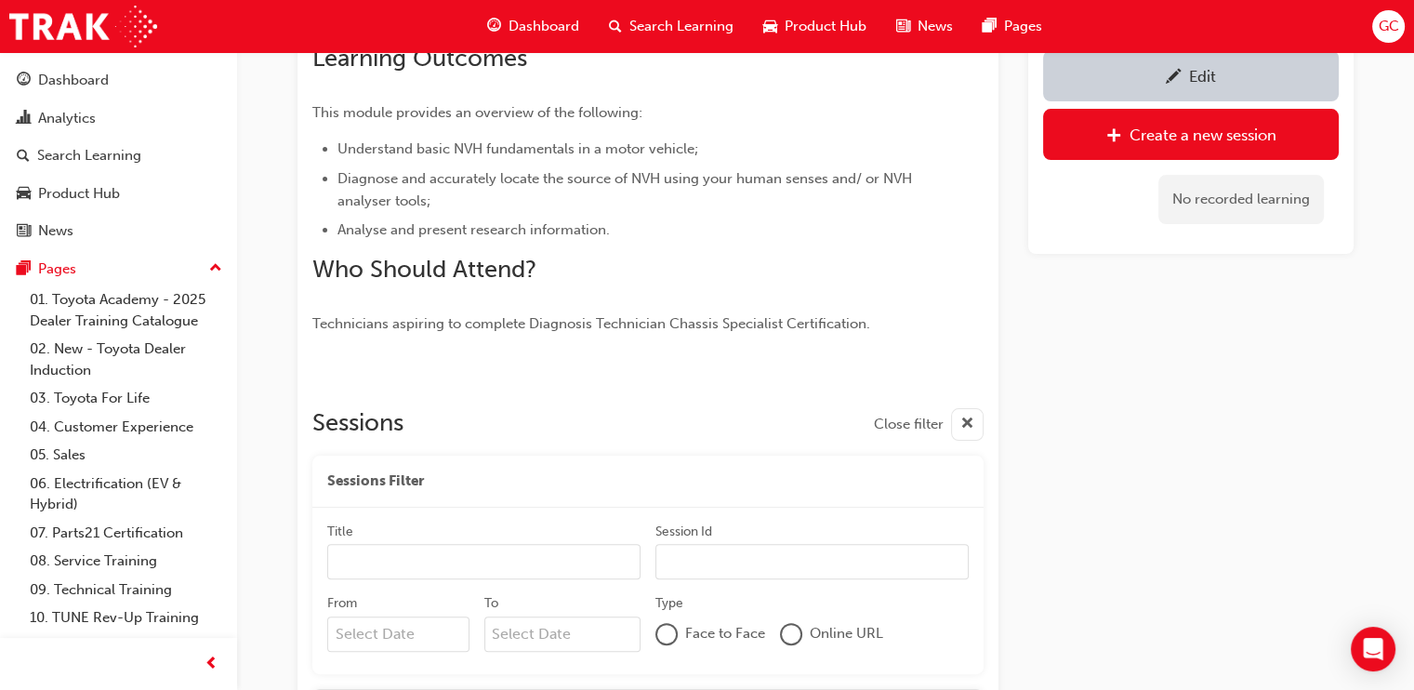
scroll to position [637, 0]
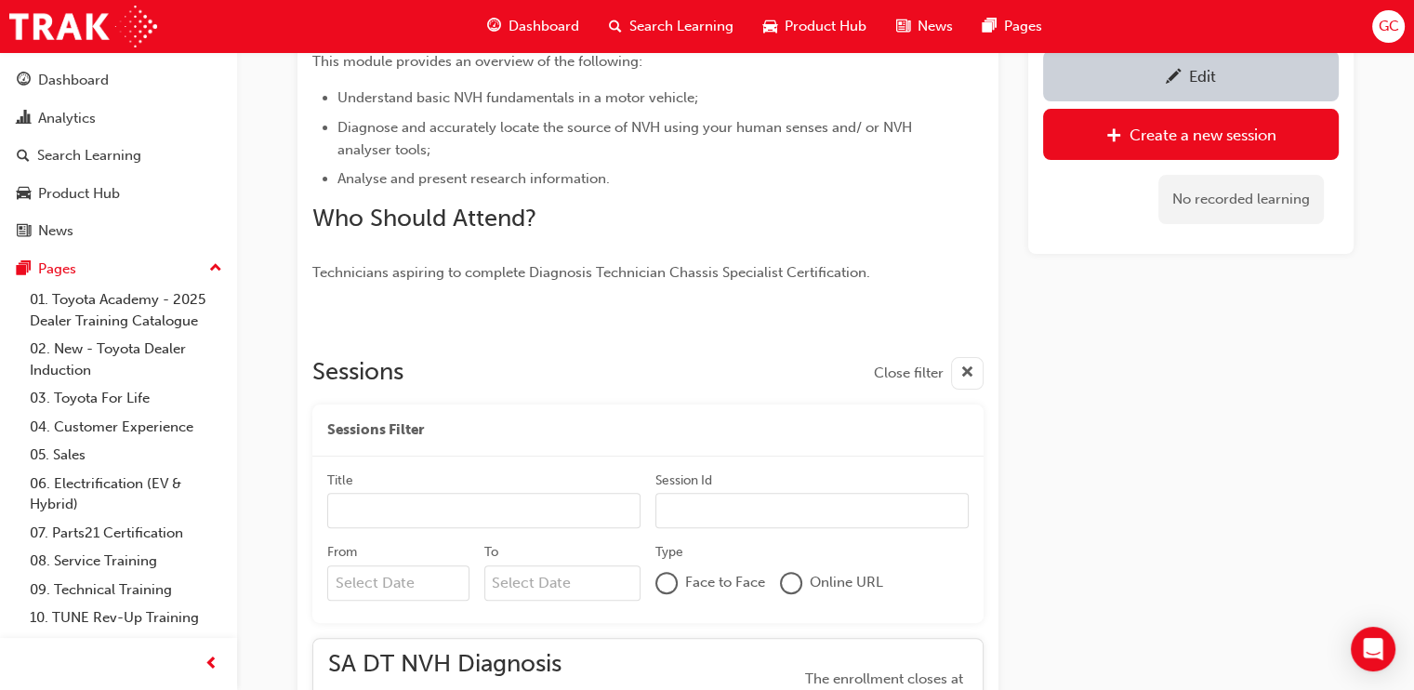
click at [1201, 73] on div "Edit" at bounding box center [1202, 76] width 27 height 19
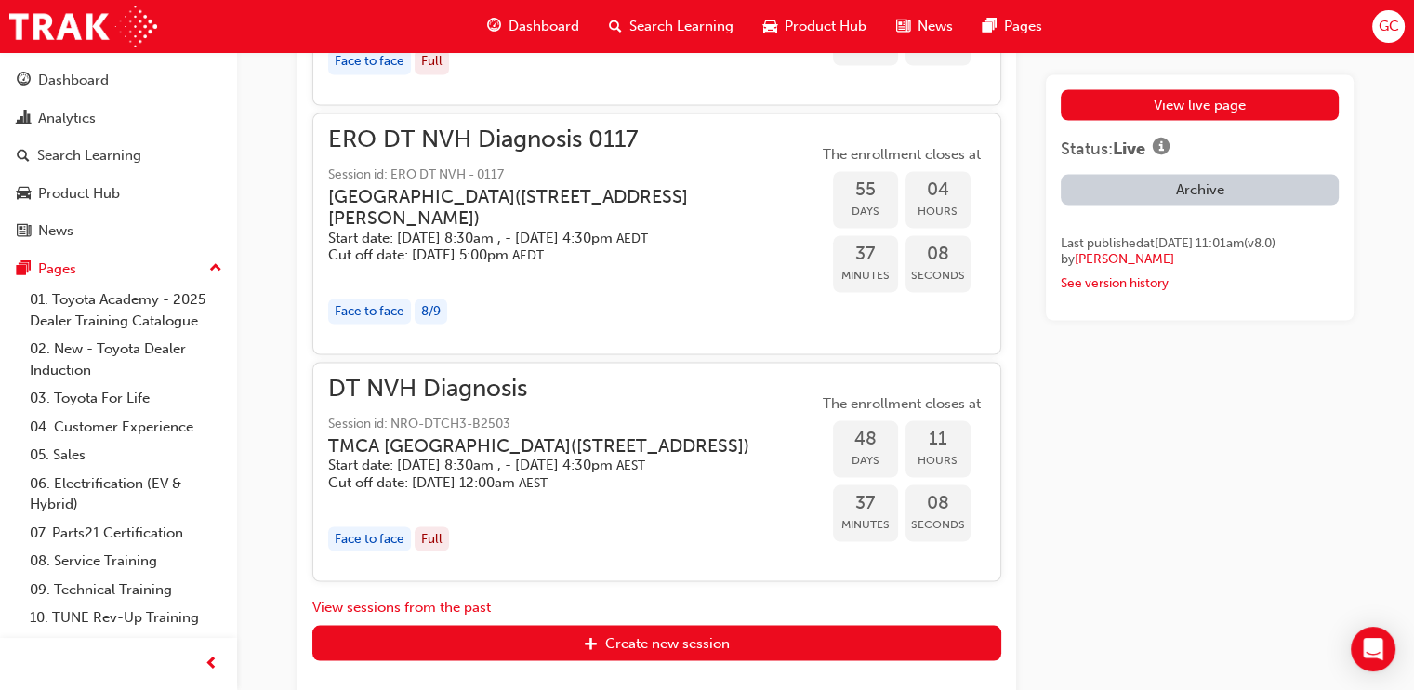
scroll to position [4143, 0]
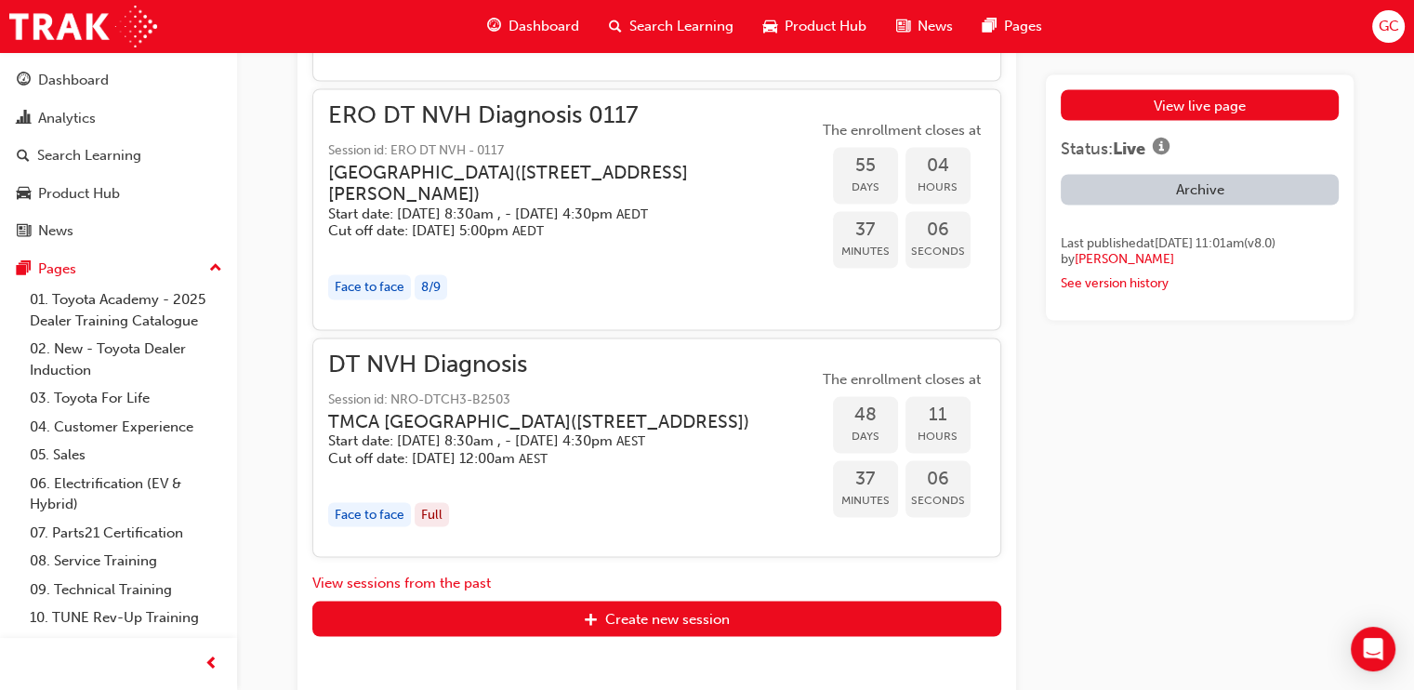
click at [552, 205] on h3 "[GEOGRAPHIC_DATA] ( [STREET_ADDRESS][PERSON_NAME] )" at bounding box center [558, 183] width 460 height 44
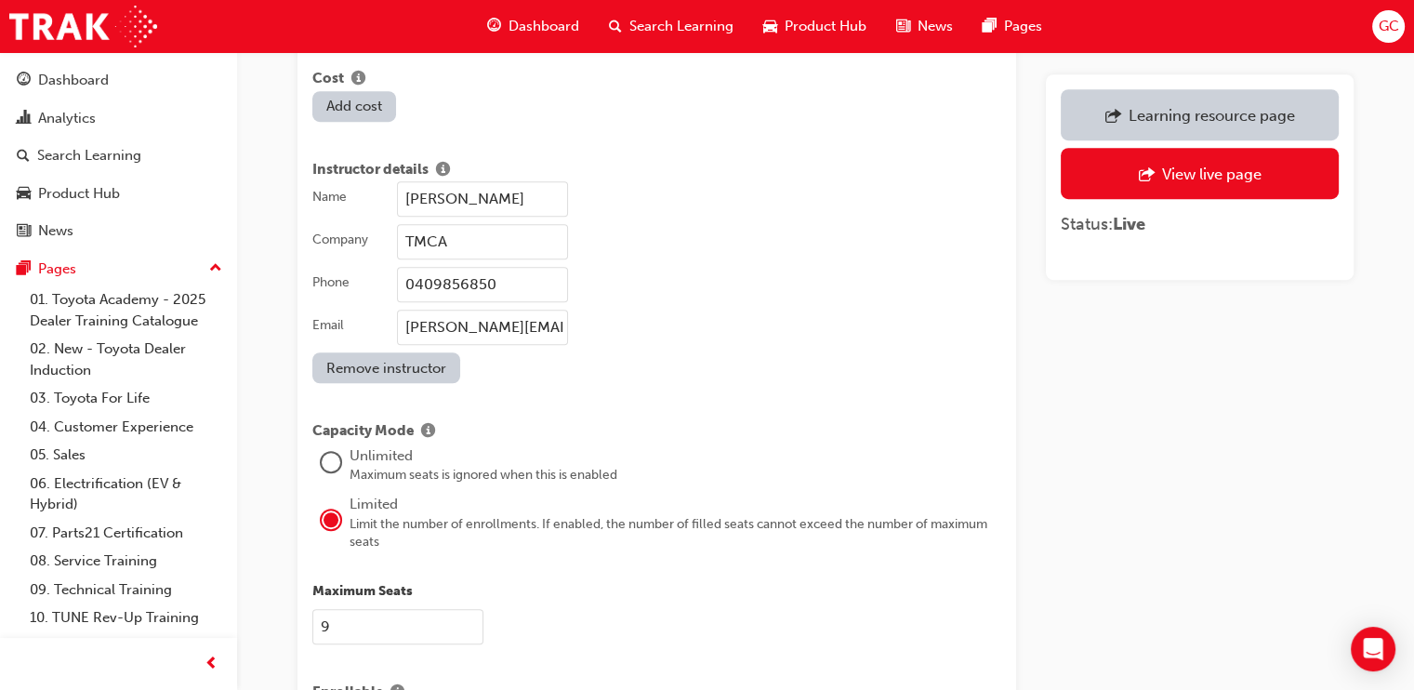
scroll to position [1499, 0]
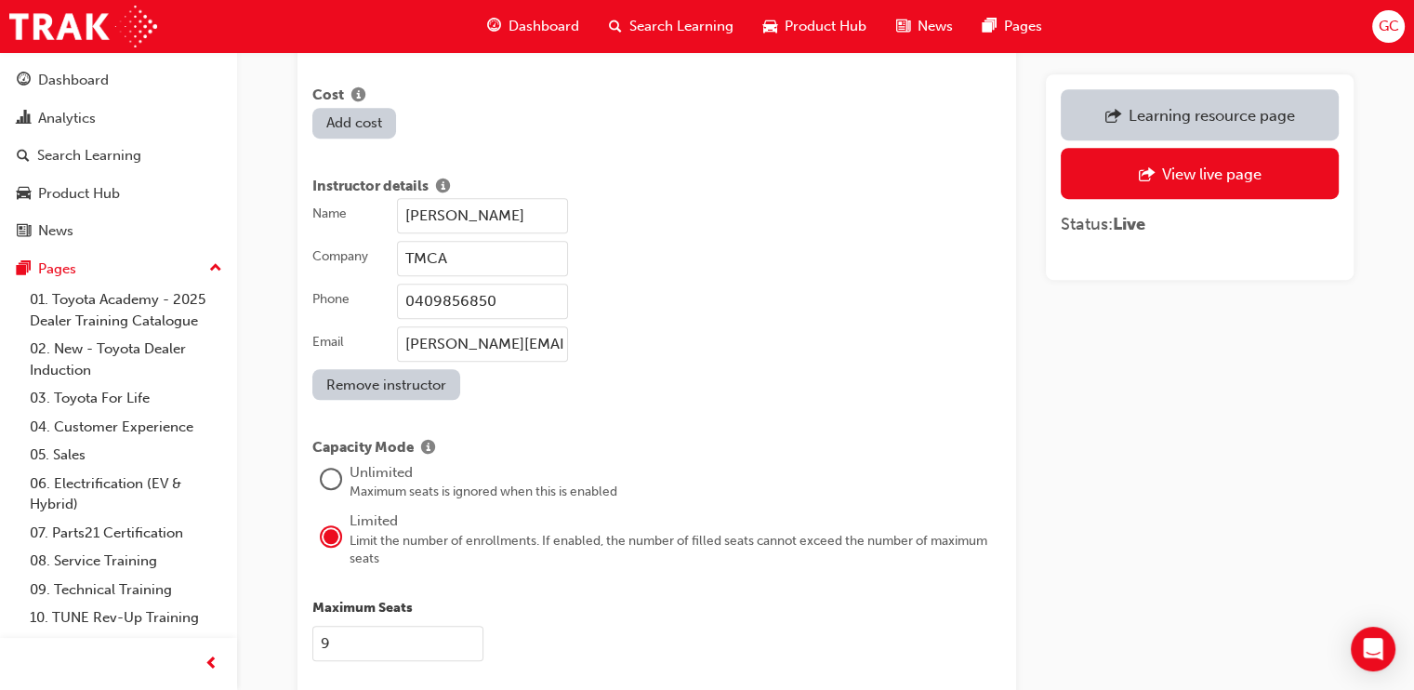
click at [523, 198] on input "[PERSON_NAME]" at bounding box center [482, 215] width 171 height 35
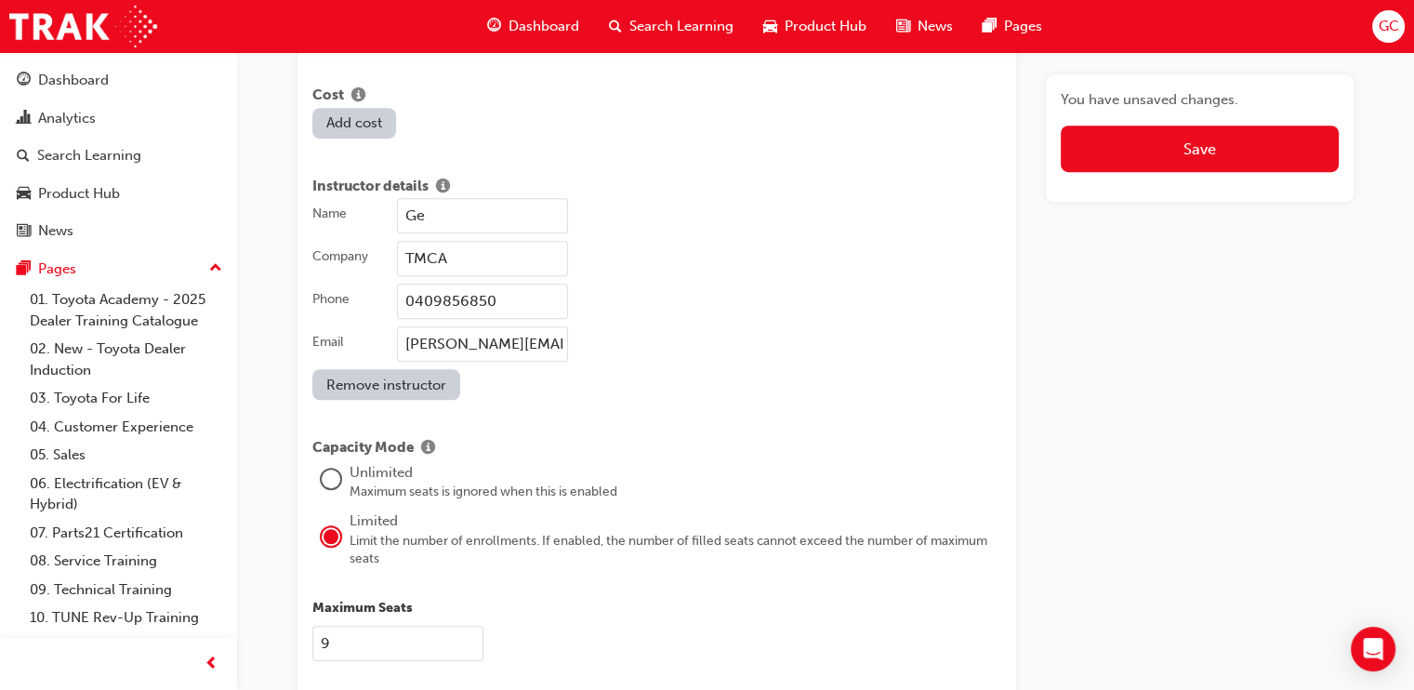
type input "G"
type input "[PERSON_NAME]"
click at [497, 284] on input "0409856850" at bounding box center [482, 301] width 171 height 35
type input "0475591040"
click at [495, 328] on input "[PERSON_NAME][EMAIL_ADDRESS][PERSON_NAME][DOMAIN_NAME]" at bounding box center [482, 343] width 171 height 35
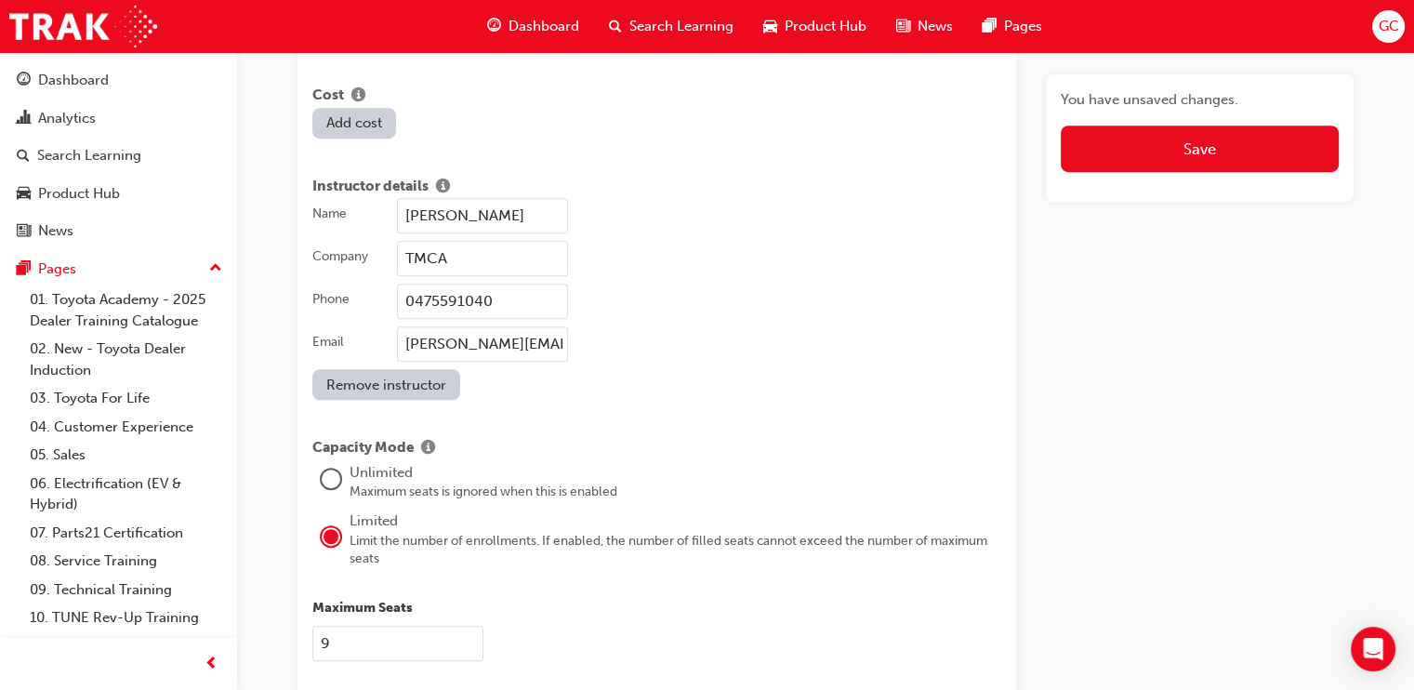
type input "[PERSON_NAME][EMAIL_ADDRESS][PERSON_NAME][DOMAIN_NAME]"
click at [589, 375] on div "Name [PERSON_NAME] Company TMCA Phone [PHONE_NUMBER] Email [PERSON_NAME][EMAIL_…" at bounding box center [656, 299] width 689 height 202
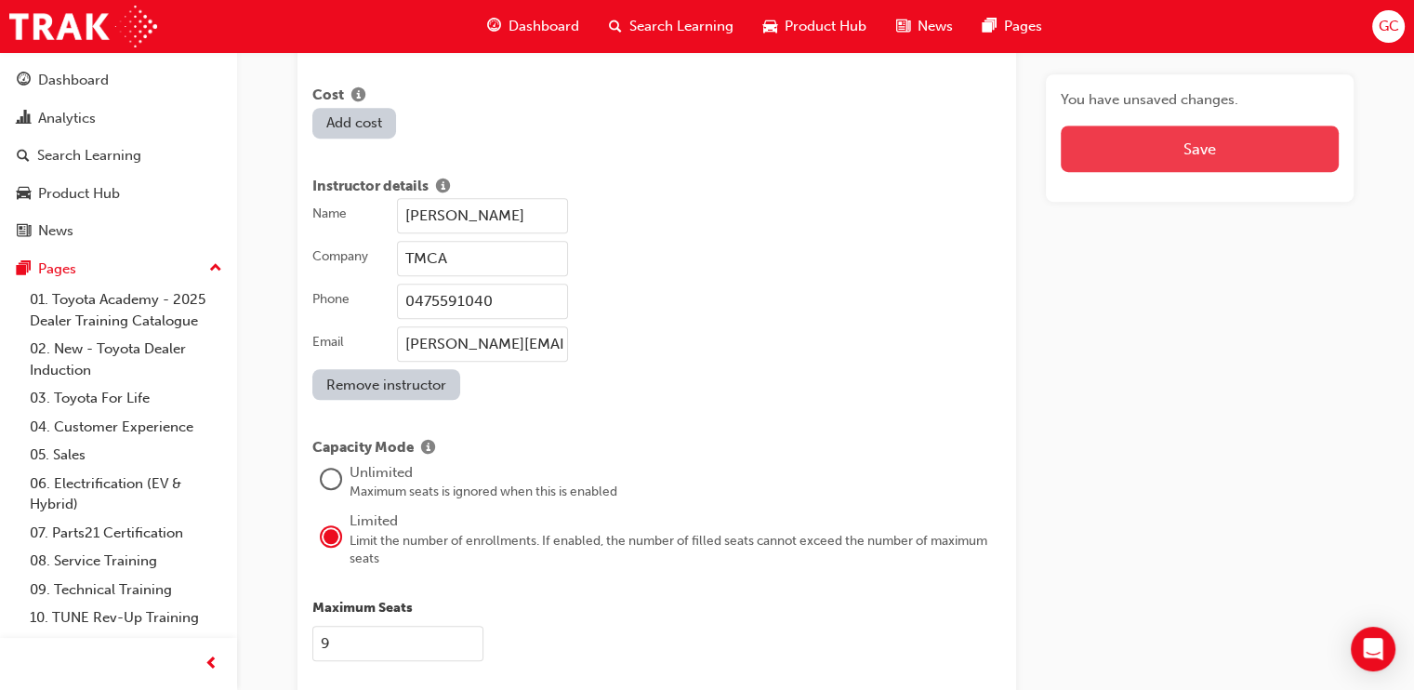
click at [1133, 152] on button "Save" at bounding box center [1200, 149] width 278 height 46
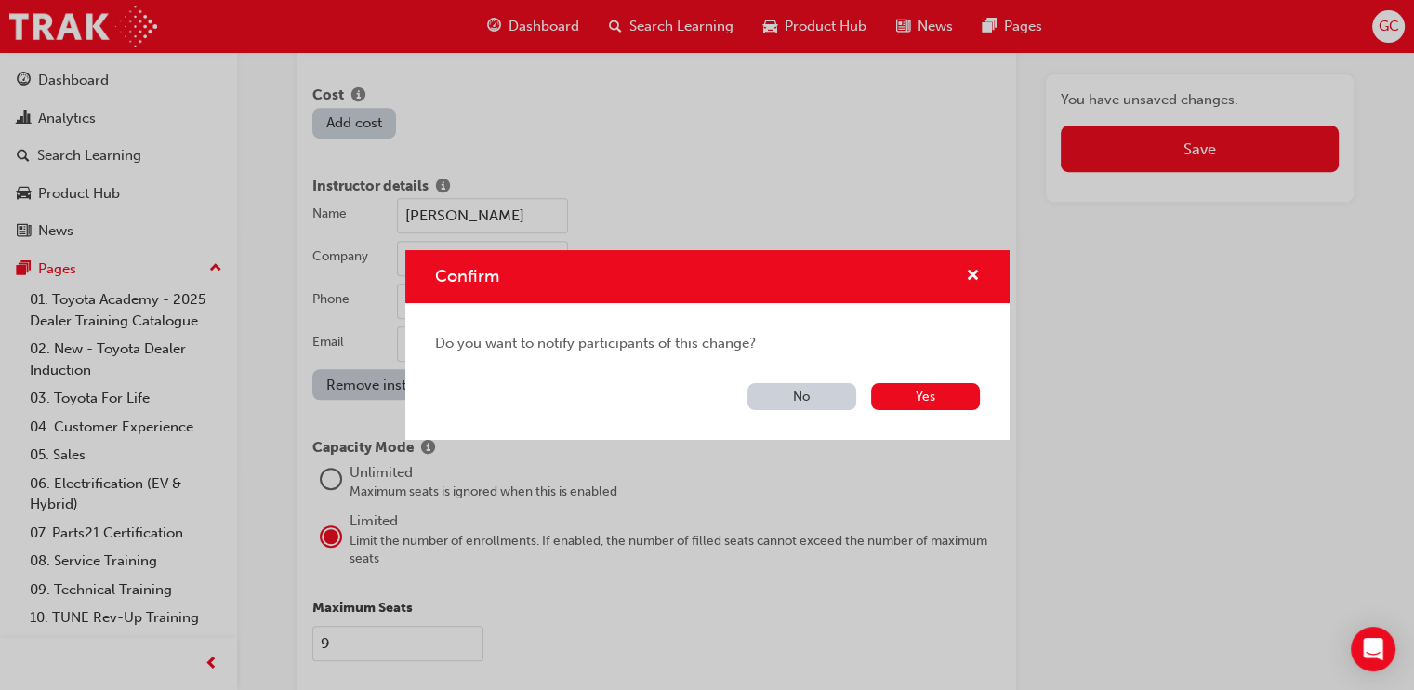
click at [807, 390] on button "No" at bounding box center [802, 396] width 109 height 27
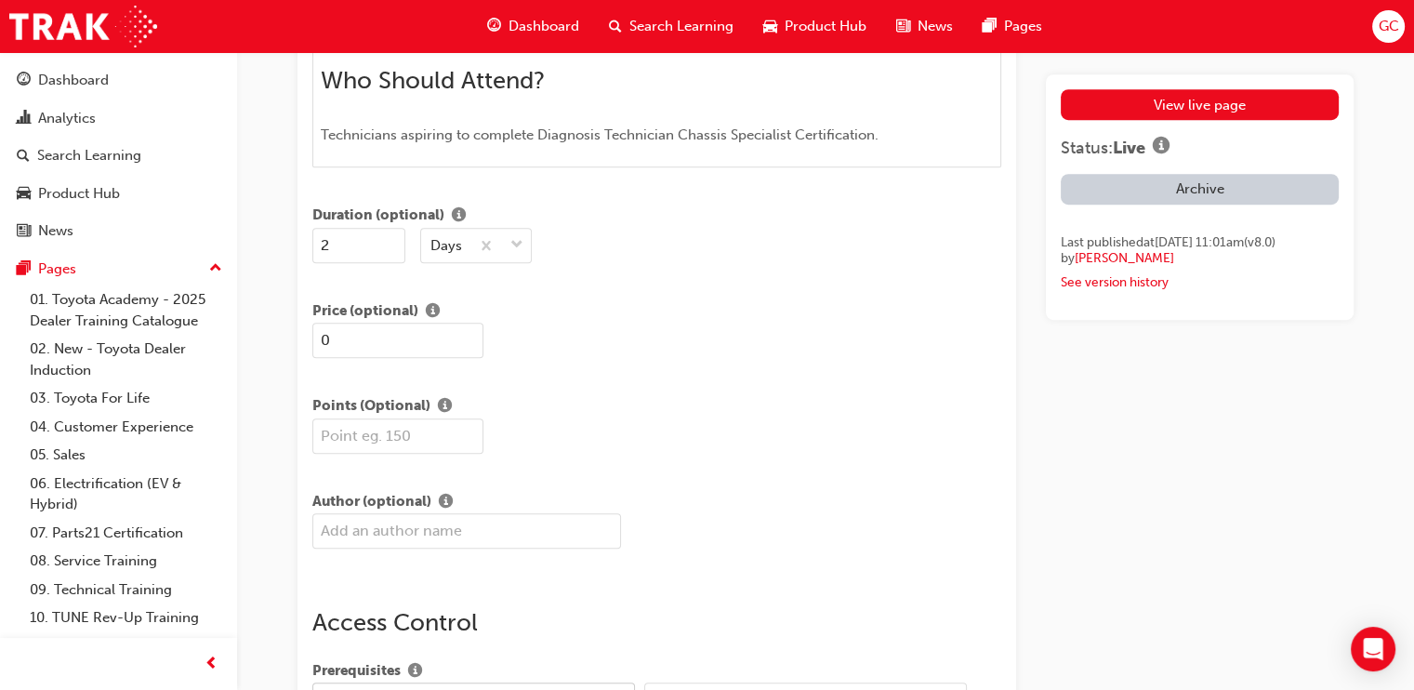
scroll to position [2849, 0]
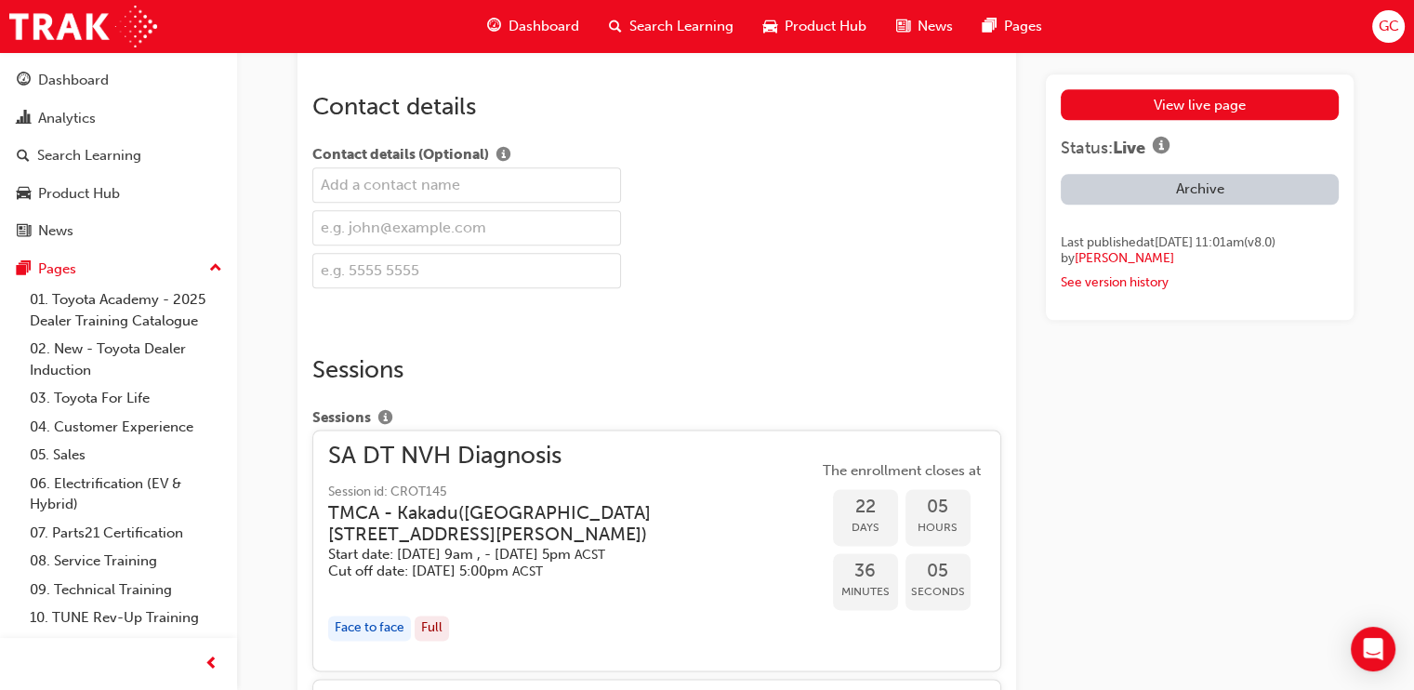
scroll to position [637, 0]
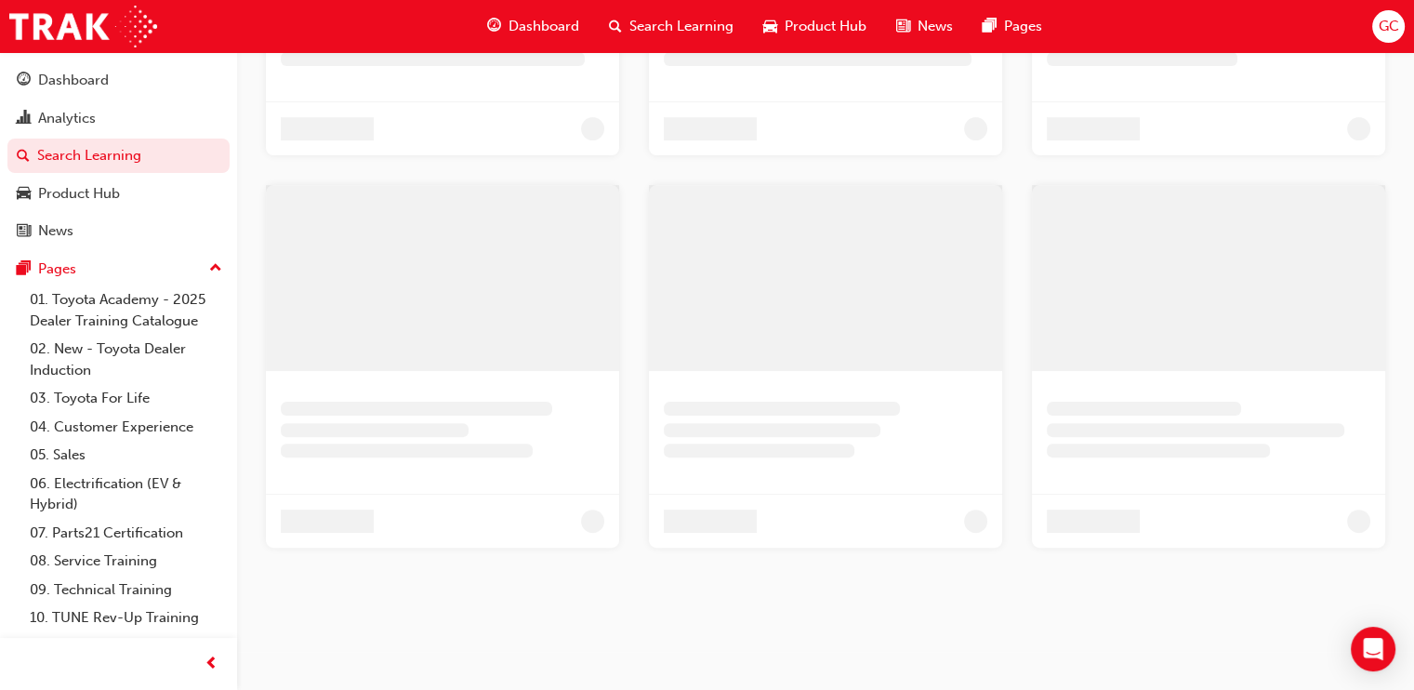
scroll to position [340, 0]
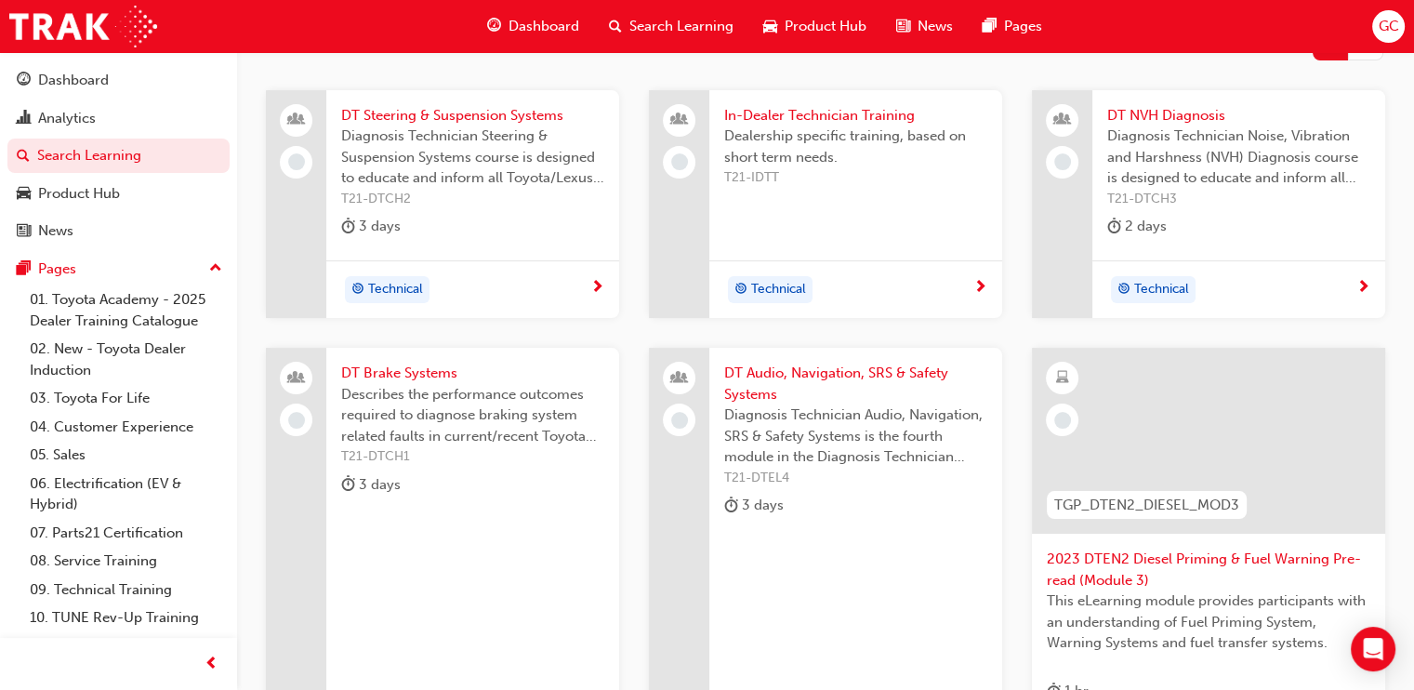
click at [398, 368] on span "DT Brake Systems" at bounding box center [472, 373] width 263 height 21
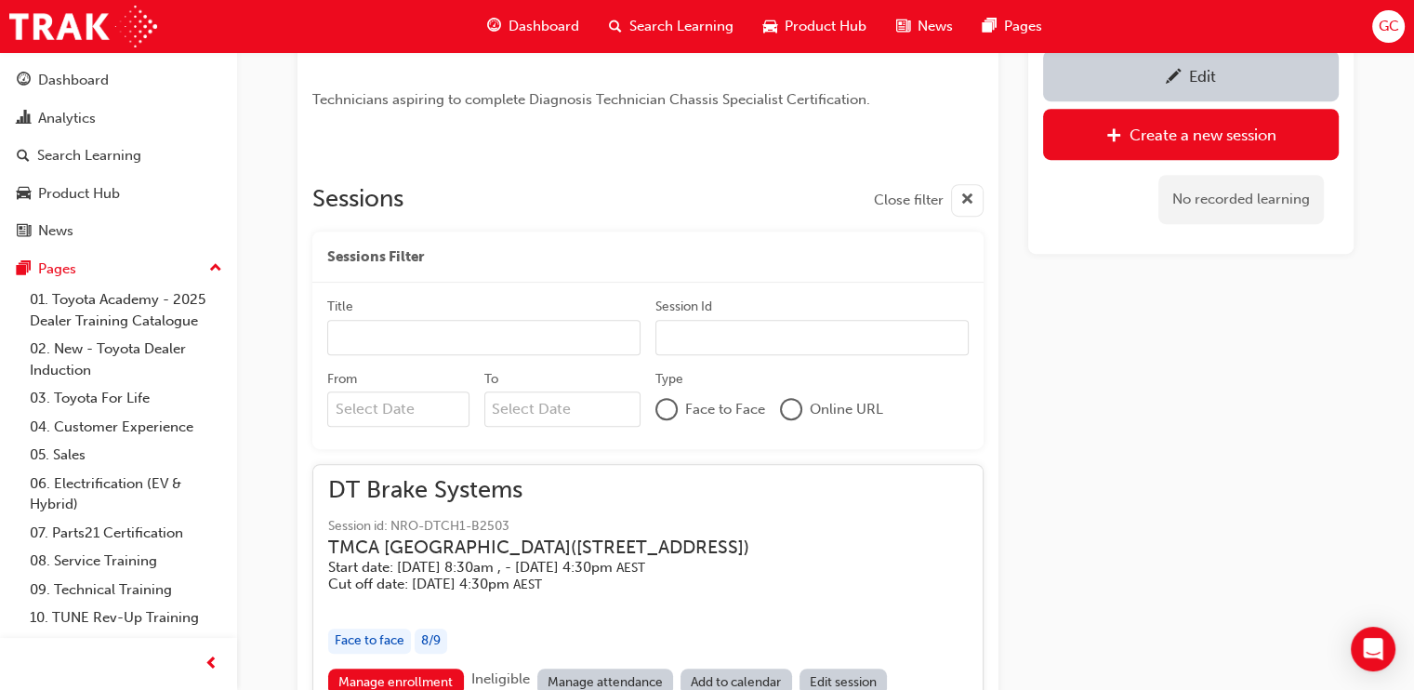
scroll to position [1055, 0]
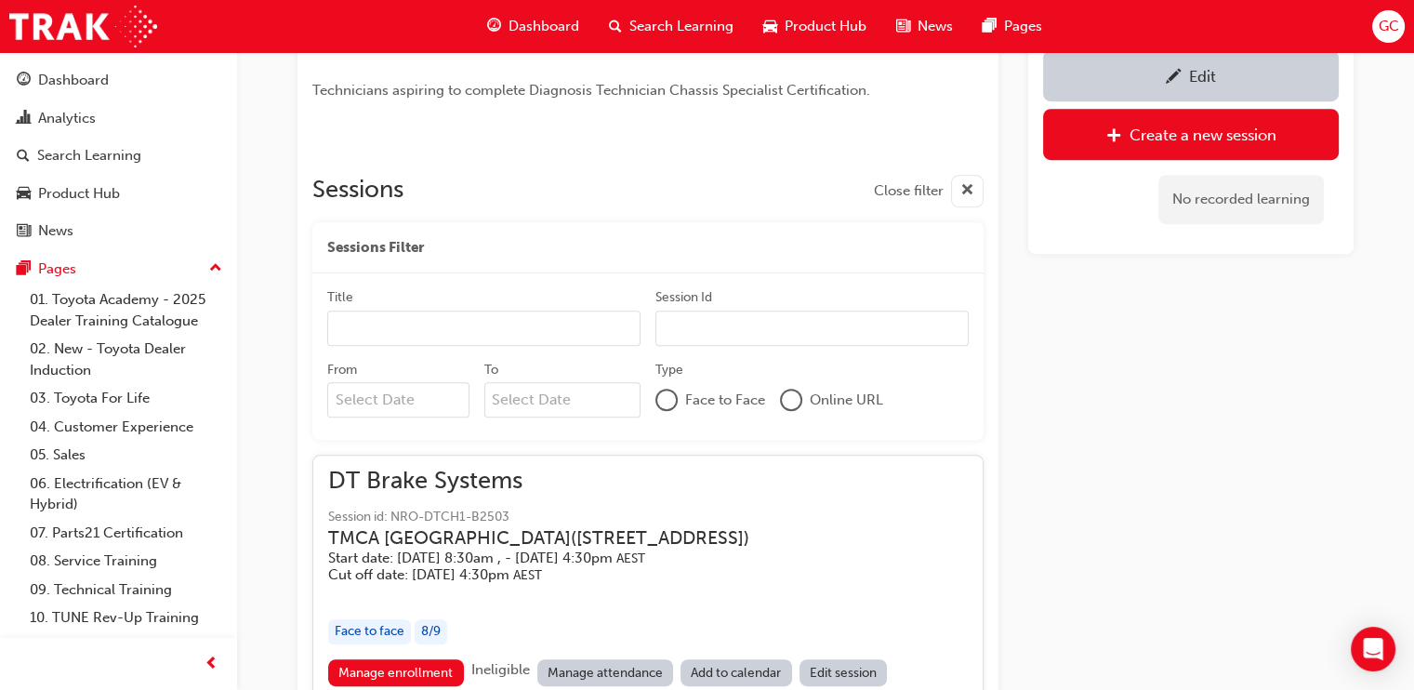
click at [1241, 70] on div "Edit" at bounding box center [1191, 75] width 268 height 23
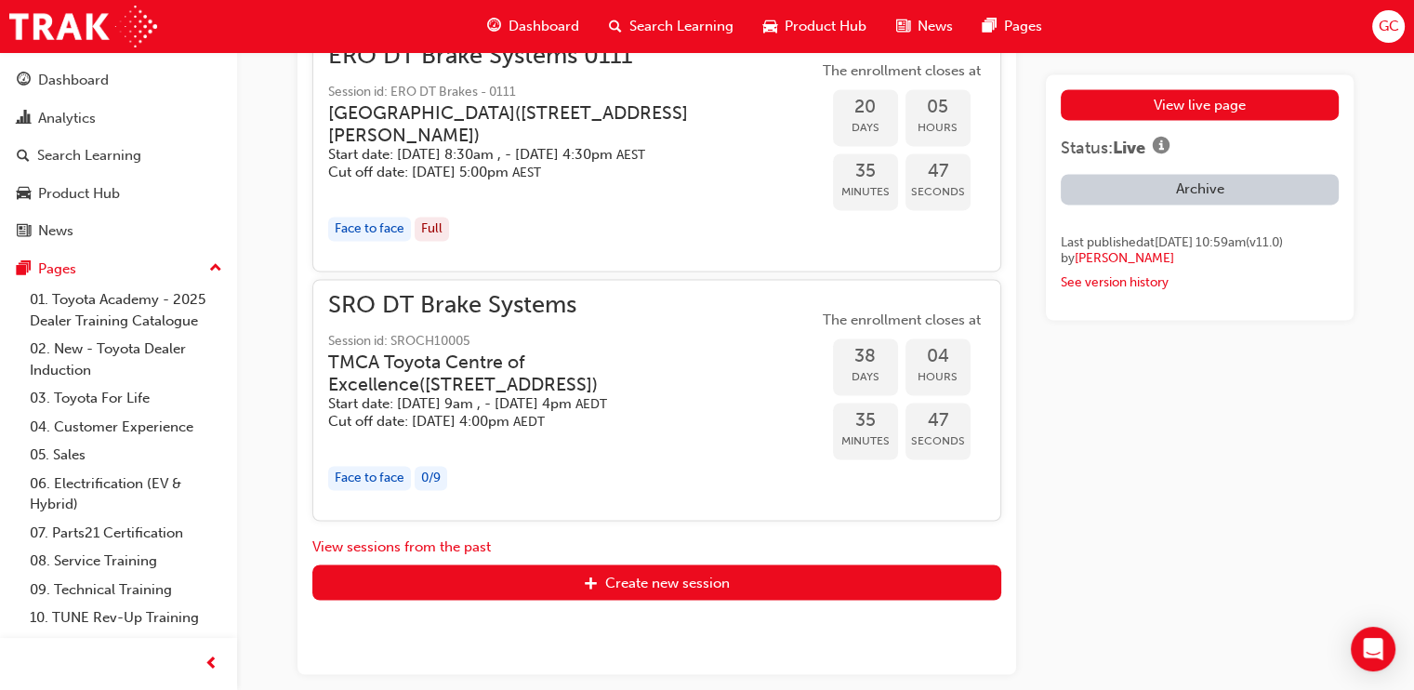
scroll to position [3523, 0]
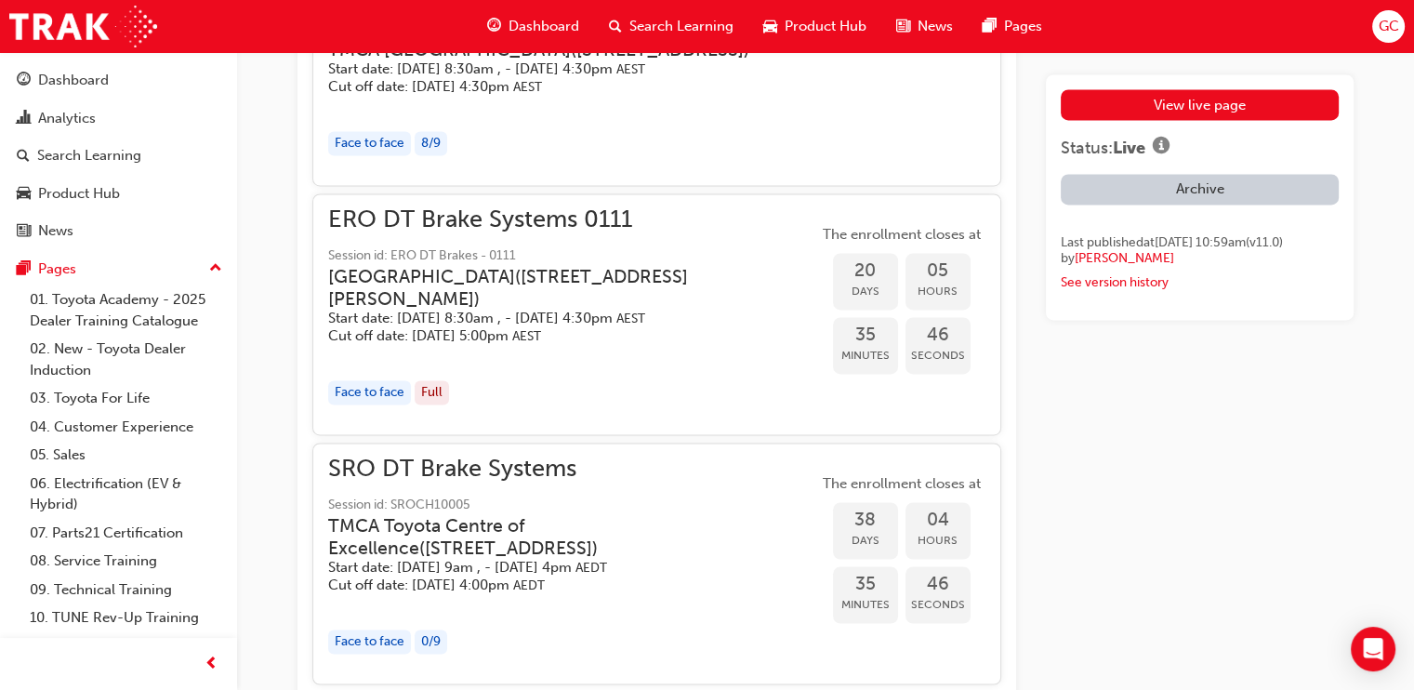
click at [642, 315] on h5 "Start date: [DATE] 8:30am , - [DATE] 4:30pm AEST" at bounding box center [558, 319] width 460 height 18
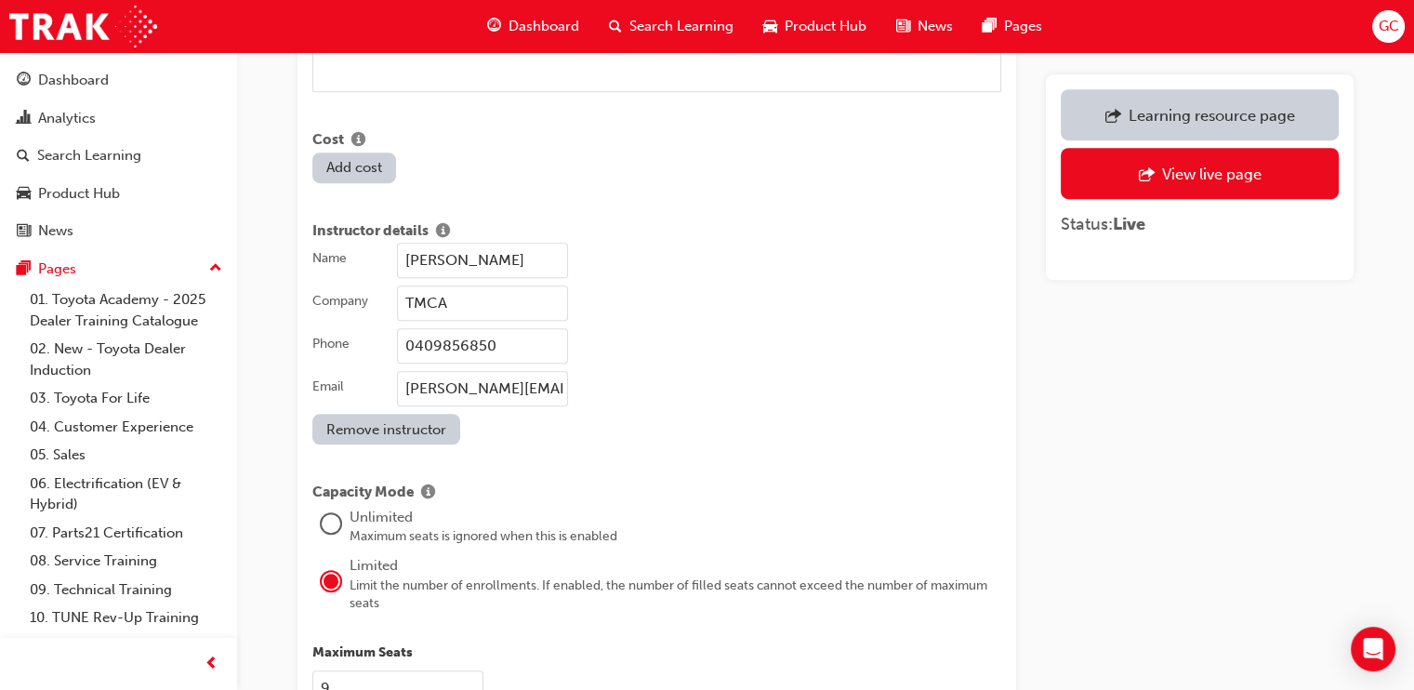
scroll to position [1437, 0]
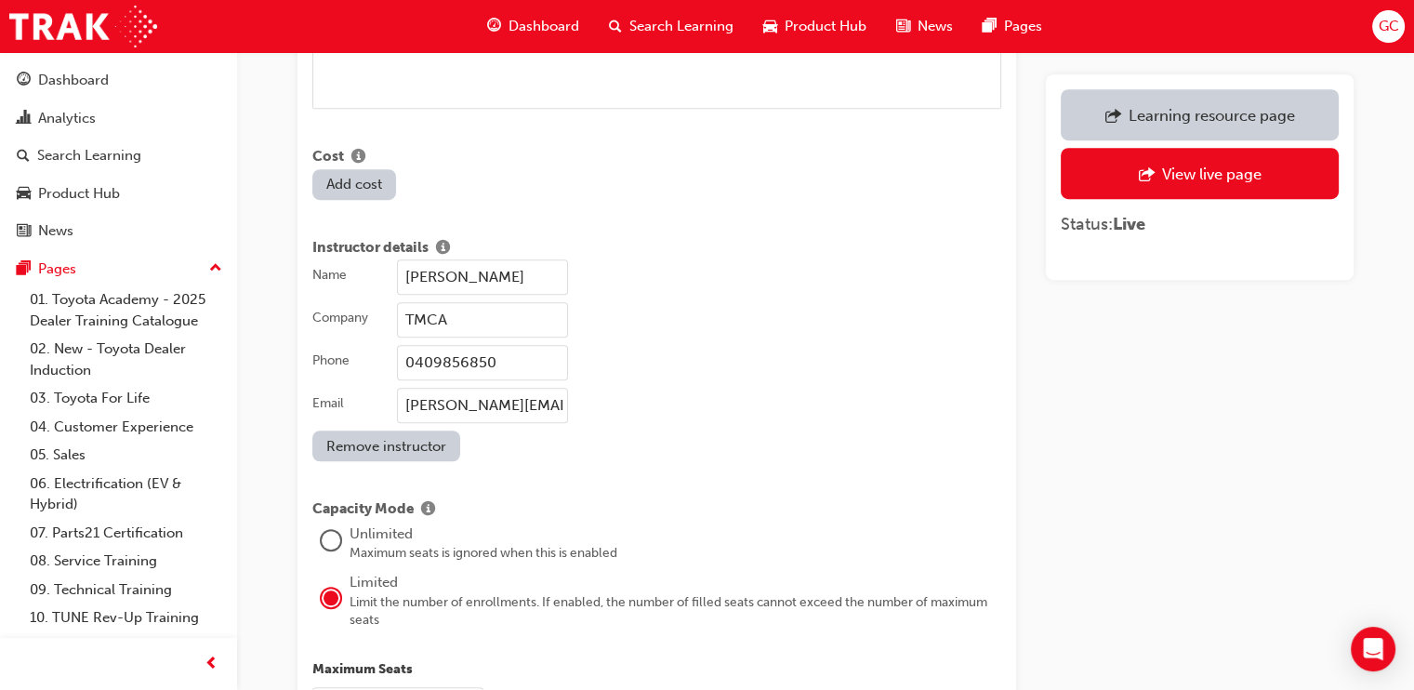
click at [553, 259] on input "[PERSON_NAME]" at bounding box center [482, 276] width 171 height 35
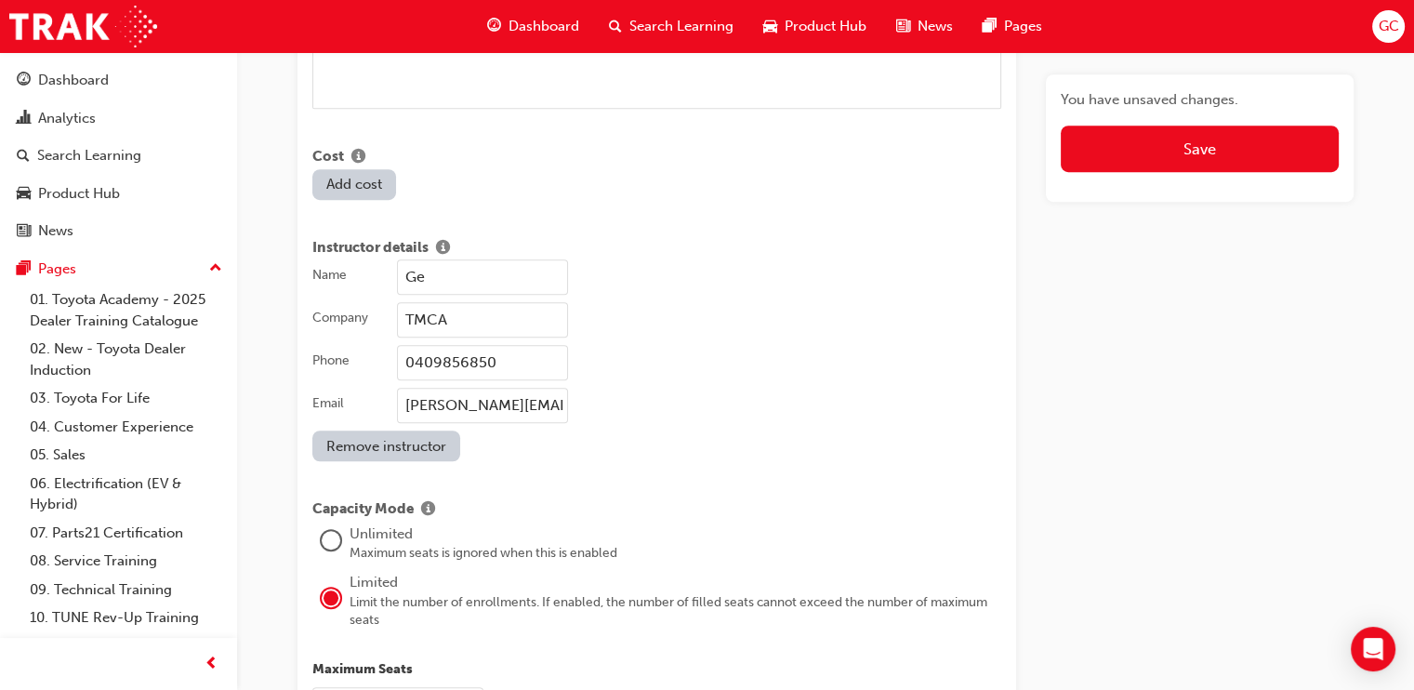
type input "G"
type input "[PERSON_NAME]"
click at [503, 345] on input "0409856850" at bounding box center [482, 362] width 171 height 35
type input "0475591040"
click at [495, 388] on input "[PERSON_NAME][EMAIL_ADDRESS][PERSON_NAME][DOMAIN_NAME]" at bounding box center [482, 405] width 171 height 35
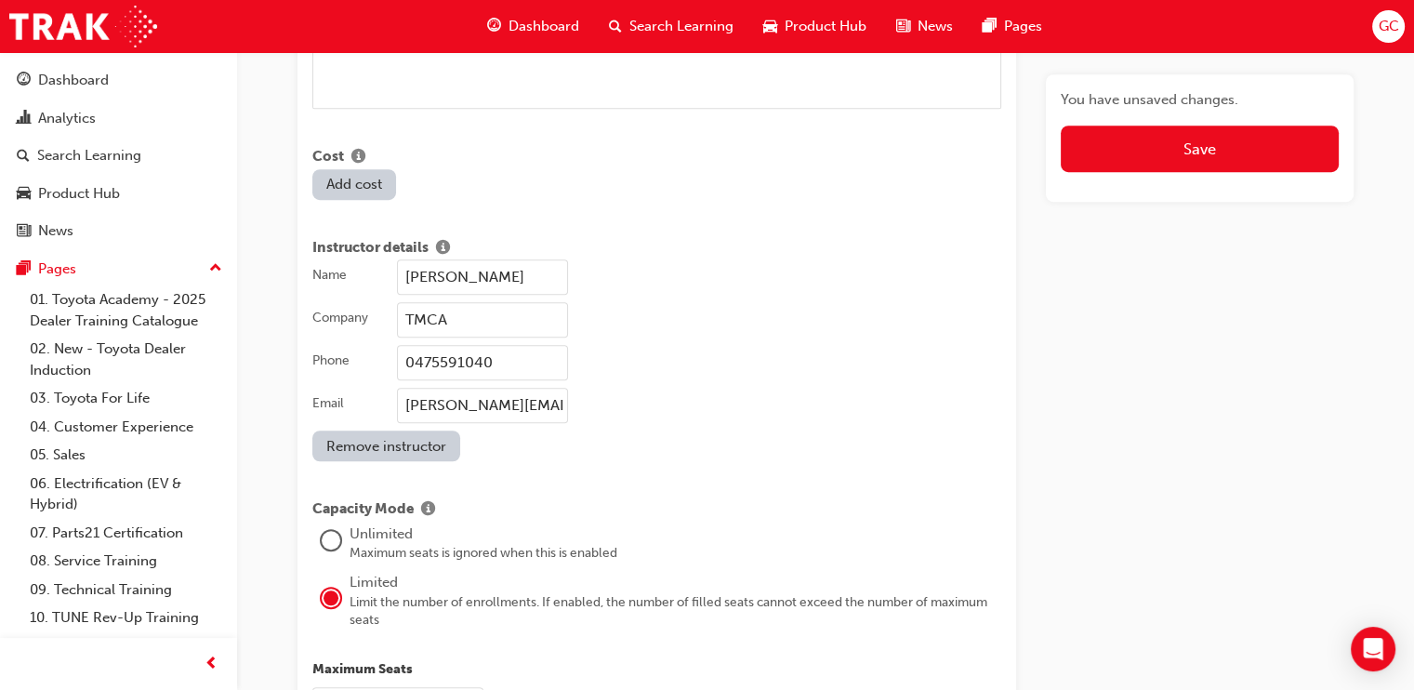
type input "[PERSON_NAME][EMAIL_ADDRESS][PERSON_NAME][DOMAIN_NAME]"
click at [741, 388] on div "[PERSON_NAME][EMAIL_ADDRESS][PERSON_NAME][DOMAIN_NAME]" at bounding box center [699, 405] width 604 height 35
click at [568, 388] on input "[PERSON_NAME][EMAIL_ADDRESS][PERSON_NAME][DOMAIN_NAME]" at bounding box center [482, 405] width 171 height 35
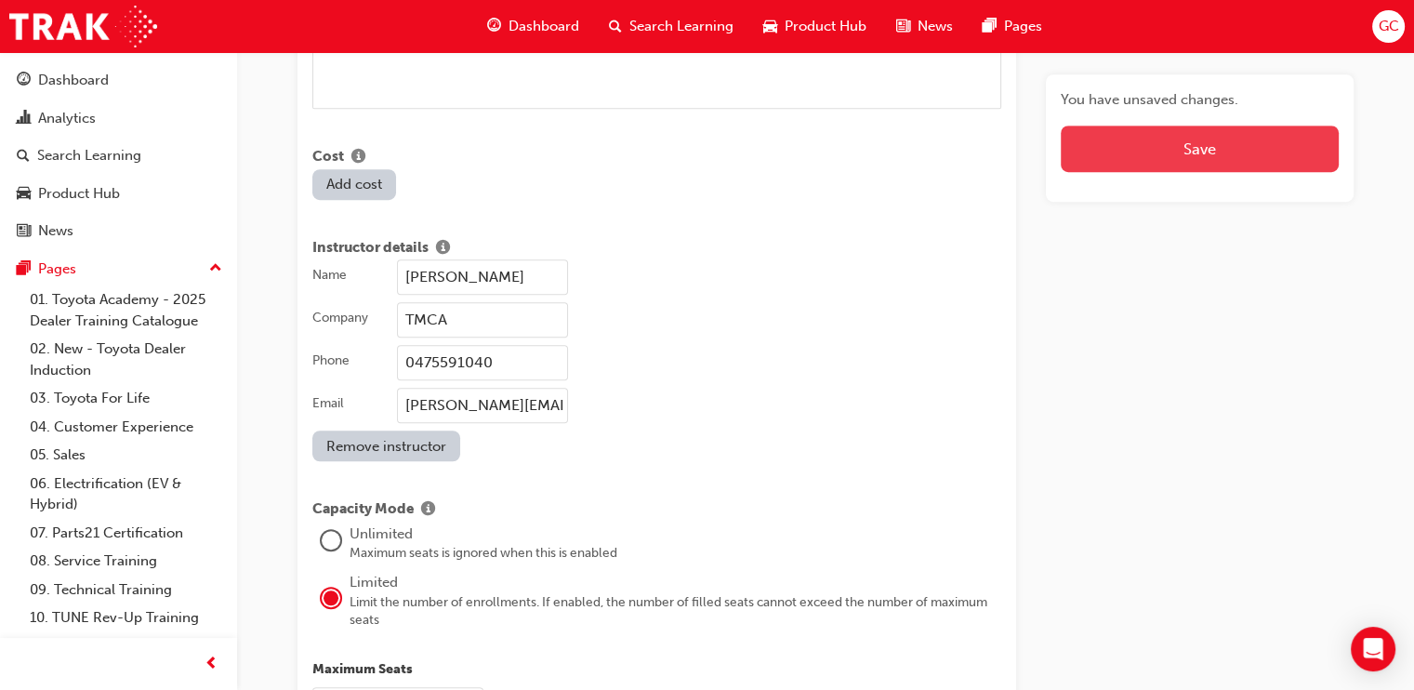
click at [1190, 149] on button "Save" at bounding box center [1200, 149] width 278 height 46
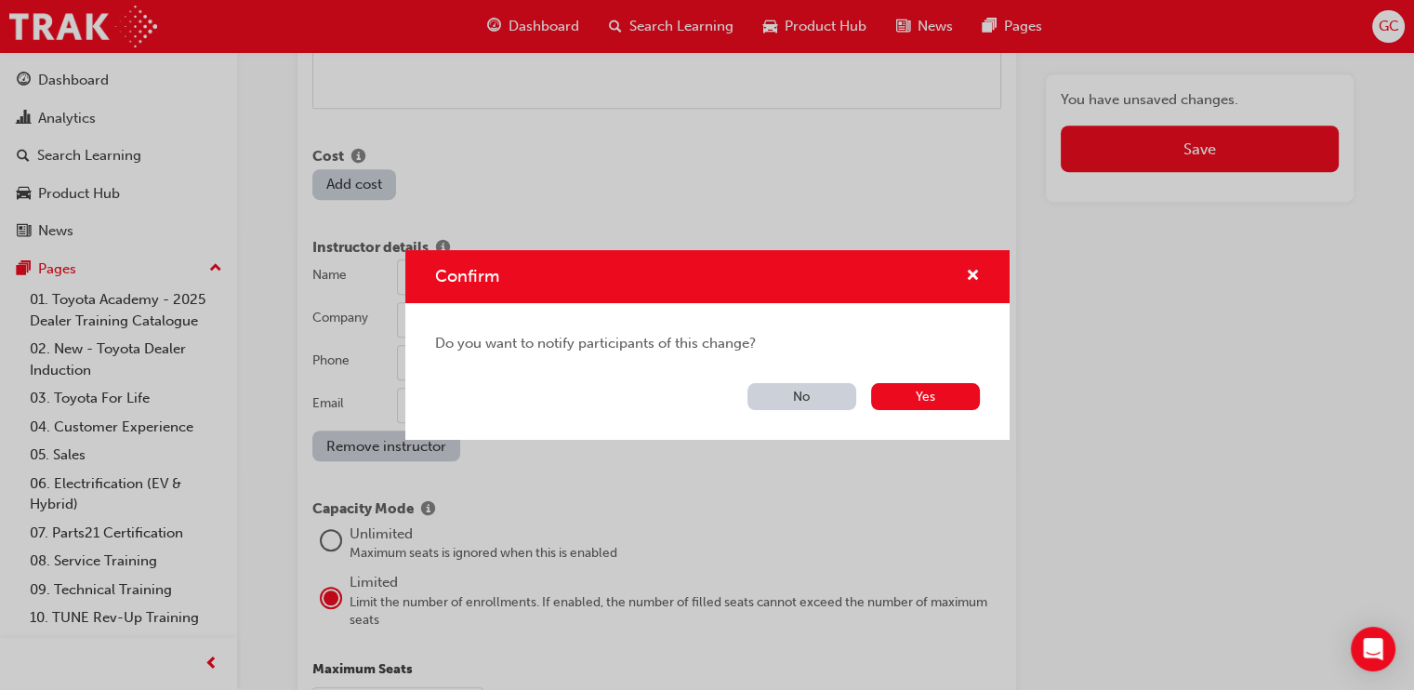
click at [810, 394] on button "No" at bounding box center [802, 396] width 109 height 27
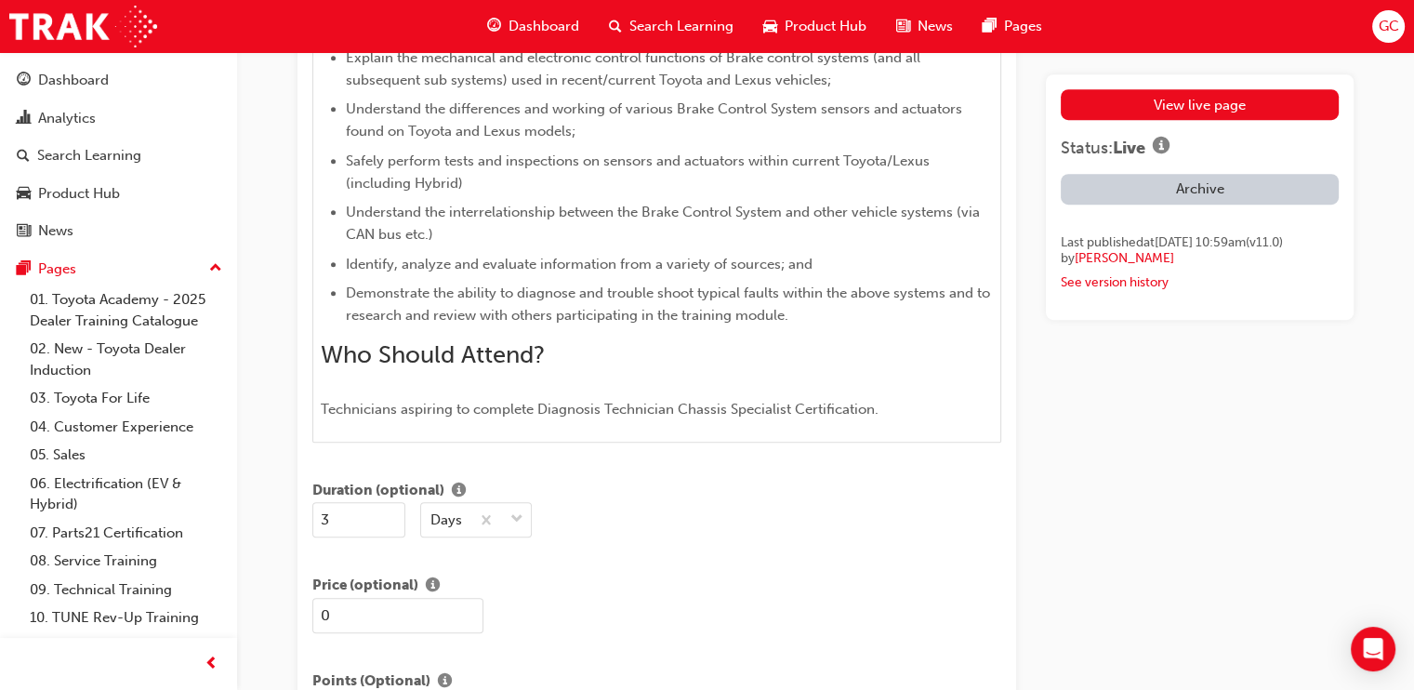
scroll to position [3060, 0]
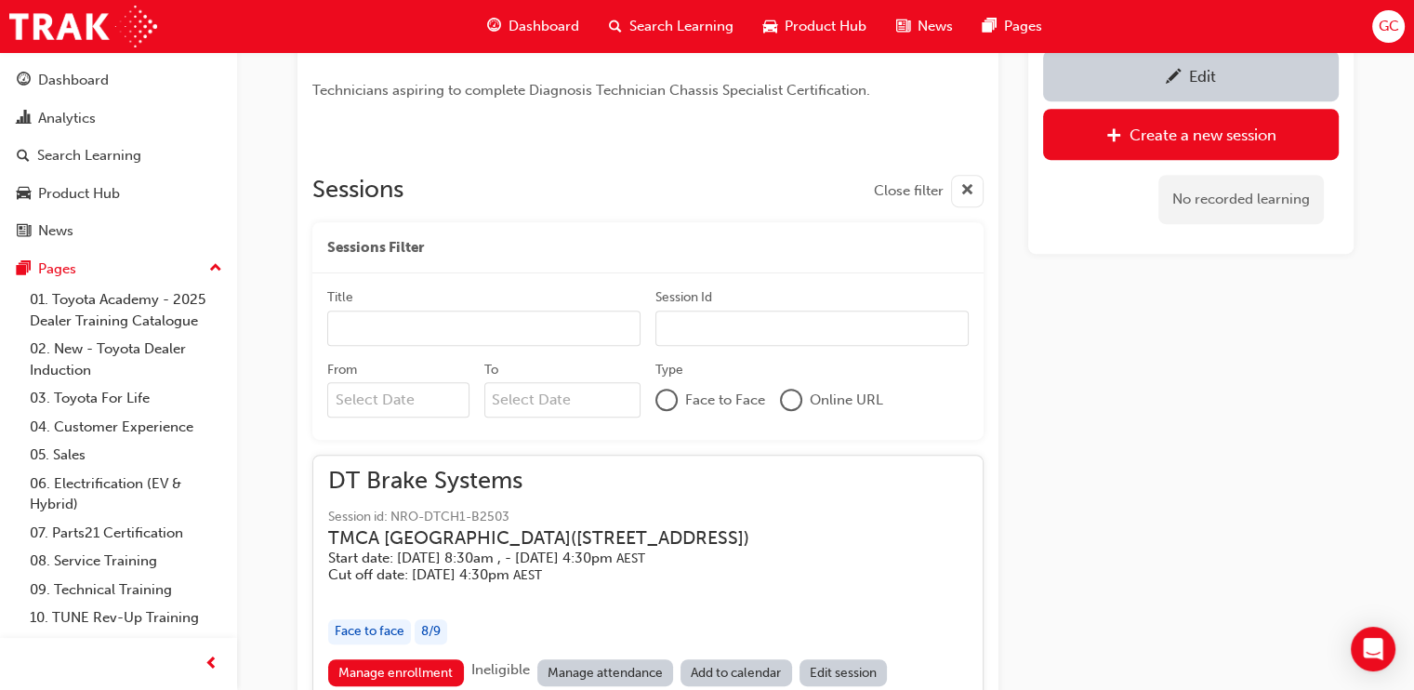
scroll to position [340, 0]
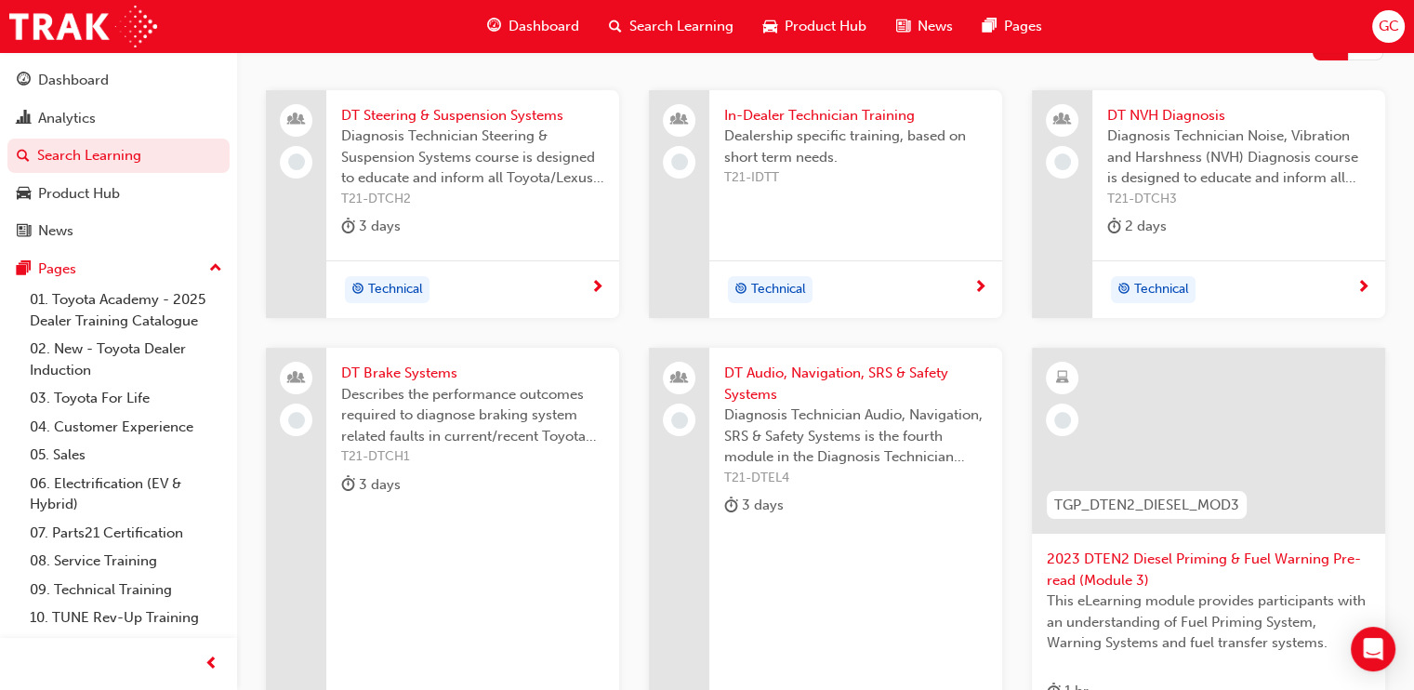
click at [814, 363] on span "DT Audio, Navigation, SRS & Safety Systems" at bounding box center [855, 384] width 263 height 42
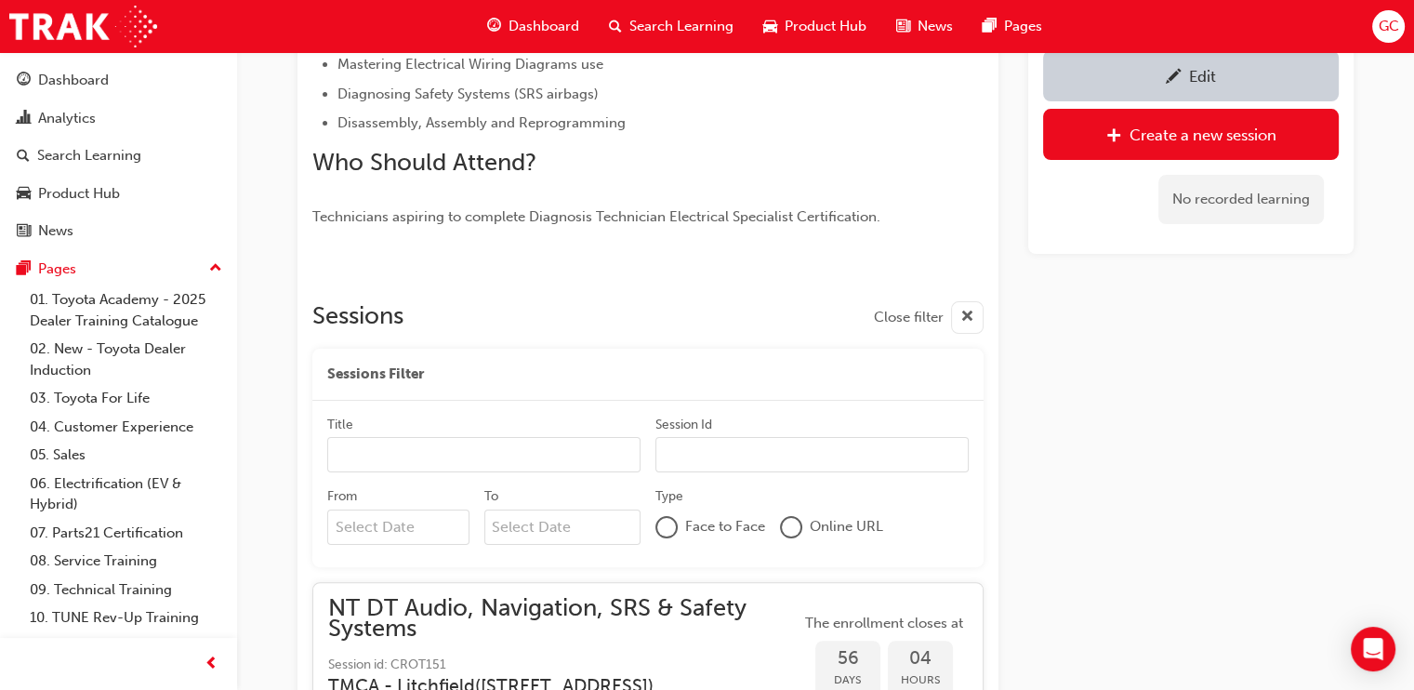
scroll to position [512, 0]
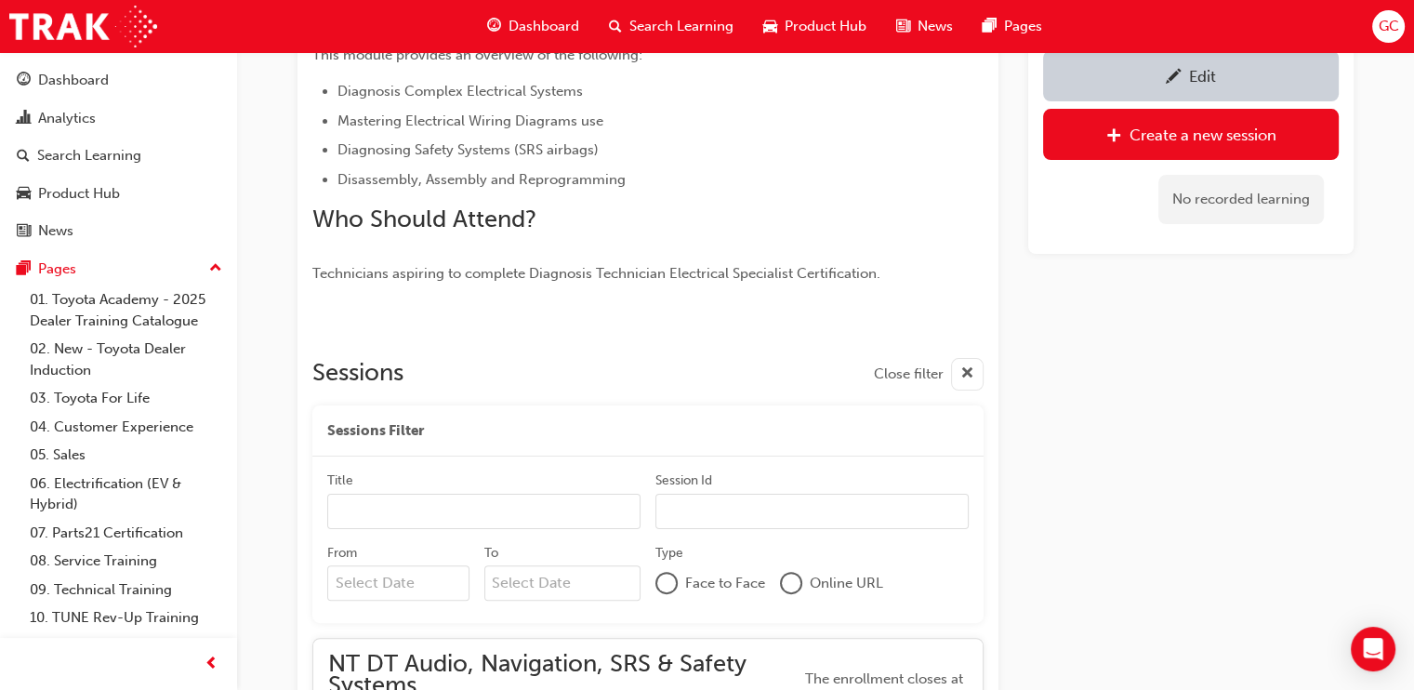
click at [1195, 73] on div "Edit" at bounding box center [1202, 76] width 27 height 19
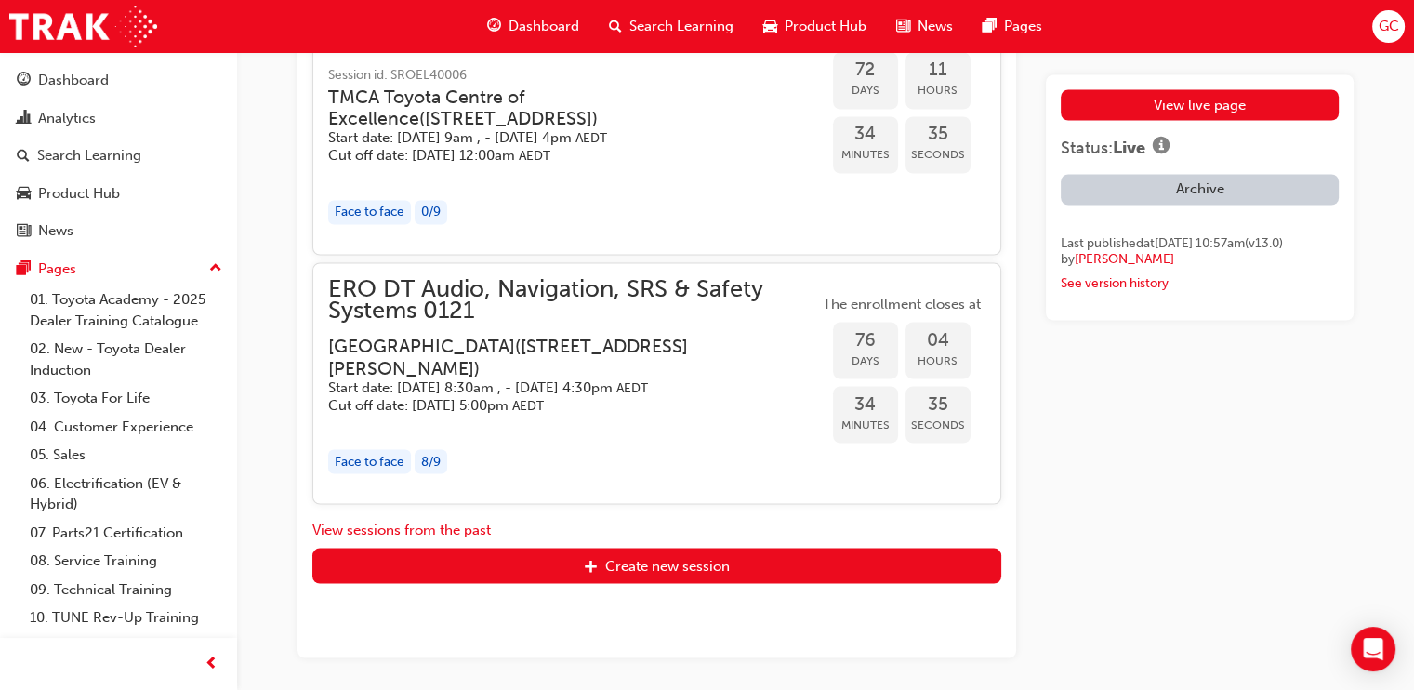
scroll to position [4050, 0]
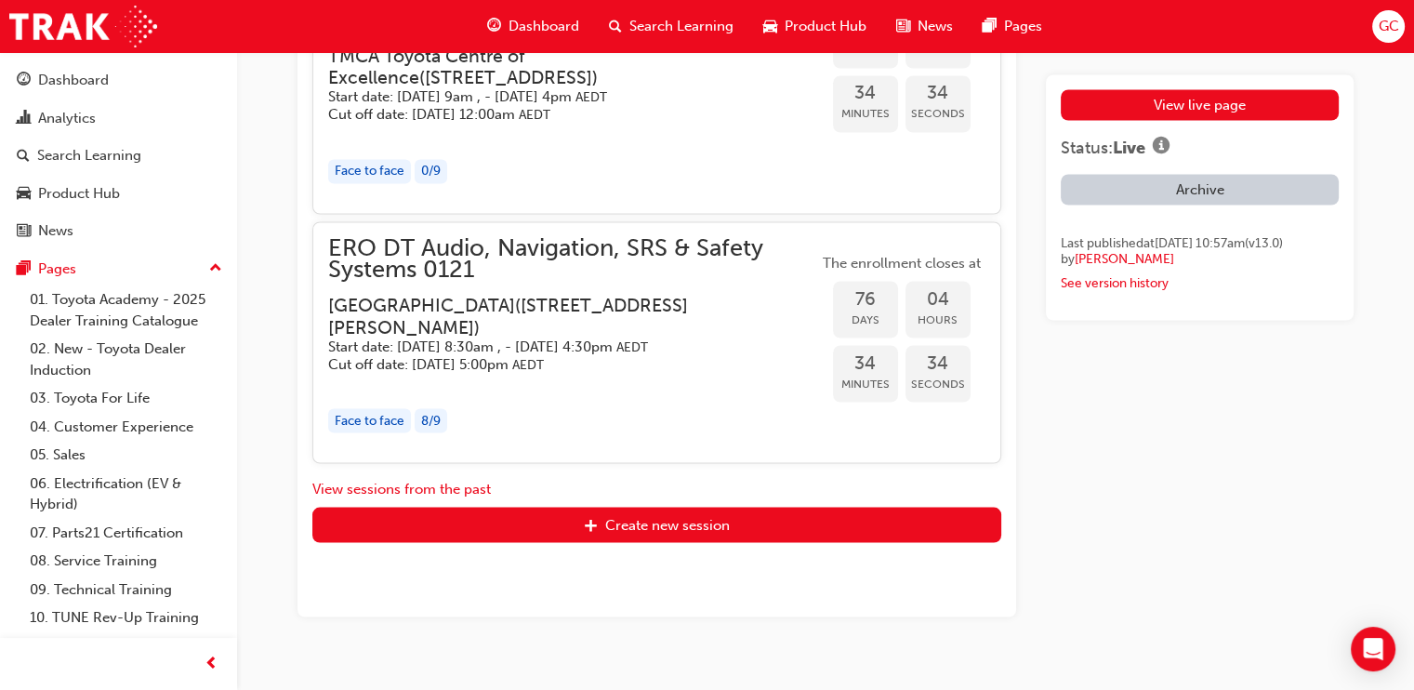
click at [656, 297] on h3 "[GEOGRAPHIC_DATA] ( [STREET_ADDRESS][PERSON_NAME] )" at bounding box center [558, 316] width 460 height 44
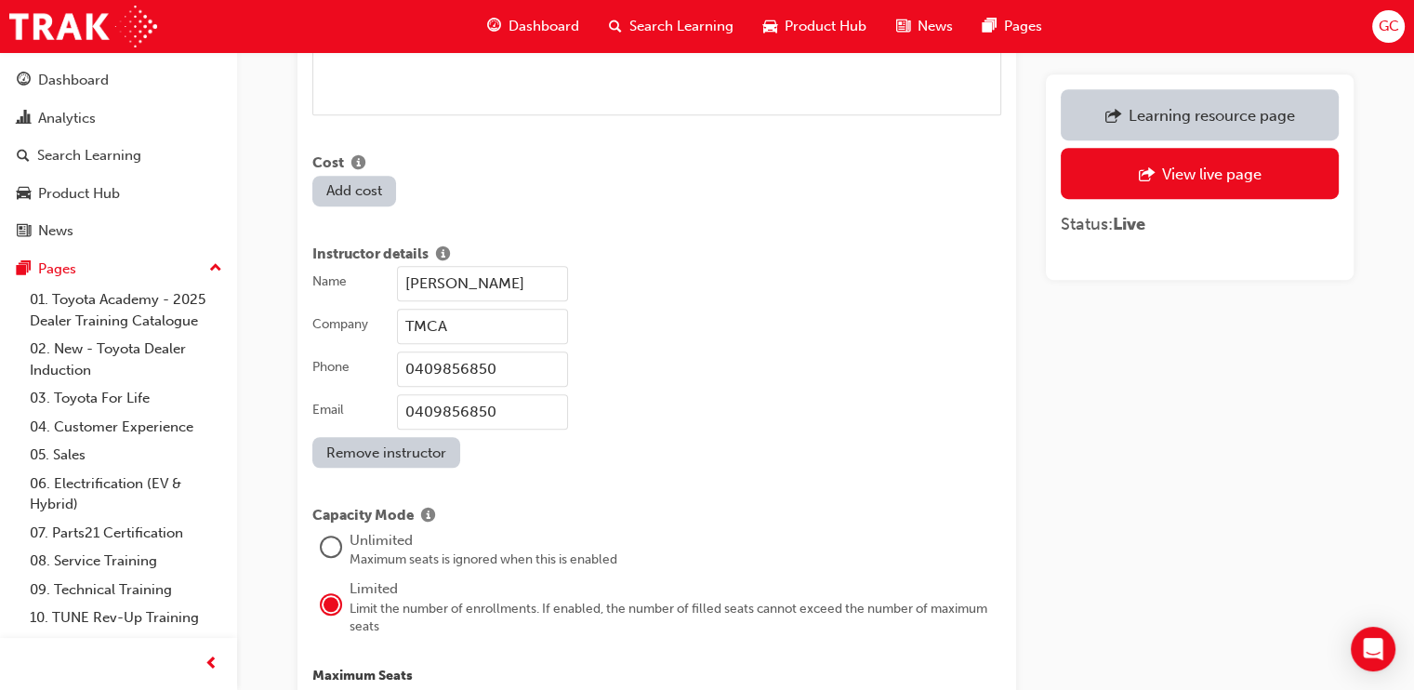
scroll to position [1461, 0]
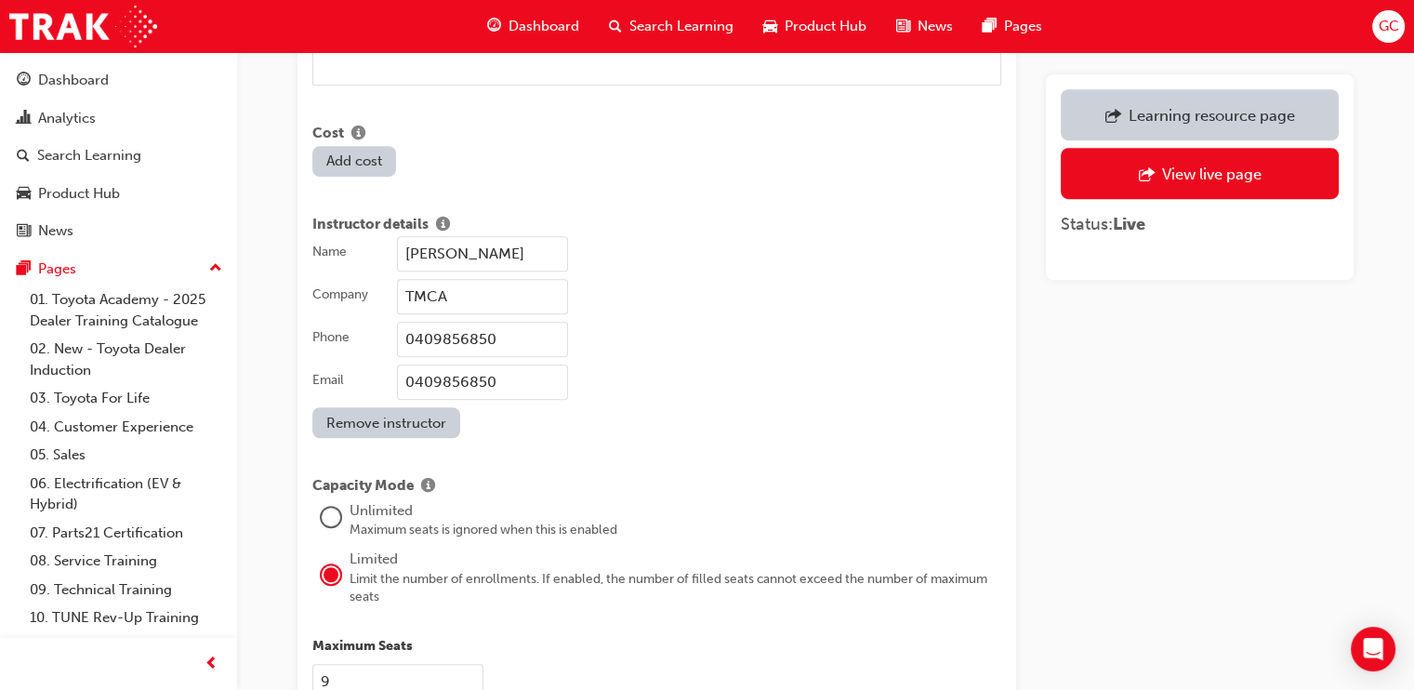
click at [545, 250] on input "[PERSON_NAME]" at bounding box center [482, 253] width 171 height 35
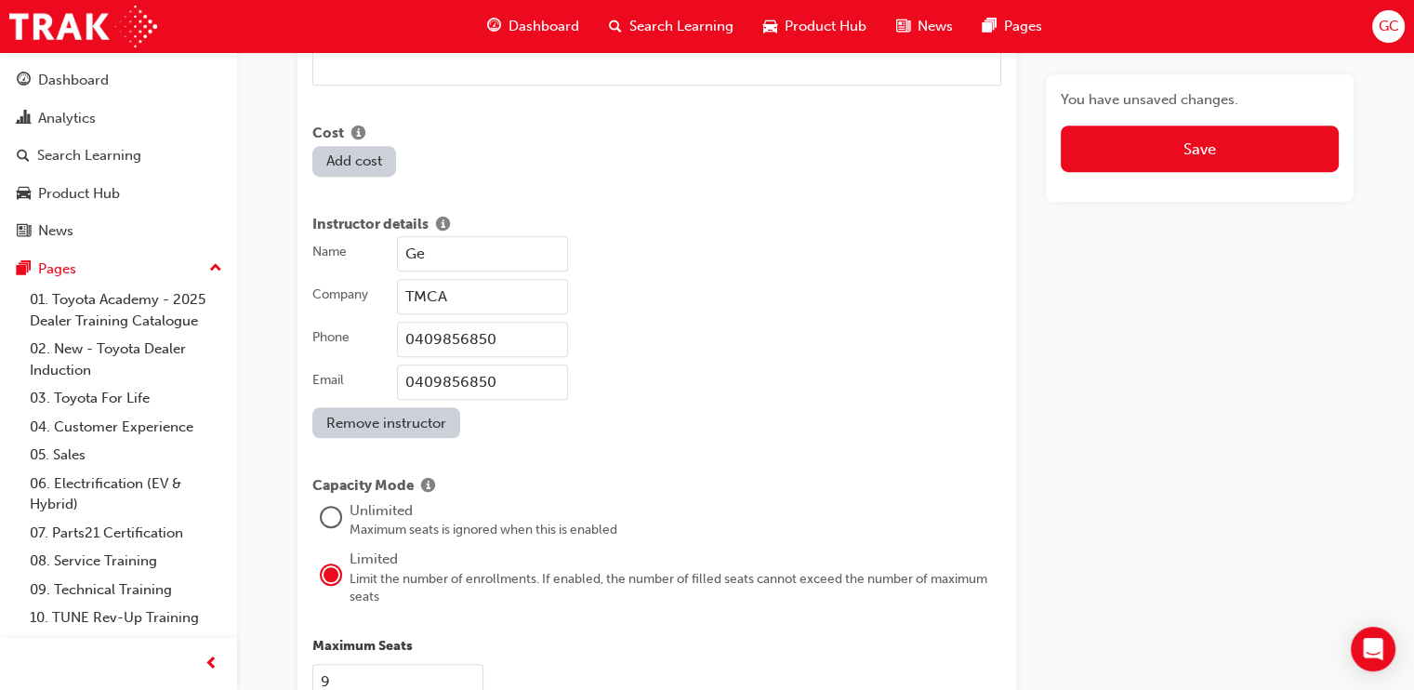
type input "G"
type input "[PERSON_NAME]"
click at [518, 322] on input "0409856850" at bounding box center [482, 339] width 171 height 35
type input "0475591040"
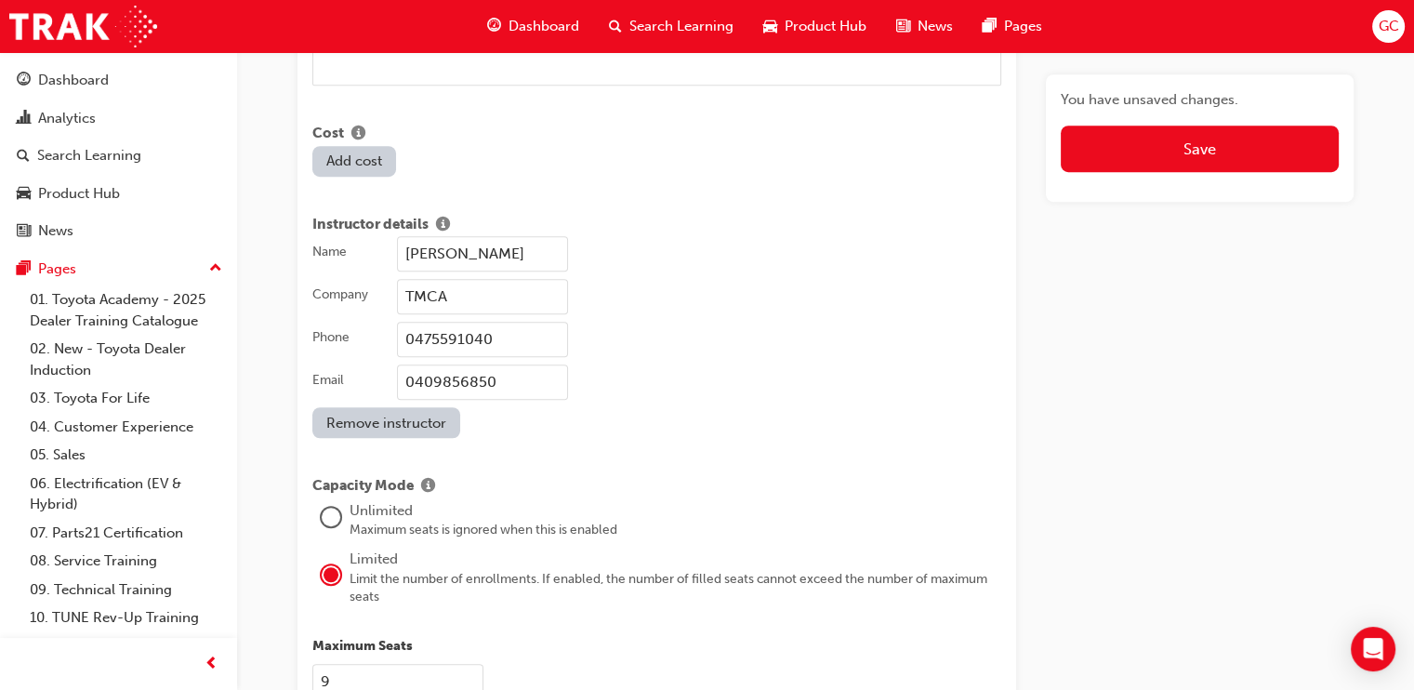
click at [544, 364] on input "0409856850" at bounding box center [482, 381] width 171 height 35
type input "0"
type input "[PERSON_NAME][EMAIL_ADDRESS][PERSON_NAME][DOMAIN_NAME]"
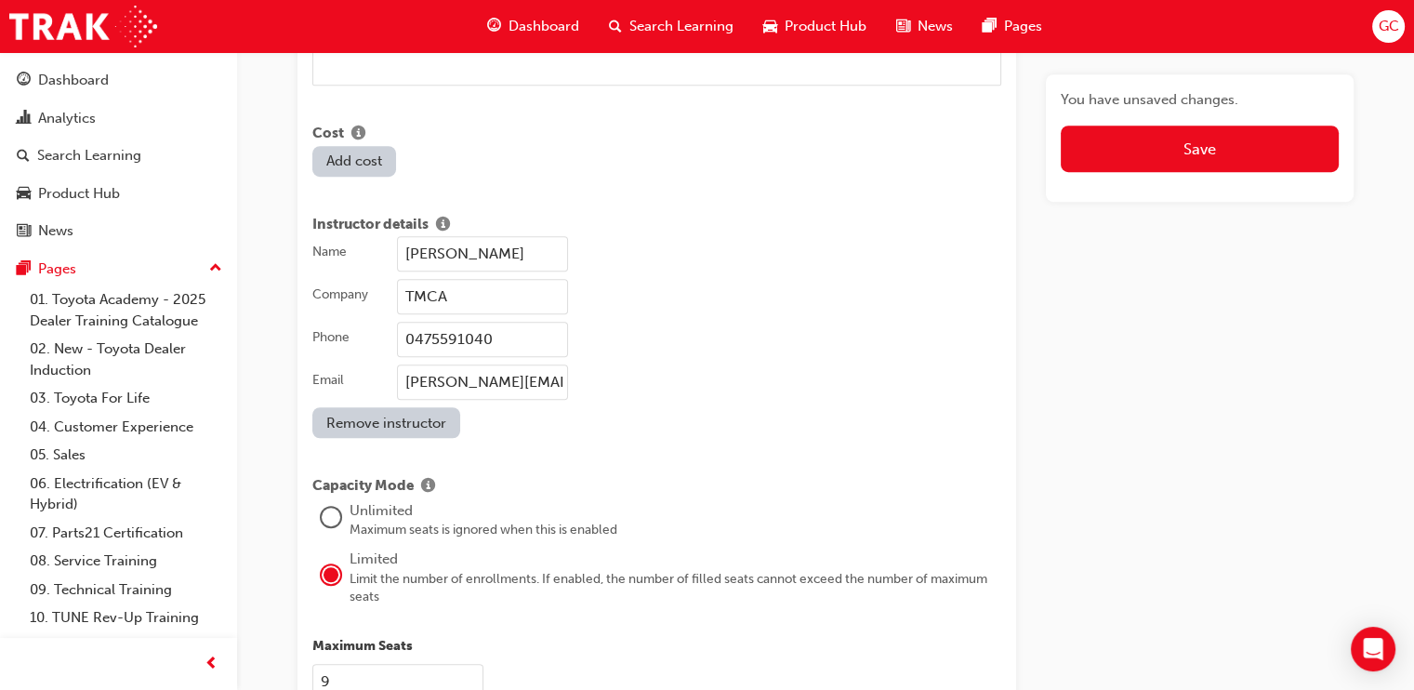
click at [730, 369] on div "[PERSON_NAME][EMAIL_ADDRESS][PERSON_NAME][DOMAIN_NAME]" at bounding box center [699, 381] width 604 height 35
click at [568, 369] on input "[PERSON_NAME][EMAIL_ADDRESS][PERSON_NAME][DOMAIN_NAME]" at bounding box center [482, 381] width 171 height 35
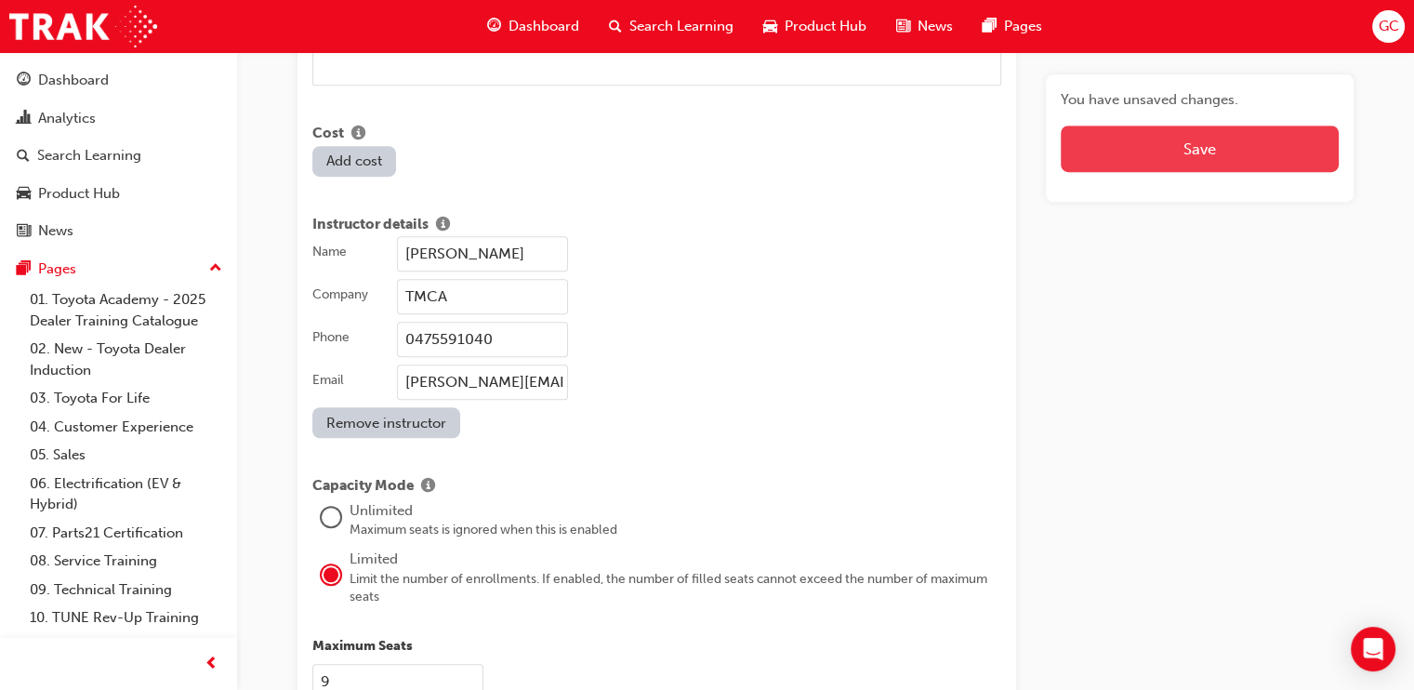
click at [1209, 165] on button "Save" at bounding box center [1200, 149] width 278 height 46
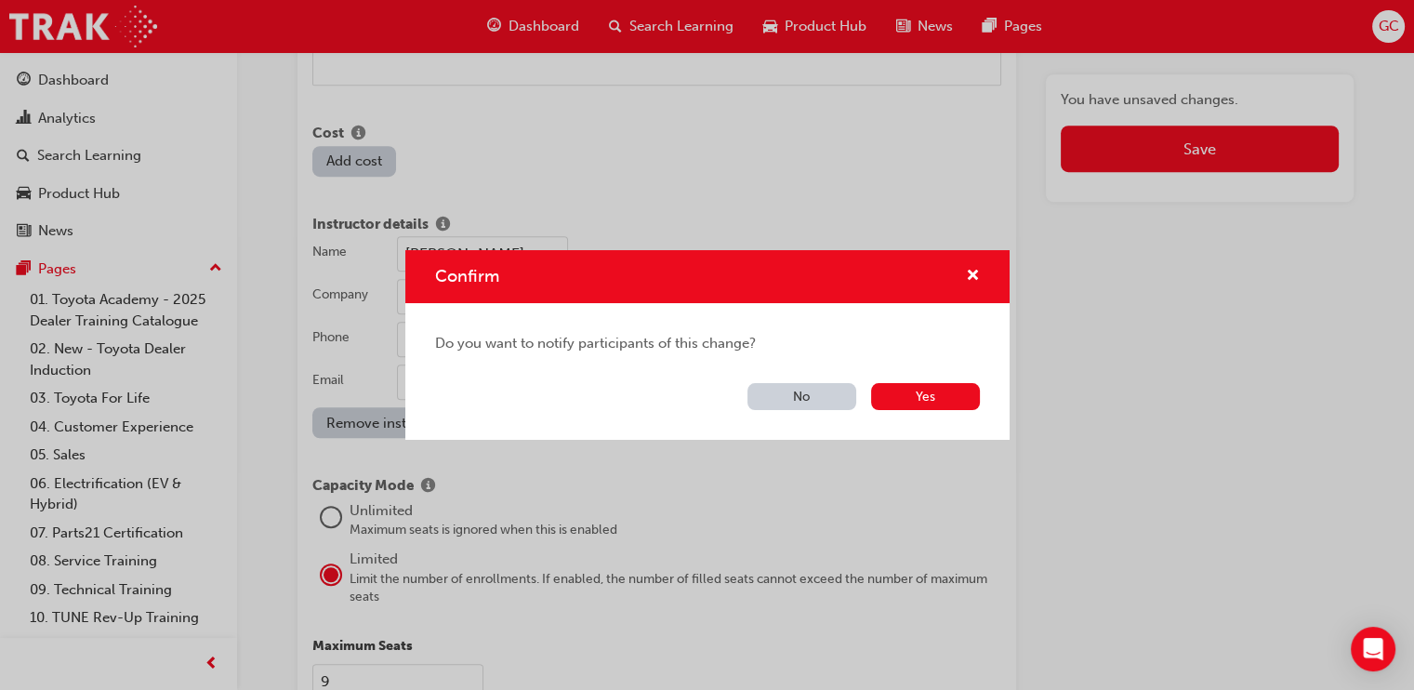
click at [824, 388] on button "No" at bounding box center [802, 396] width 109 height 27
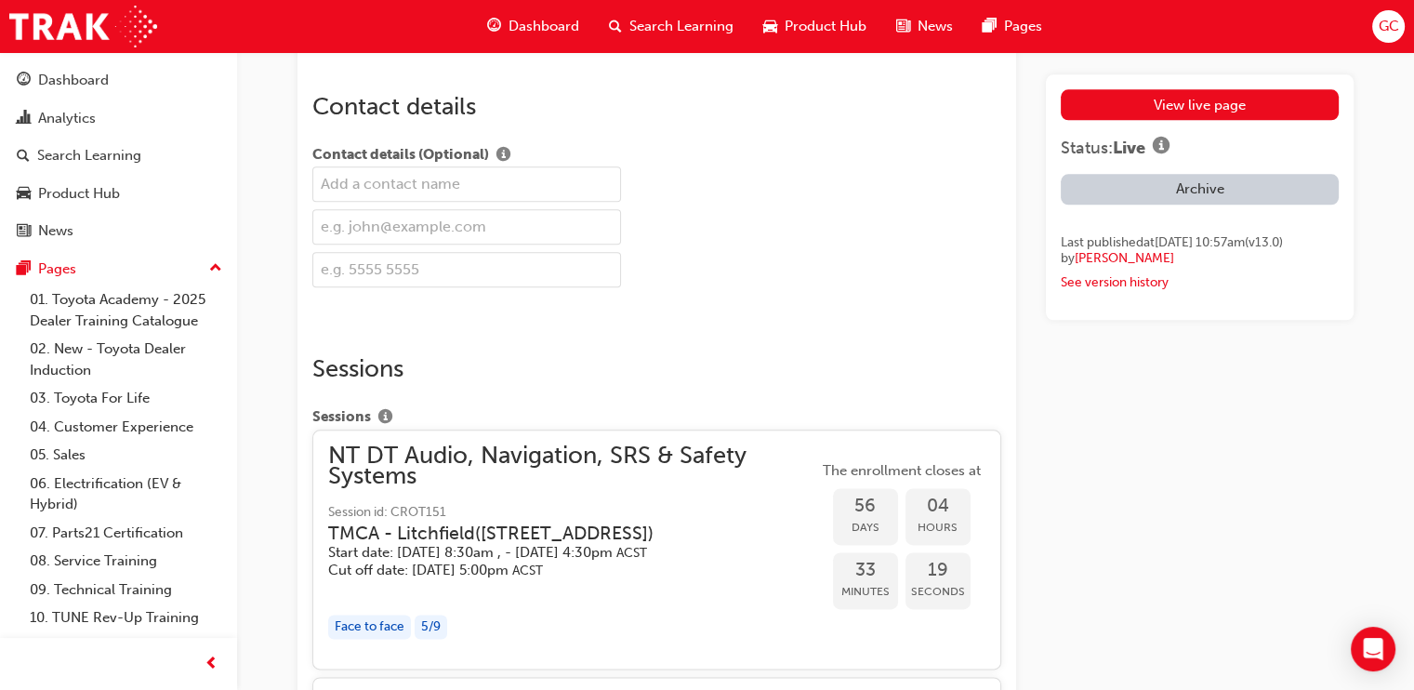
scroll to position [512, 0]
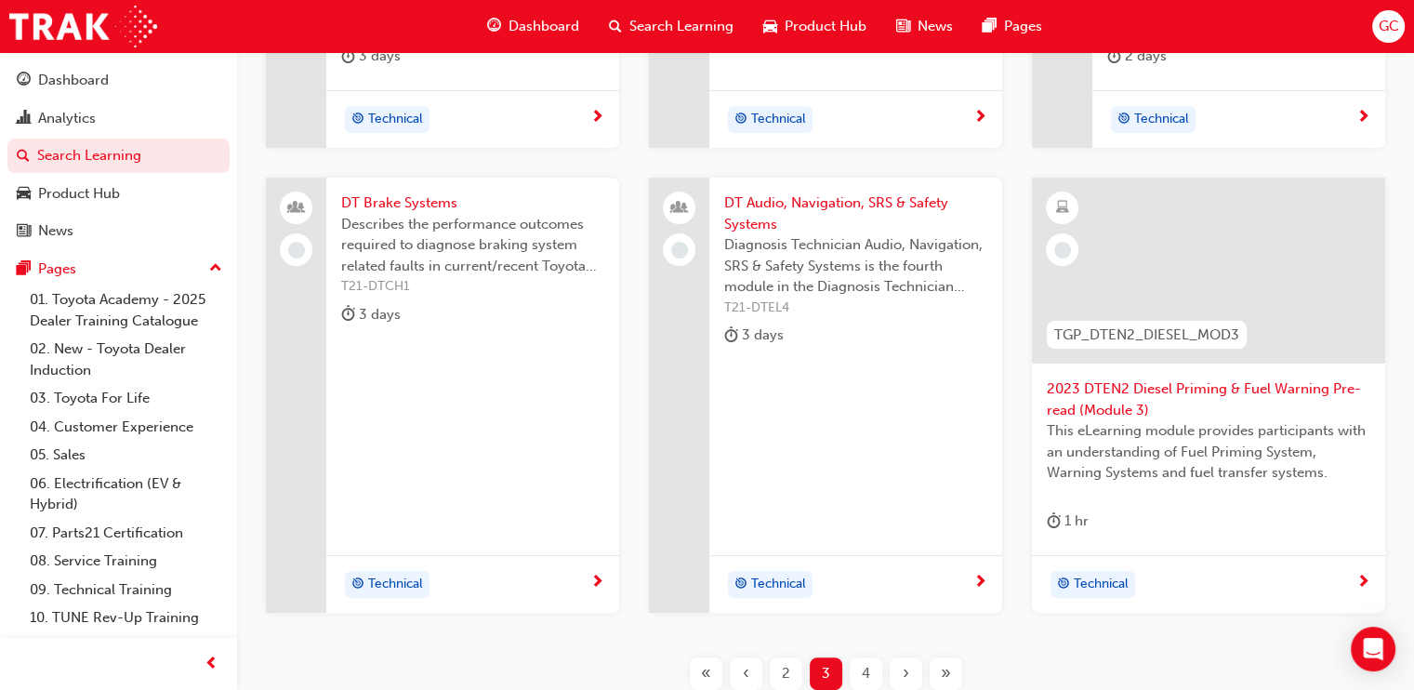
scroll to position [660, 0]
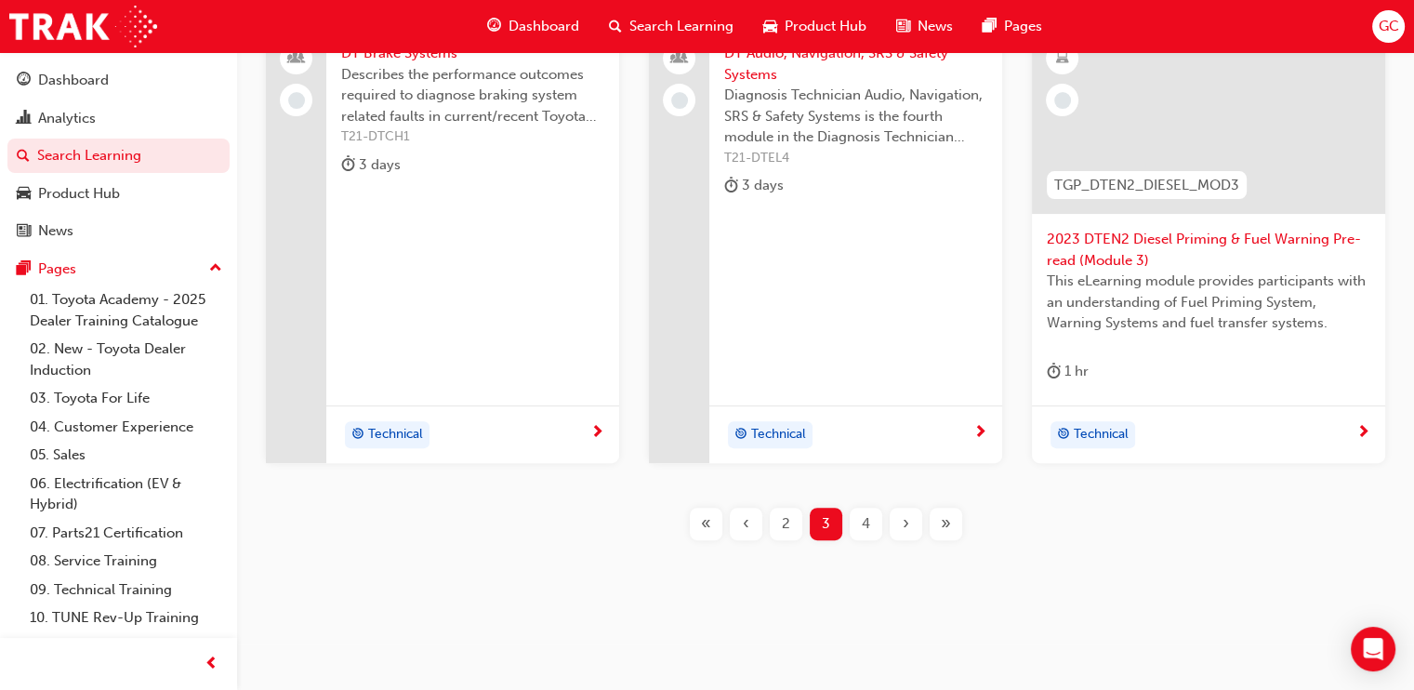
click at [854, 523] on div "4" at bounding box center [866, 524] width 33 height 33
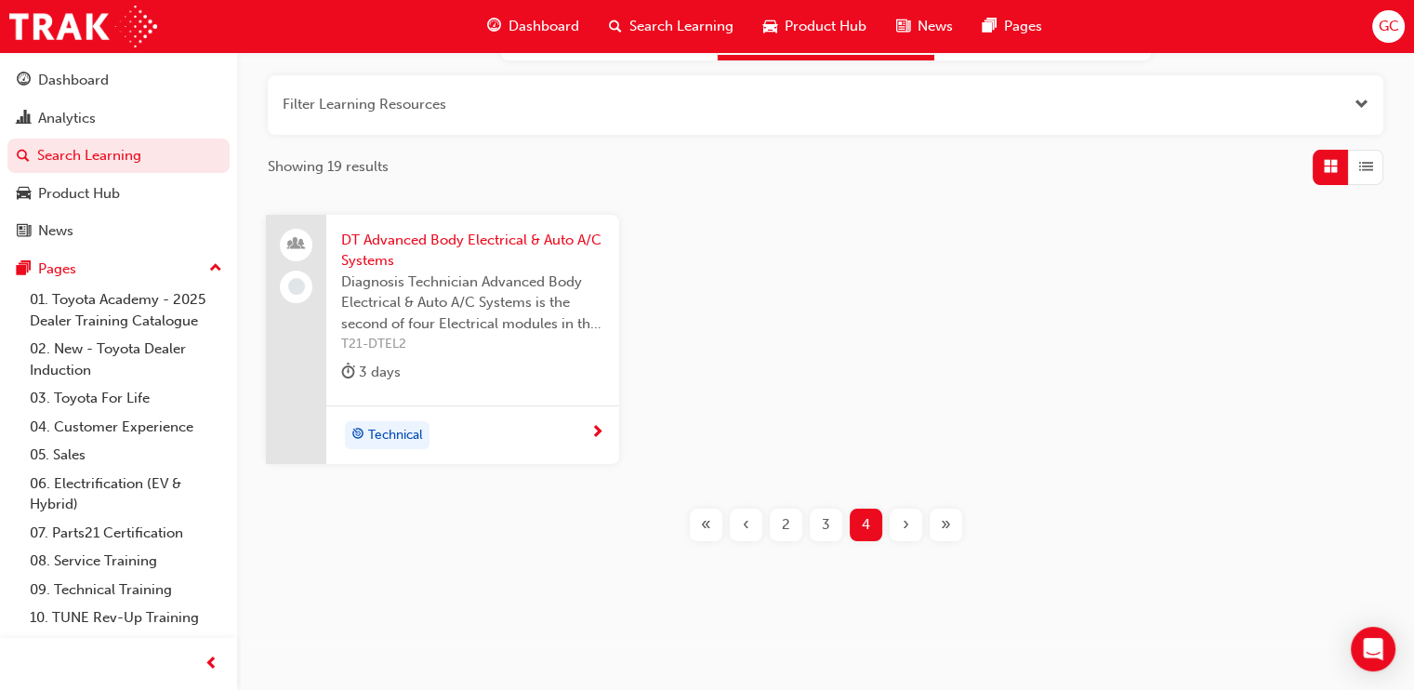
click at [553, 227] on div "DT Advanced Body Electrical & Auto A/C Systems Diagnosis Technician Advanced Bo…" at bounding box center [472, 311] width 293 height 192
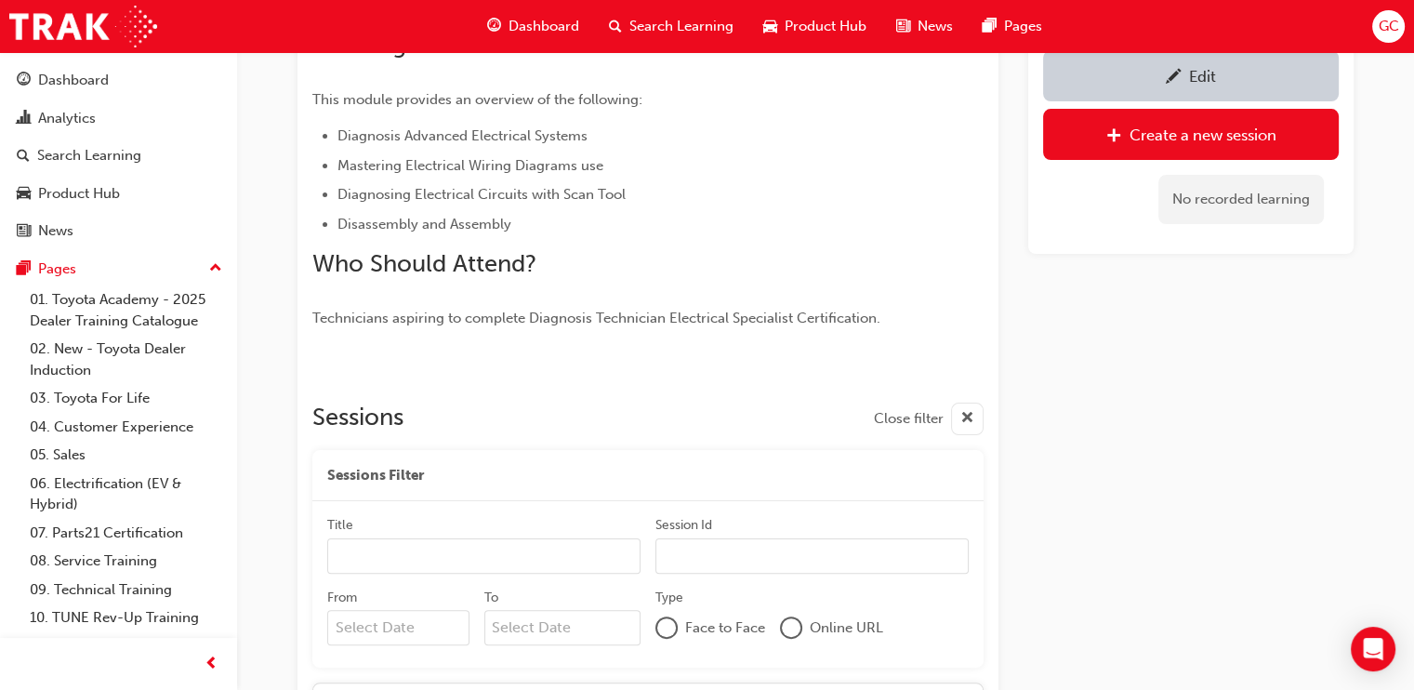
scroll to position [535, 0]
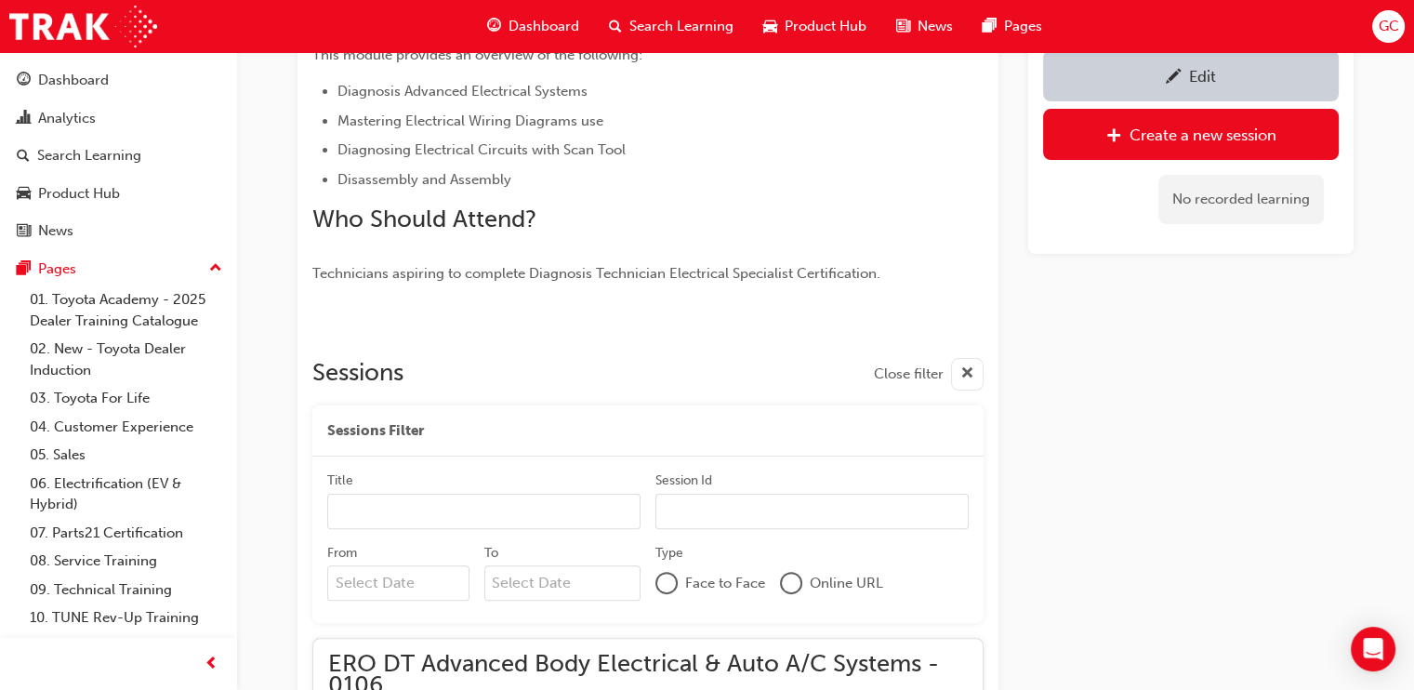
click at [1214, 72] on div "Edit" at bounding box center [1202, 76] width 27 height 19
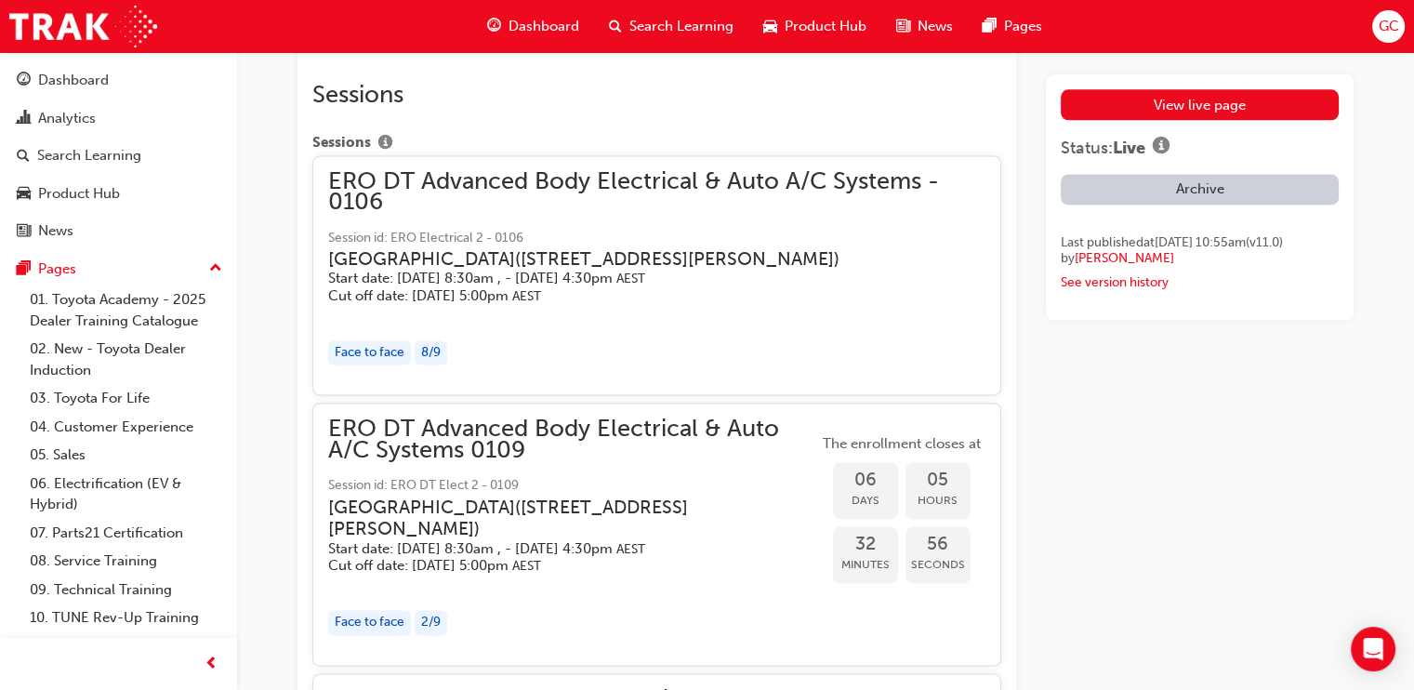
scroll to position [3044, 0]
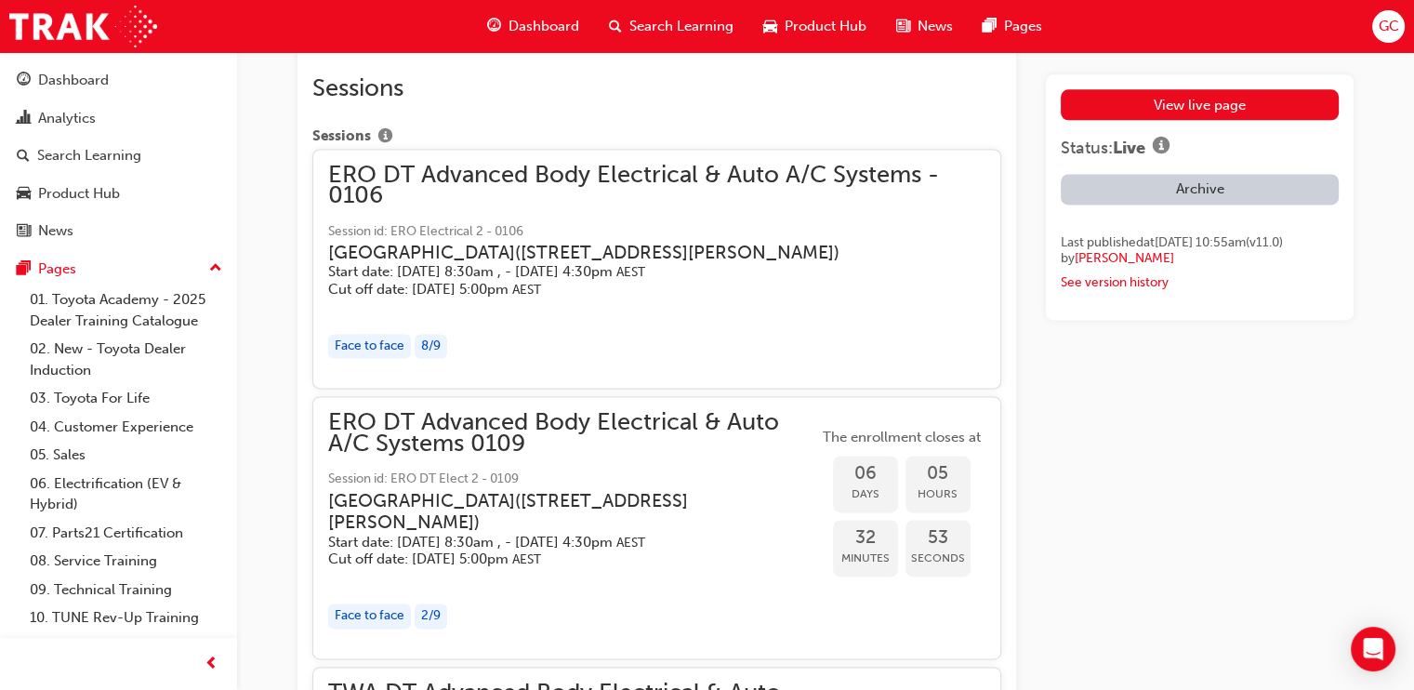
click at [692, 281] on h5 "Start date: [DATE] 8:30am , - [DATE] 4:30pm AEST" at bounding box center [642, 272] width 628 height 18
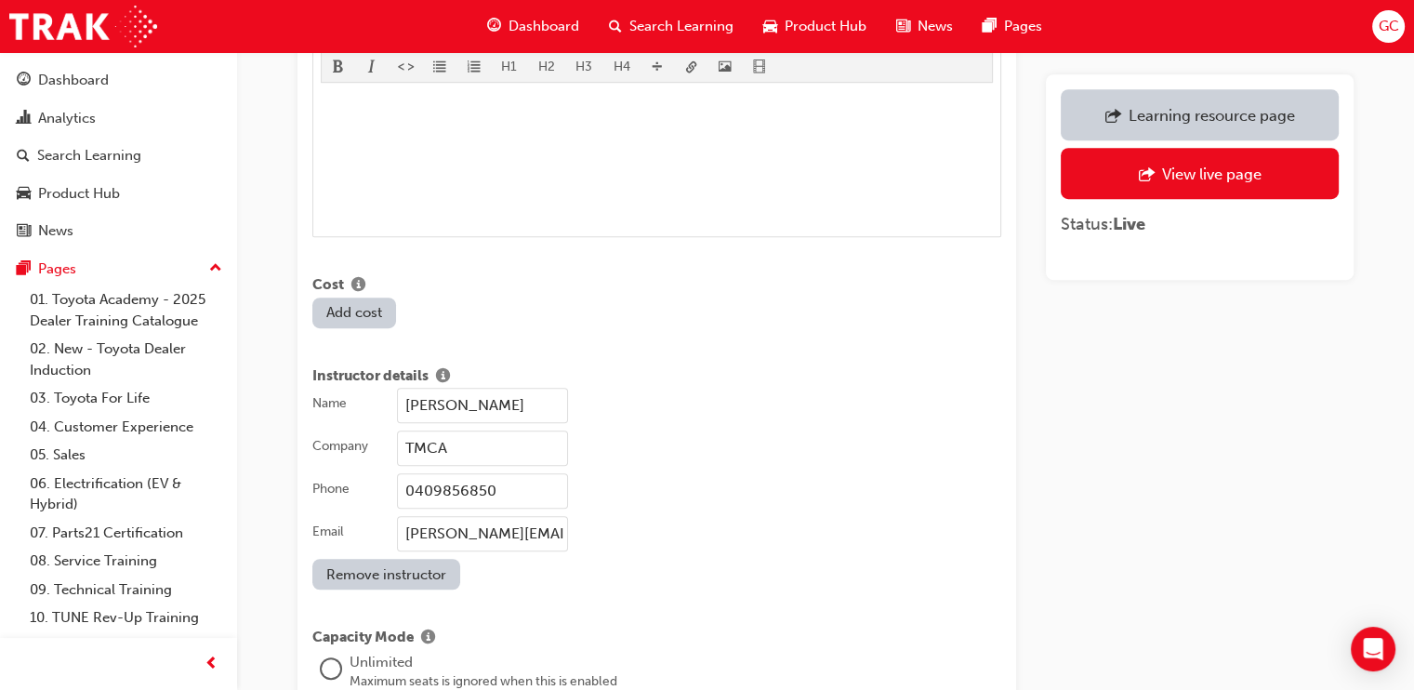
scroll to position [1394, 0]
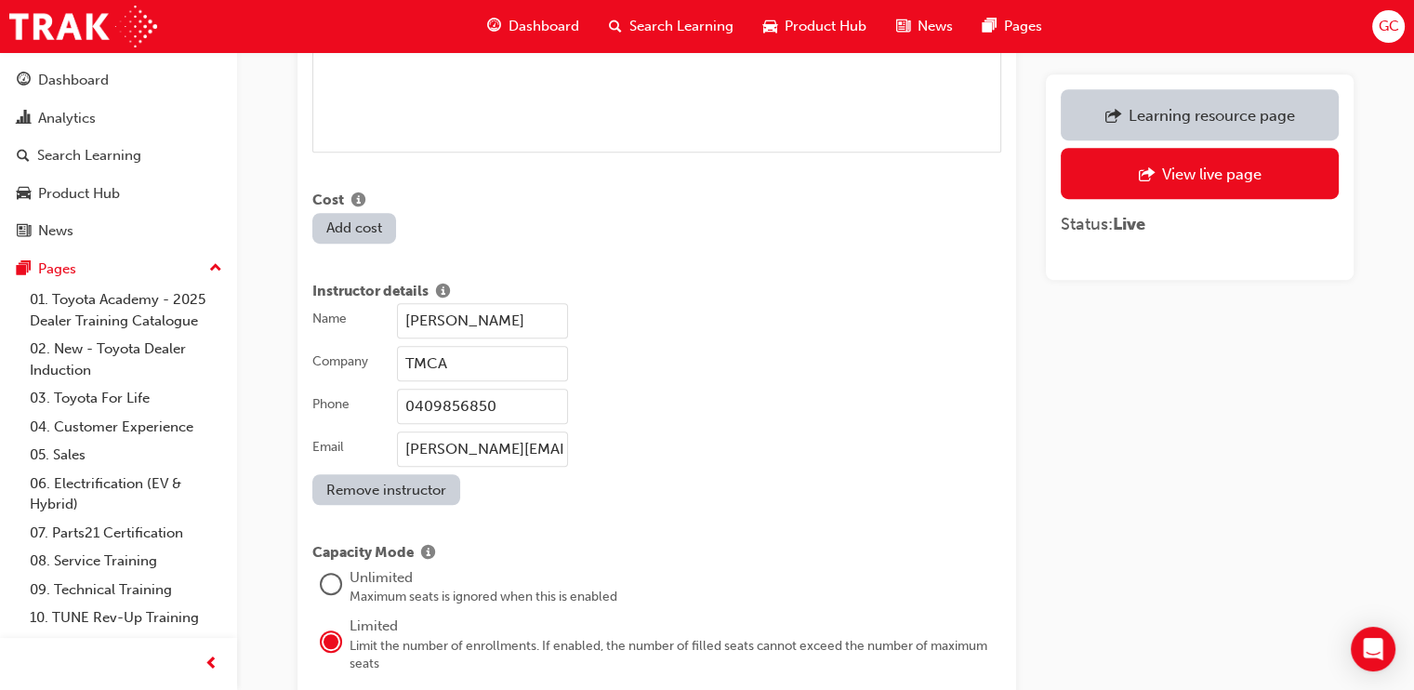
click at [562, 303] on input "[PERSON_NAME]" at bounding box center [482, 320] width 171 height 35
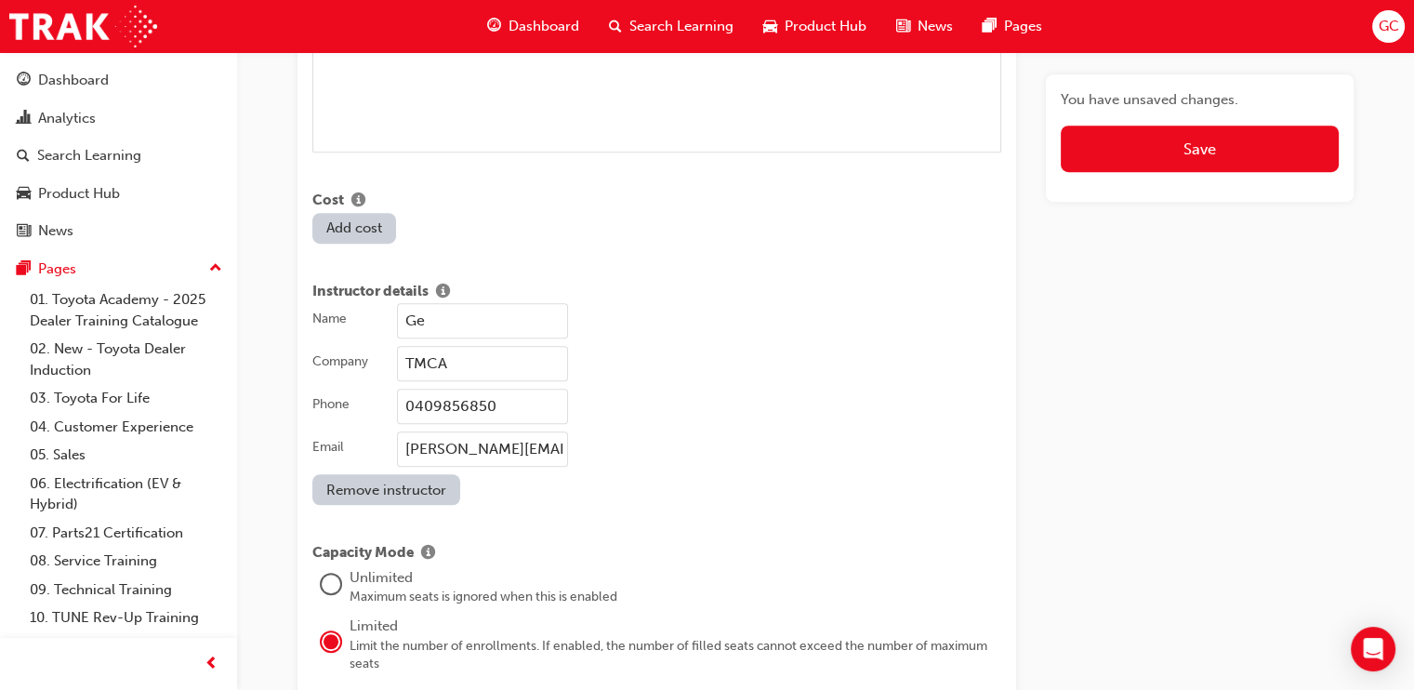
type input "G"
type input "[PERSON_NAME]"
click at [514, 389] on input "0409856850" at bounding box center [482, 406] width 171 height 35
type input "0475591040"
click at [497, 431] on input "[PERSON_NAME][EMAIL_ADDRESS][PERSON_NAME][DOMAIN_NAME]" at bounding box center [482, 448] width 171 height 35
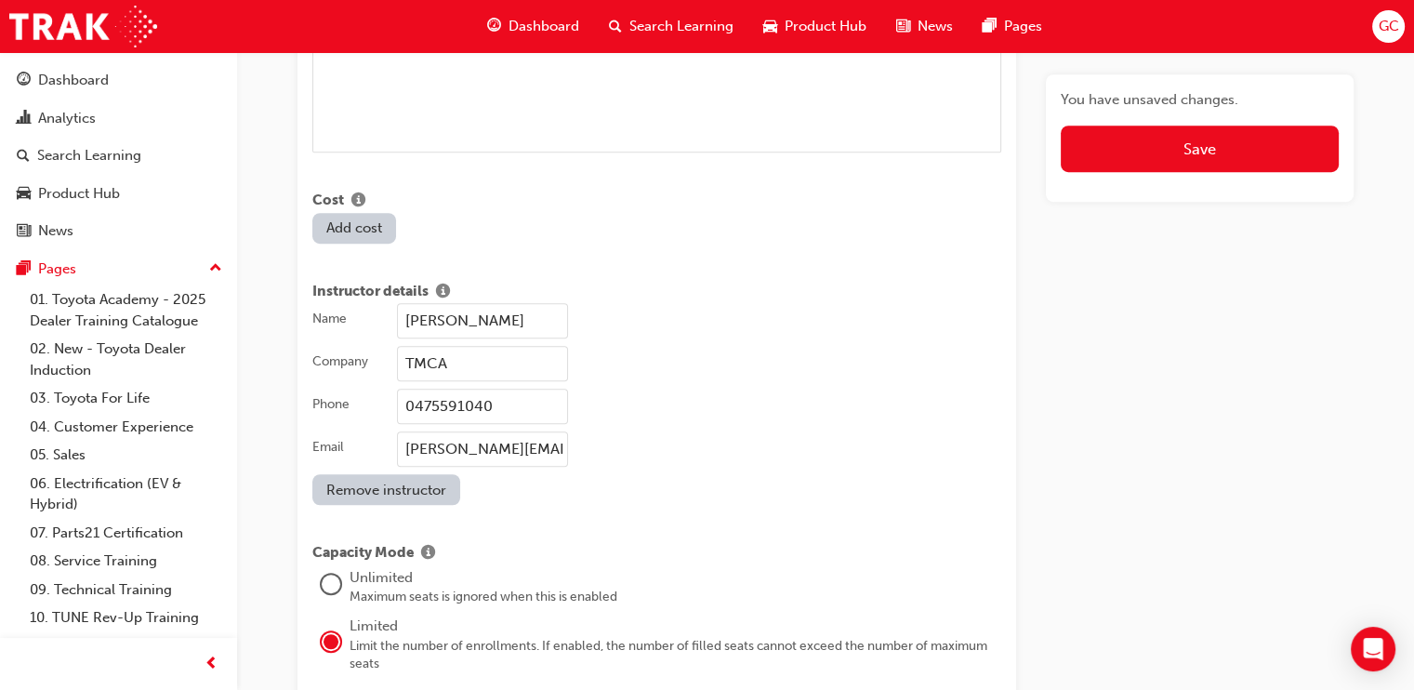
type input "[PERSON_NAME][EMAIL_ADDRESS][PERSON_NAME][DOMAIN_NAME]"
click at [667, 481] on div "Name [PERSON_NAME] Company TMCA Phone [PHONE_NUMBER] Email [PERSON_NAME][EMAIL_…" at bounding box center [656, 404] width 689 height 202
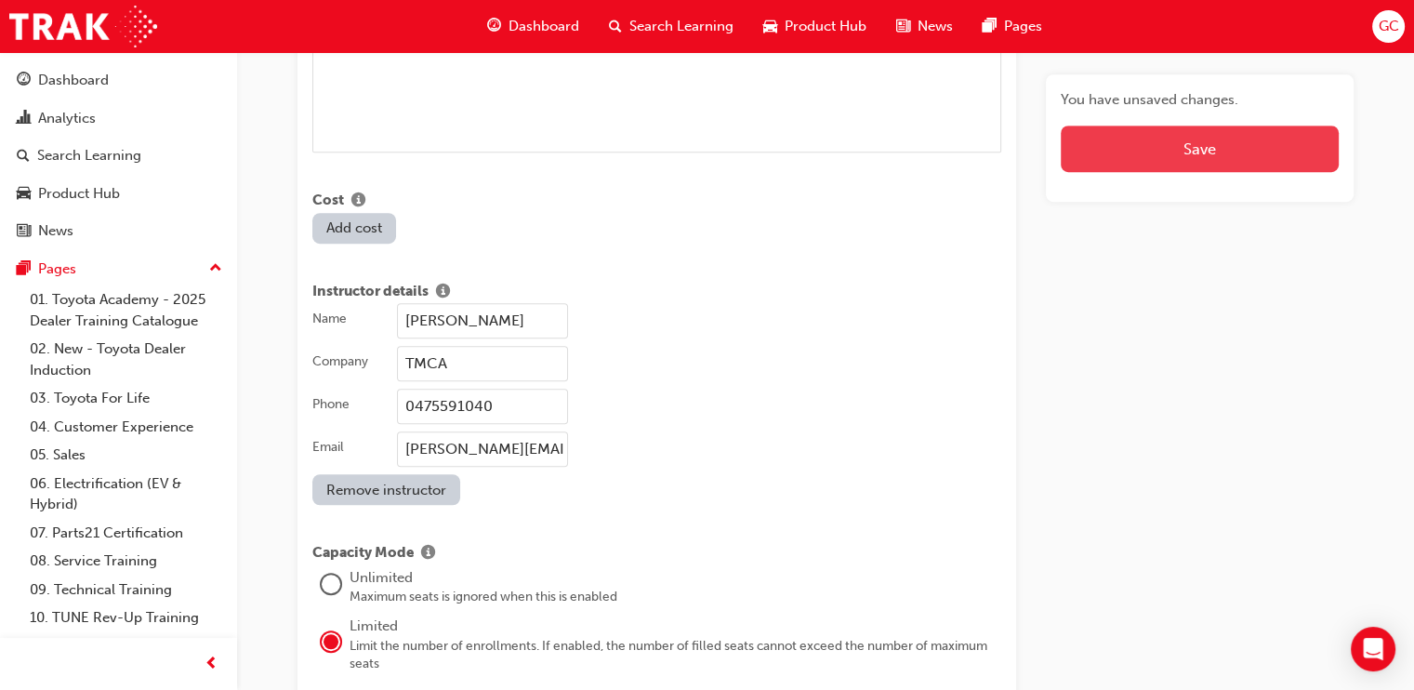
click at [1125, 144] on button "Save" at bounding box center [1200, 149] width 278 height 46
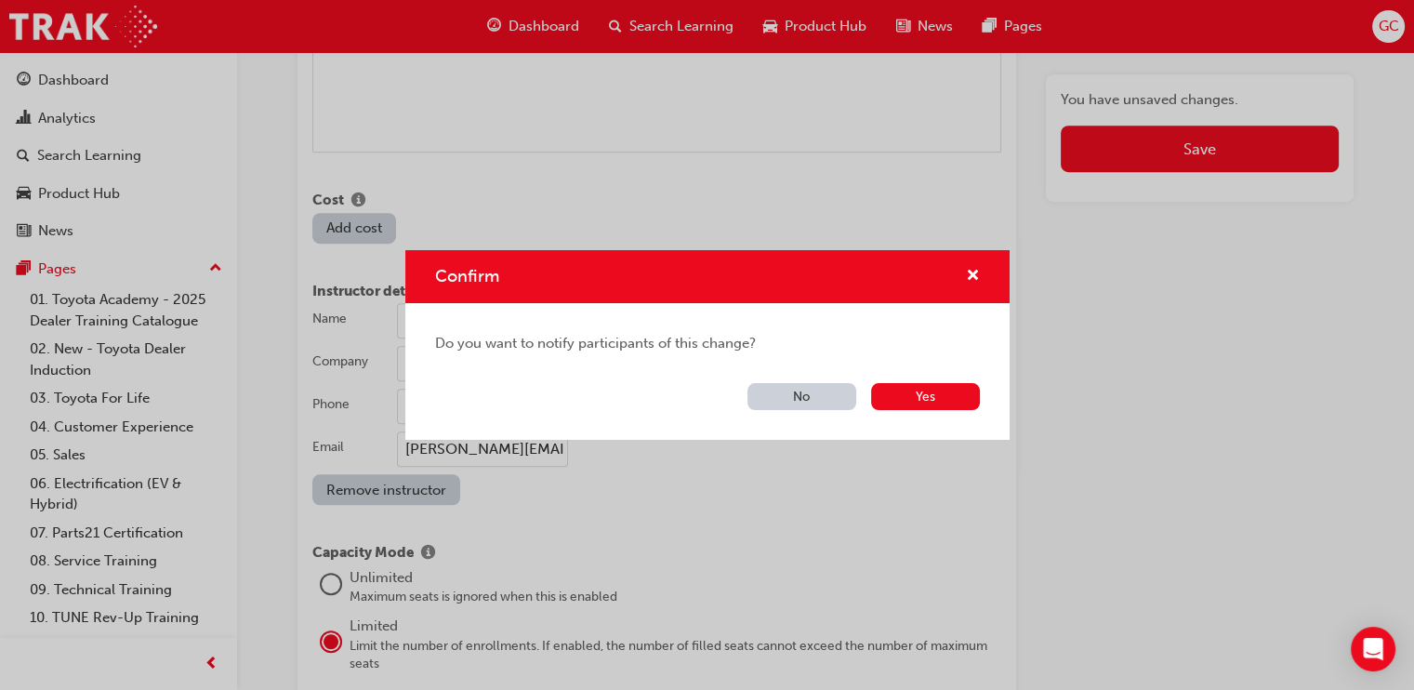
click at [794, 391] on button "No" at bounding box center [802, 396] width 109 height 27
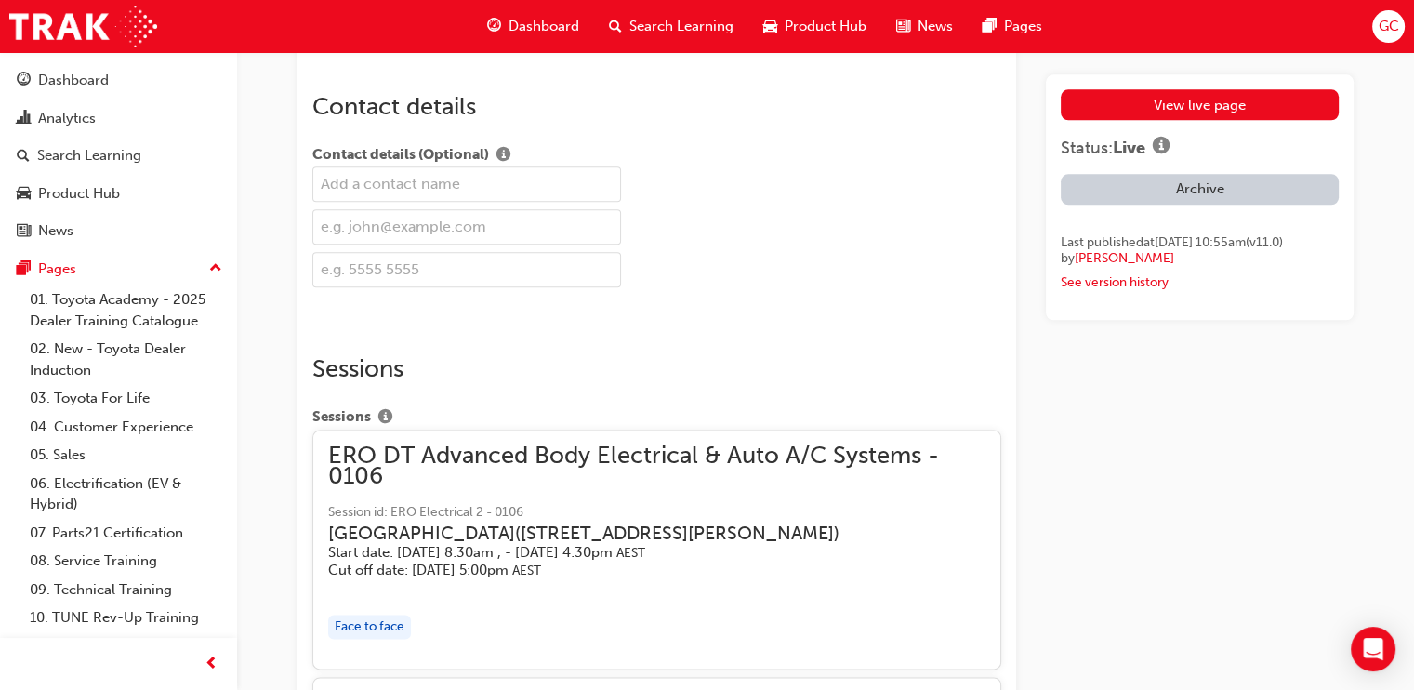
scroll to position [535, 0]
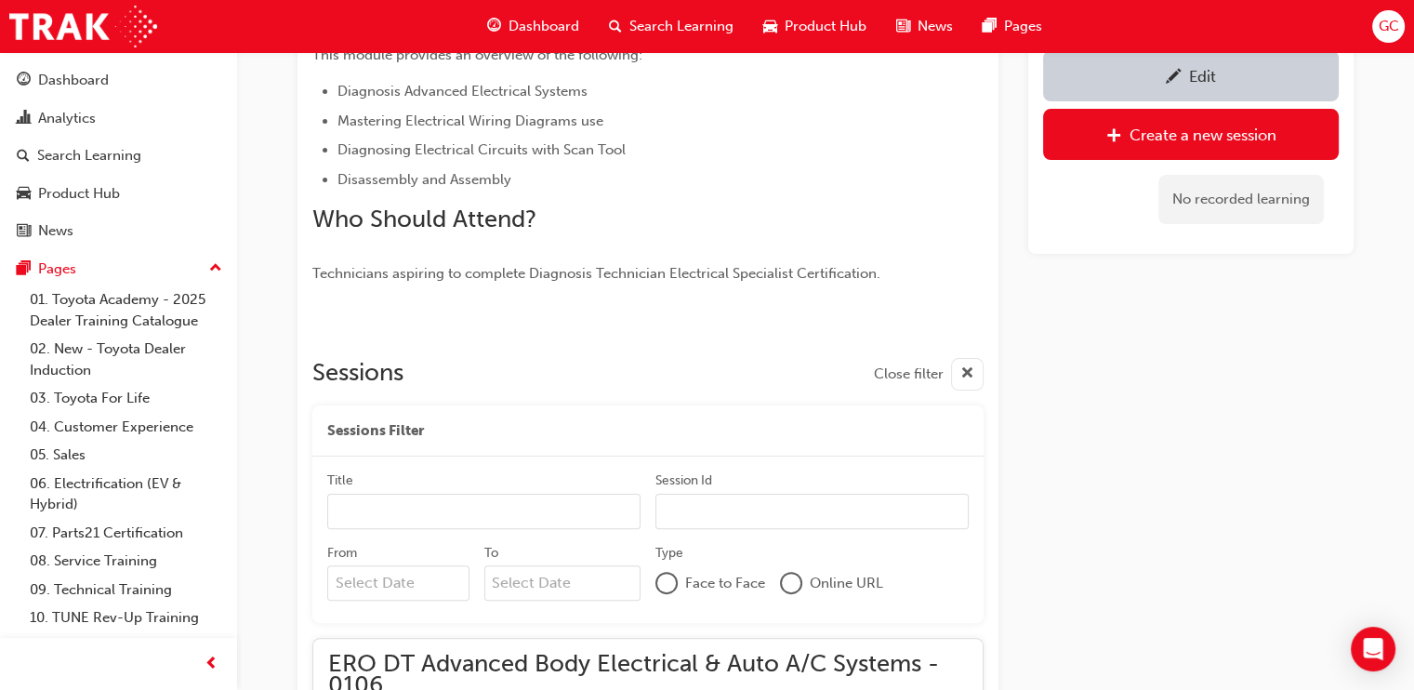
scroll to position [216, 0]
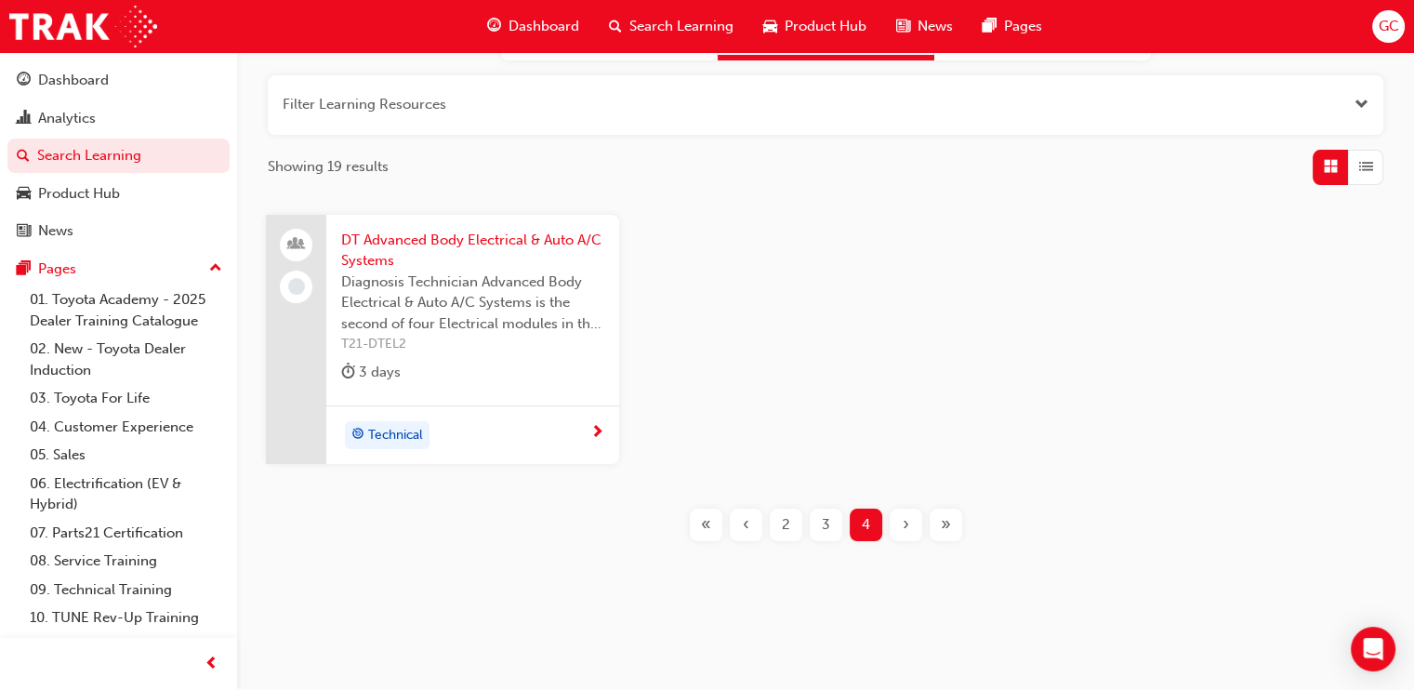
click at [704, 522] on span "«" at bounding box center [706, 524] width 10 height 21
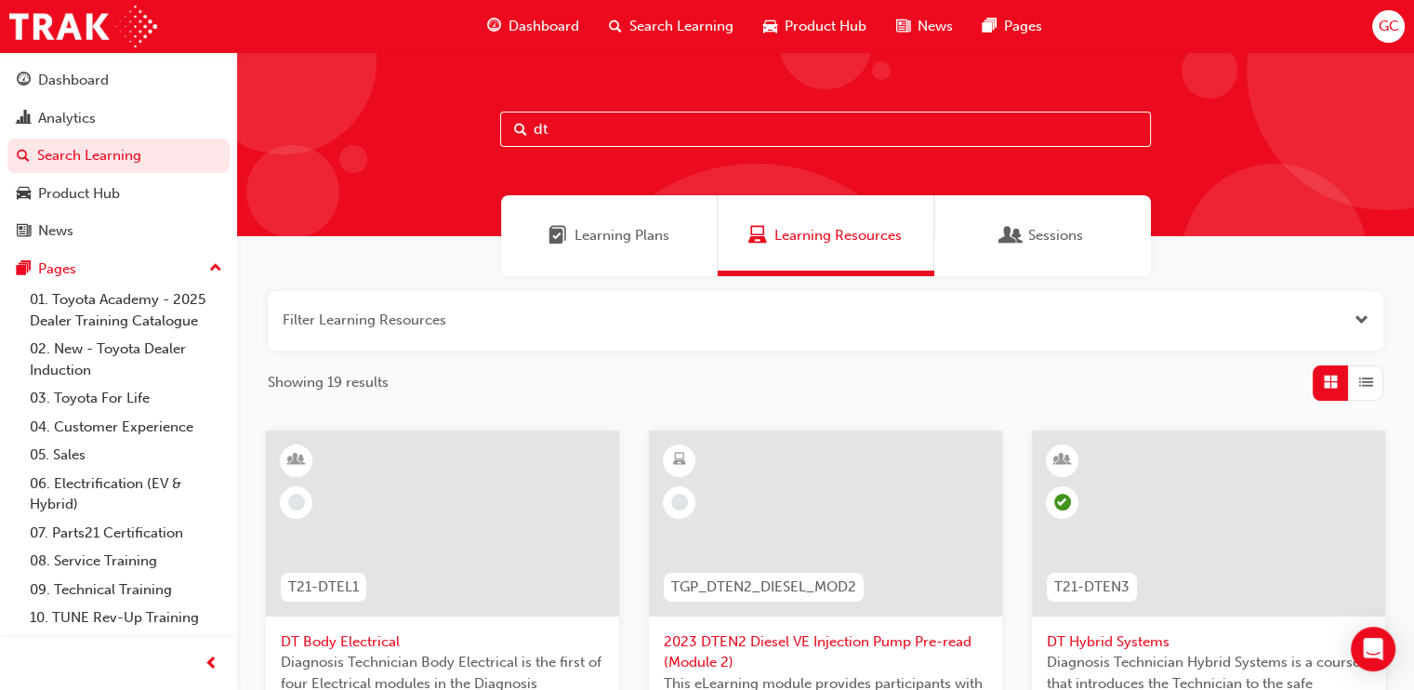
click at [330, 628] on div at bounding box center [443, 538] width 324 height 186
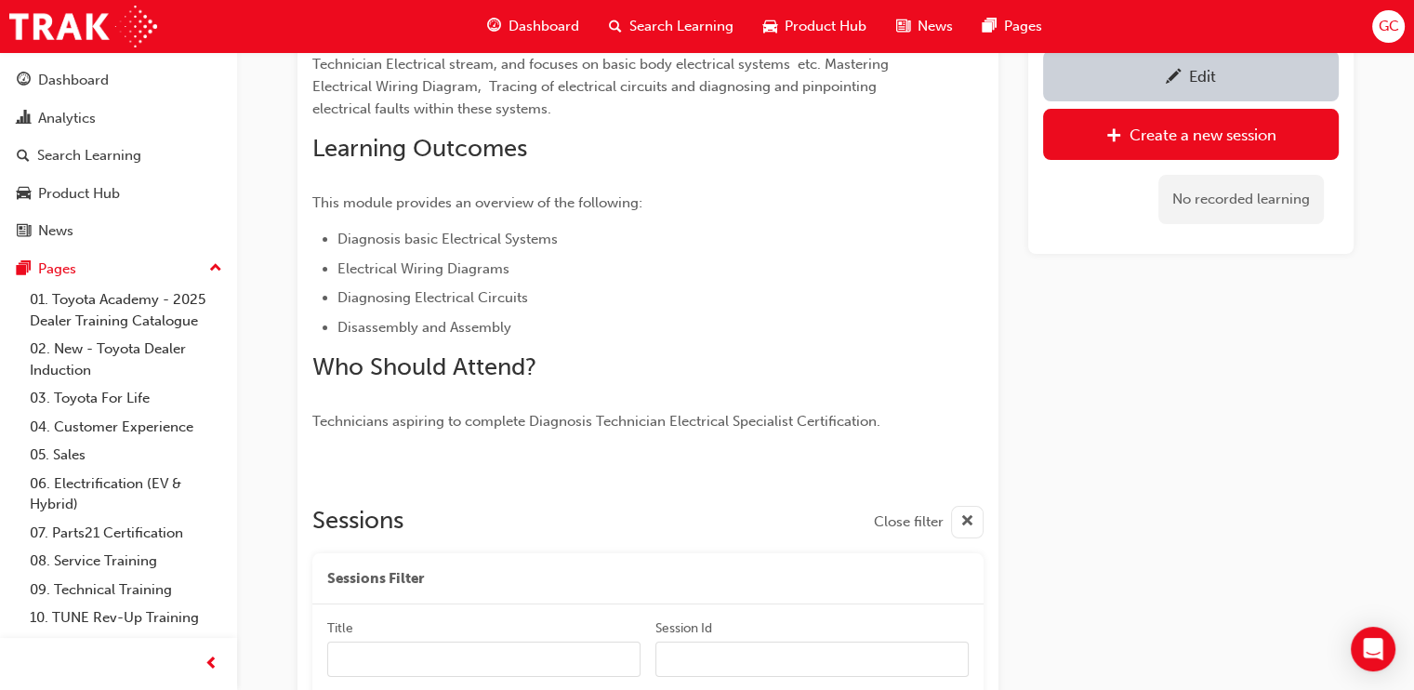
scroll to position [468, 0]
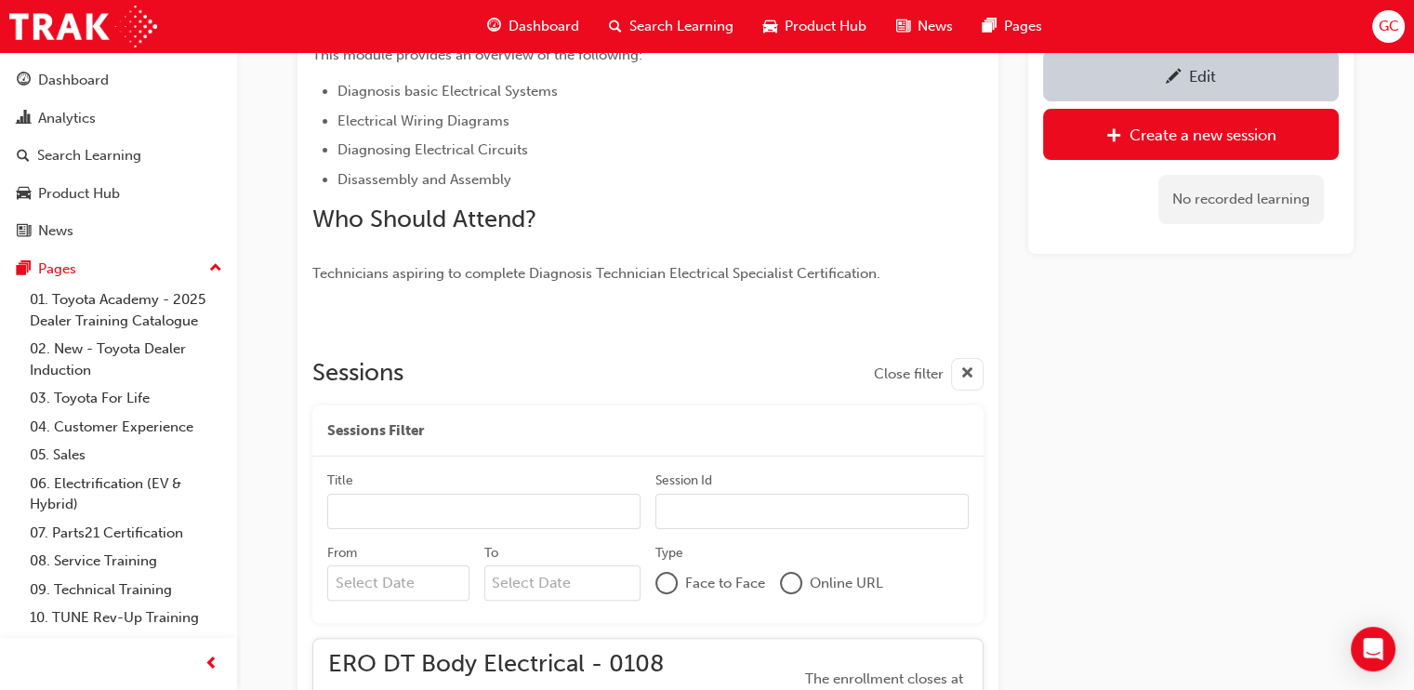
click at [1239, 65] on div "Edit" at bounding box center [1191, 75] width 268 height 23
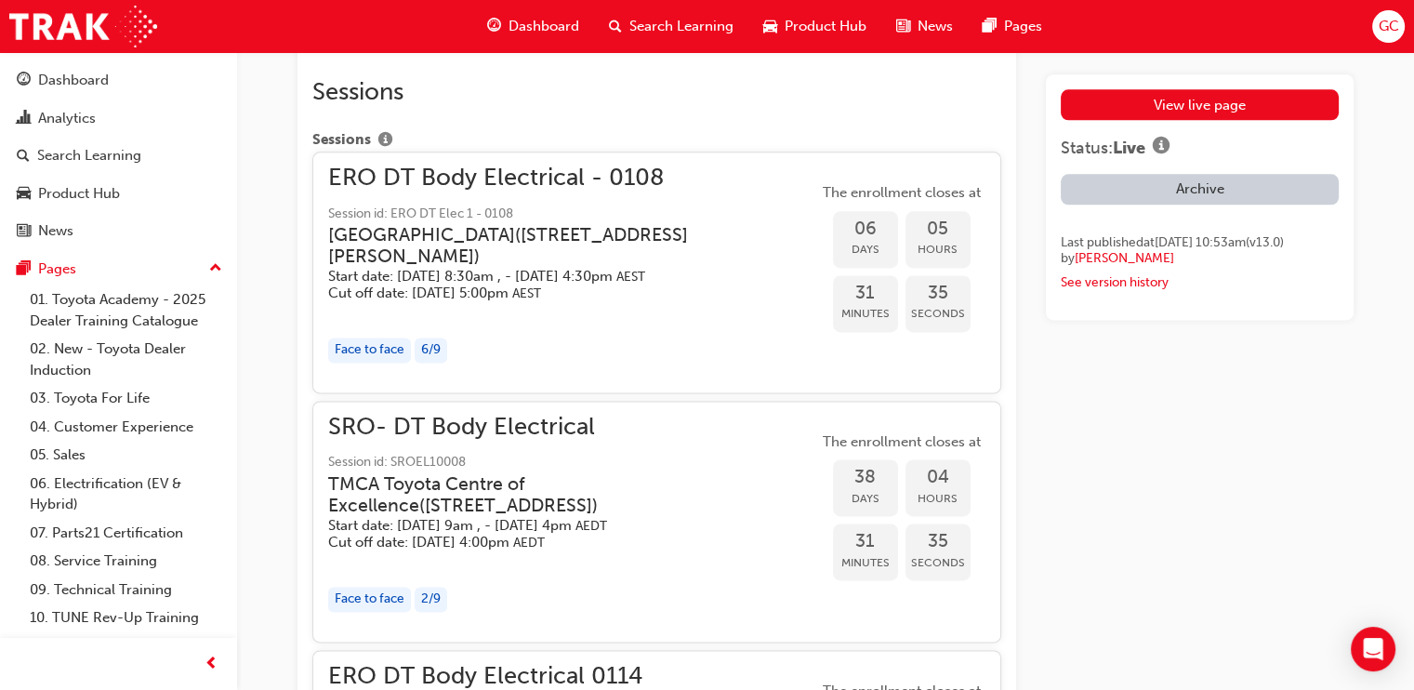
scroll to position [2965, 0]
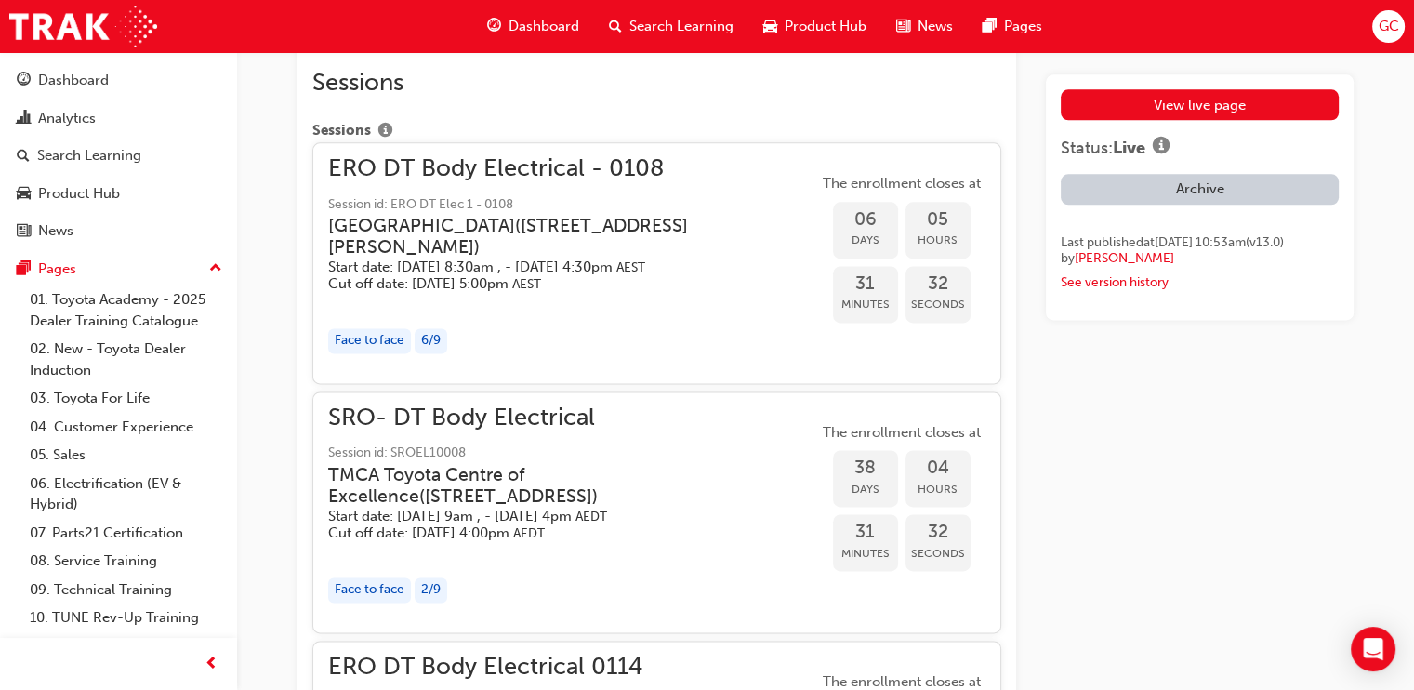
click at [535, 245] on h3 "[GEOGRAPHIC_DATA] ( [STREET_ADDRESS][PERSON_NAME] )" at bounding box center [558, 237] width 460 height 44
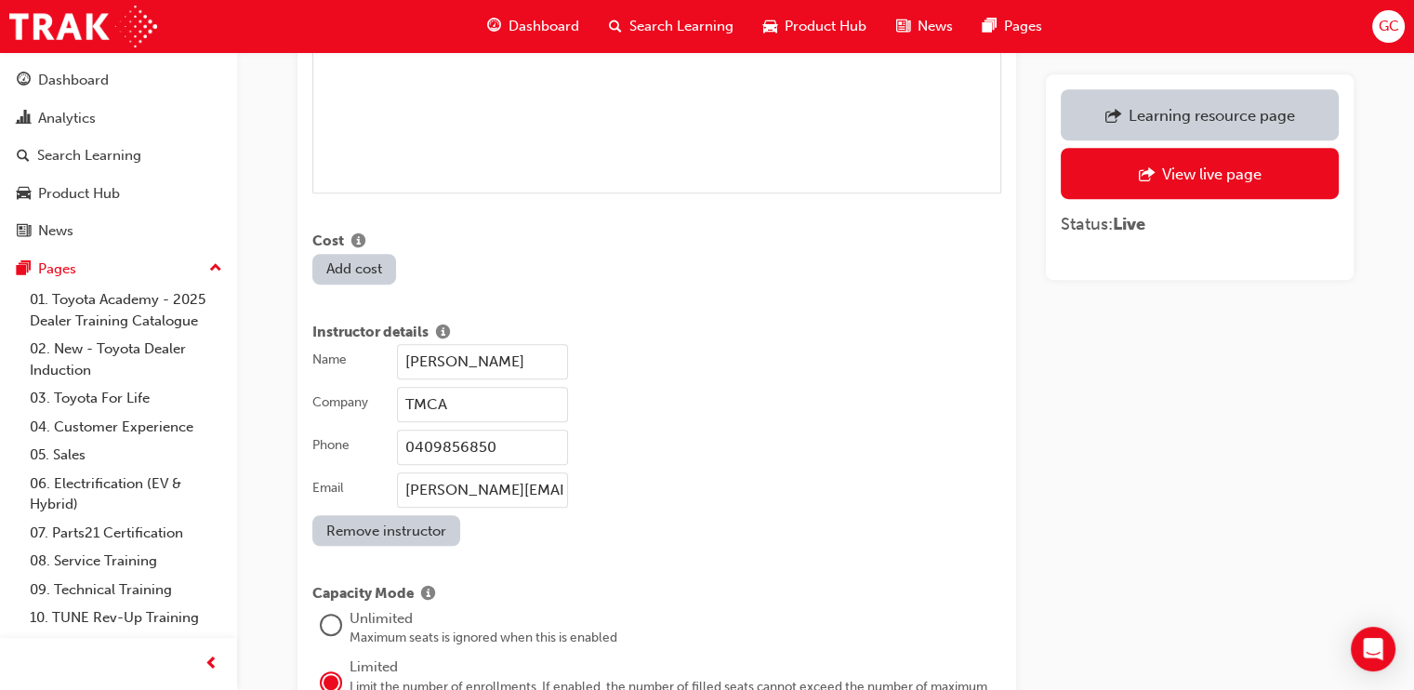
scroll to position [1356, 0]
click at [521, 340] on input "[PERSON_NAME]" at bounding box center [482, 357] width 171 height 35
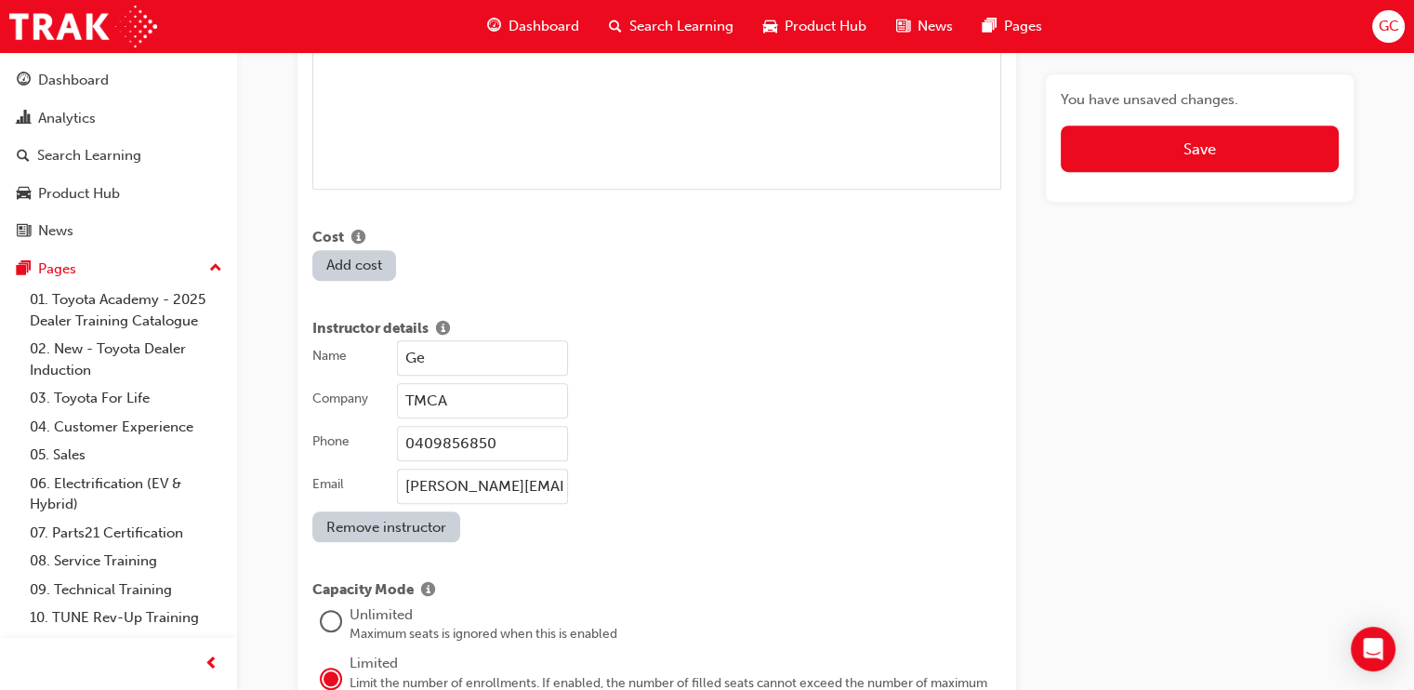
type input "G"
type input "[PERSON_NAME]"
click at [500, 426] on input "0409856850" at bounding box center [482, 443] width 171 height 35
type input "0475591040"
click at [497, 469] on input "[PERSON_NAME][EMAIL_ADDRESS][PERSON_NAME][DOMAIN_NAME]" at bounding box center [482, 486] width 171 height 35
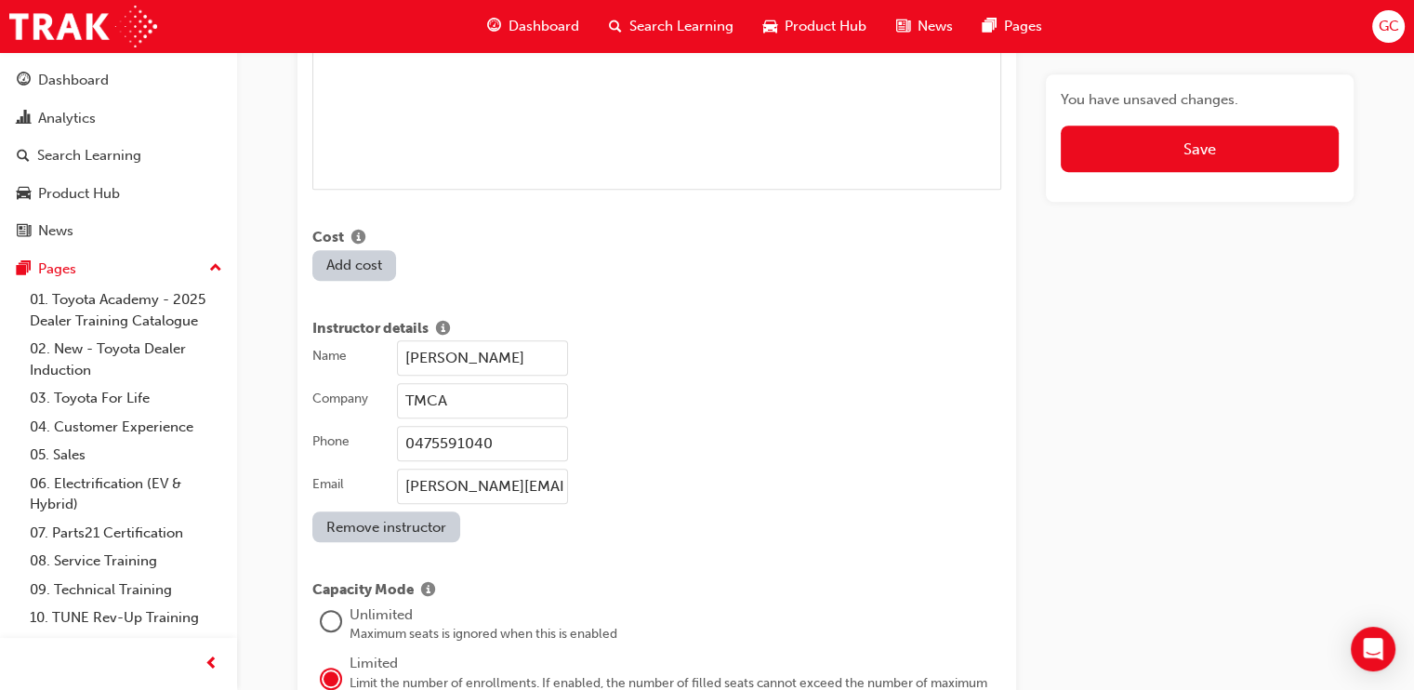
type input "[PERSON_NAME][EMAIL_ADDRESS][PERSON_NAME][DOMAIN_NAME]"
click at [705, 485] on div "Name [PERSON_NAME] Company TMCA Phone [PHONE_NUMBER] Email [PERSON_NAME][EMAIL_…" at bounding box center [656, 441] width 689 height 202
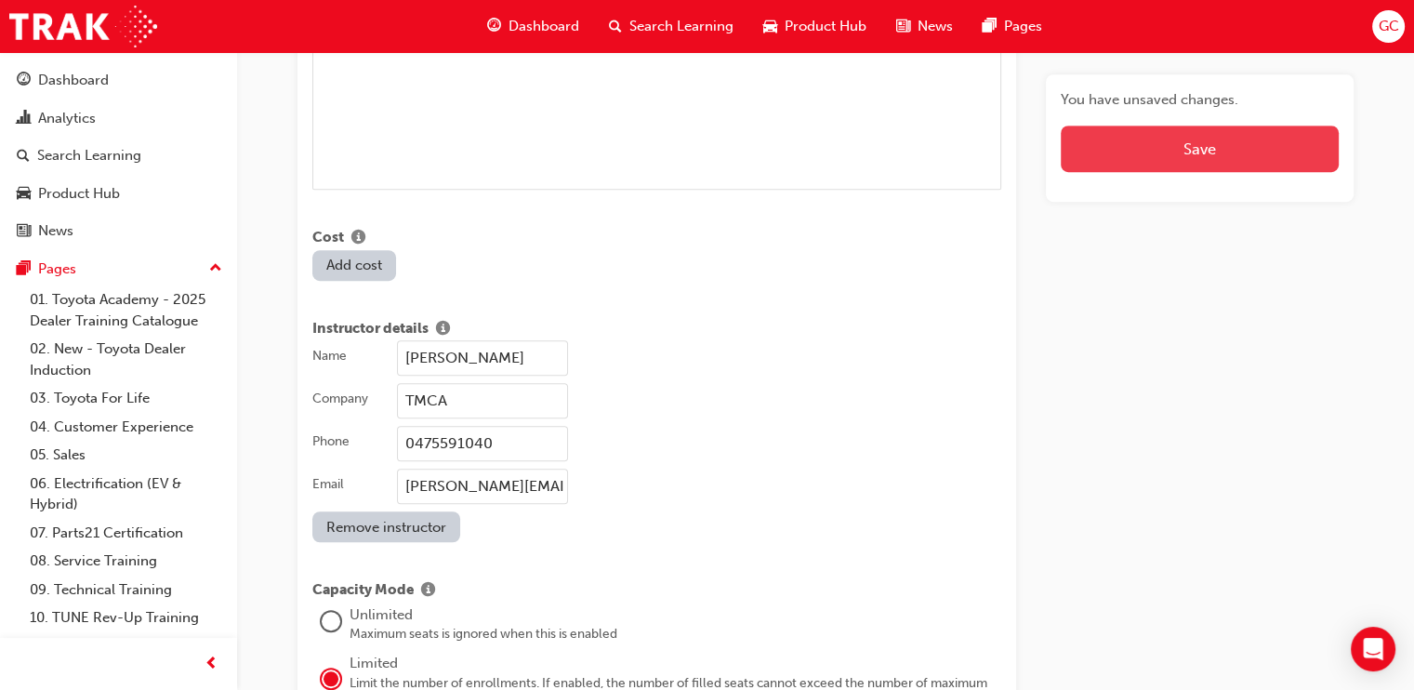
click at [1213, 135] on button "Save" at bounding box center [1200, 149] width 278 height 46
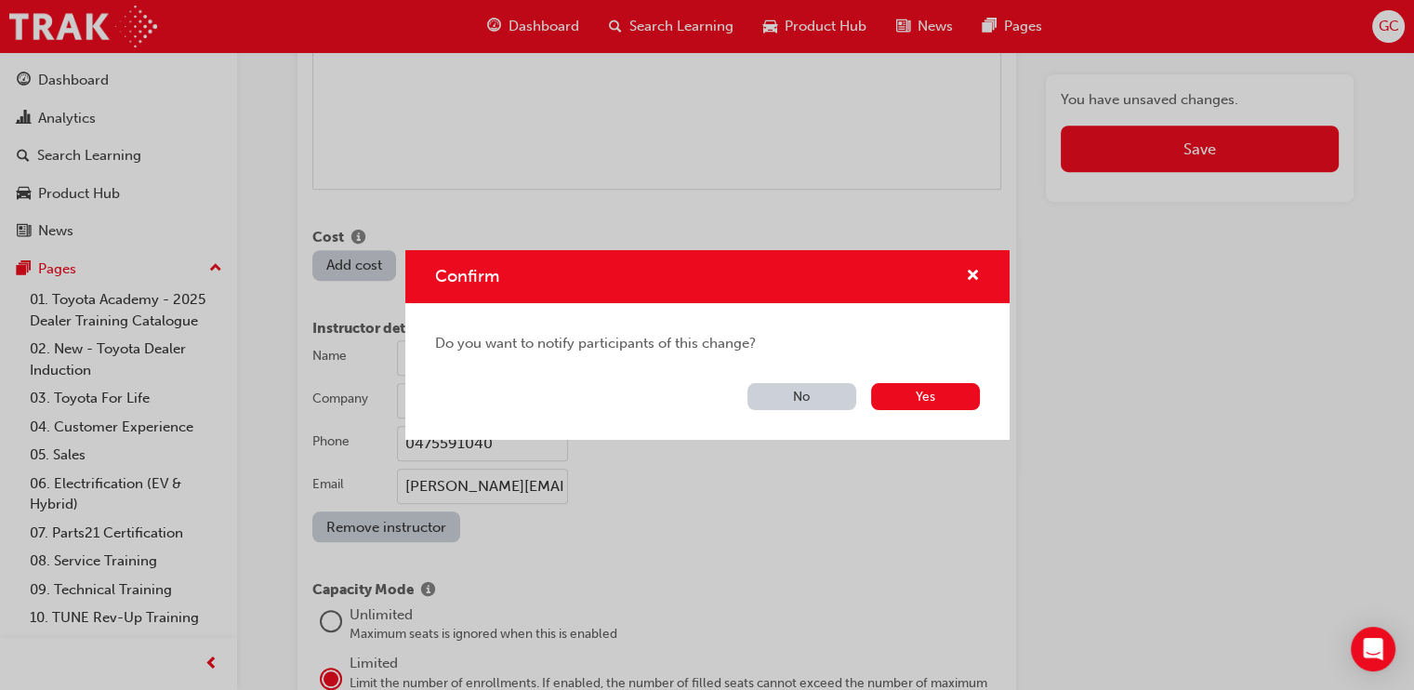
click at [820, 390] on button "No" at bounding box center [802, 396] width 109 height 27
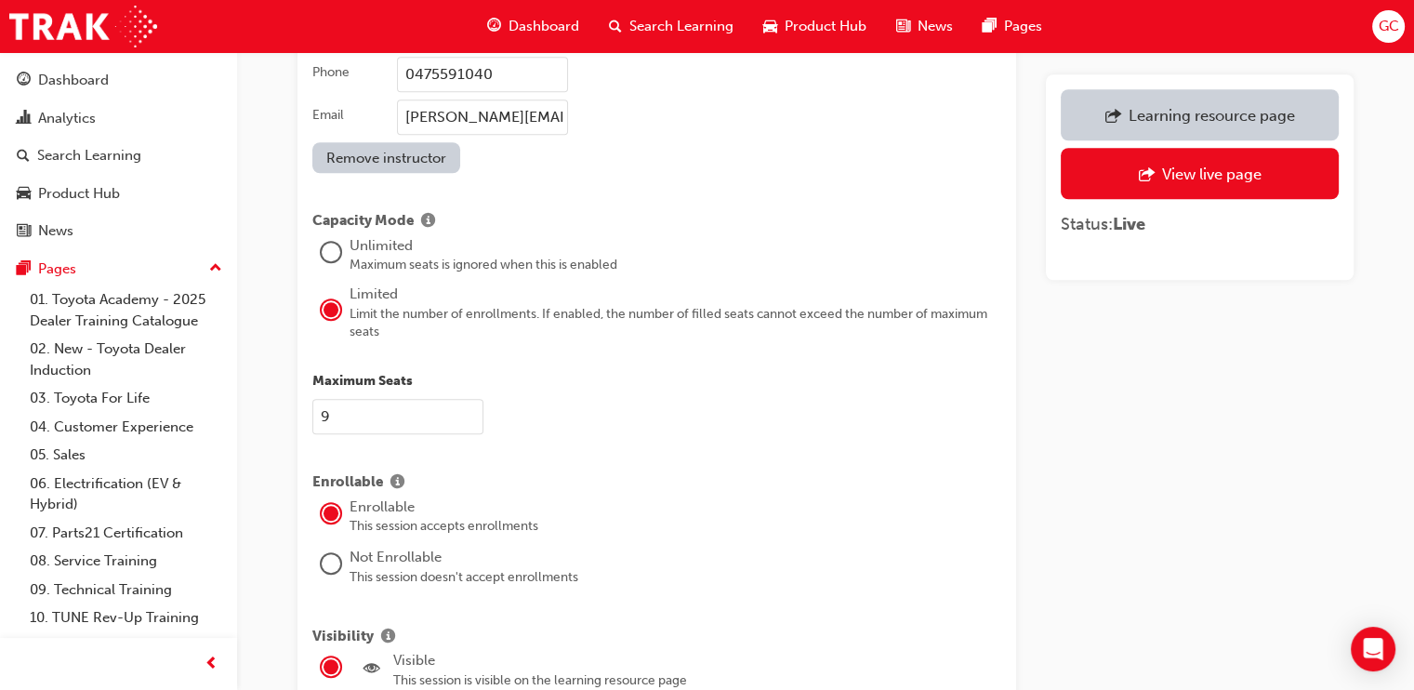
scroll to position [1742, 0]
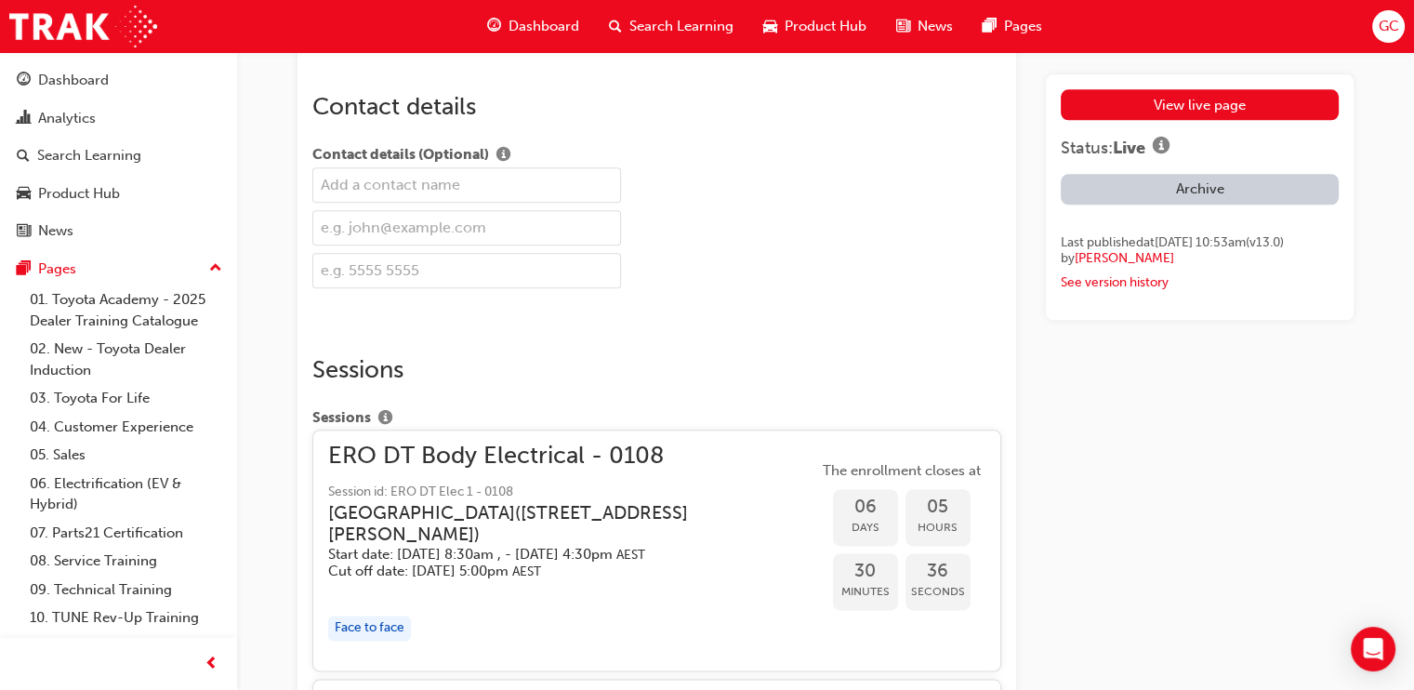
scroll to position [468, 0]
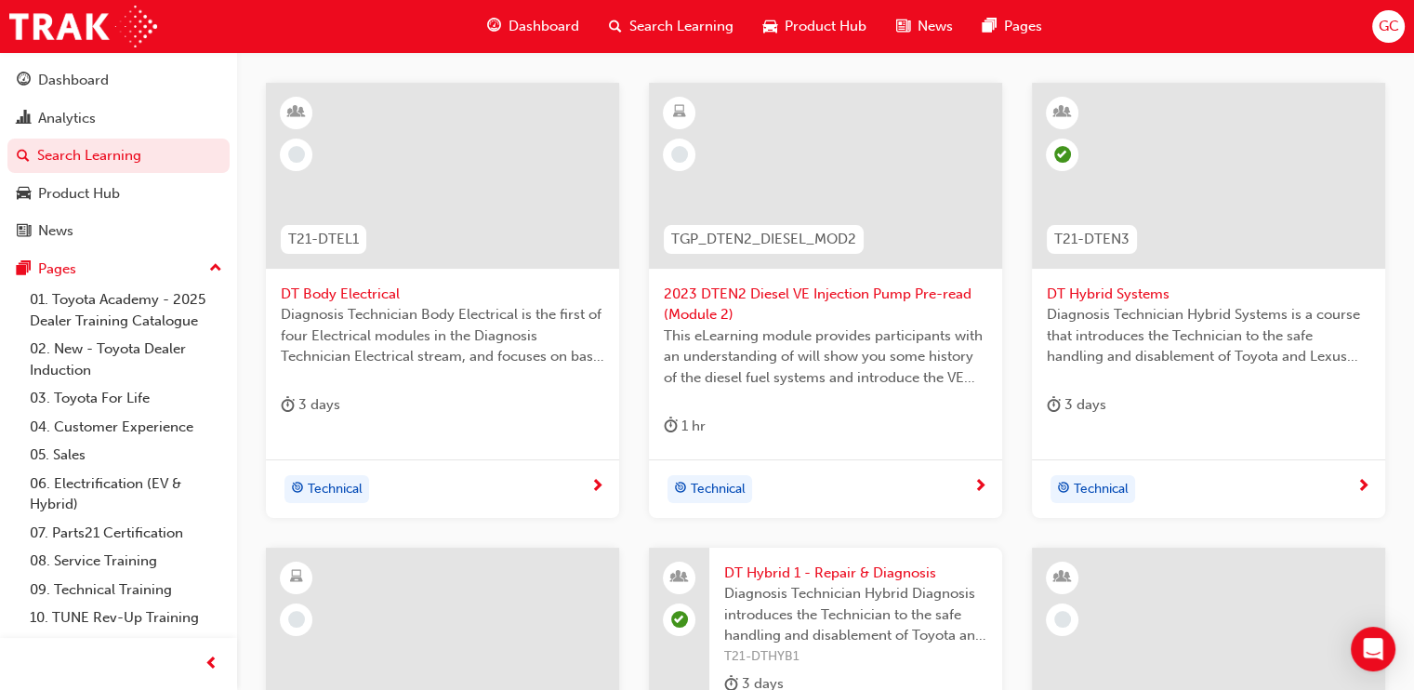
scroll to position [357, 0]
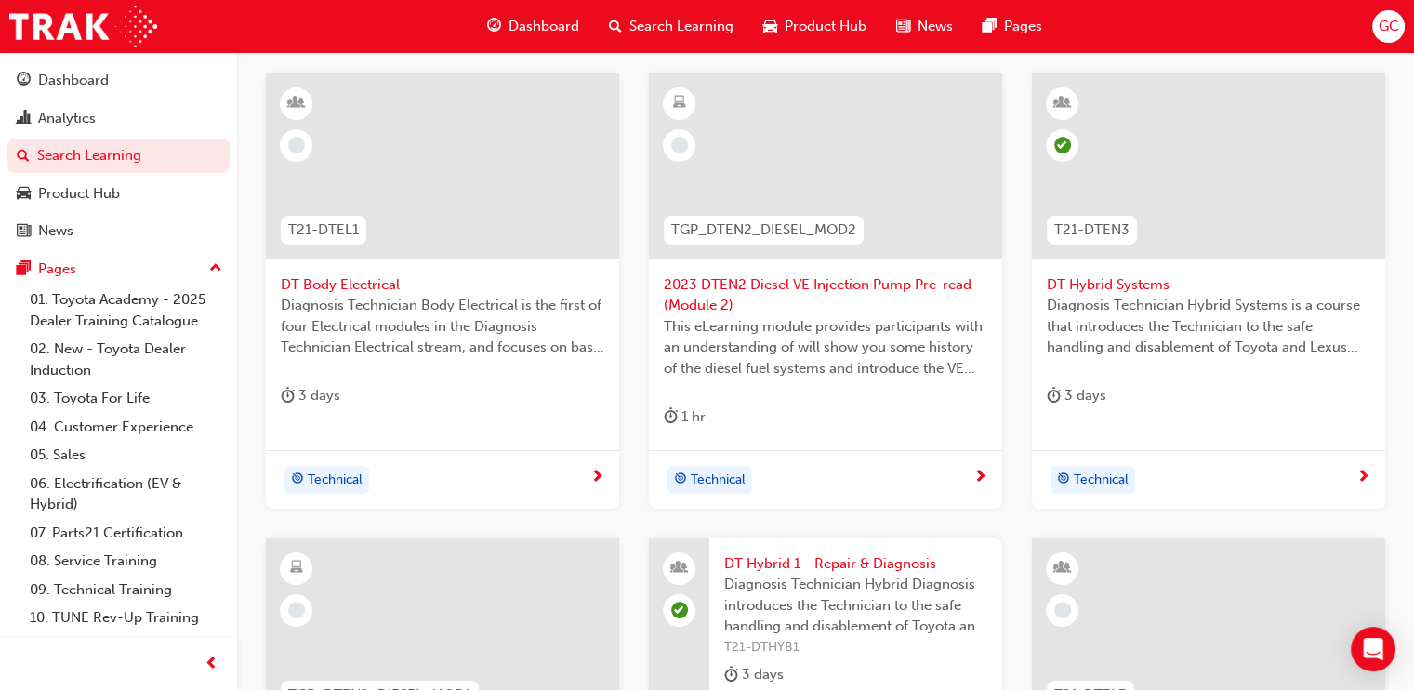
click at [1133, 286] on span "DT Hybrid Systems" at bounding box center [1209, 284] width 324 height 21
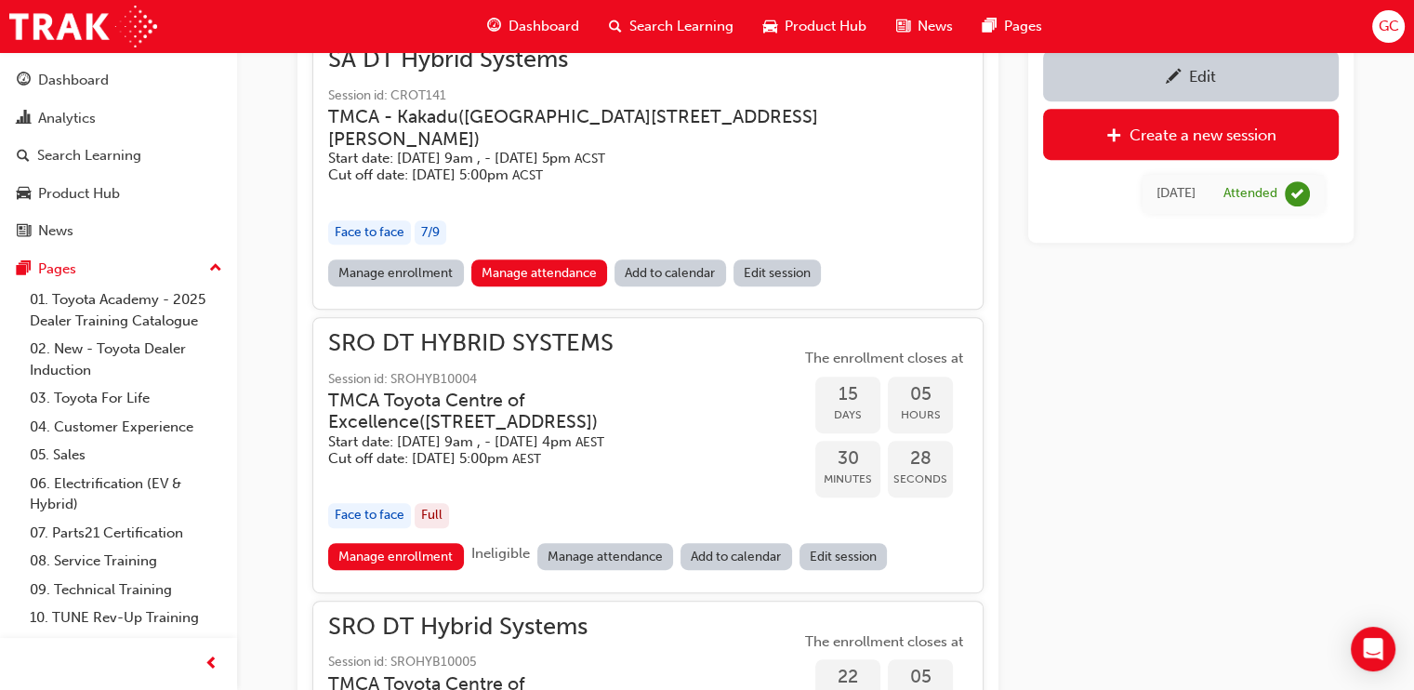
scroll to position [1083, 0]
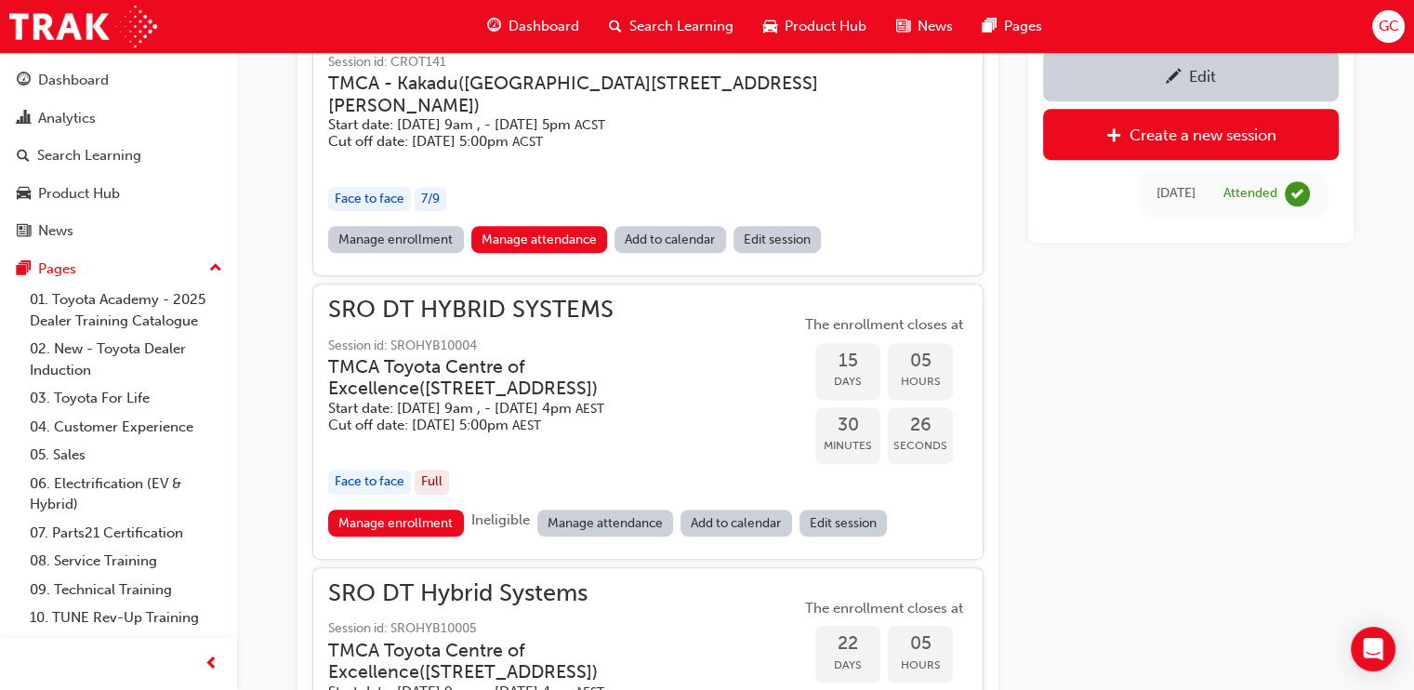
click at [1252, 60] on link "Edit" at bounding box center [1191, 75] width 296 height 51
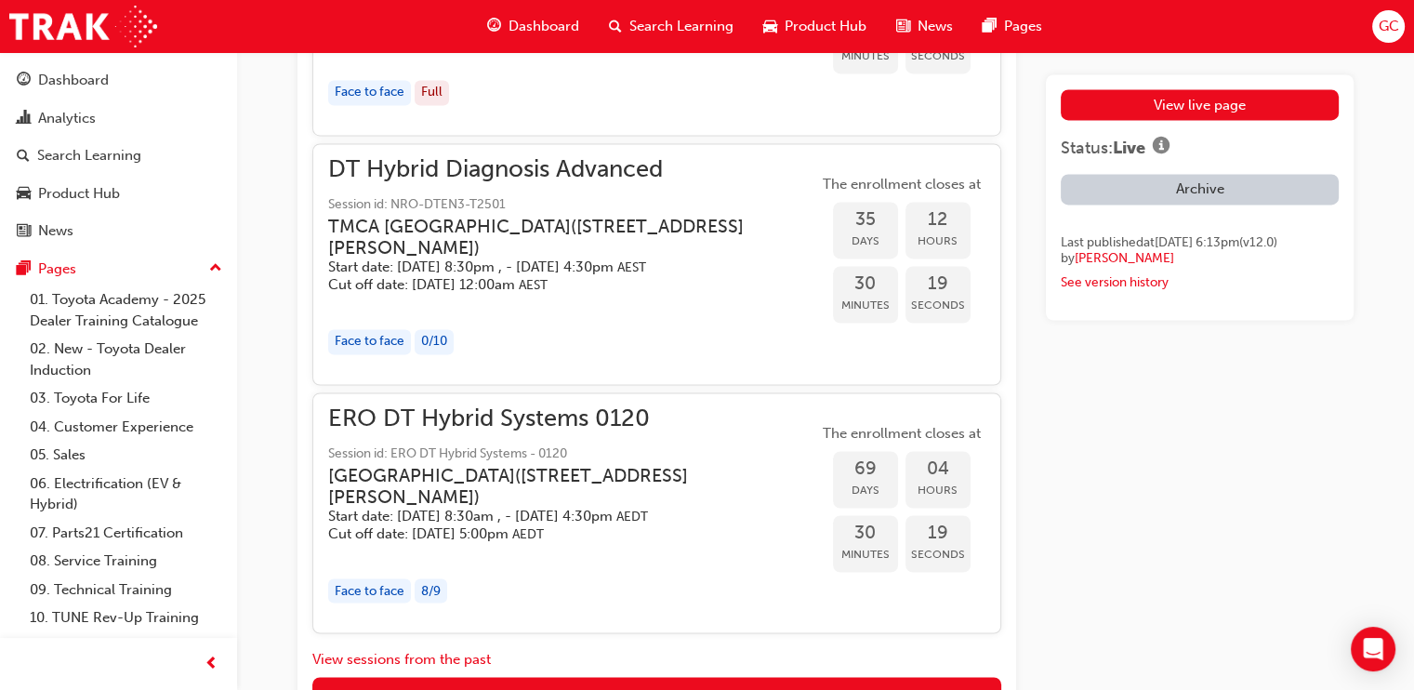
scroll to position [3695, 0]
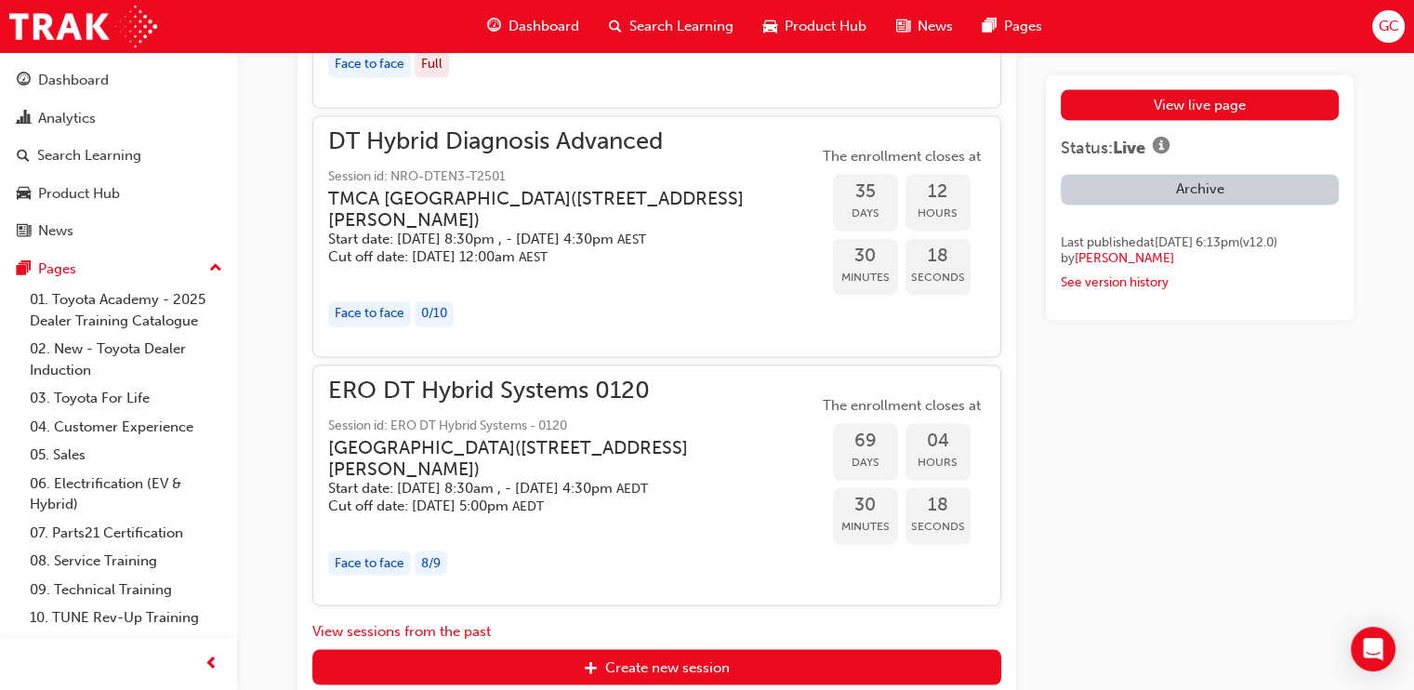
click at [641, 416] on span "Session id: ERO DT Hybrid Systems - 0120" at bounding box center [573, 426] width 490 height 21
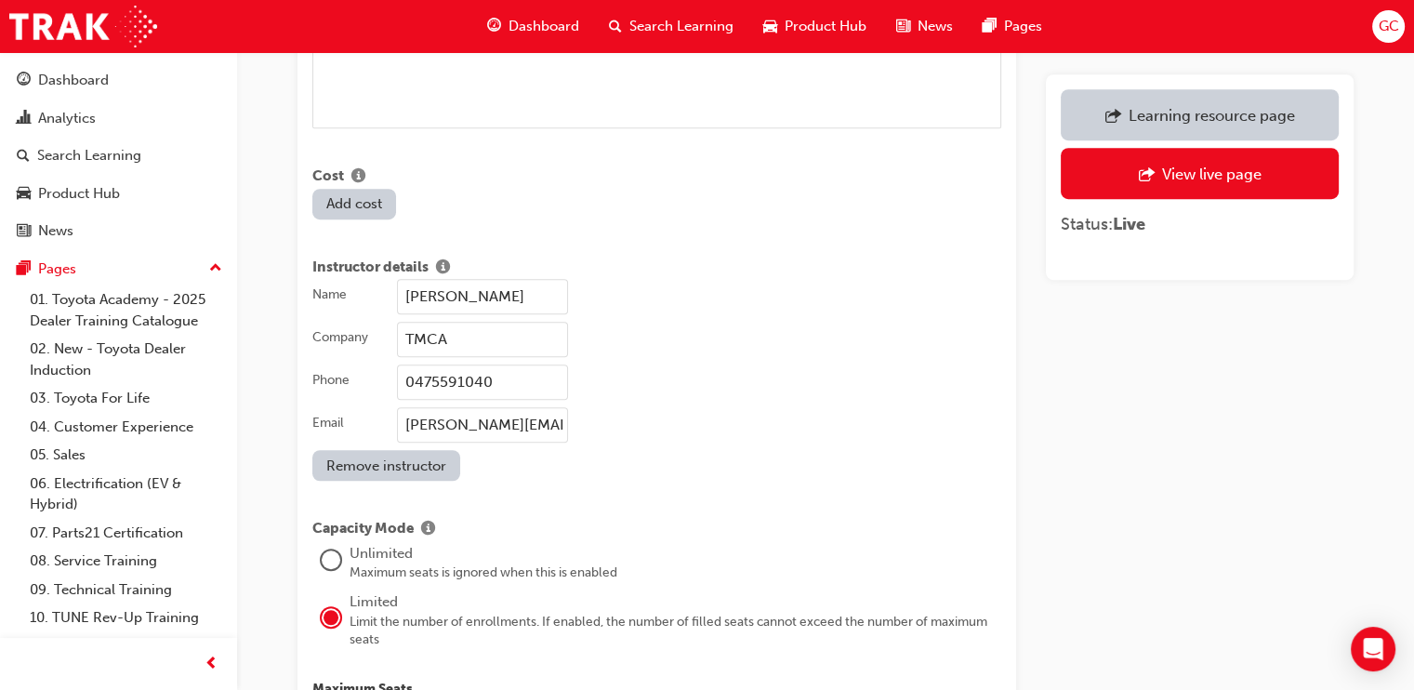
scroll to position [1427, 0]
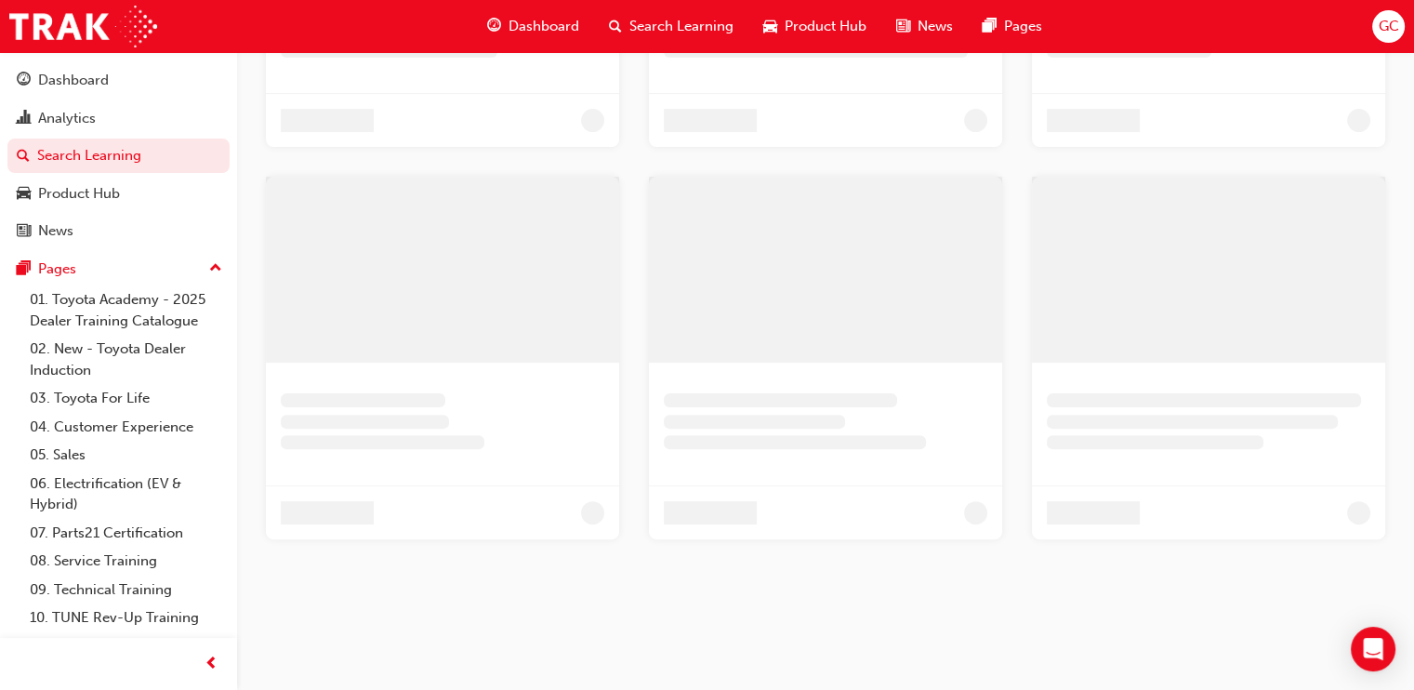
scroll to position [357, 0]
